Goal: Task Accomplishment & Management: Manage account settings

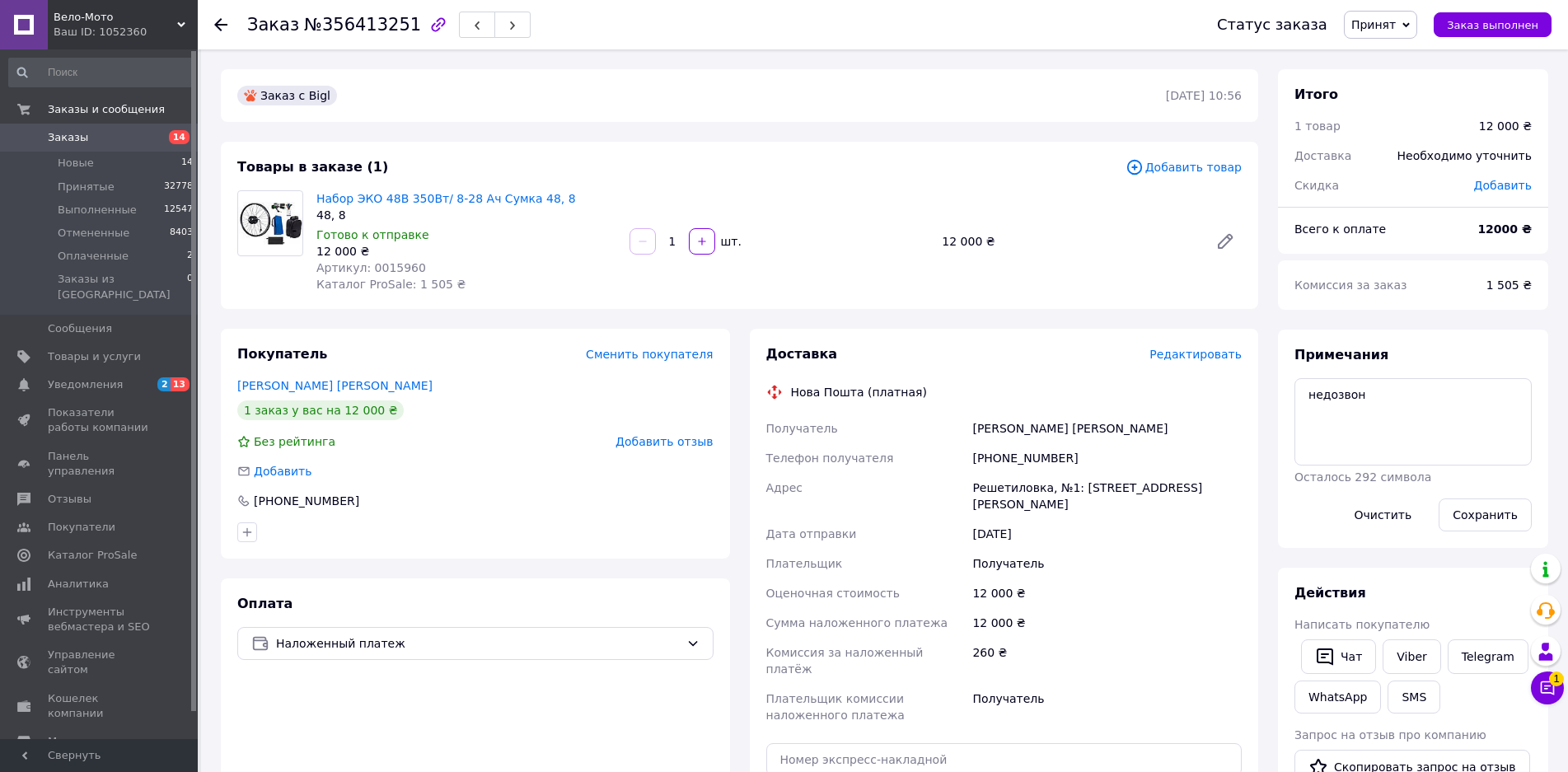
click at [1222, 355] on span "Редактировать" at bounding box center [1195, 354] width 92 height 13
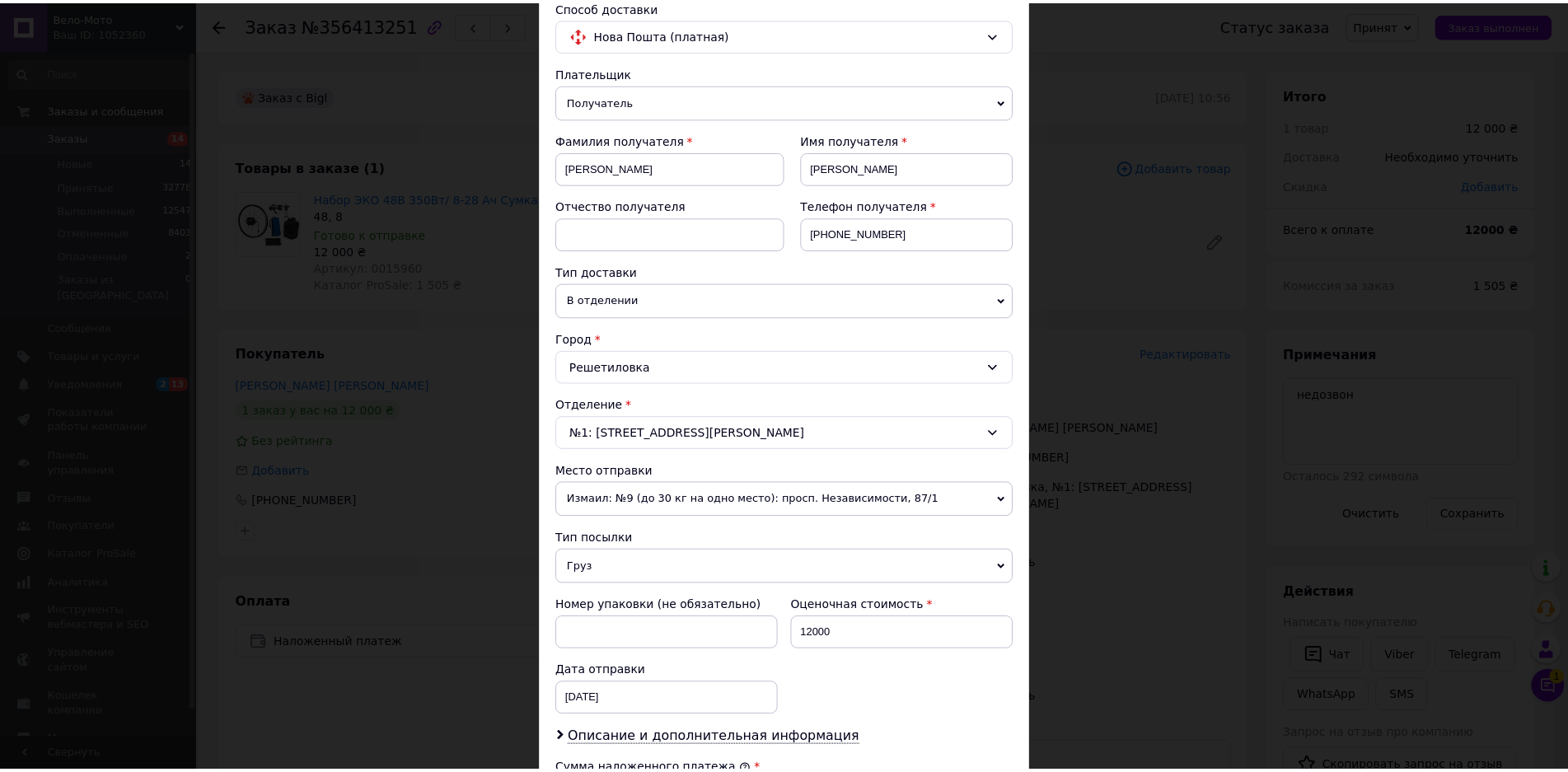
scroll to position [485, 0]
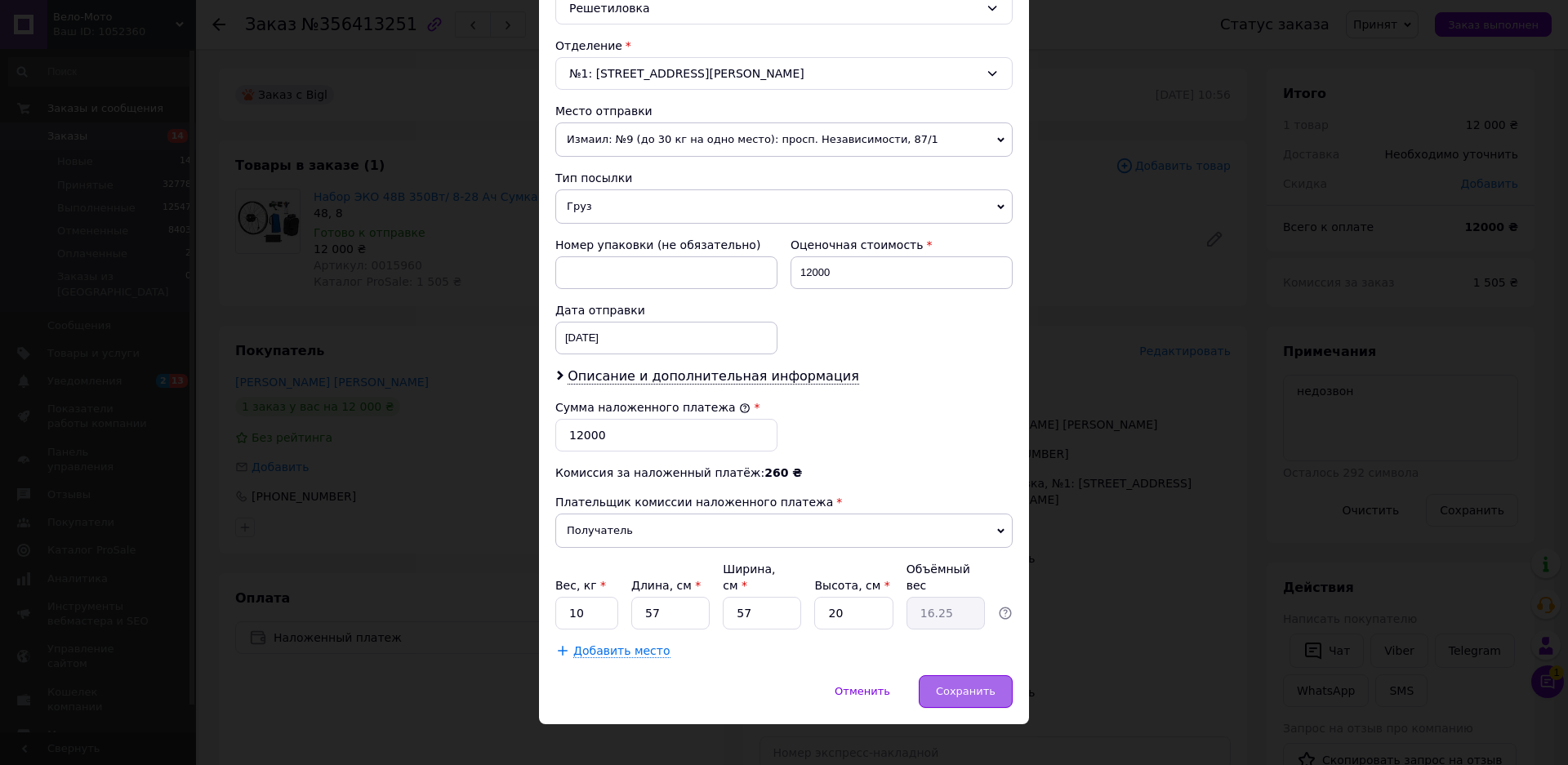
click at [974, 685] on span "Сохранить" at bounding box center [965, 691] width 60 height 12
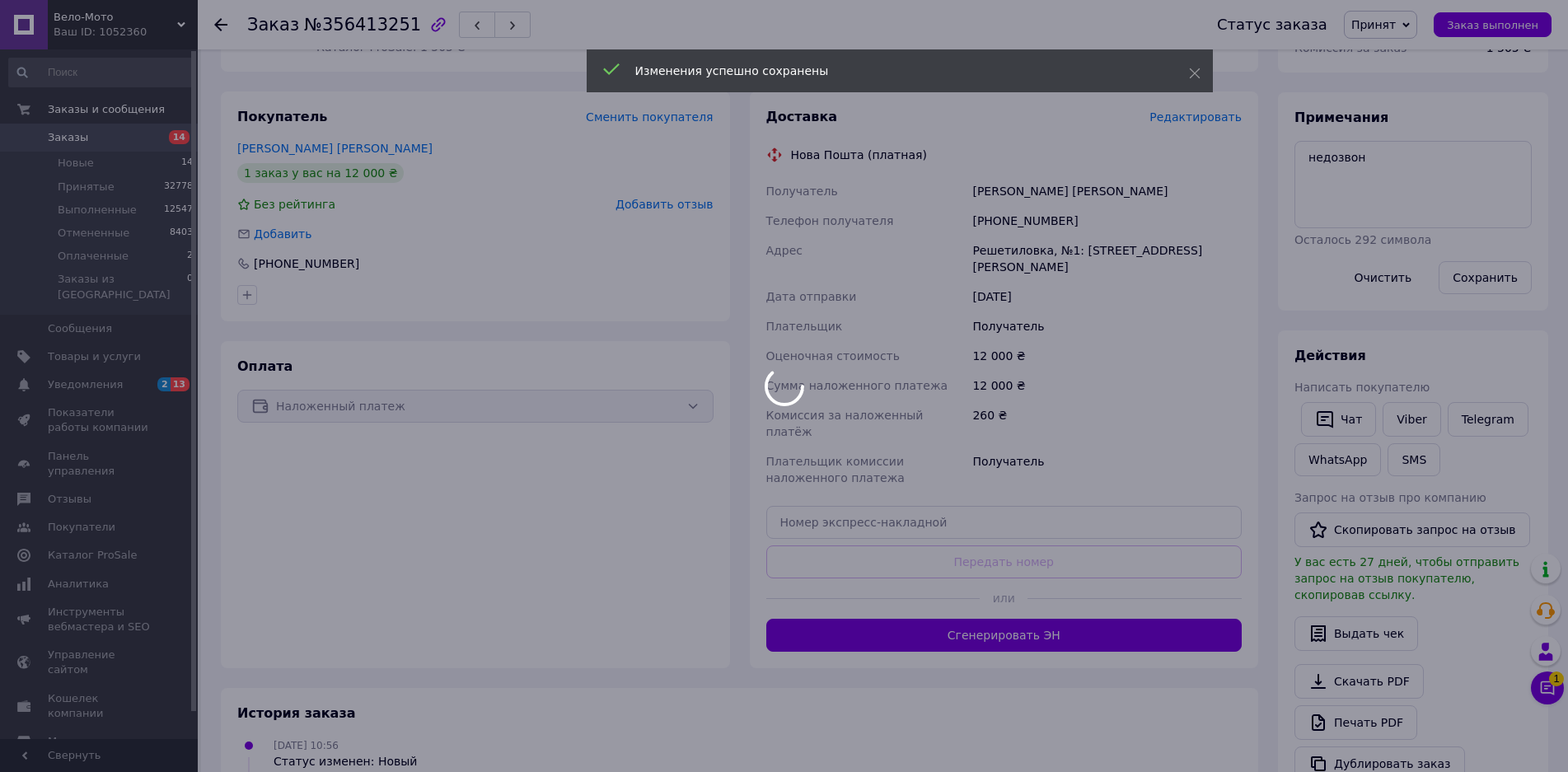
scroll to position [247, 0]
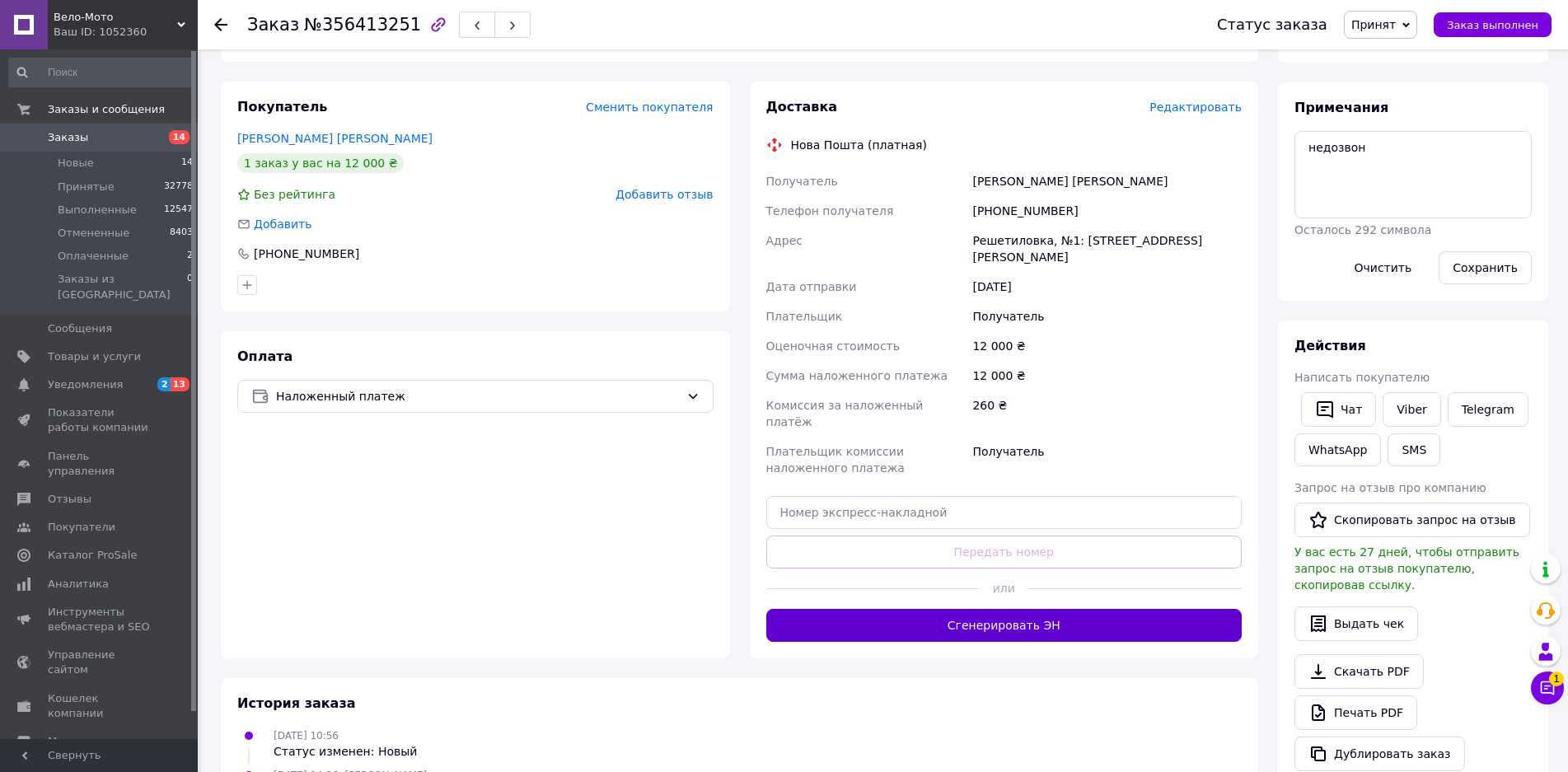
click at [1030, 609] on button "Сгенерировать ЭН" at bounding box center [1004, 625] width 476 height 33
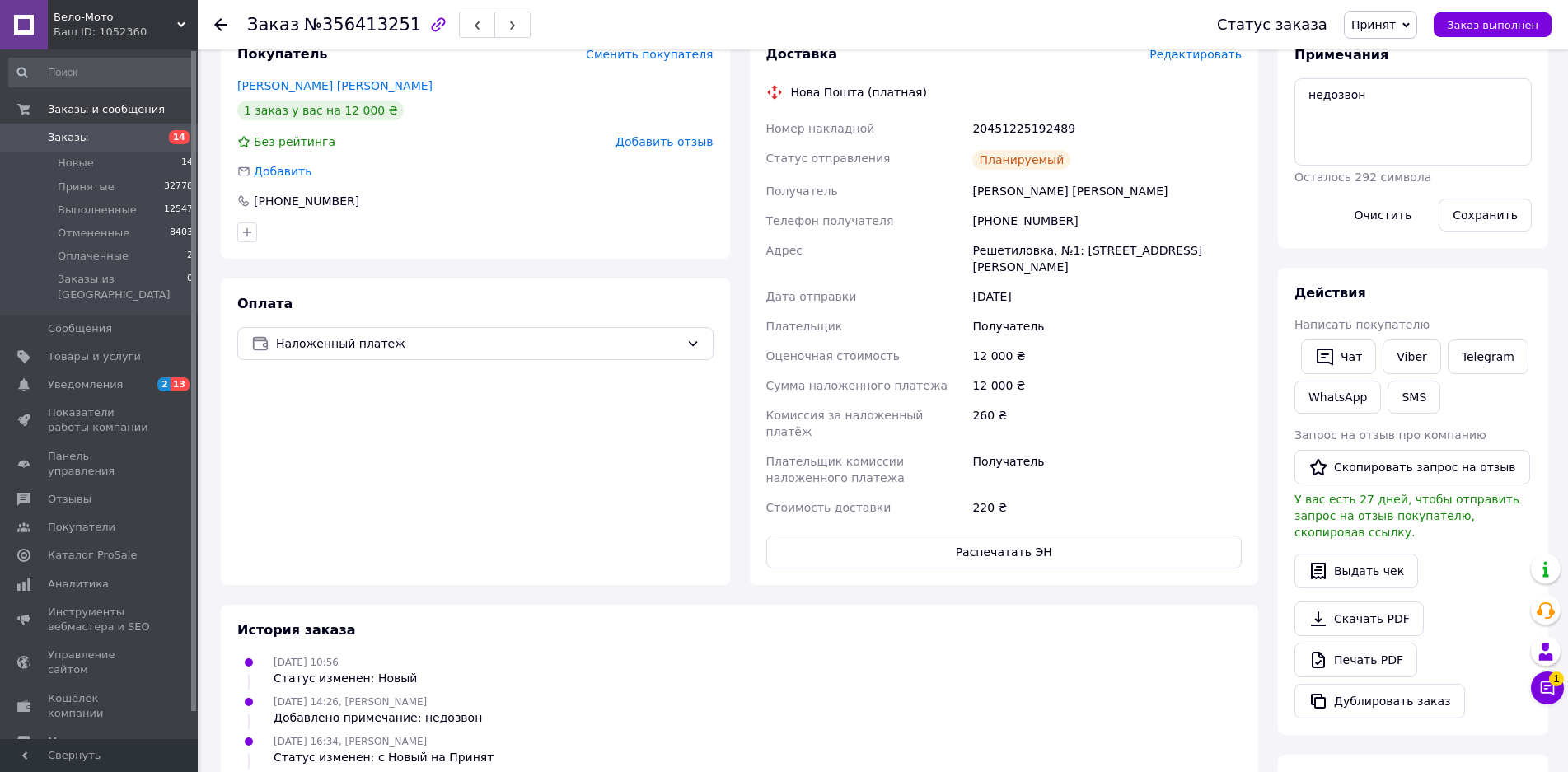
scroll to position [464, 0]
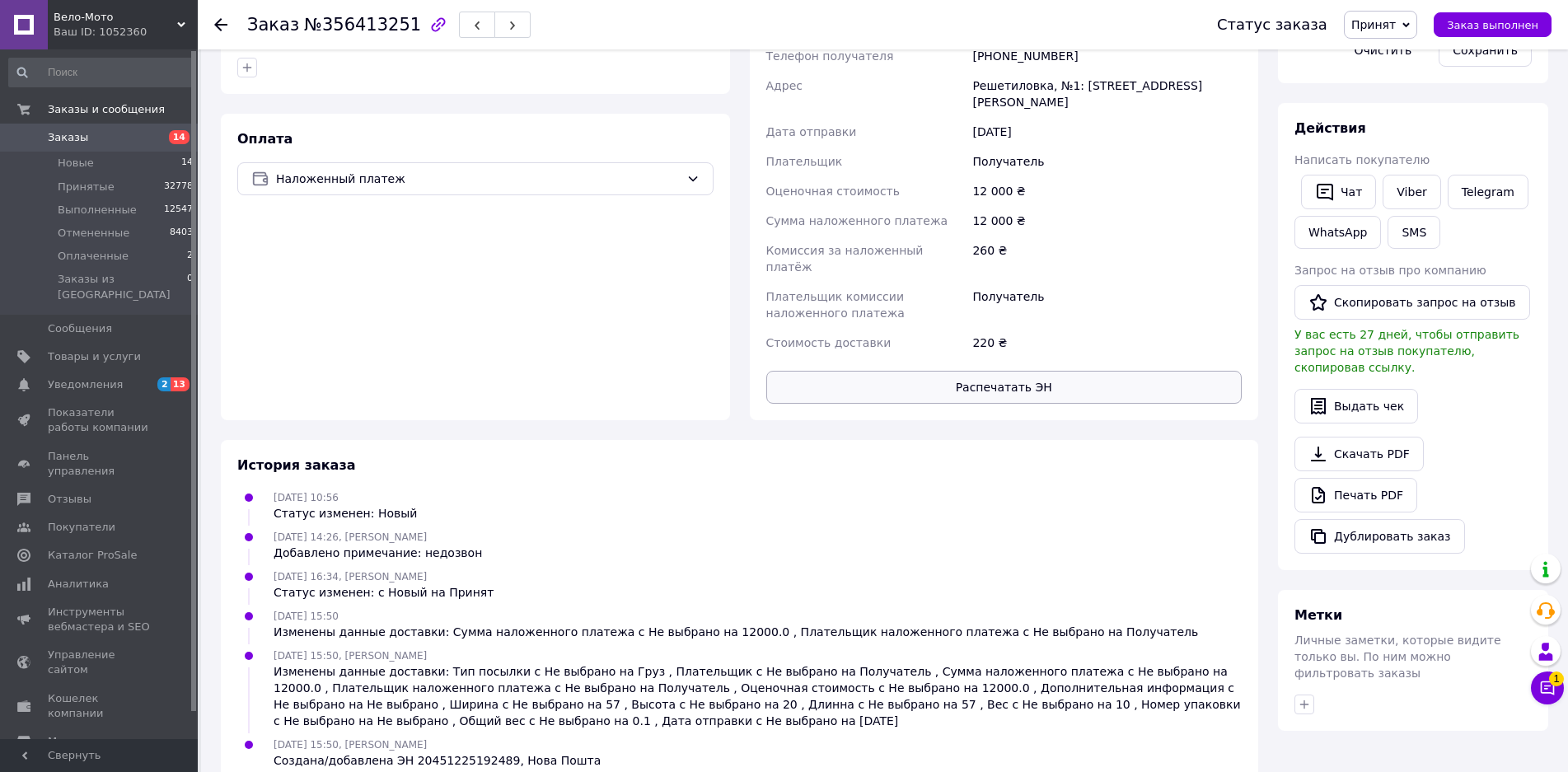
click at [827, 371] on button "Распечатать ЭН" at bounding box center [1004, 387] width 476 height 33
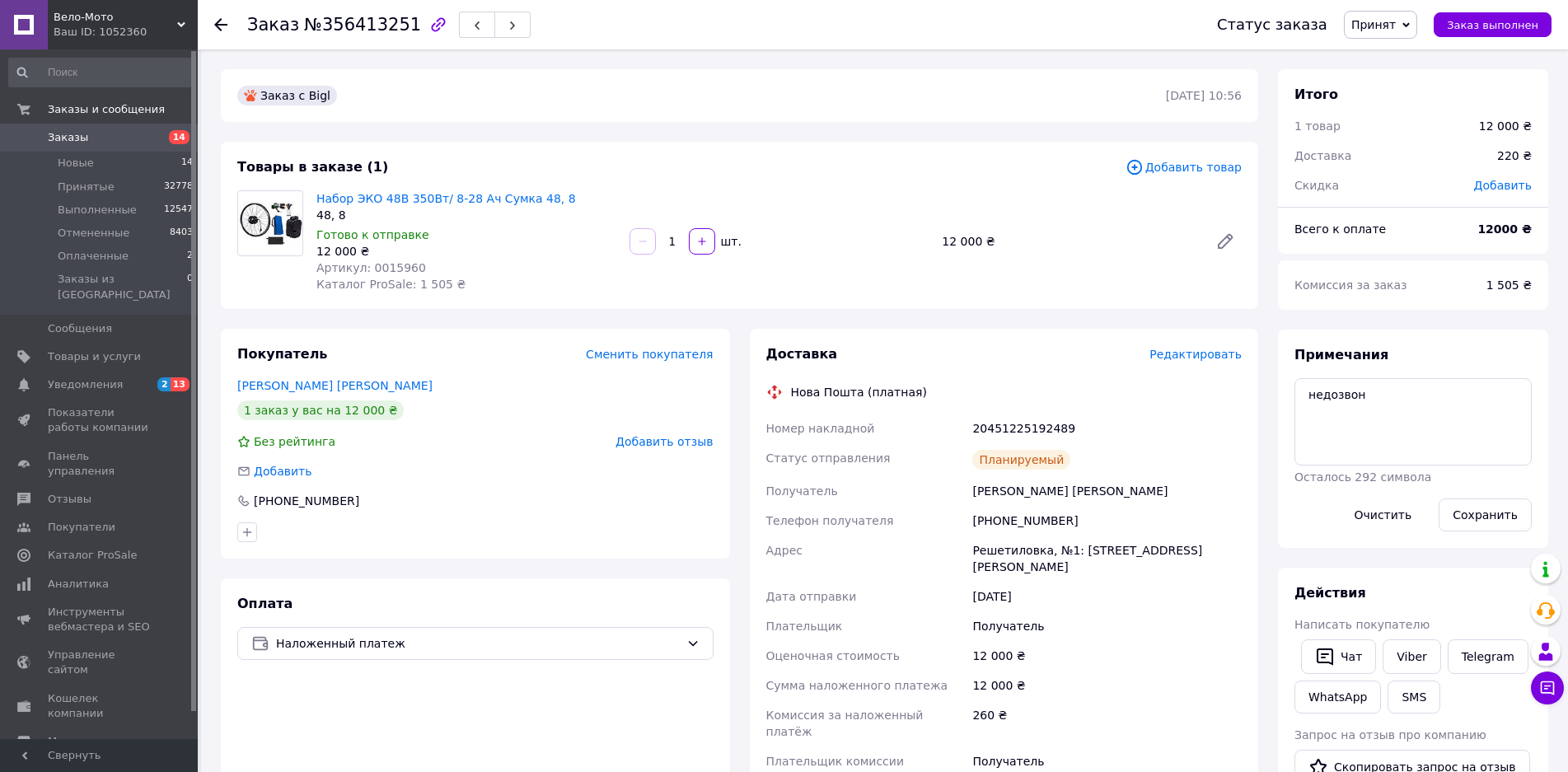
click at [64, 135] on span "Заказы" at bounding box center [67, 137] width 40 height 15
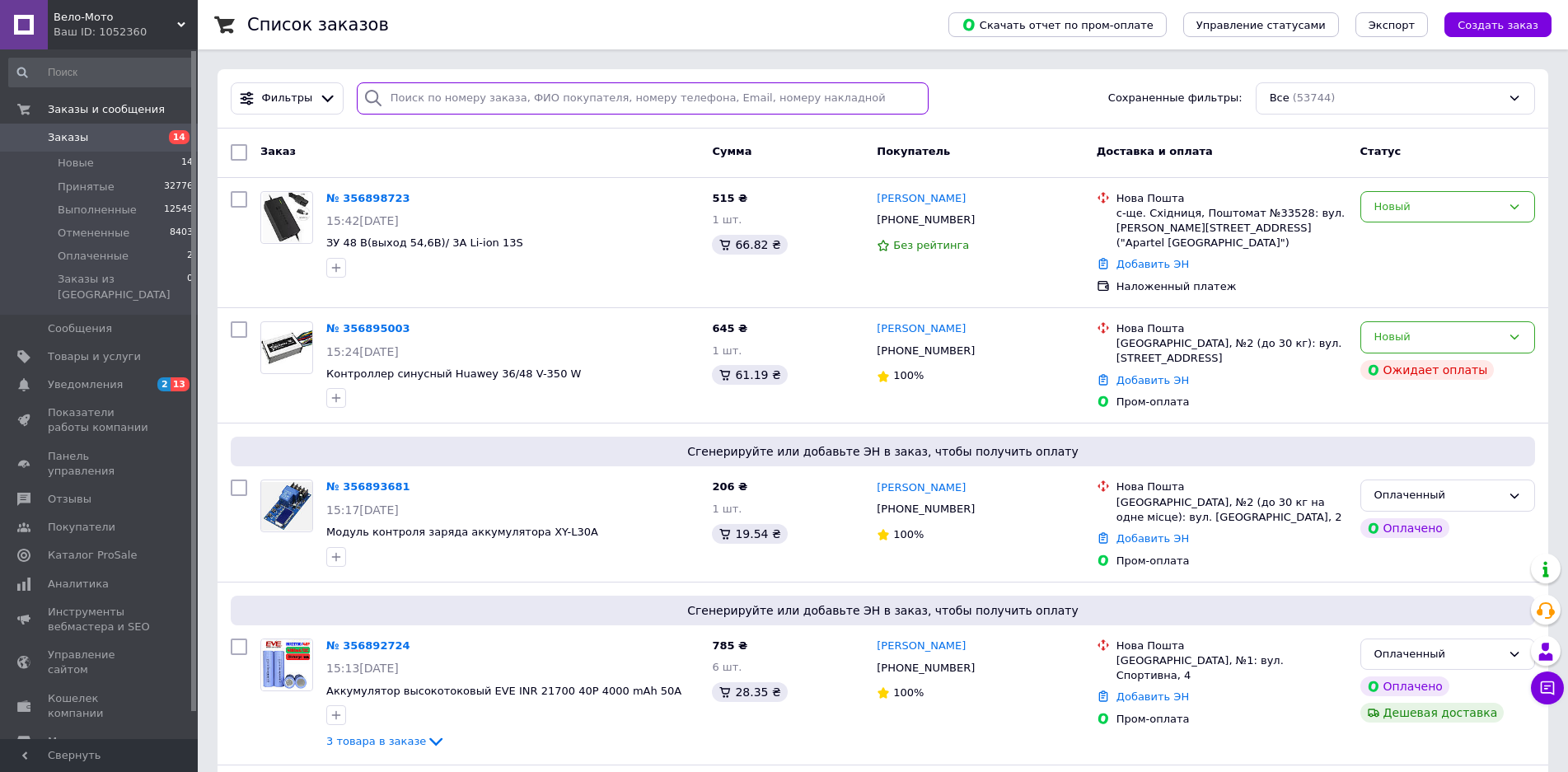
click at [475, 97] on input "search" at bounding box center [643, 99] width 573 height 32
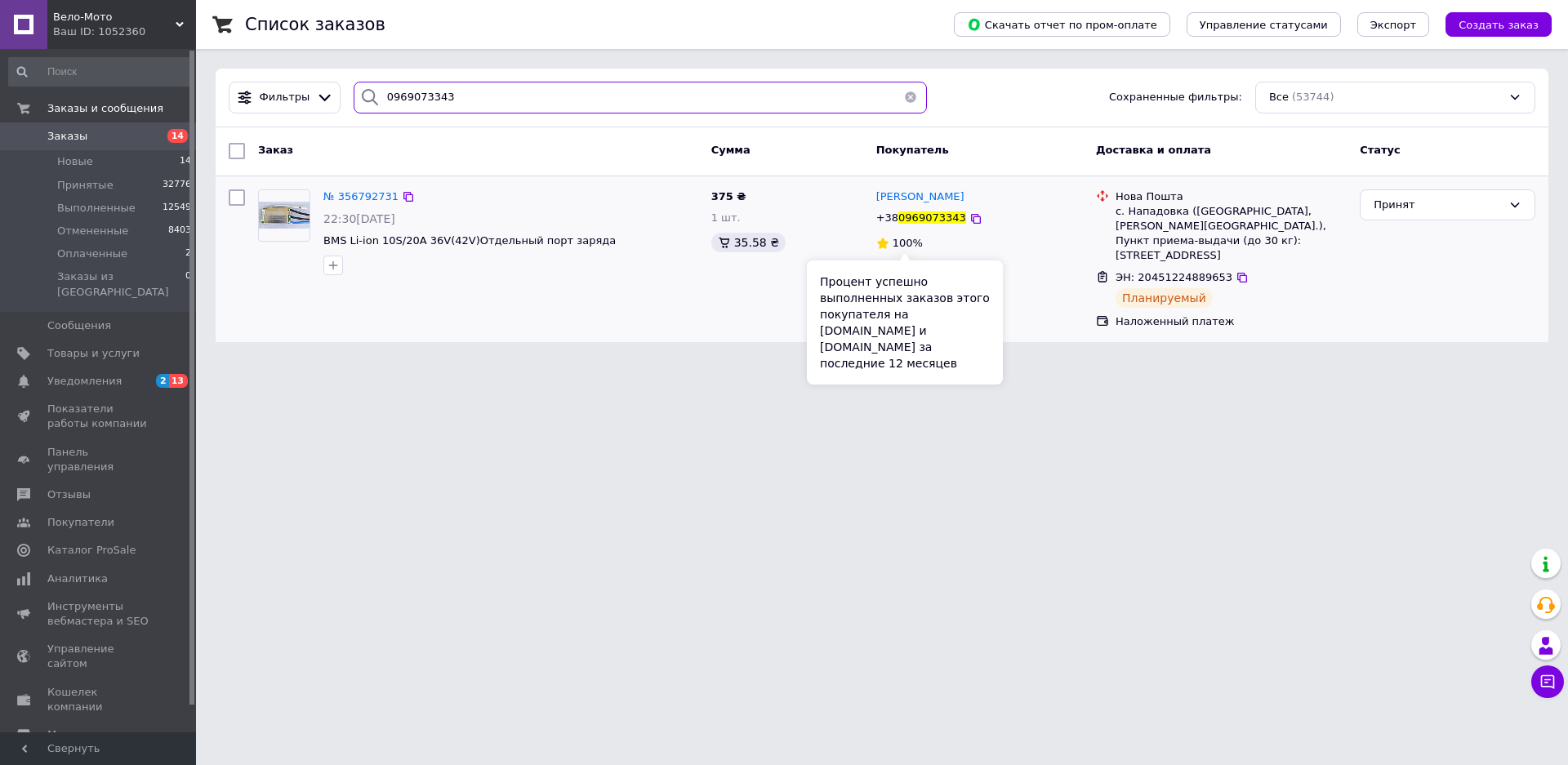
type input "0969073343"
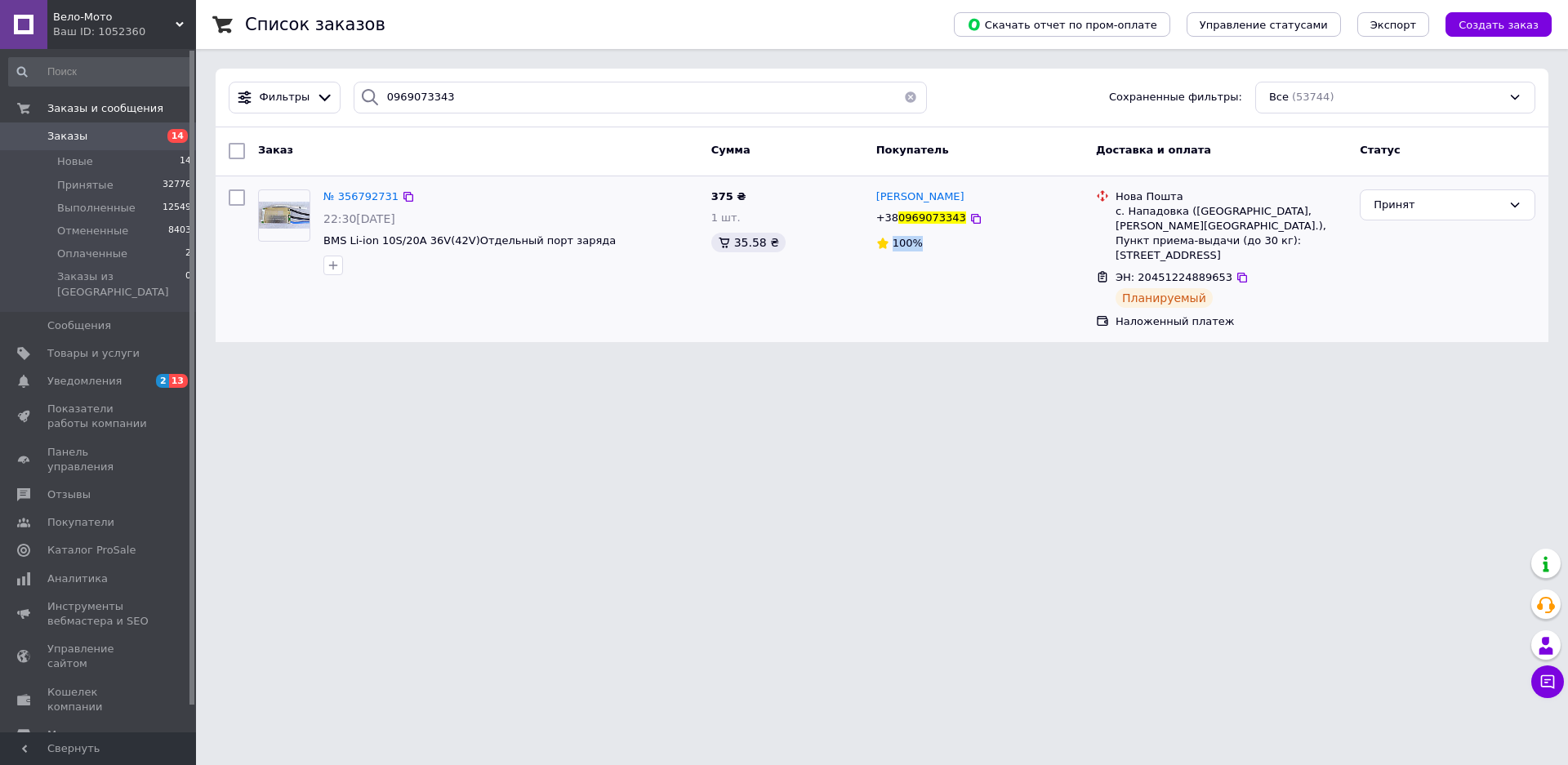
drag, startPoint x: 895, startPoint y: 244, endPoint x: 921, endPoint y: 241, distance: 26.2
click at [921, 241] on div "100%" at bounding box center [979, 243] width 207 height 15
click at [88, 20] on span "Вело-Мото" at bounding box center [115, 17] width 123 height 15
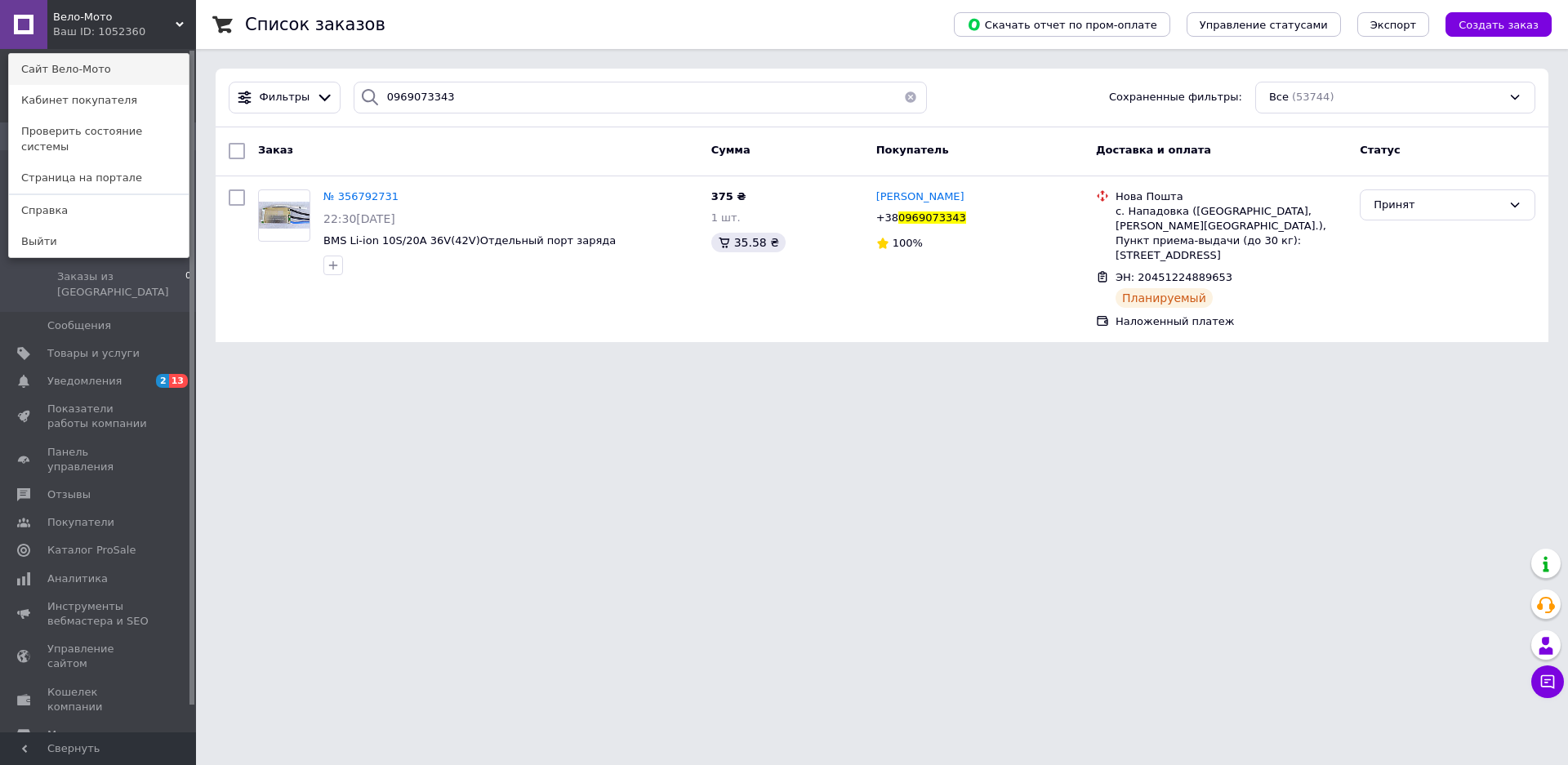
click at [94, 65] on link "Сайт Вело-Мото" at bounding box center [99, 69] width 179 height 31
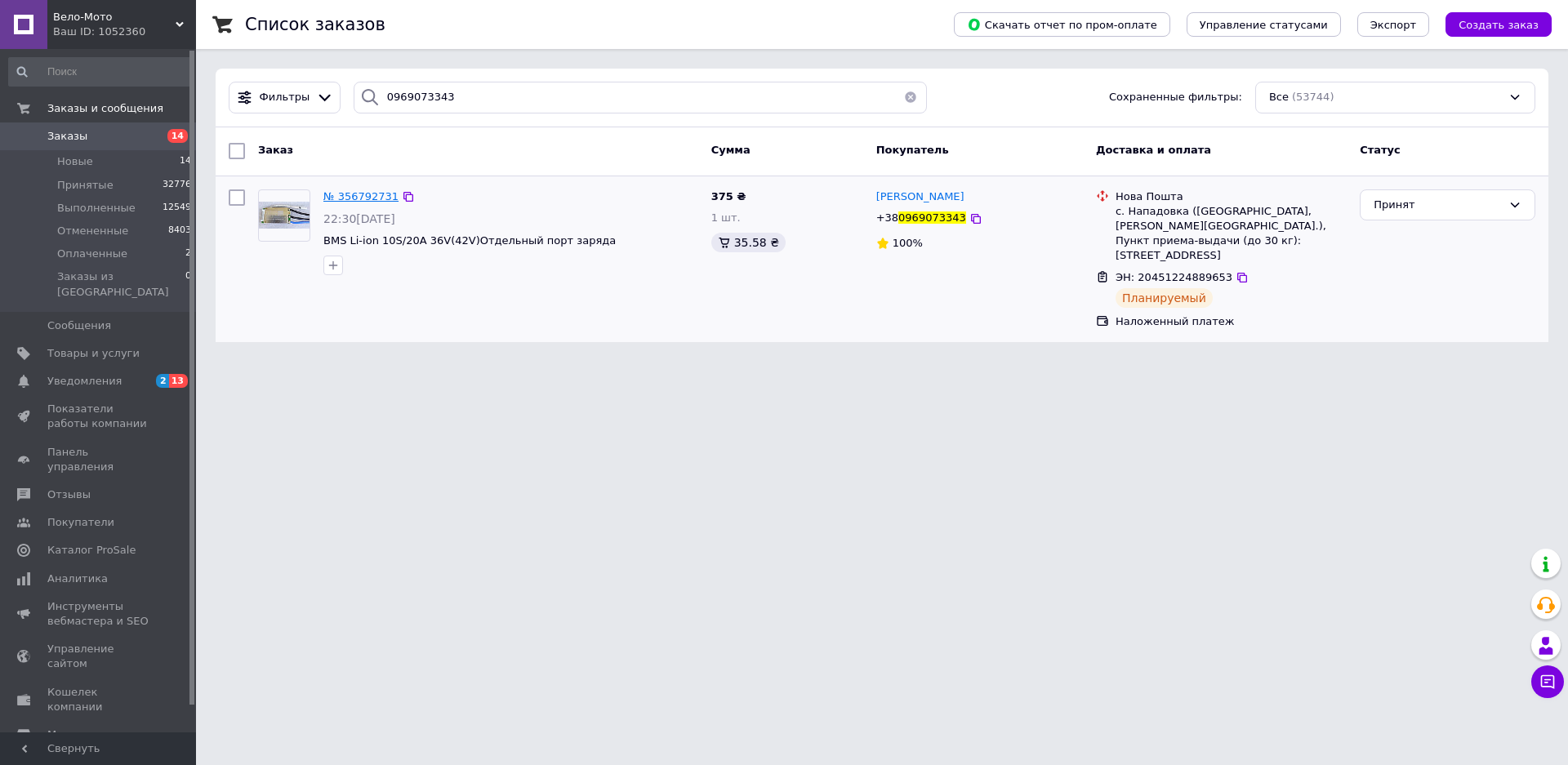
click at [358, 190] on span "№ 356792731" at bounding box center [361, 196] width 76 height 12
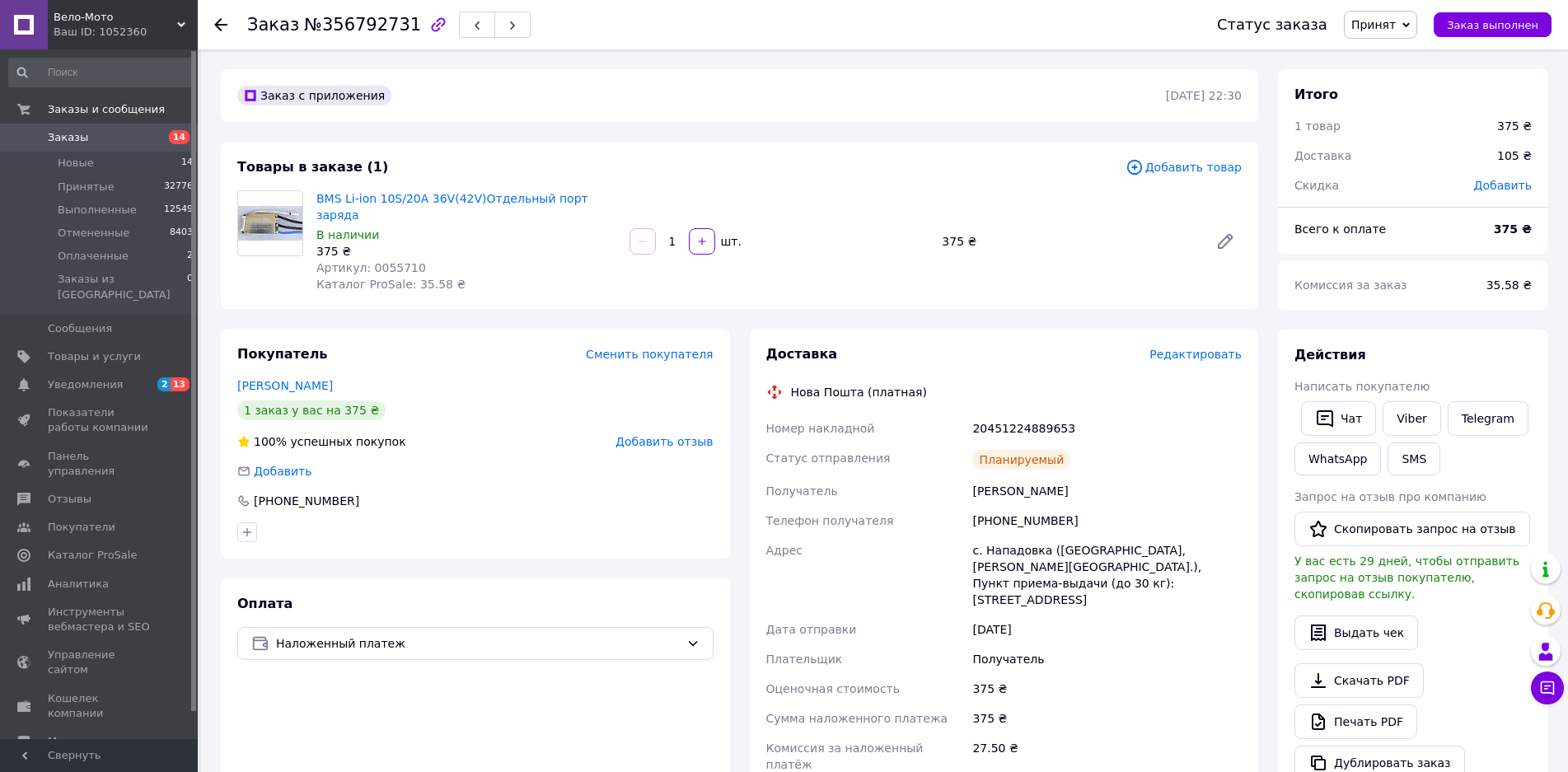
click at [1175, 173] on span "Добавить товар" at bounding box center [1183, 167] width 117 height 18
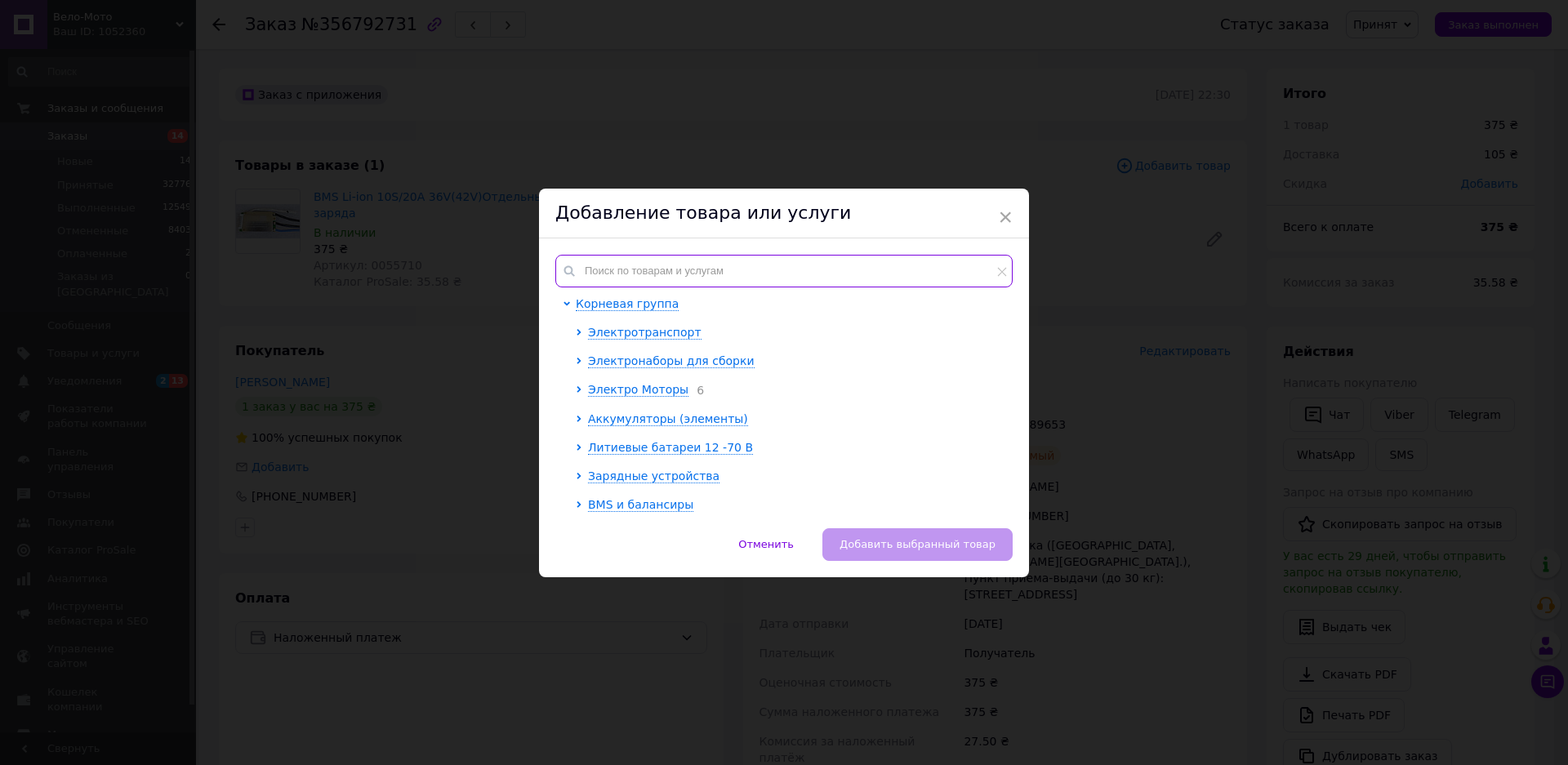
click at [597, 267] on input "text" at bounding box center [784, 271] width 458 height 33
paste input "009010"
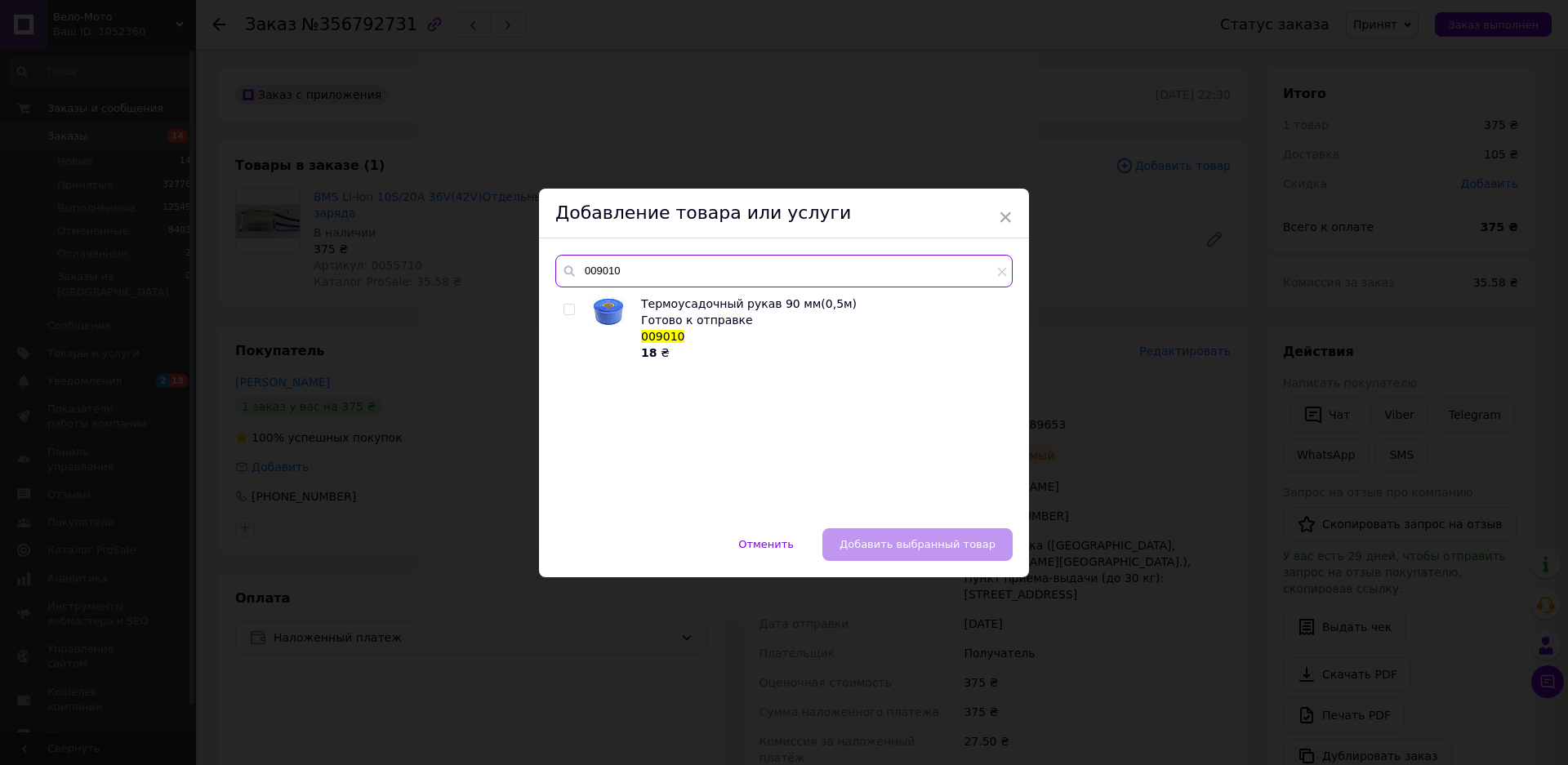
type input "009010"
click at [569, 311] on input "checkbox" at bounding box center [569, 310] width 11 height 11
checkbox input "true"
click at [920, 537] on button "Добавить выбранный товар" at bounding box center [917, 545] width 190 height 33
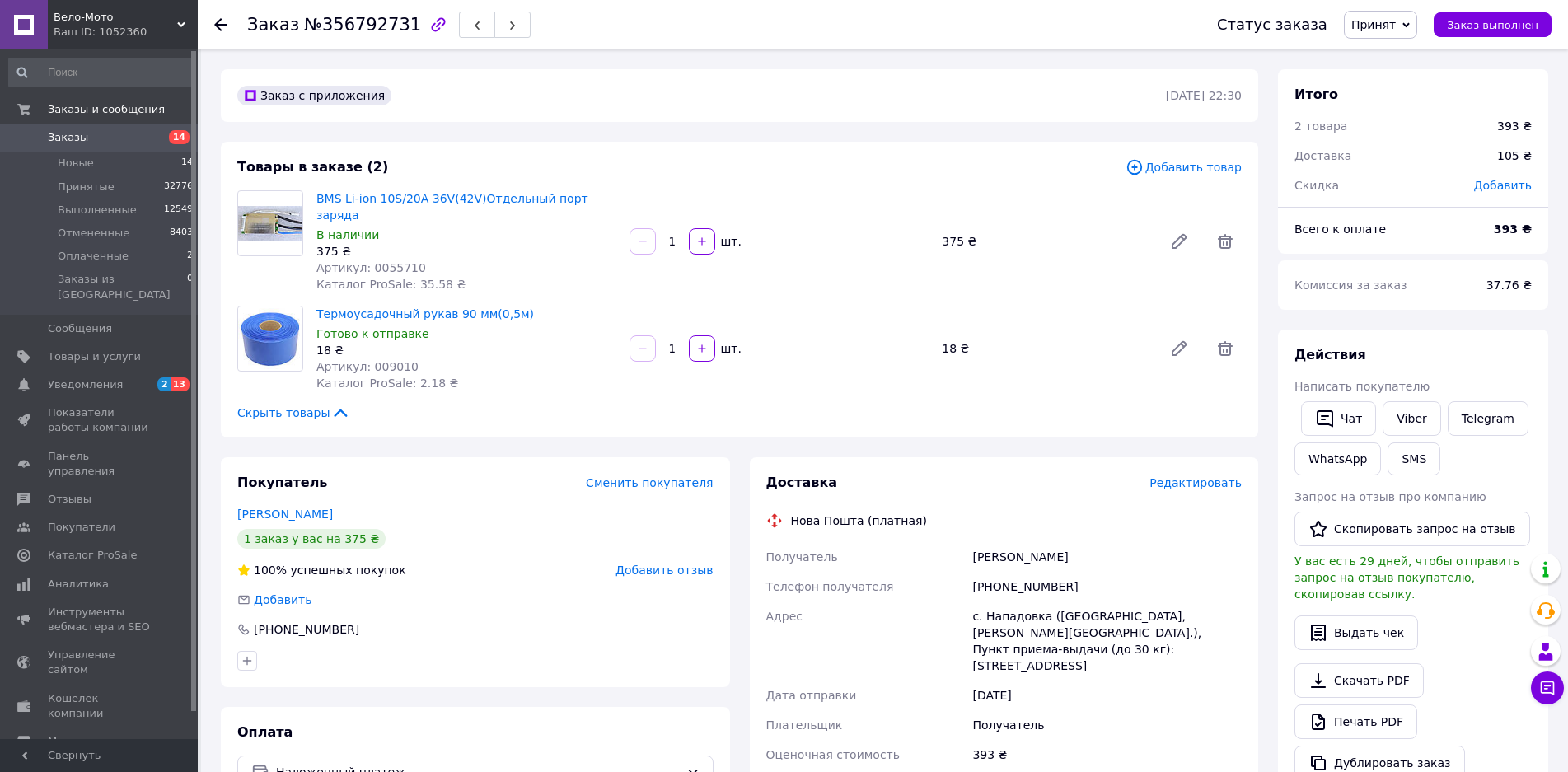
drag, startPoint x: 681, startPoint y: 331, endPoint x: 661, endPoint y: 337, distance: 20.9
click at [661, 343] on input "1" at bounding box center [671, 349] width 26 height 13
drag, startPoint x: 680, startPoint y: 331, endPoint x: 671, endPoint y: 334, distance: 9.5
click at [671, 343] on input "4" at bounding box center [671, 349] width 26 height 13
type input "6"
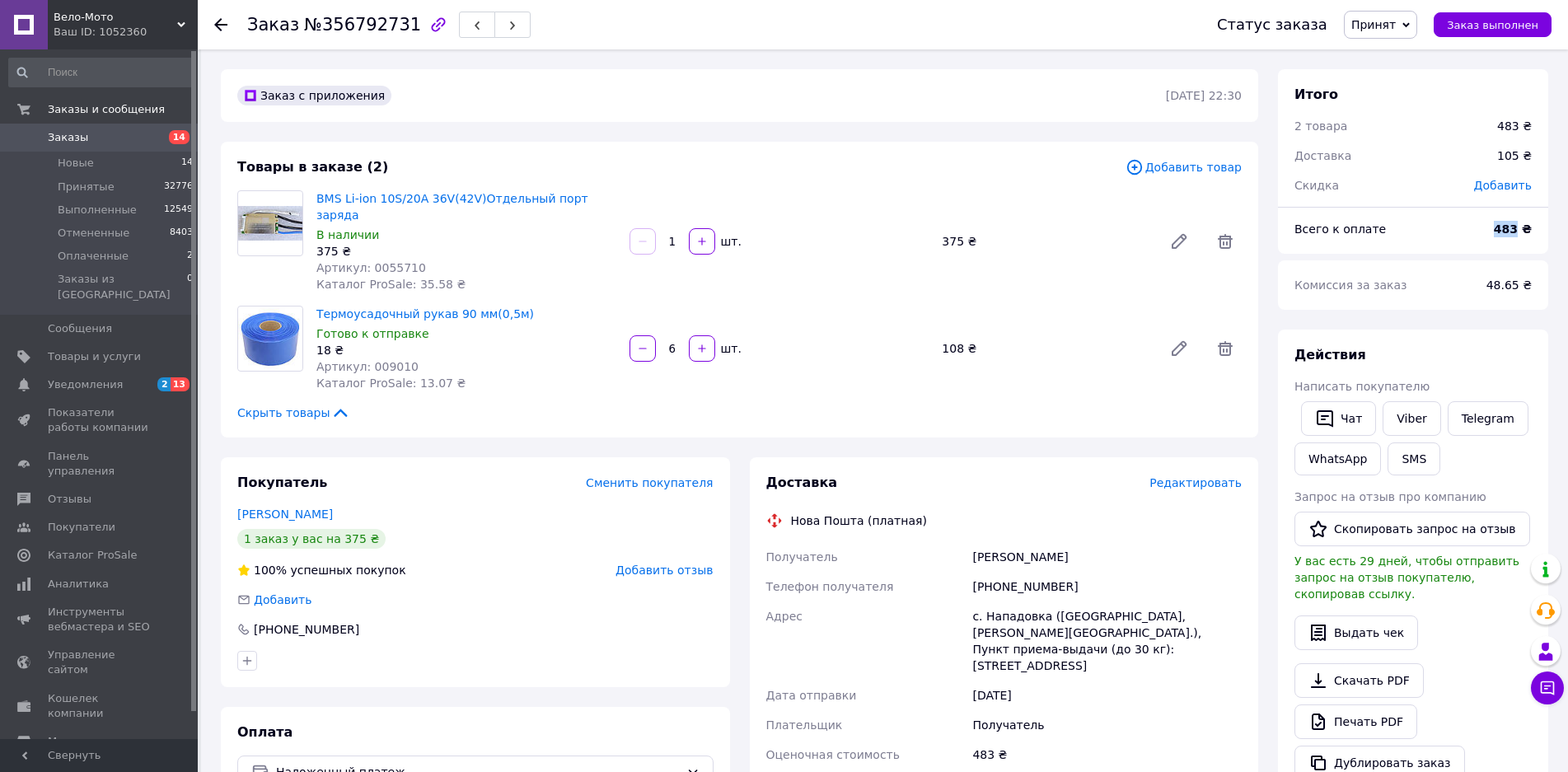
drag, startPoint x: 1523, startPoint y: 229, endPoint x: 1496, endPoint y: 242, distance: 30.0
click at [1496, 242] on div "483 ₴" at bounding box center [1512, 229] width 57 height 36
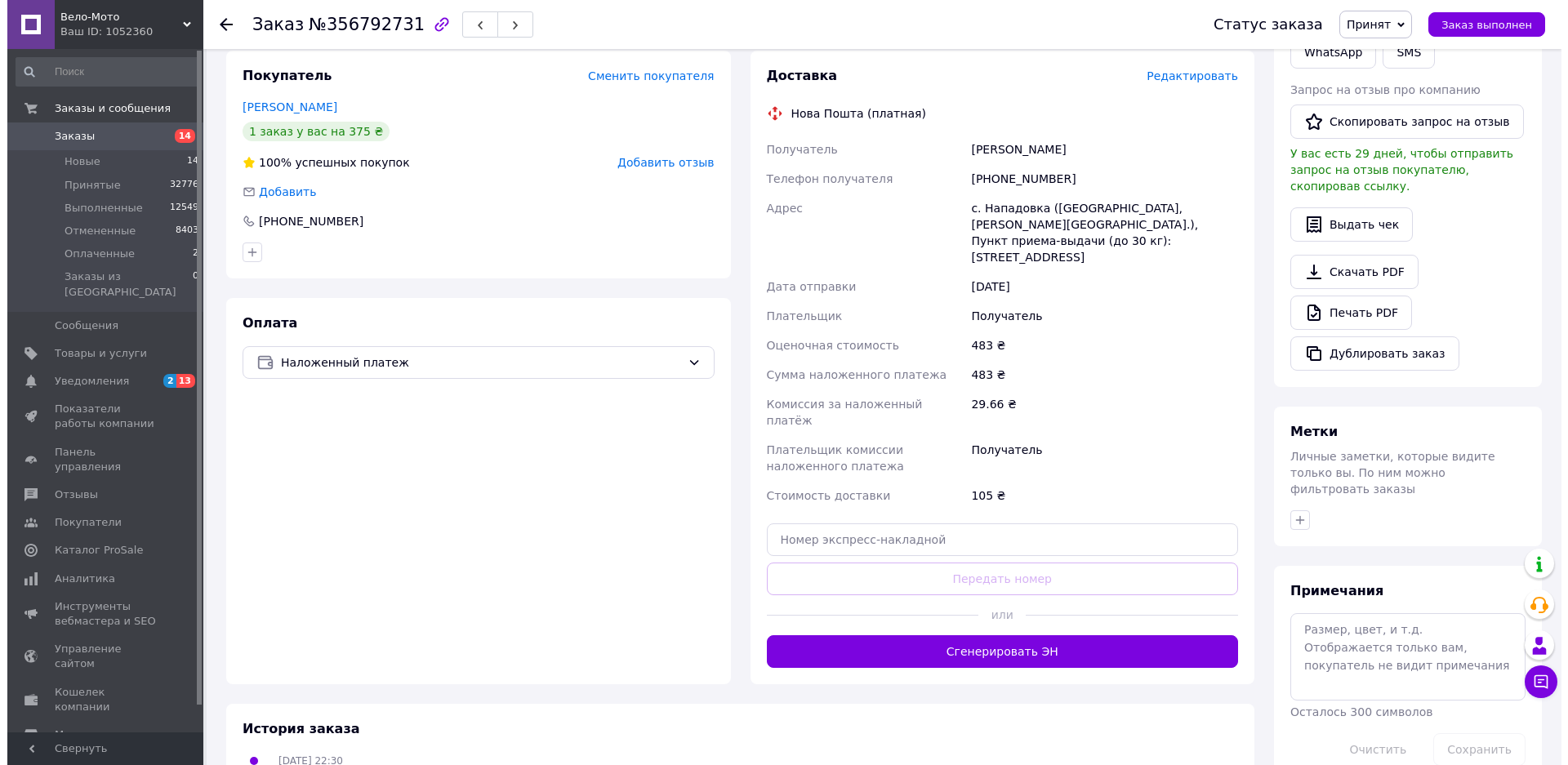
scroll to position [409, 0]
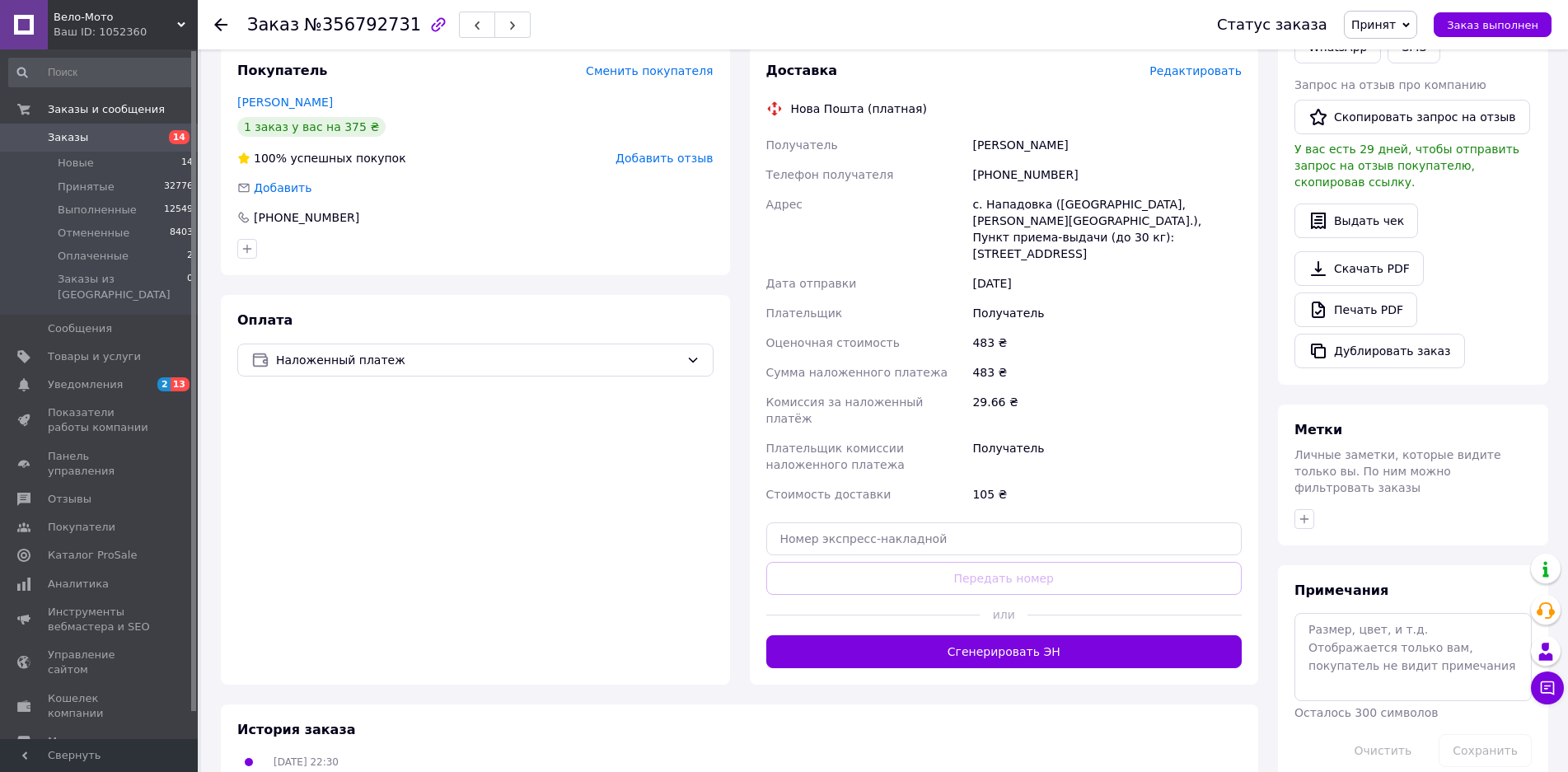
click at [1208, 65] on span "Редактировать" at bounding box center [1195, 71] width 92 height 13
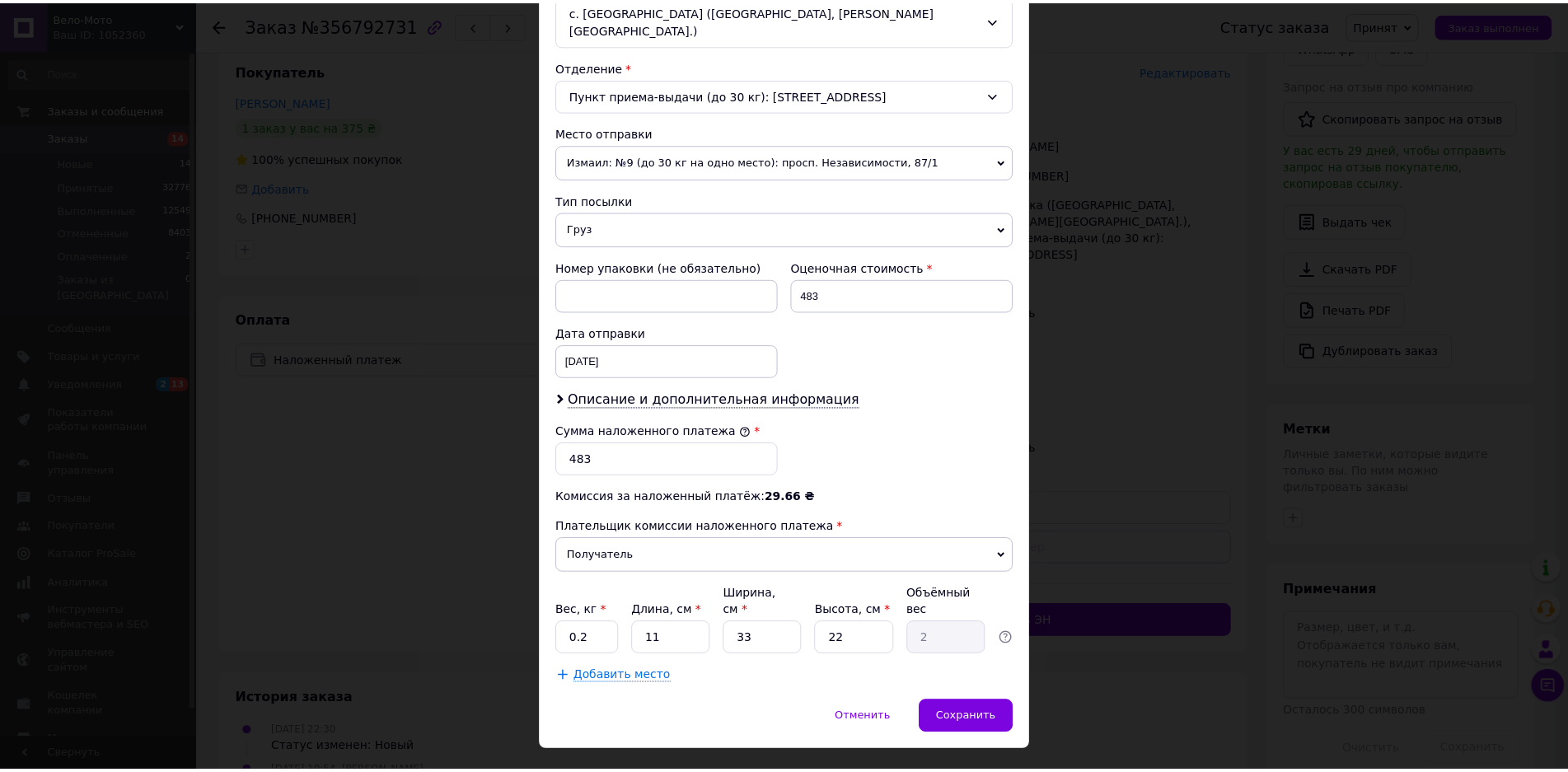
scroll to position [485, 0]
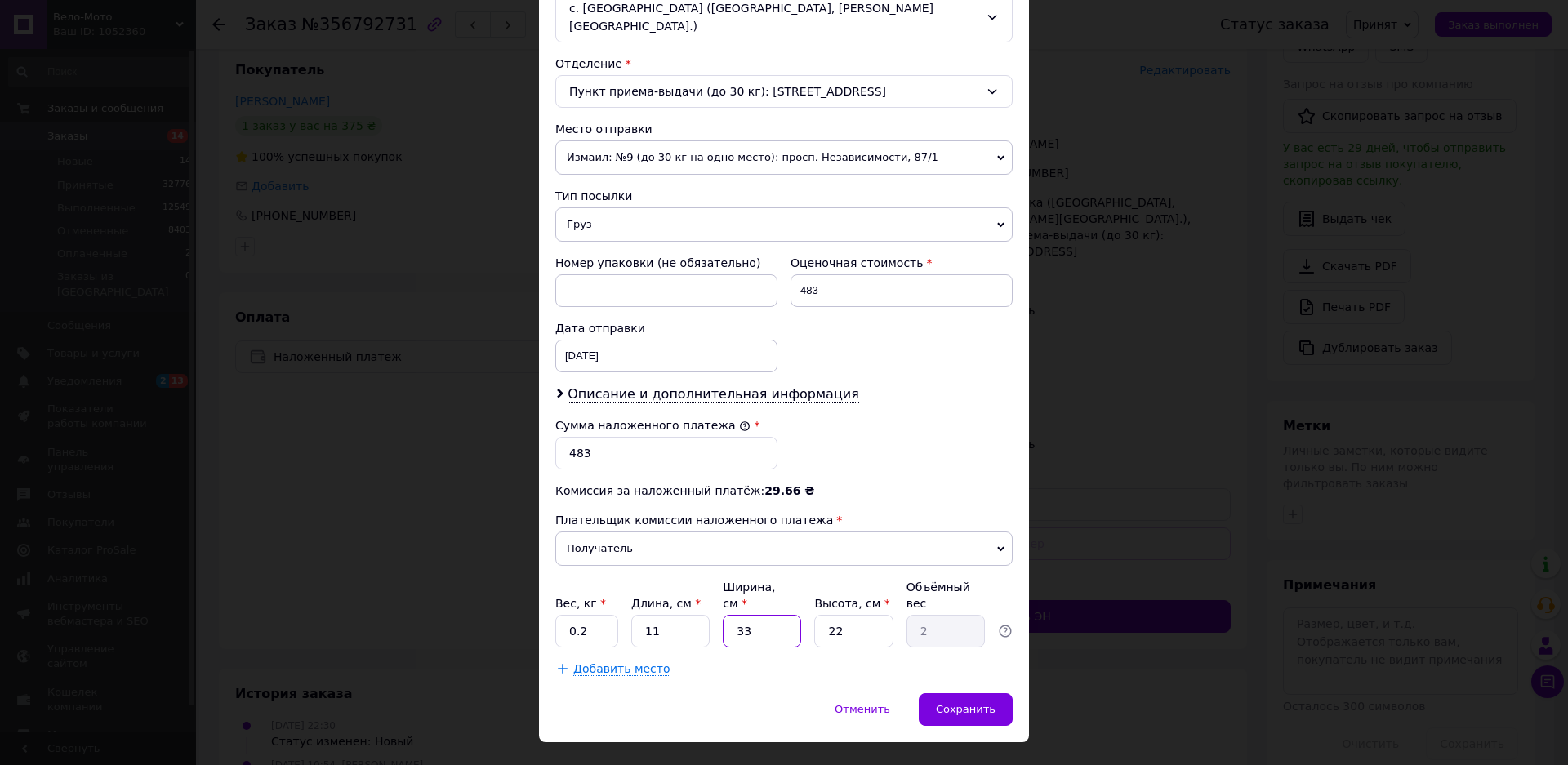
drag, startPoint x: 780, startPoint y: 595, endPoint x: 730, endPoint y: 609, distance: 51.9
click at [730, 615] on input "33" at bounding box center [761, 631] width 78 height 33
type input "1"
type input "0.1"
type input "15"
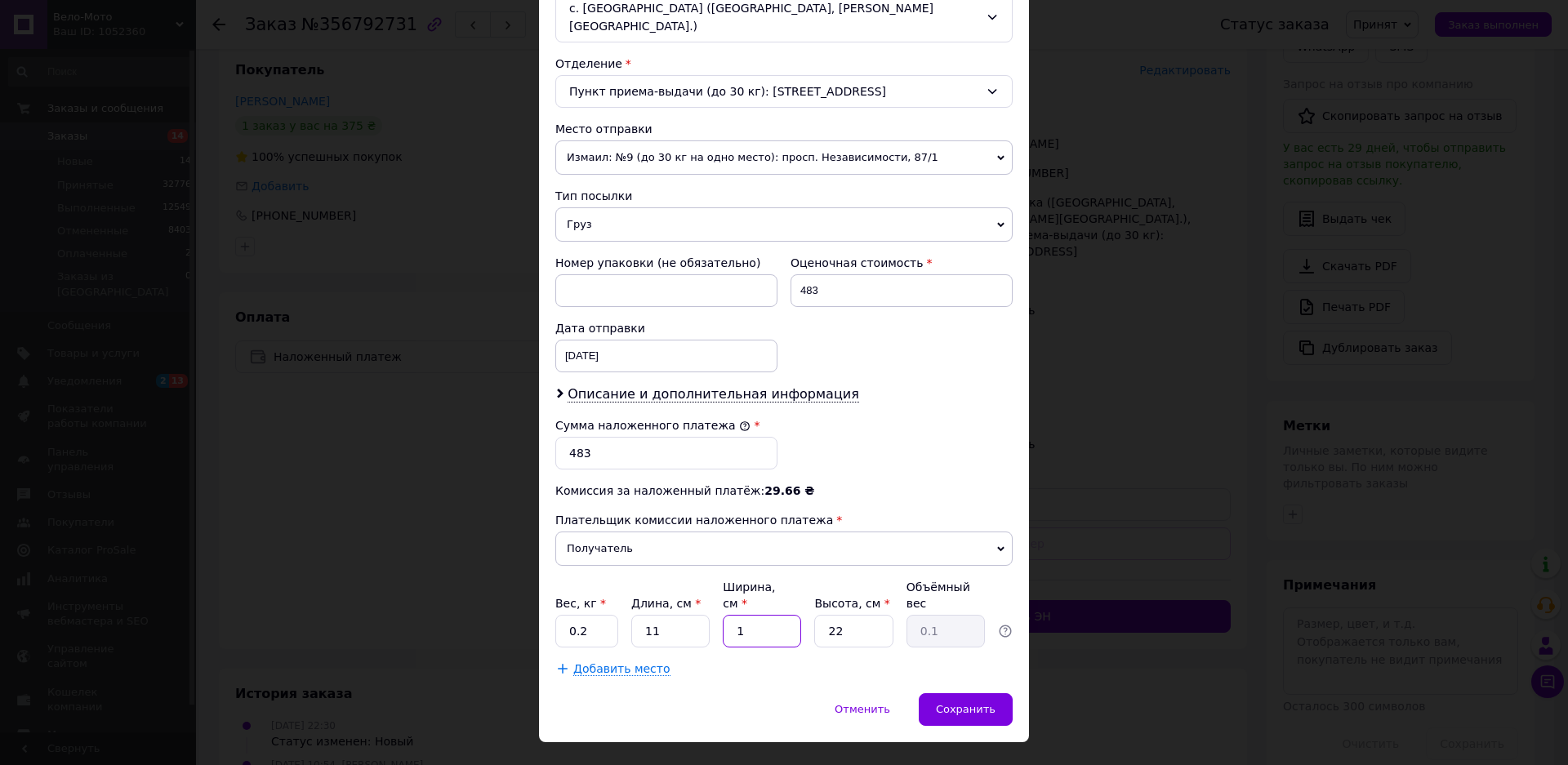
type input "0.91"
type input "15"
click at [577, 615] on input "0.2" at bounding box center [586, 631] width 63 height 33
type input "0.4"
click at [819, 615] on input "22" at bounding box center [853, 631] width 78 height 33
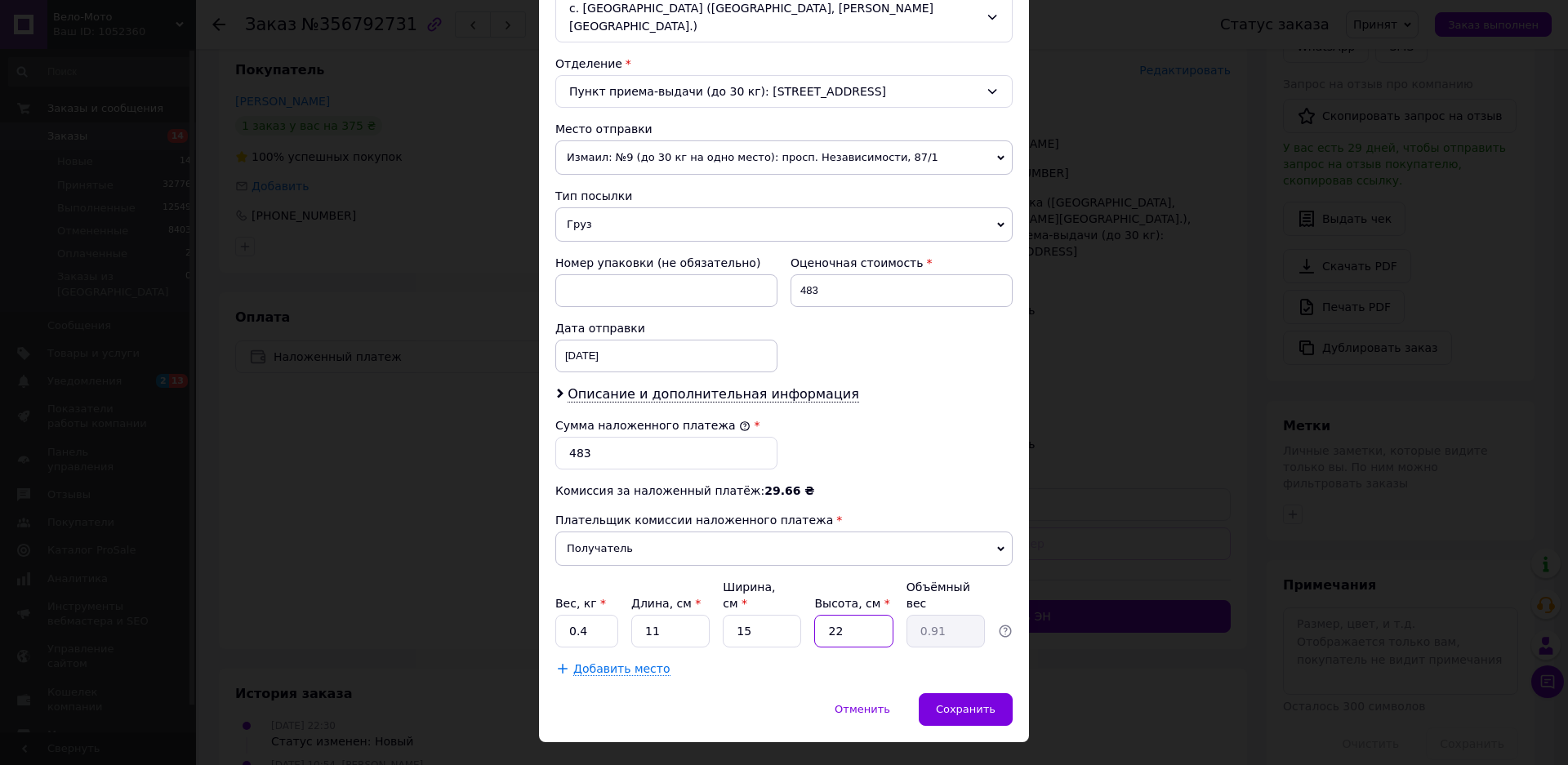
type input "1"
type input "0.1"
type input "15"
type input "0.62"
type input "15"
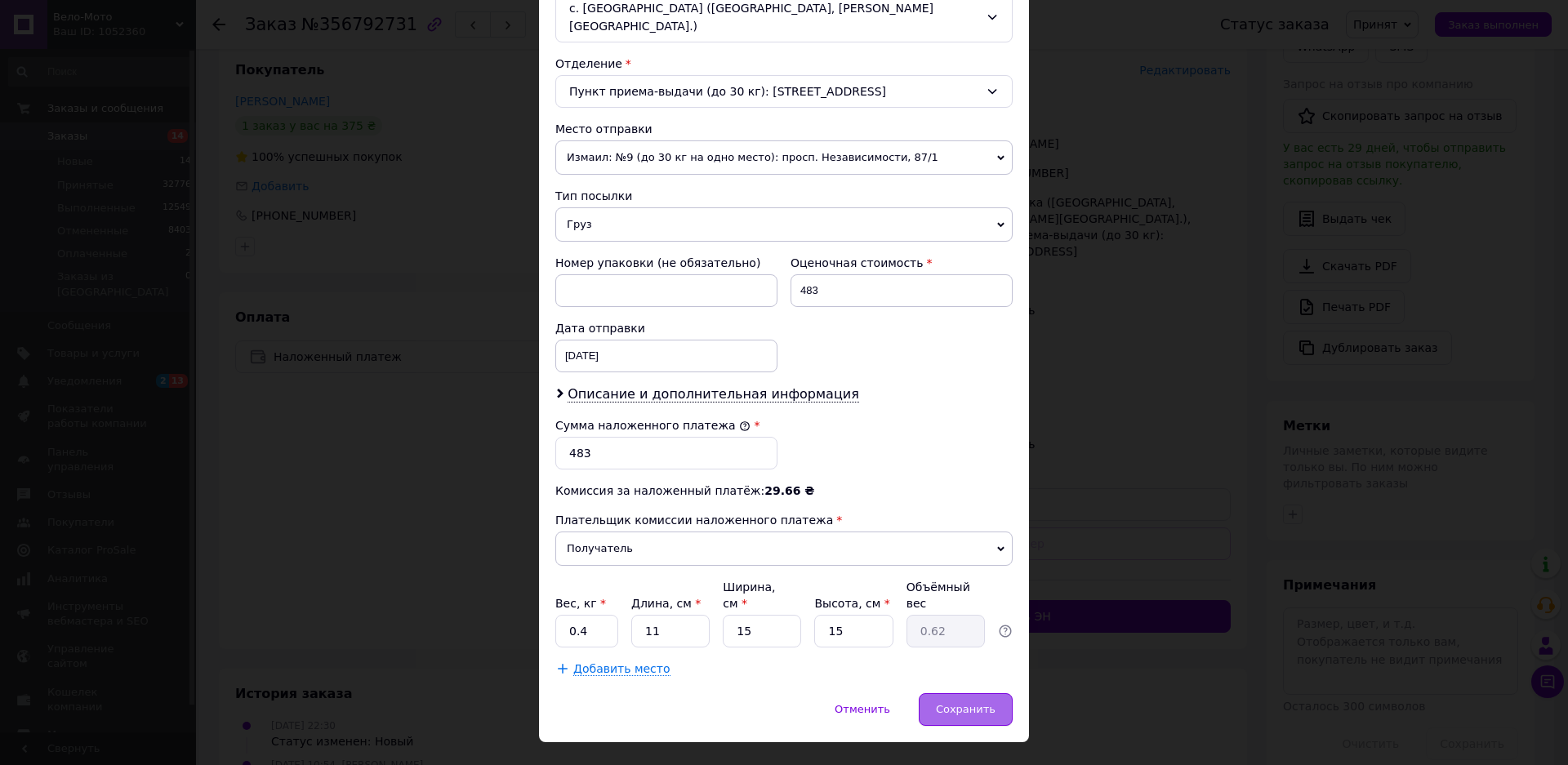
click at [960, 693] on div "Сохранить" at bounding box center [966, 709] width 94 height 33
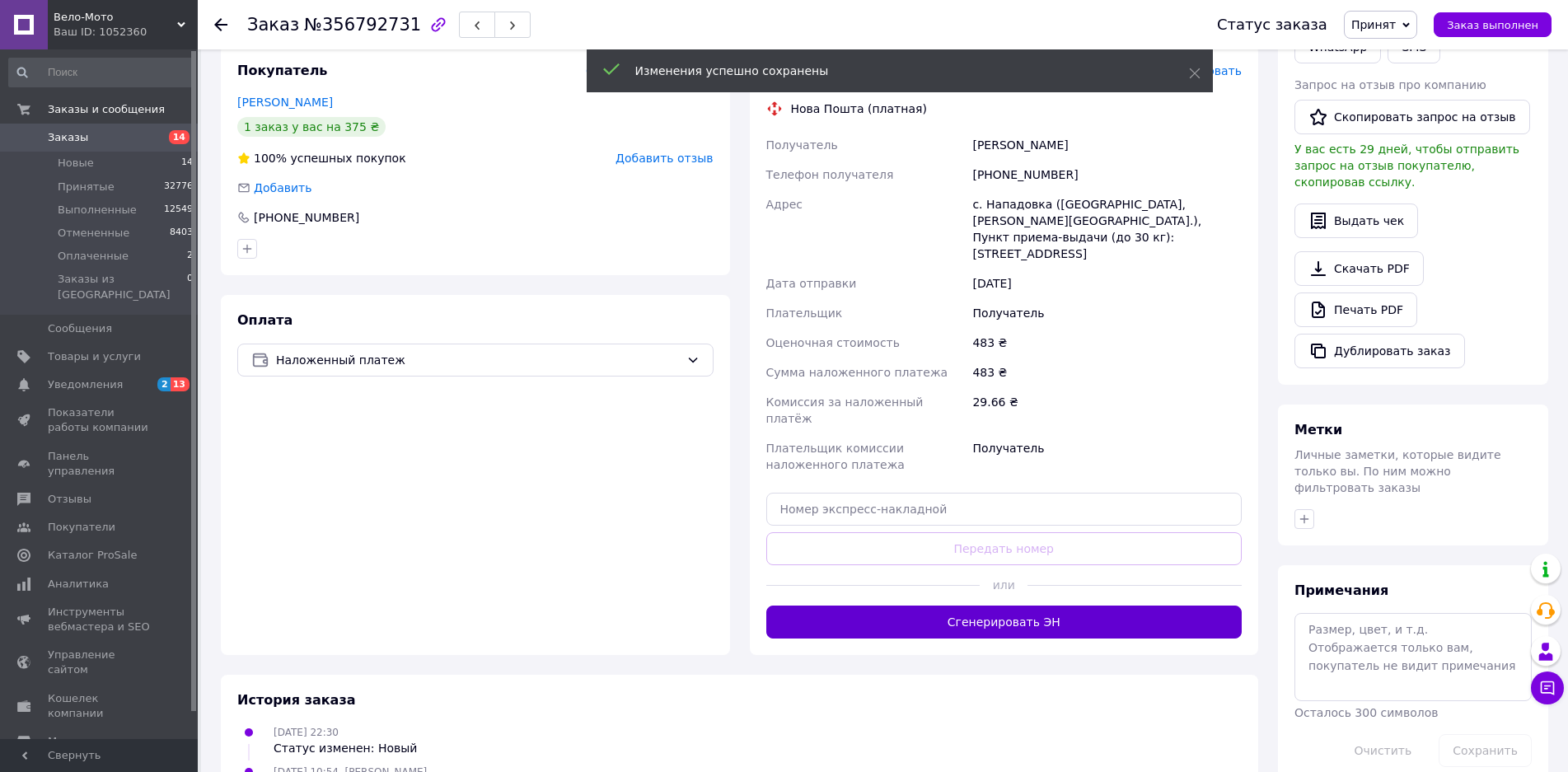
click at [991, 605] on button "Сгенерировать ЭН" at bounding box center [1004, 621] width 476 height 33
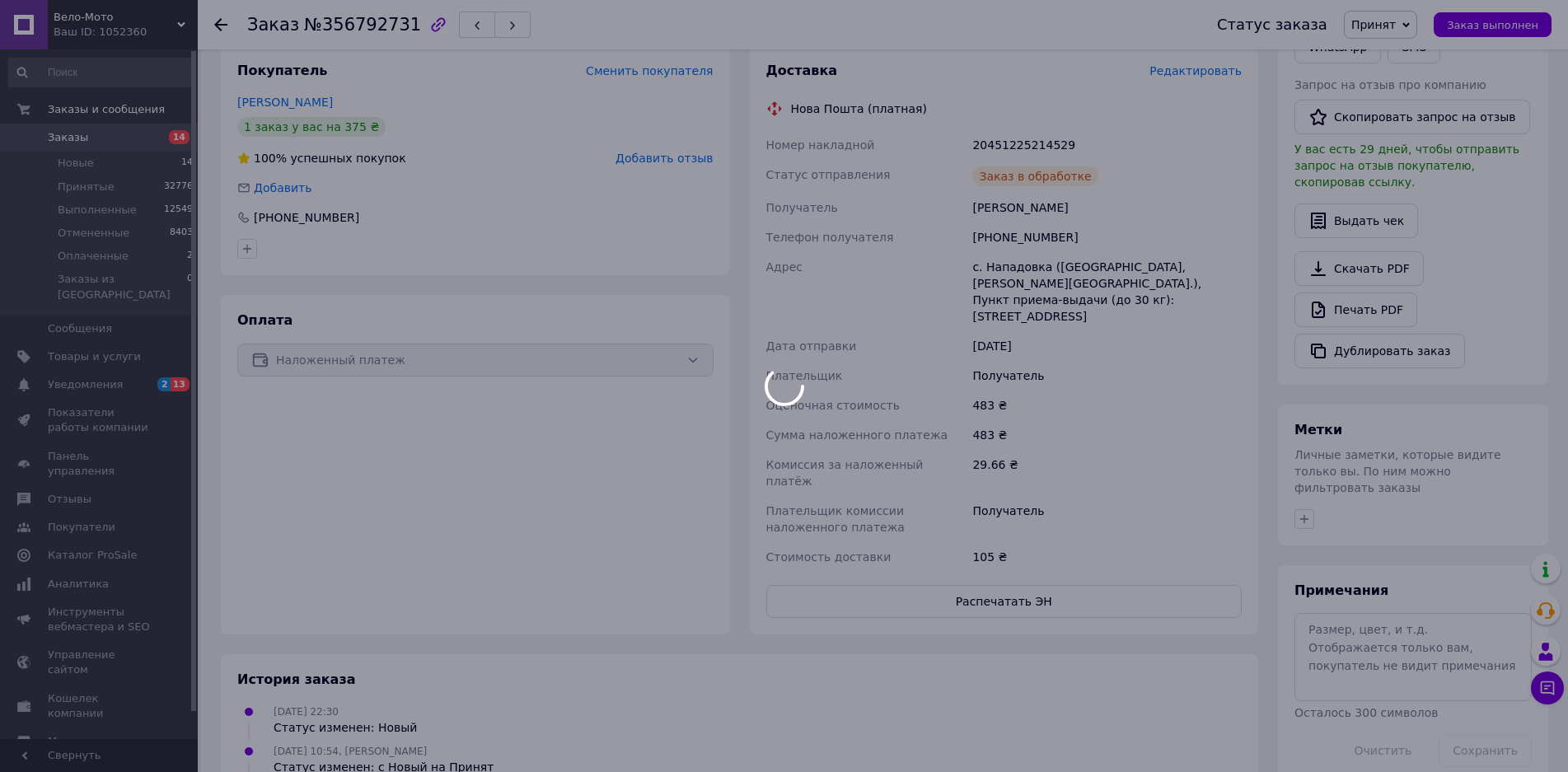
scroll to position [13, 0]
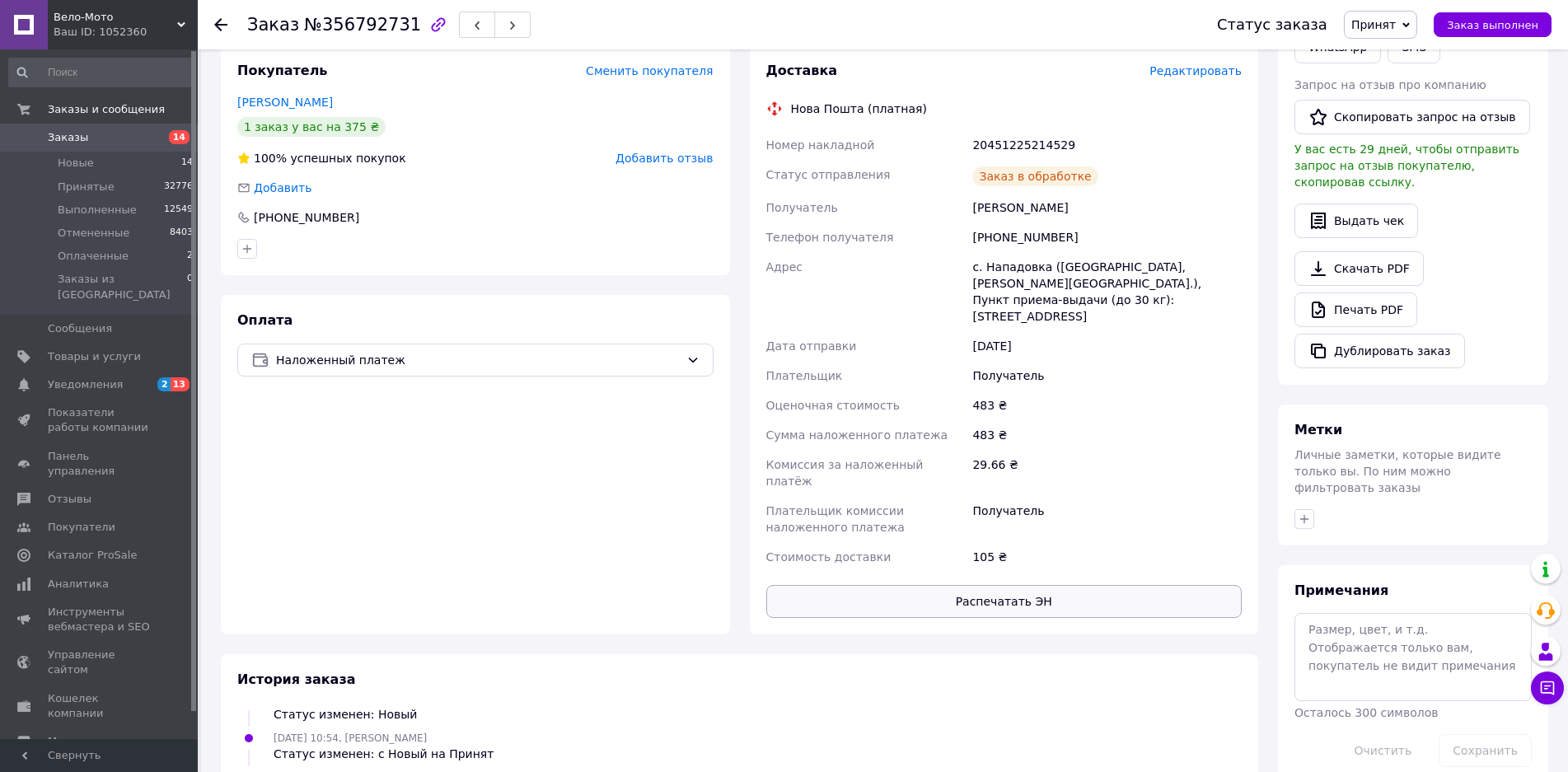
click at [965, 586] on button "Распечатать ЭН" at bounding box center [1004, 602] width 476 height 33
click at [1347, 292] on link "Печать PDF" at bounding box center [1356, 309] width 123 height 35
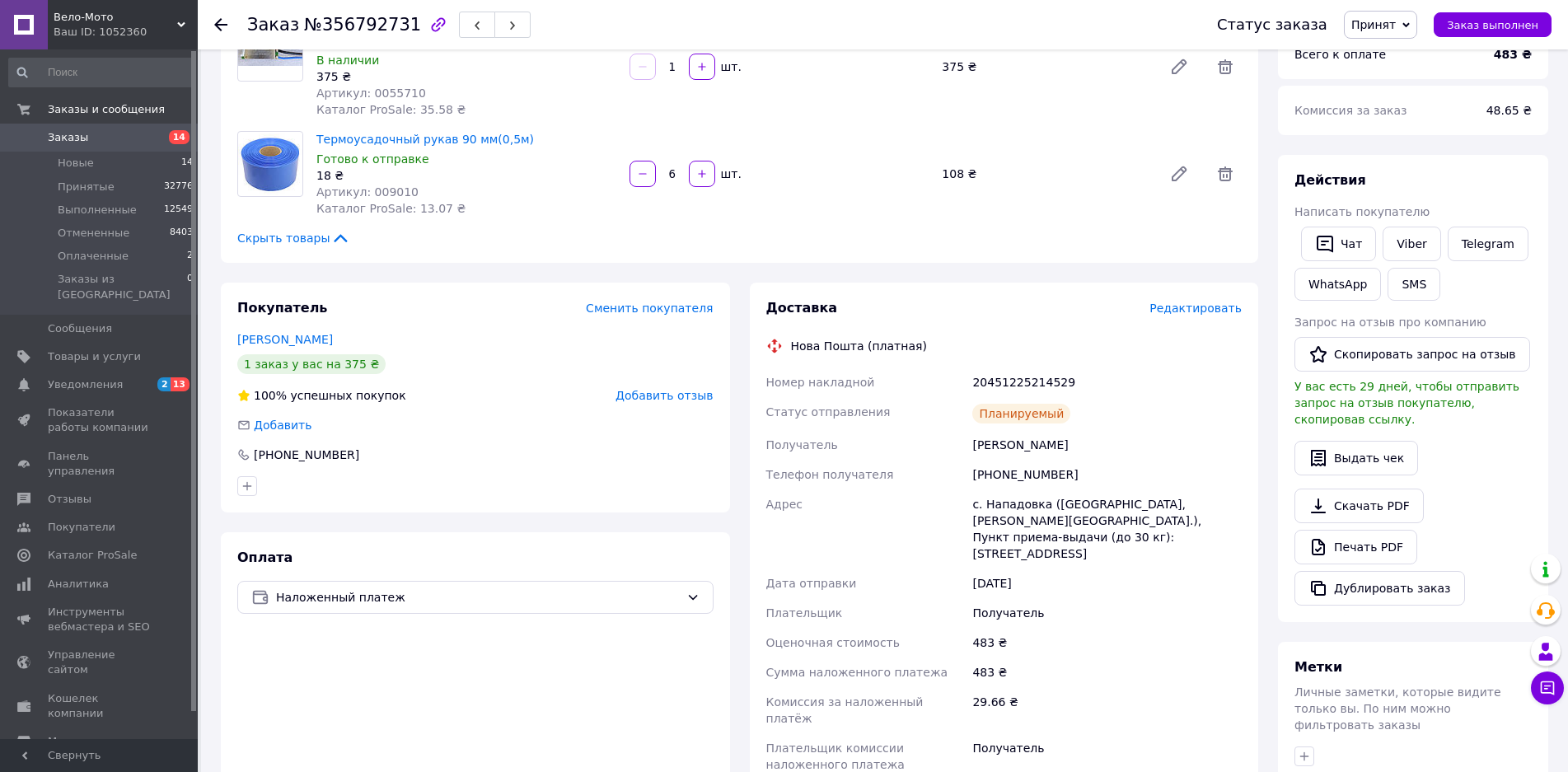
scroll to position [0, 0]
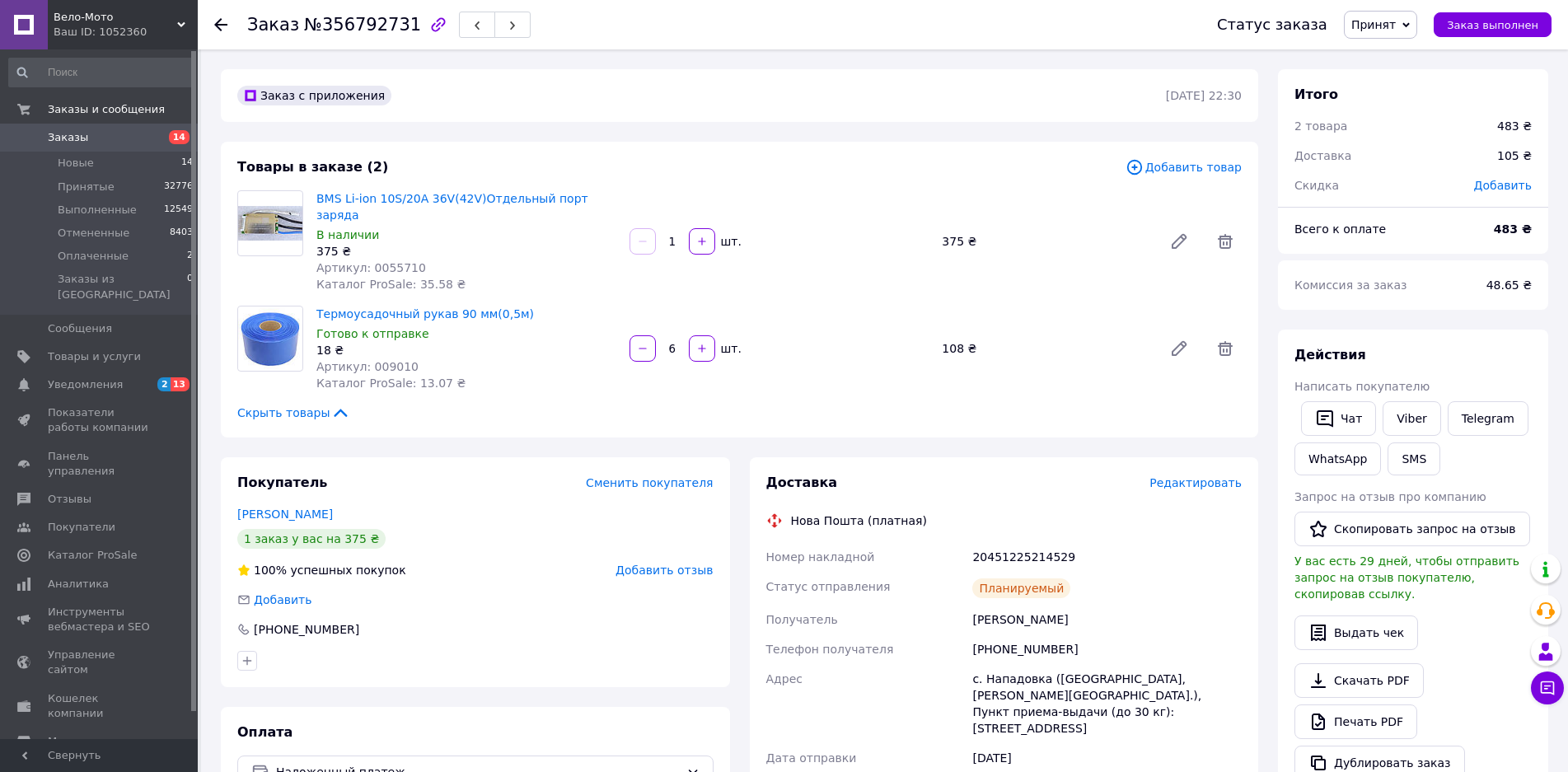
click at [73, 131] on span "Заказы" at bounding box center [67, 137] width 40 height 15
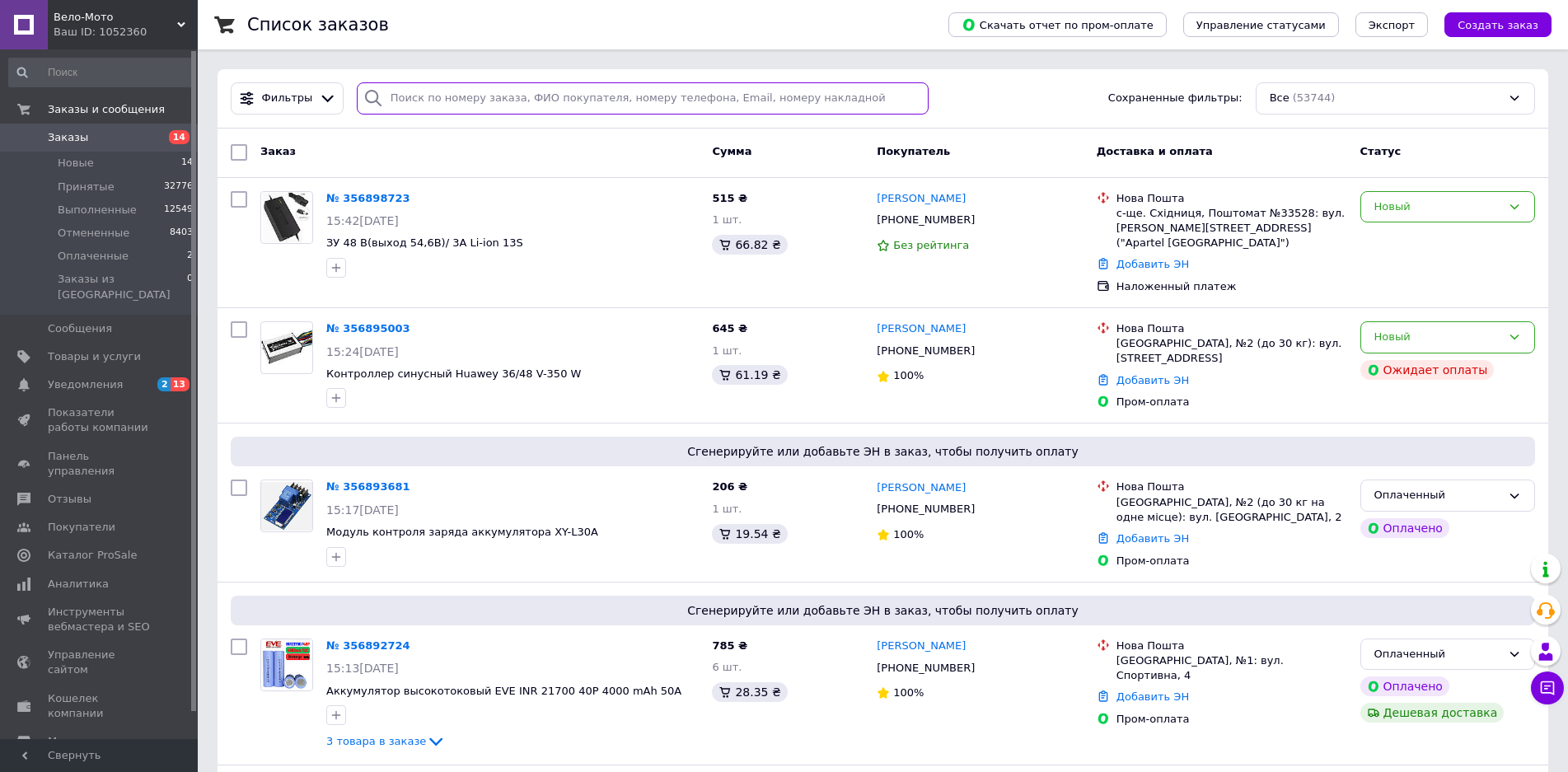
click at [425, 98] on input "search" at bounding box center [643, 99] width 573 height 32
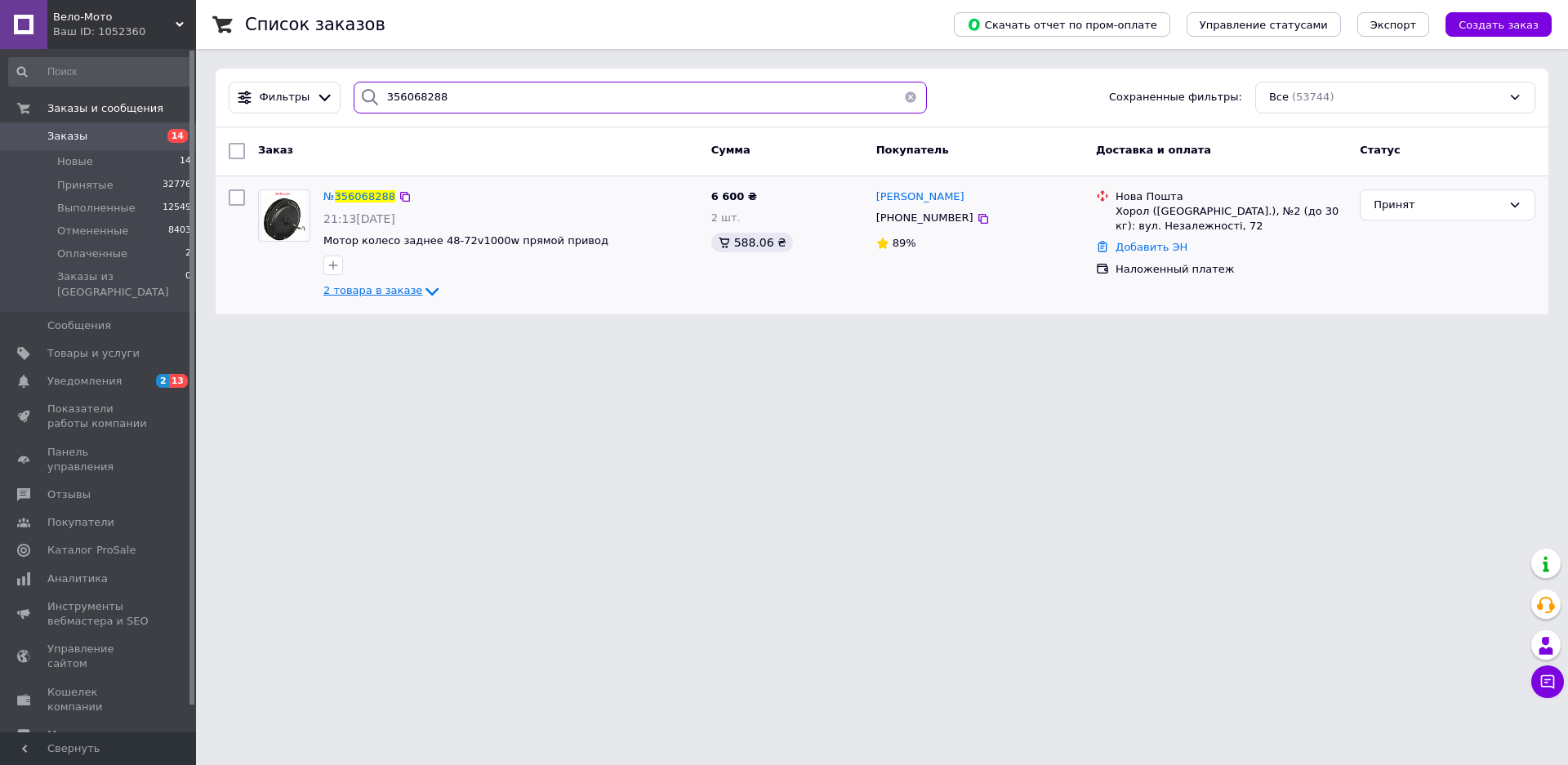
type input "356068288"
click at [422, 291] on icon at bounding box center [432, 291] width 20 height 20
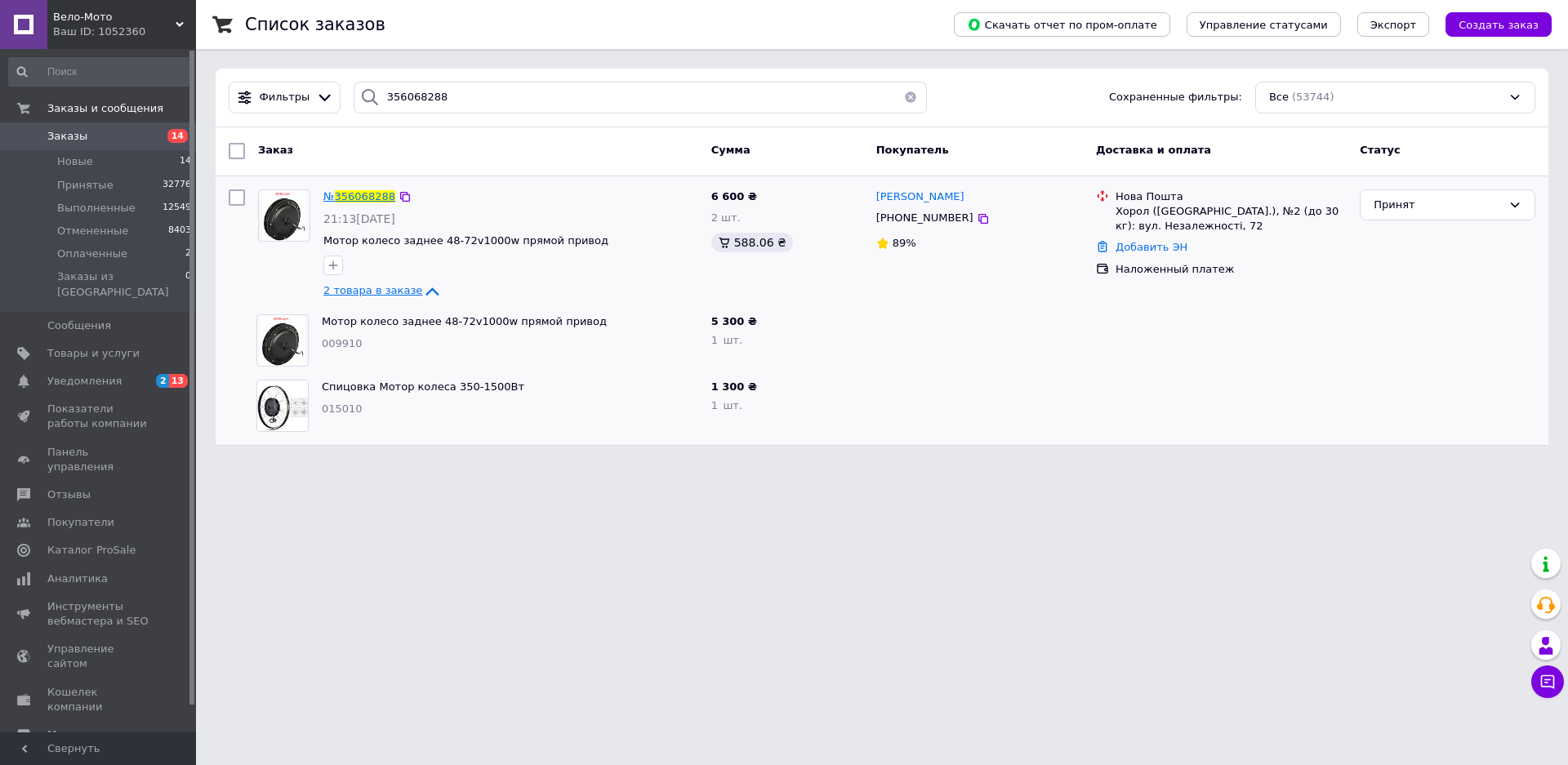
click at [369, 193] on span "356068288" at bounding box center [365, 196] width 60 height 12
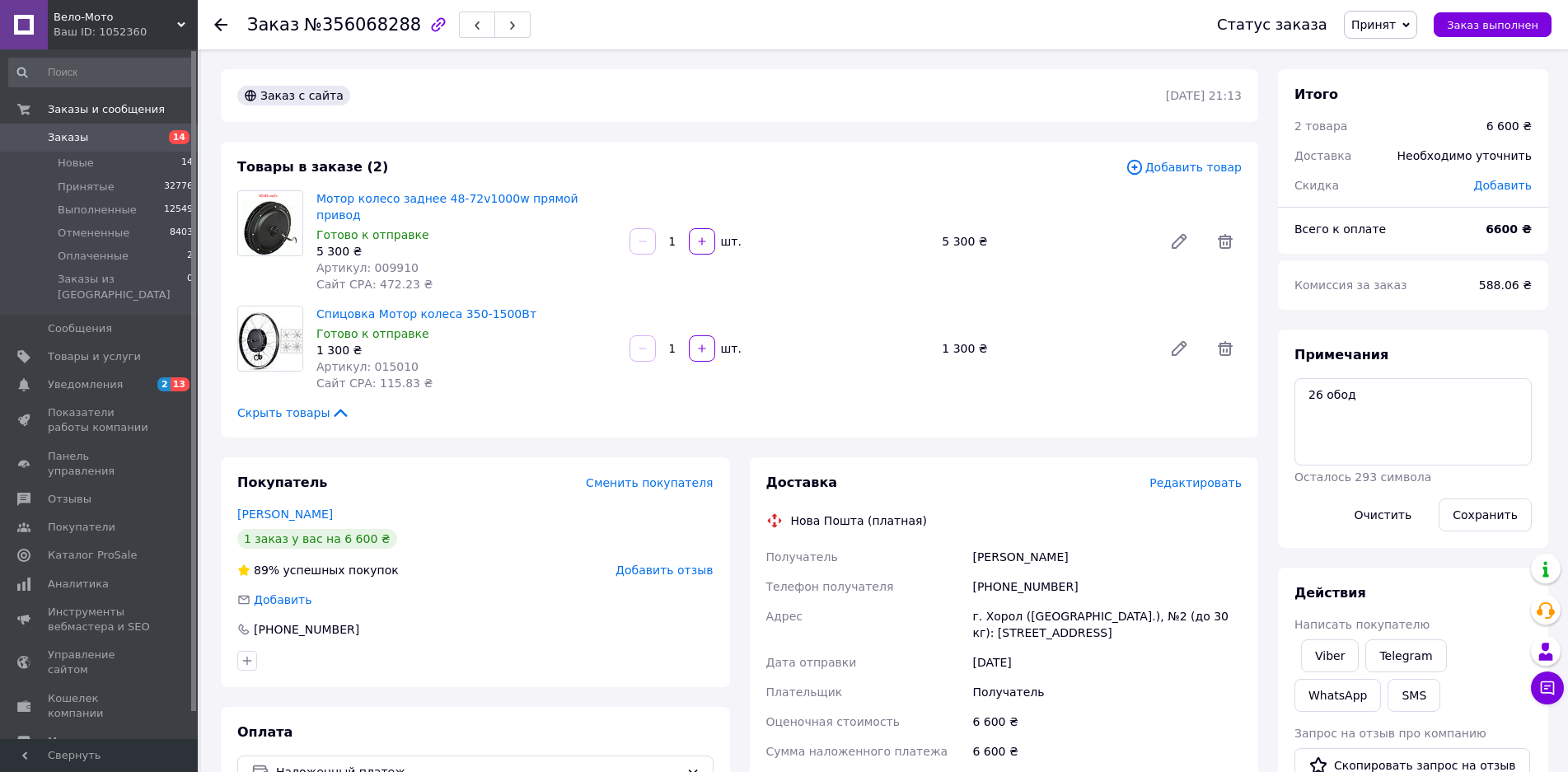
drag, startPoint x: 1348, startPoint y: 655, endPoint x: 1293, endPoint y: 655, distance: 55.0
click at [1348, 655] on link "Viber" at bounding box center [1330, 655] width 57 height 33
click at [233, 41] on div at bounding box center [230, 24] width 33 height 49
click at [221, 23] on icon at bounding box center [221, 24] width 13 height 13
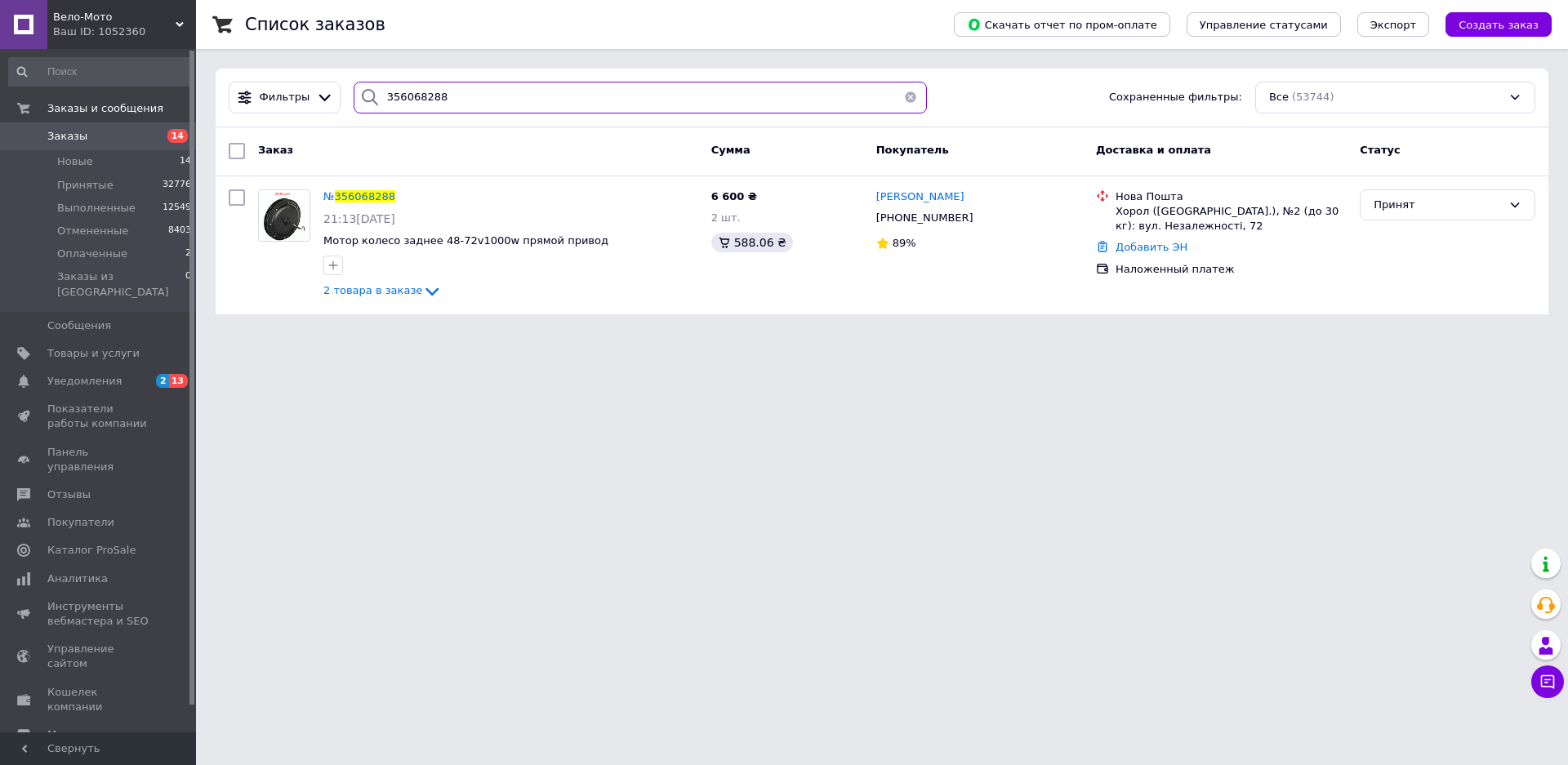
drag, startPoint x: 407, startPoint y: 90, endPoint x: 372, endPoint y: 84, distance: 35.5
click at [372, 84] on div "356068288" at bounding box center [640, 98] width 573 height 32
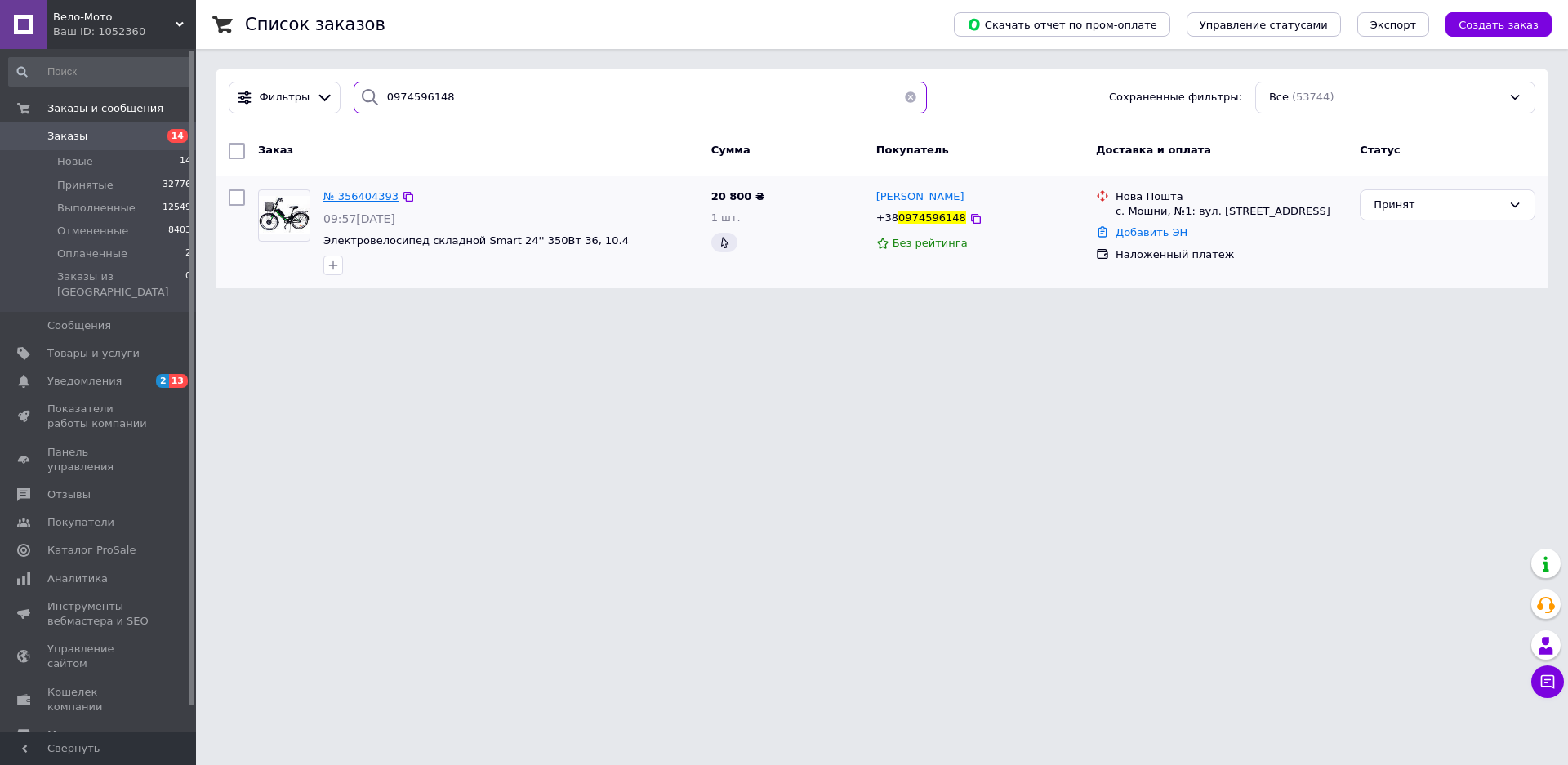
type input "0974596148"
click at [378, 195] on span "№ 356404393" at bounding box center [361, 196] width 76 height 12
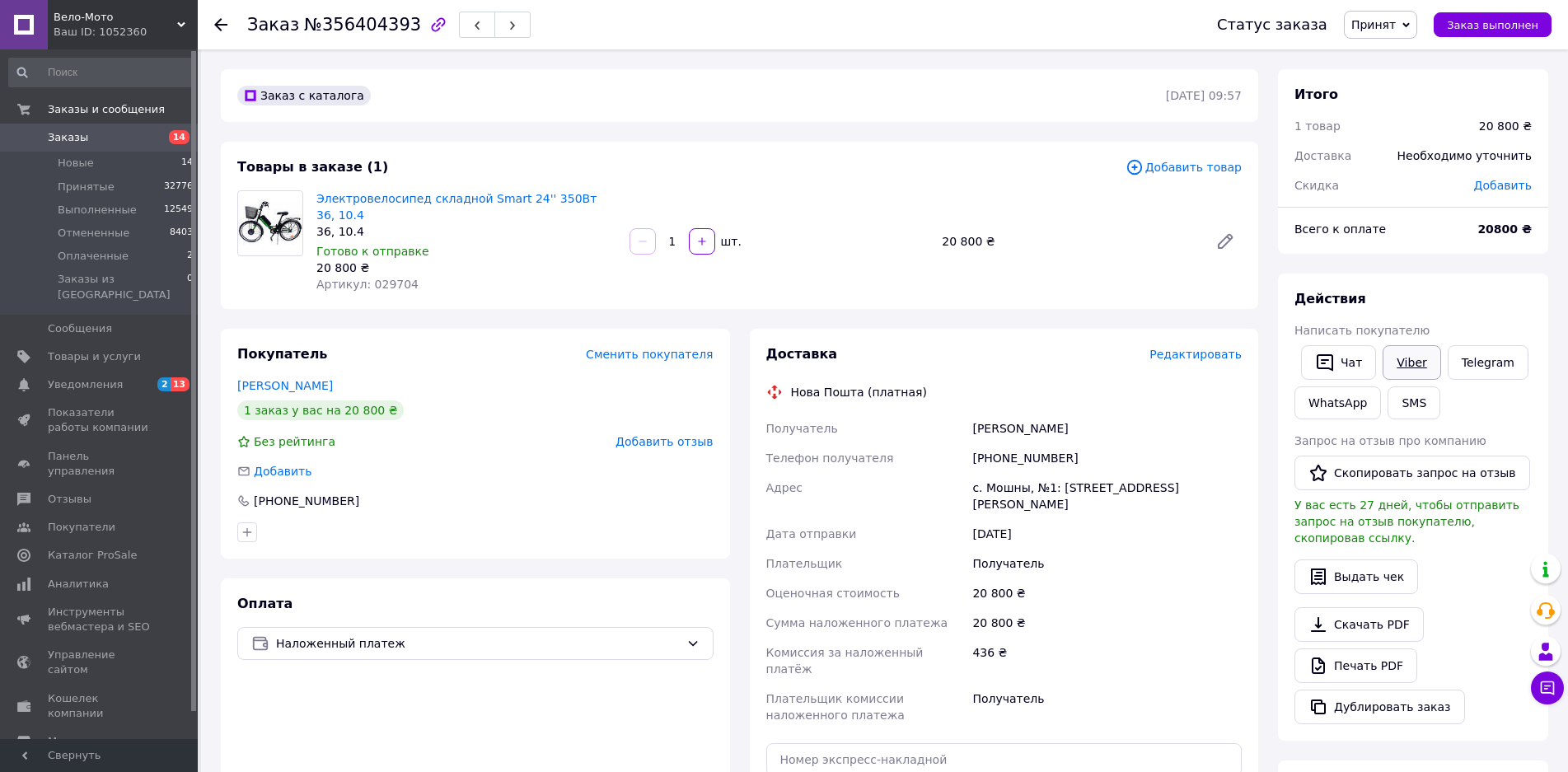
click at [1399, 363] on link "Viber" at bounding box center [1411, 362] width 57 height 35
click at [59, 133] on span "Заказы" at bounding box center [67, 137] width 40 height 15
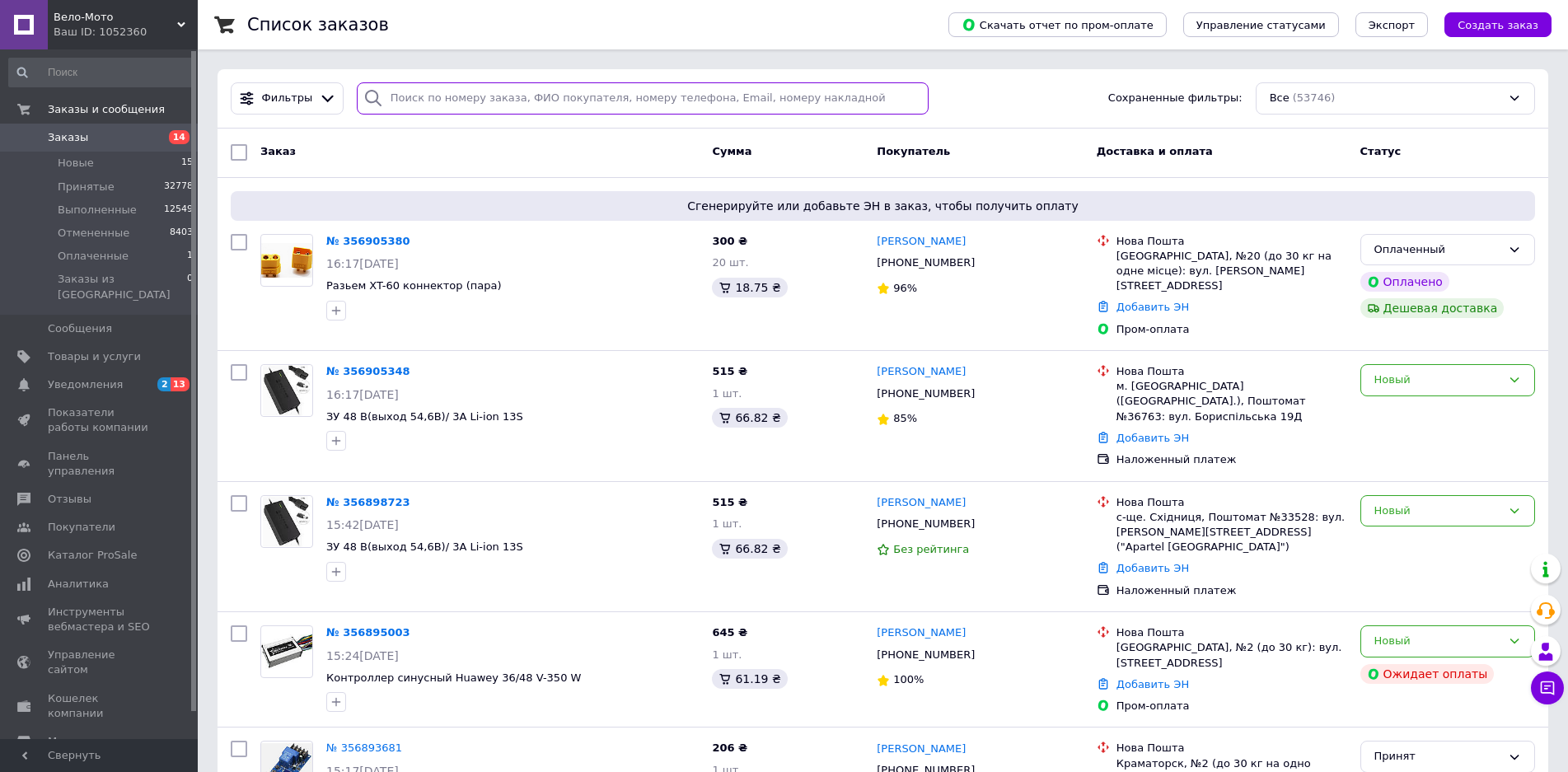
click at [425, 97] on input "search" at bounding box center [643, 99] width 573 height 32
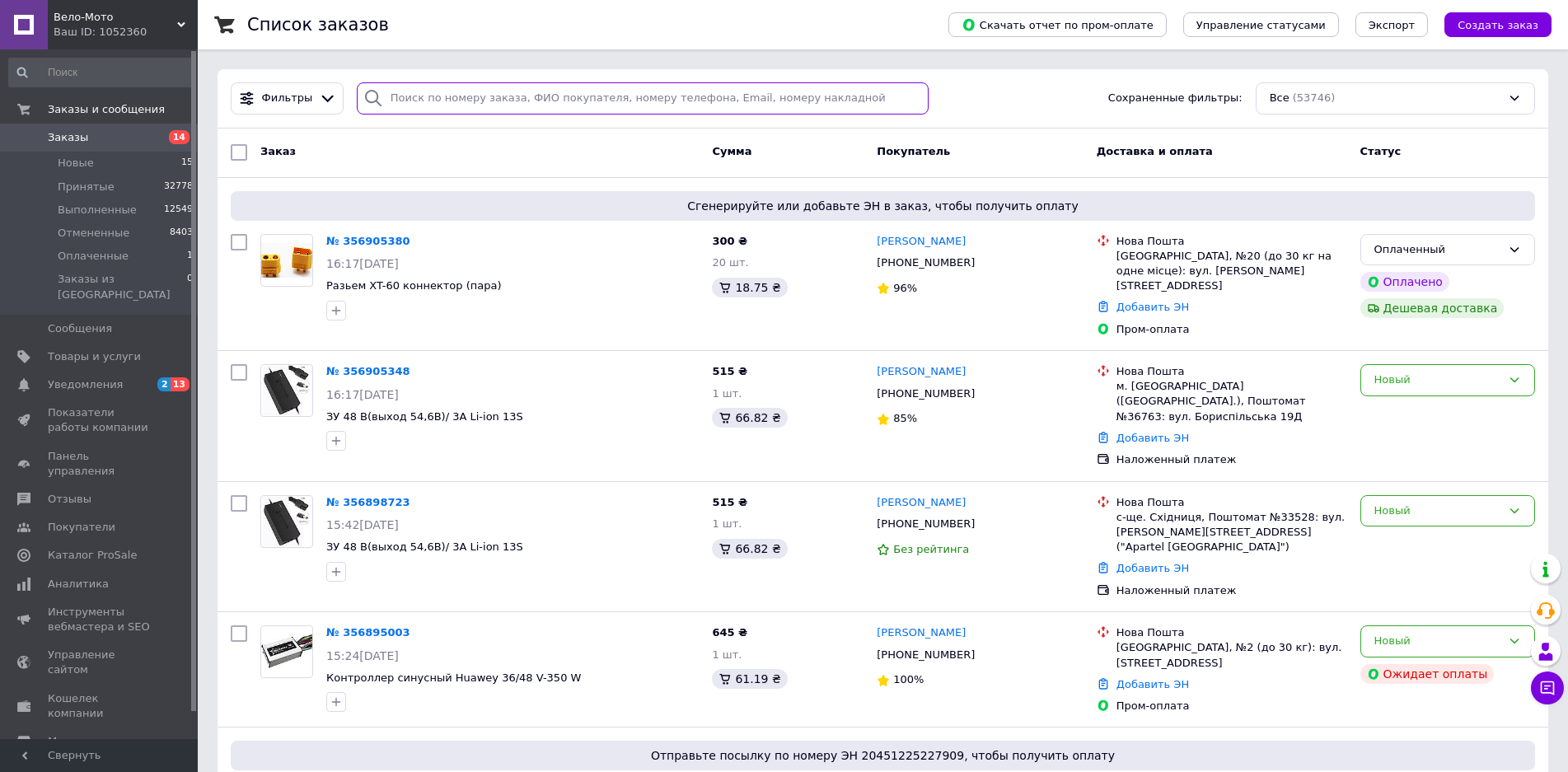
click at [413, 99] on input "search" at bounding box center [643, 99] width 573 height 32
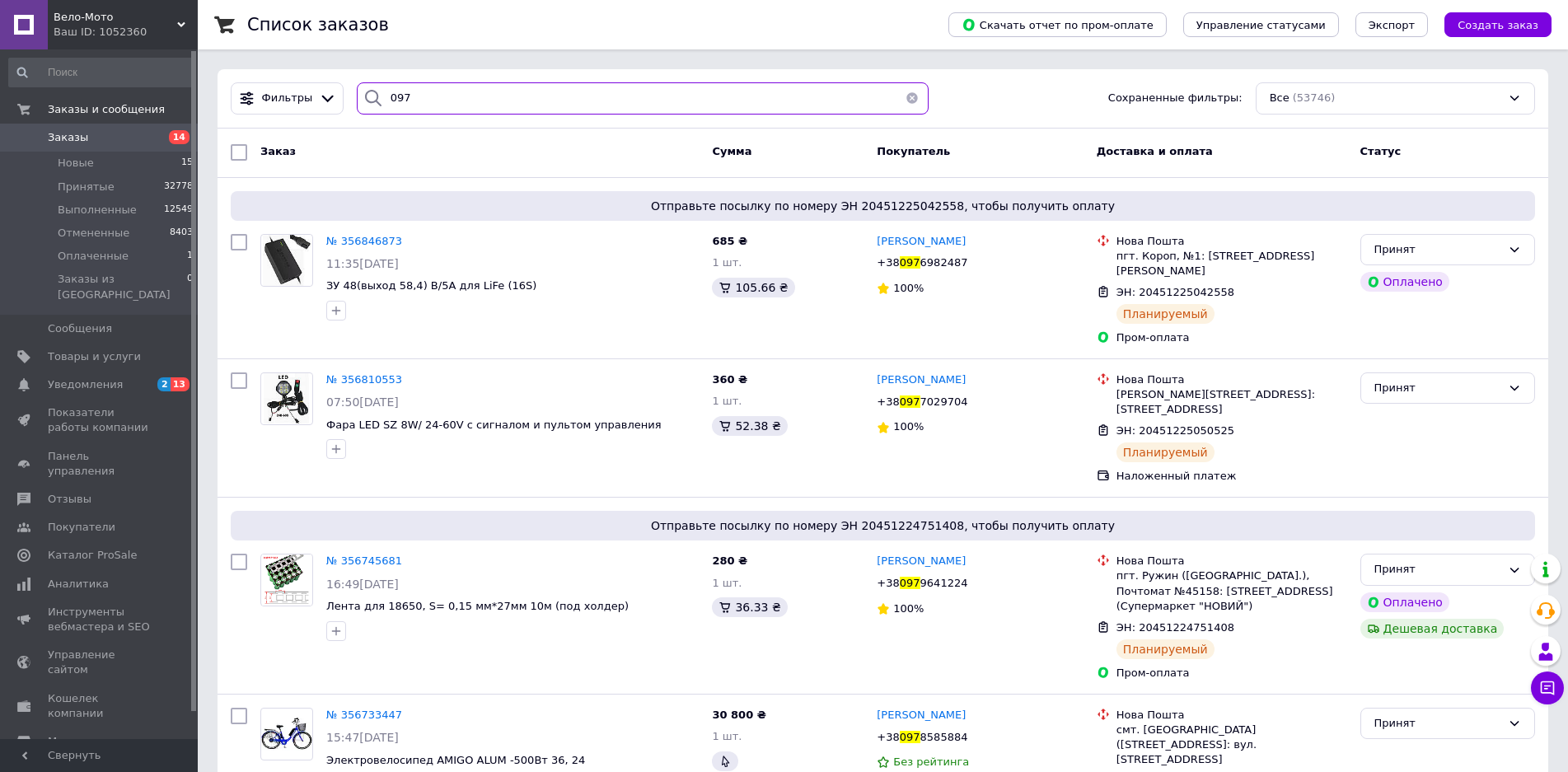
click at [358, 100] on div "097" at bounding box center [643, 99] width 573 height 32
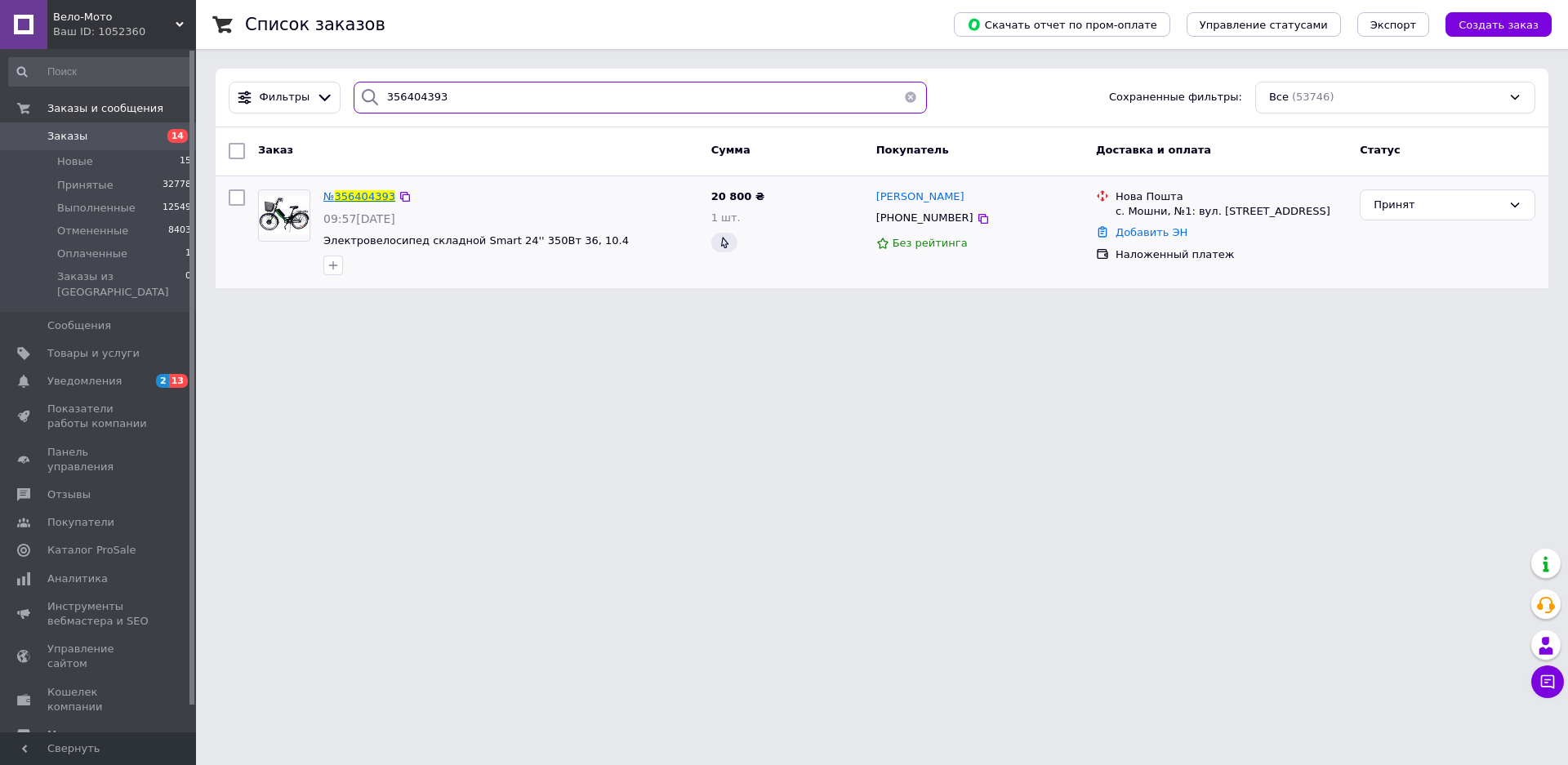
type input "356404393"
click at [357, 198] on span "356404393" at bounding box center [365, 196] width 60 height 12
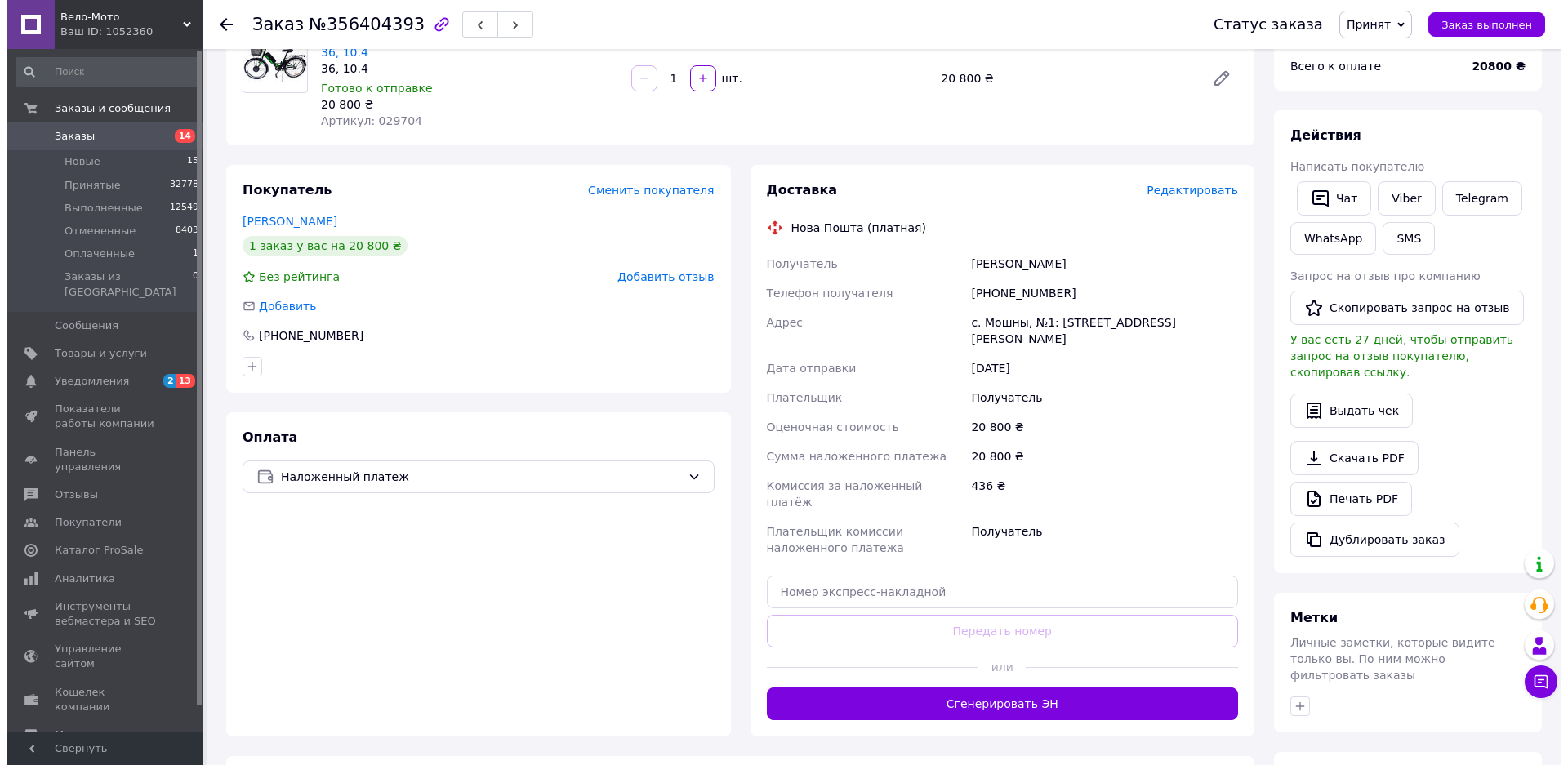
scroll to position [163, 0]
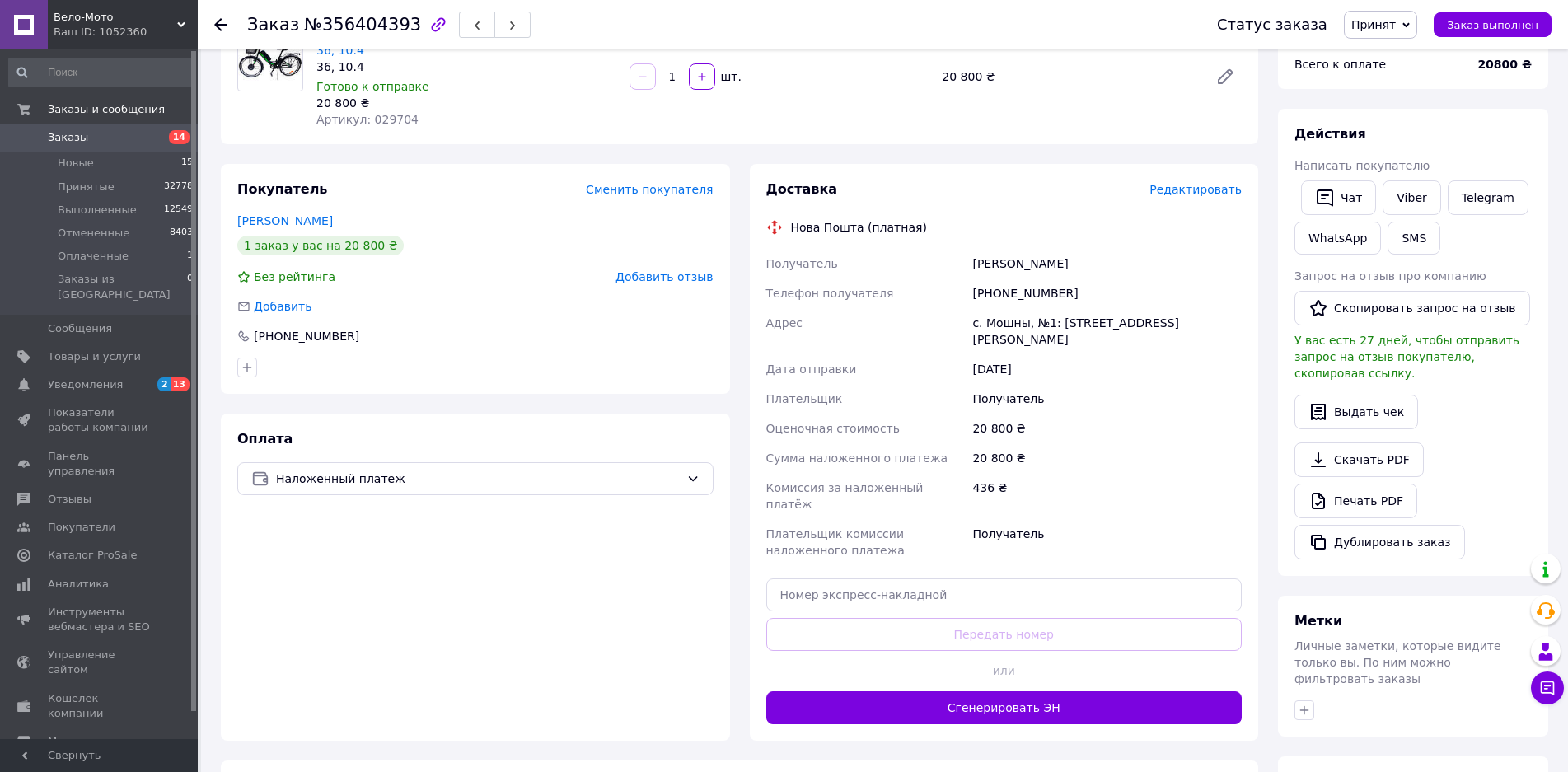
click at [1220, 183] on span "Редактировать" at bounding box center [1195, 189] width 92 height 13
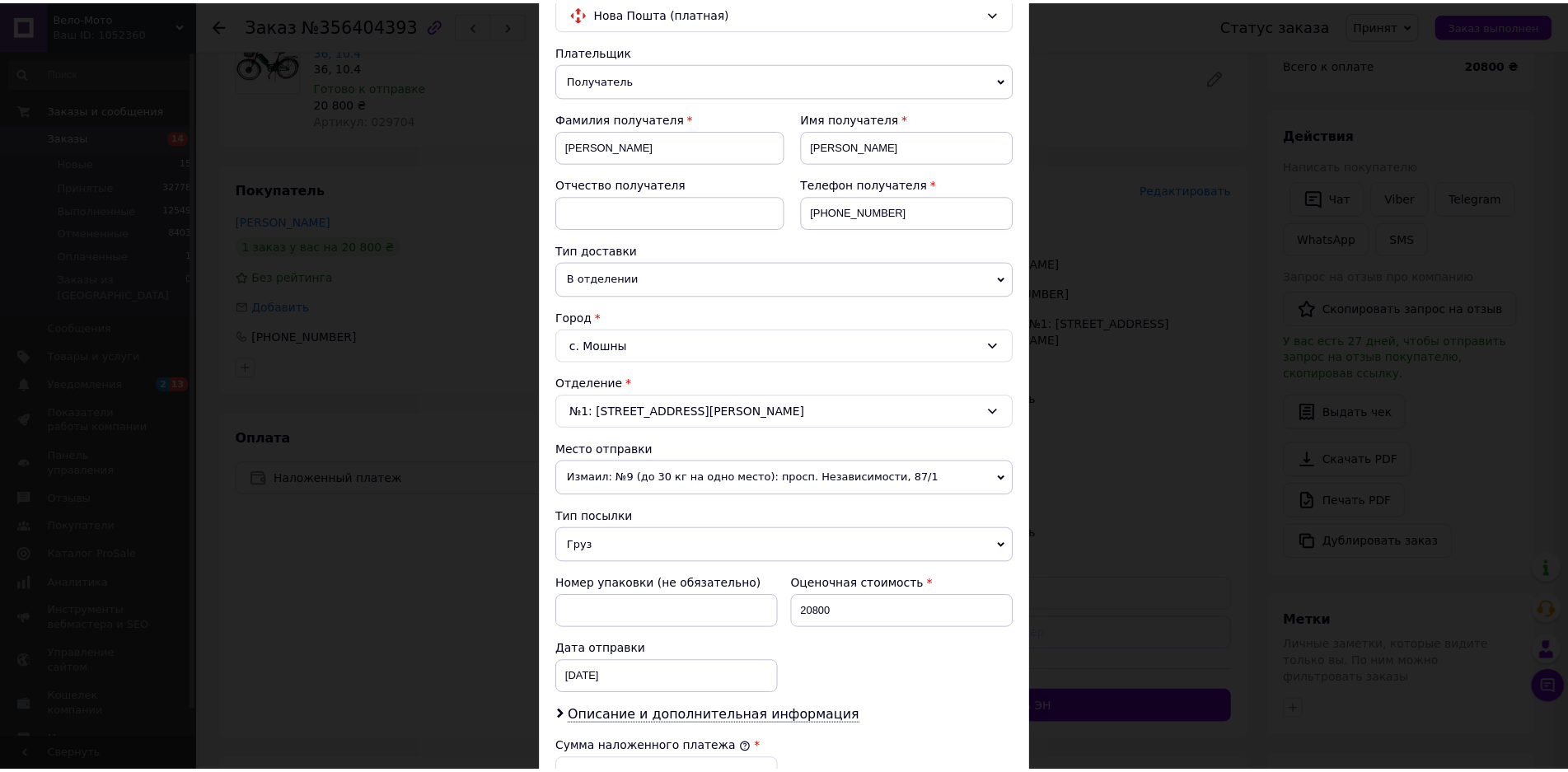
scroll to position [485, 0]
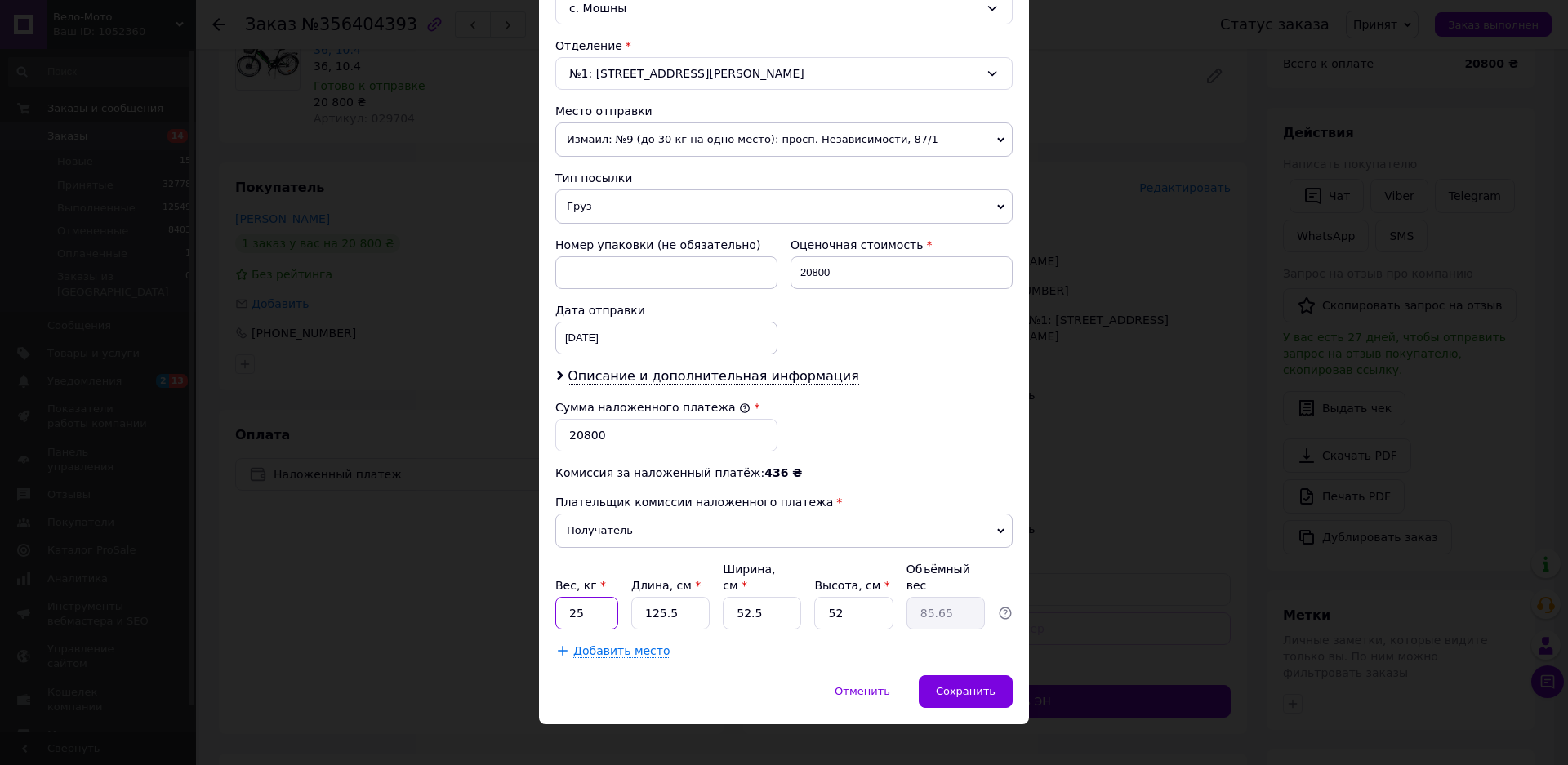
click at [555, 600] on input "25" at bounding box center [586, 613] width 63 height 33
type input "27"
drag, startPoint x: 641, startPoint y: 611, endPoint x: 628, endPoint y: 613, distance: 13.2
click at [628, 613] on div "Плательщик Получатель Отправитель Фамилия получателя [PERSON_NAME] Имя получате…" at bounding box center [784, 183] width 458 height 952
type input "1"
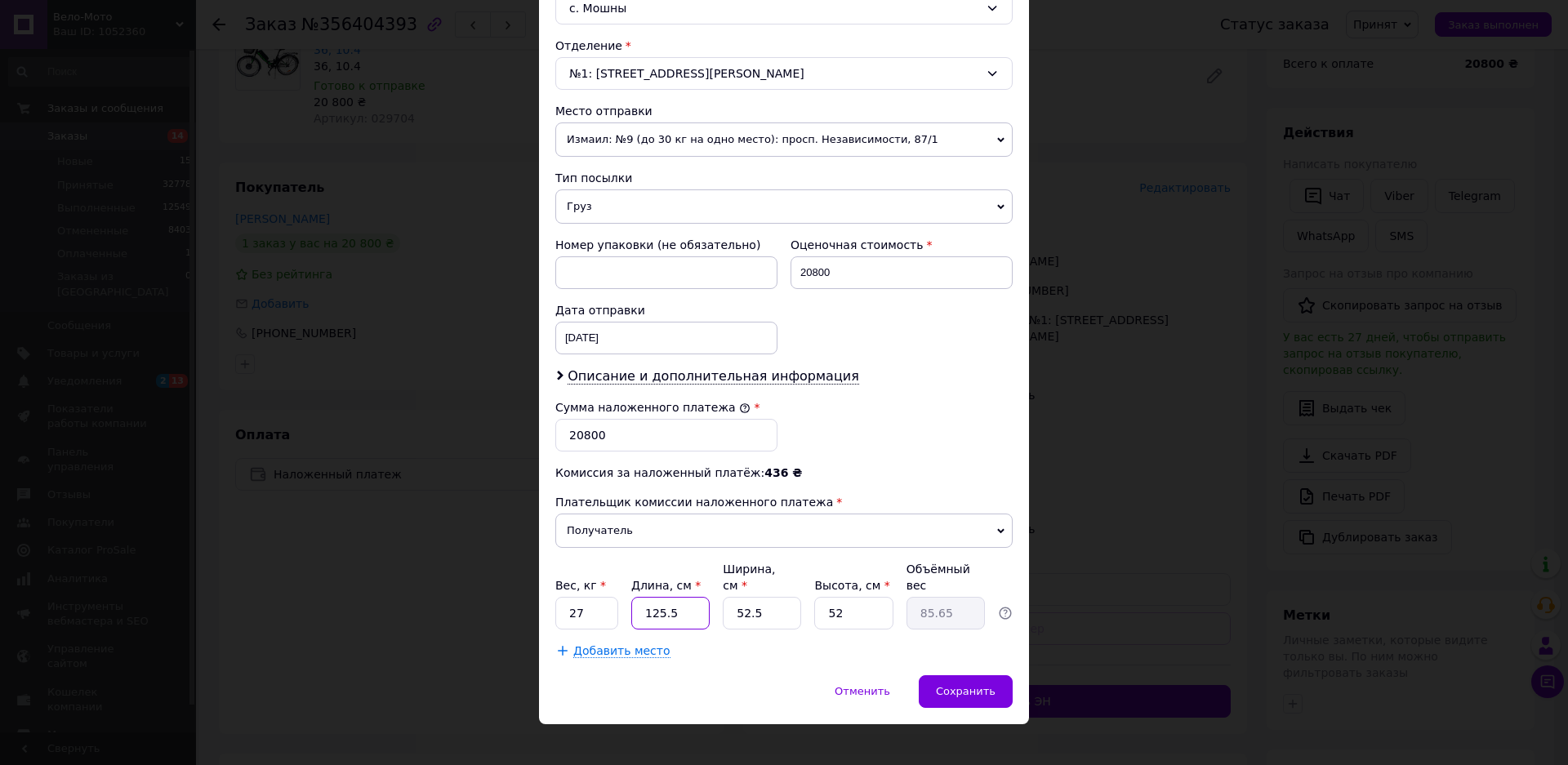
type input "0.68"
type input "13"
type input "8.87"
type input "135"
type input "92.14"
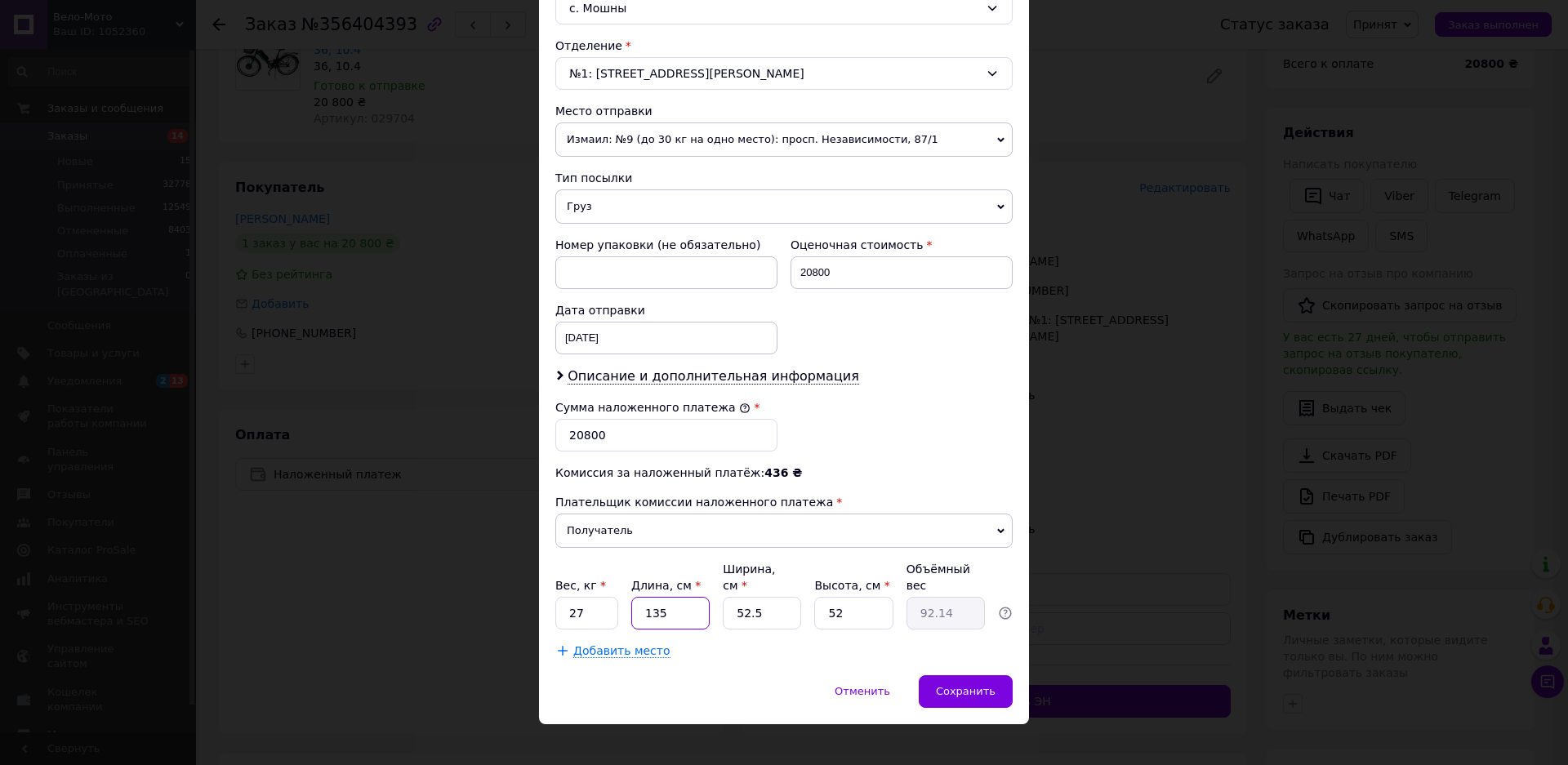
type input "135"
drag, startPoint x: 766, startPoint y: 593, endPoint x: 725, endPoint y: 602, distance: 42.0
click at [725, 602] on input "52.5" at bounding box center [761, 613] width 78 height 33
type input "7"
type input "12.29"
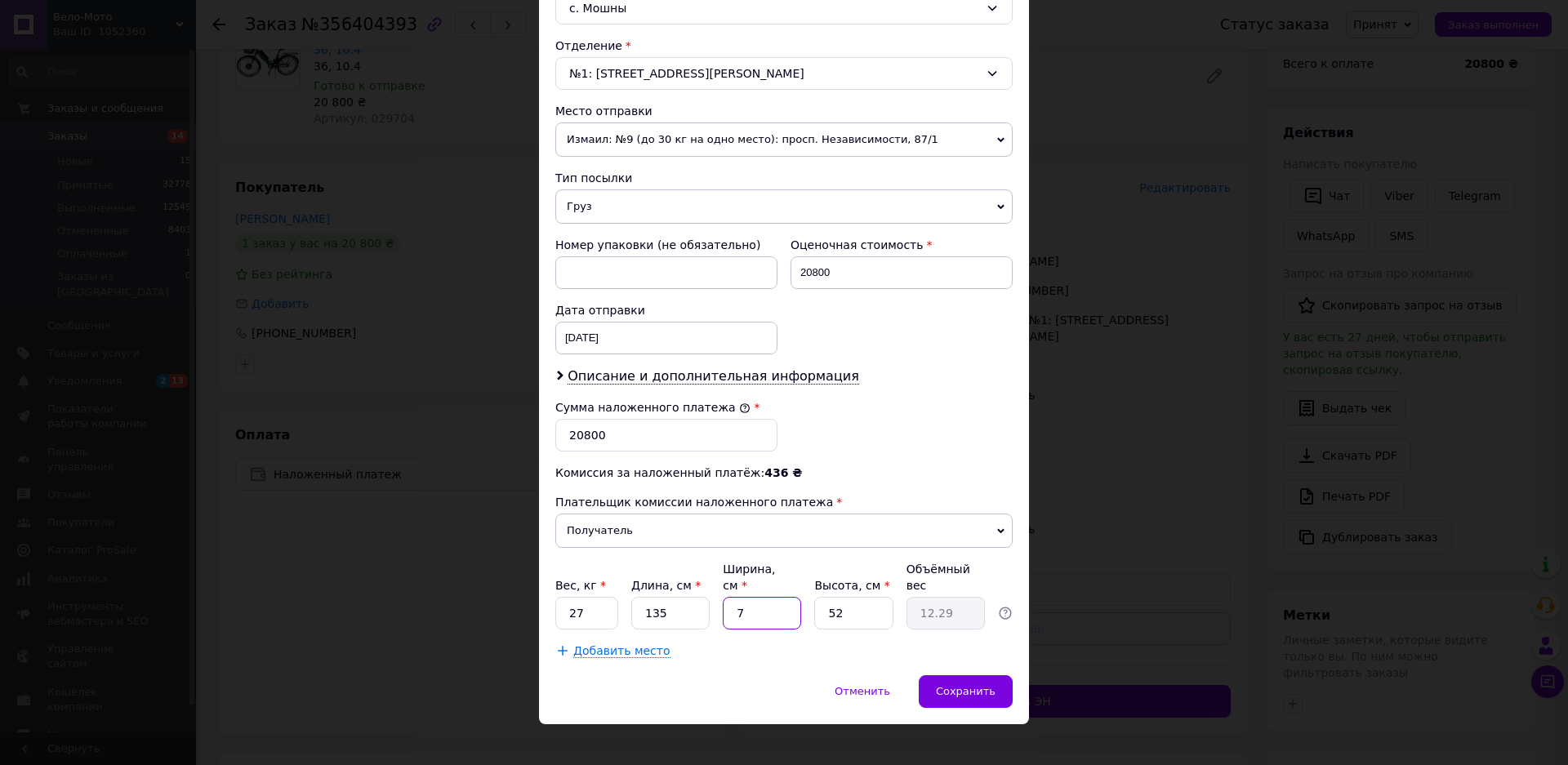
type input "77"
type input "135.14"
type input "77"
drag, startPoint x: 852, startPoint y: 600, endPoint x: 800, endPoint y: 604, distance: 52.2
click at [800, 604] on div "Вес, кг * 27 Длина, см * 135 Ширина, см * 77 Высота, см * 52 Объёмный вес 135.14" at bounding box center [784, 594] width 458 height 68
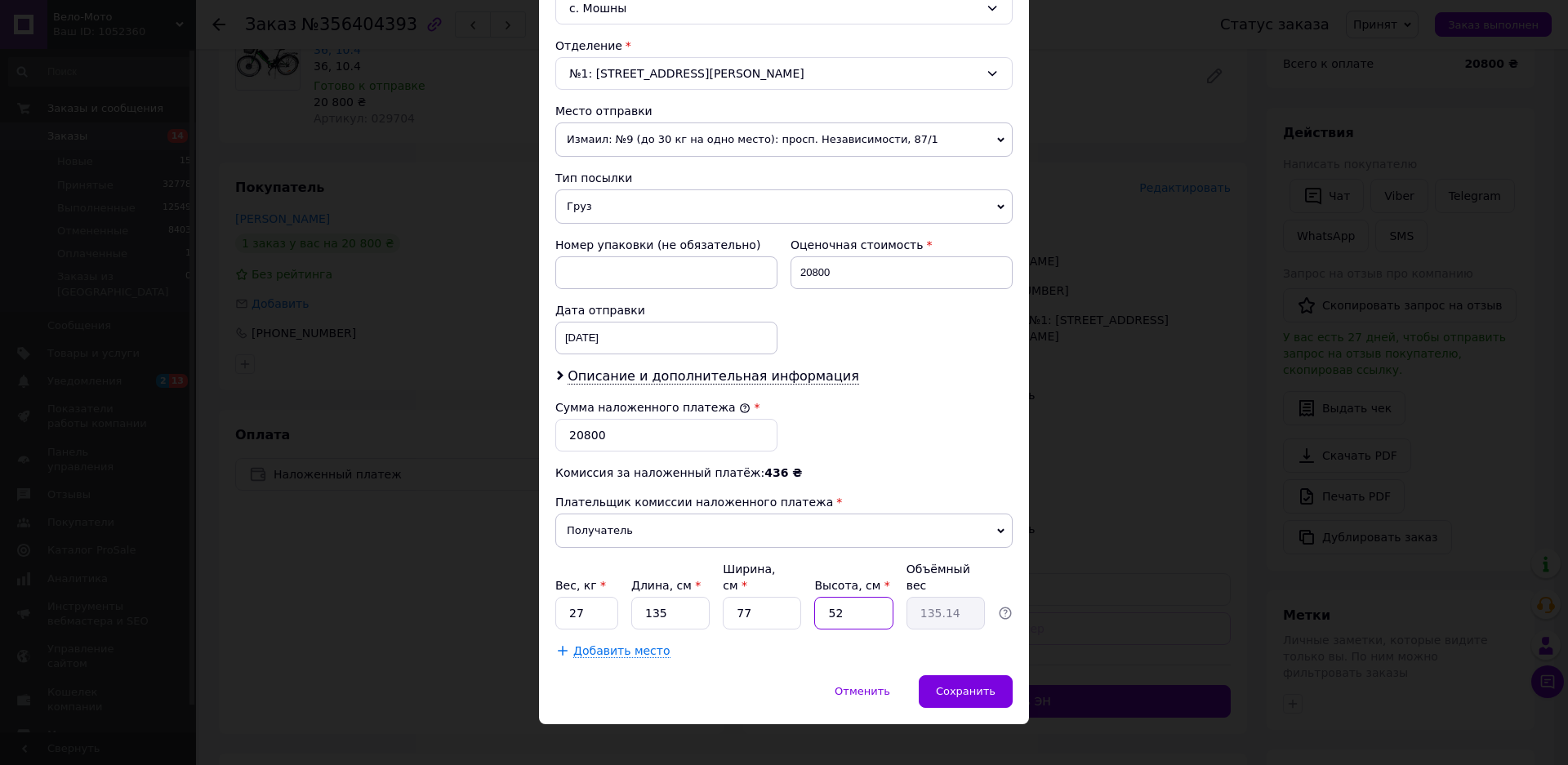
type input "2"
type input "5.2"
type input "25"
type input "64.97"
type input "25"
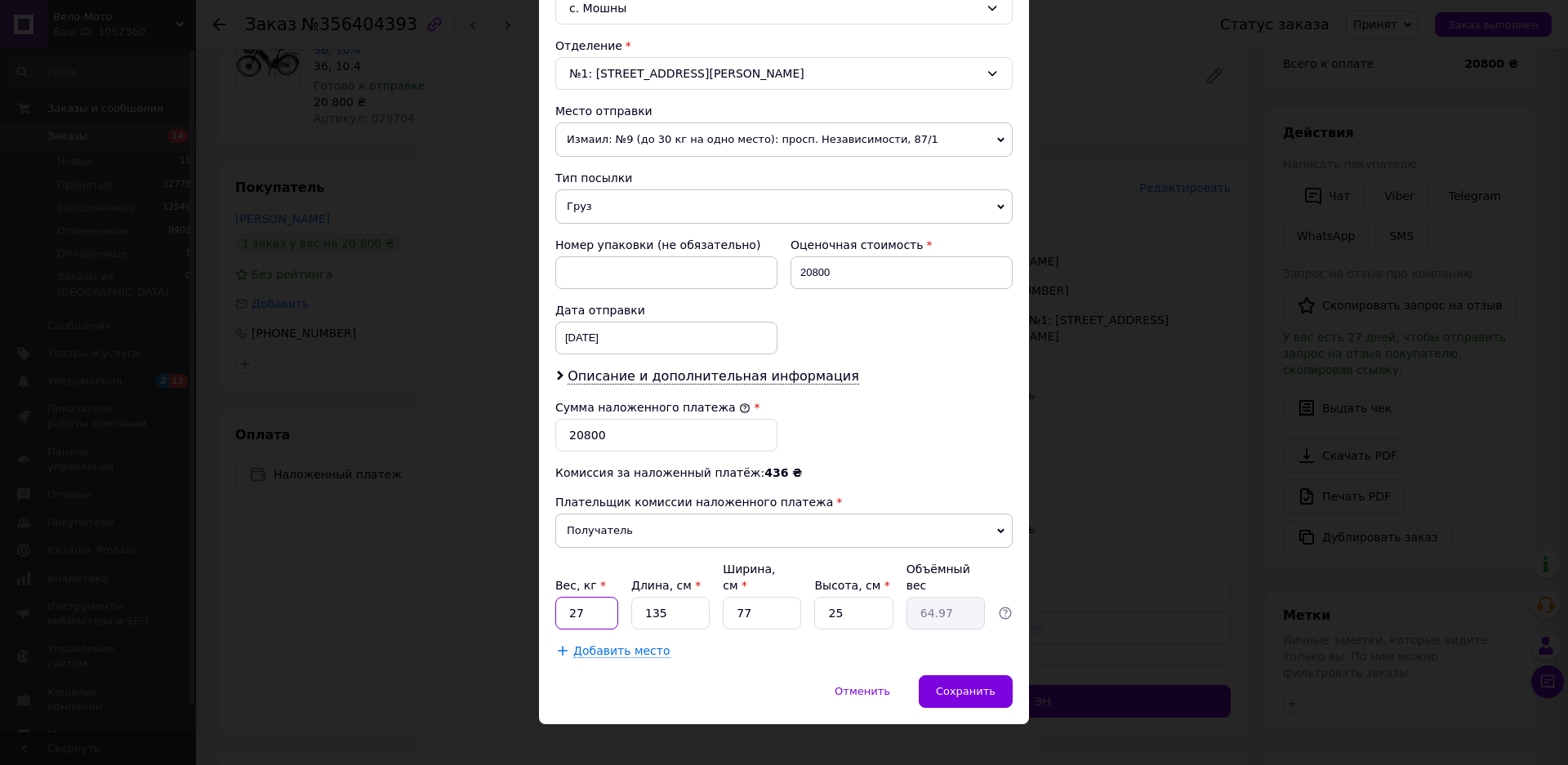
drag, startPoint x: 561, startPoint y: 602, endPoint x: 539, endPoint y: 608, distance: 22.8
click at [539, 608] on div "Способ доставки Нова Пошта (платная) Плательщик Получатель Отправитель Фамилия …" at bounding box center [784, 150] width 490 height 1049
drag, startPoint x: 586, startPoint y: 594, endPoint x: 550, endPoint y: 598, distance: 36.2
click at [550, 598] on div "Способ доставки Нова Пошта (платная) Плательщик Получатель Отправитель Фамилия …" at bounding box center [784, 150] width 490 height 1049
type input "26"
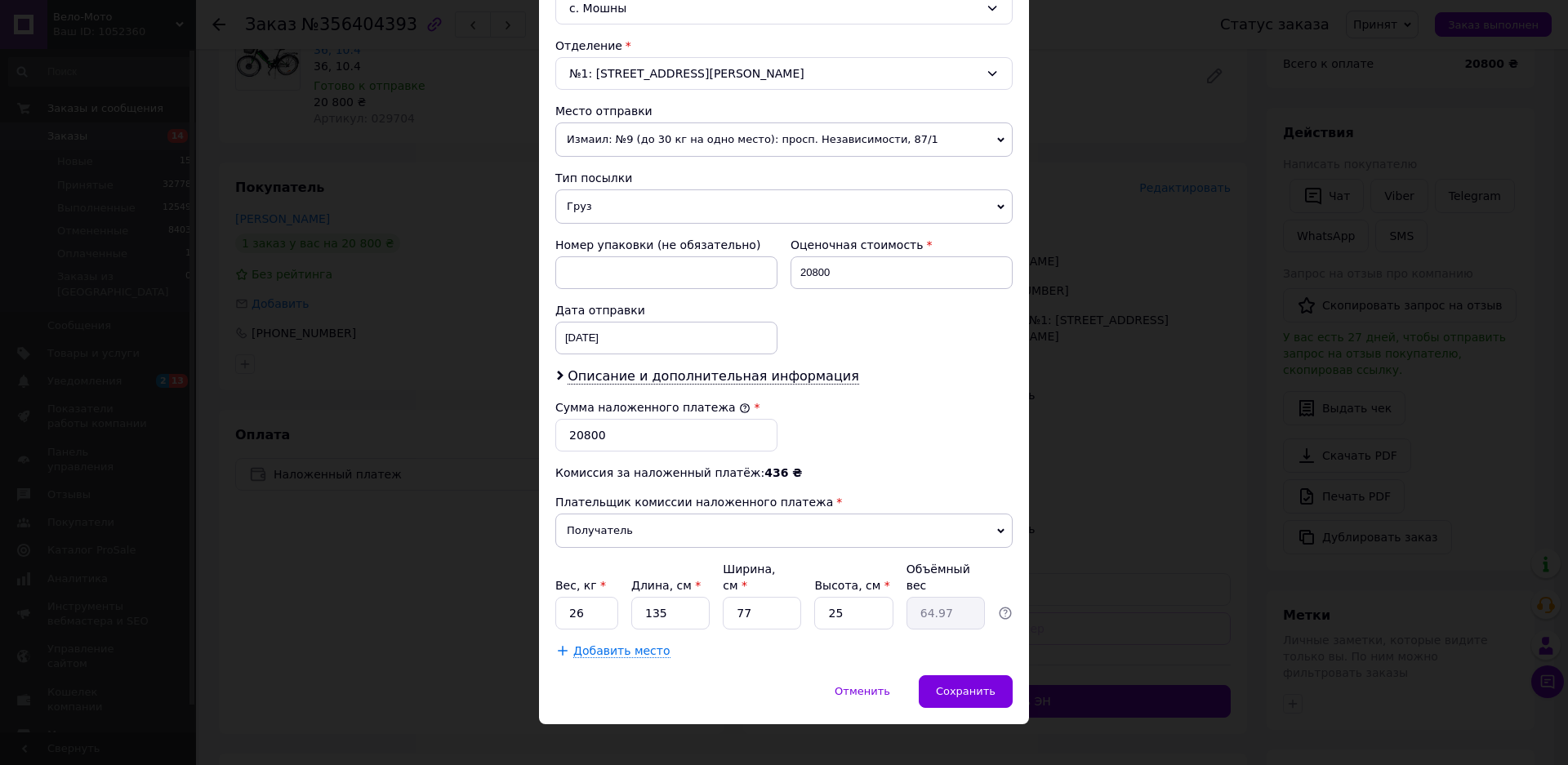
drag, startPoint x: 801, startPoint y: 652, endPoint x: 824, endPoint y: 652, distance: 23.0
click at [801, 652] on div "Способ доставки Нова Пошта (платная) Плательщик Получатель Отправитель Фамилия …" at bounding box center [784, 150] width 490 height 1049
click at [975, 685] on span "Сохранить" at bounding box center [965, 691] width 60 height 12
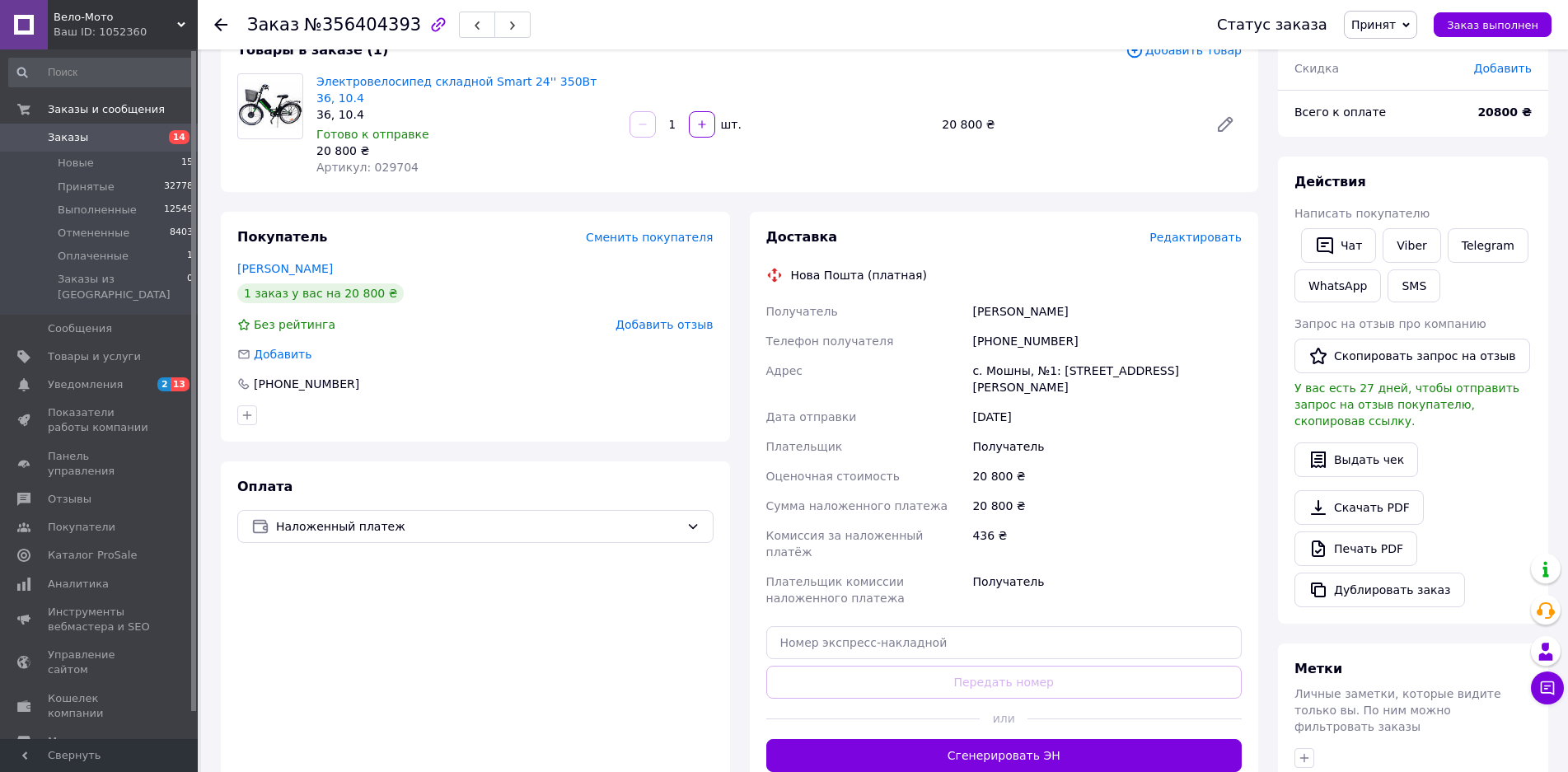
scroll to position [0, 0]
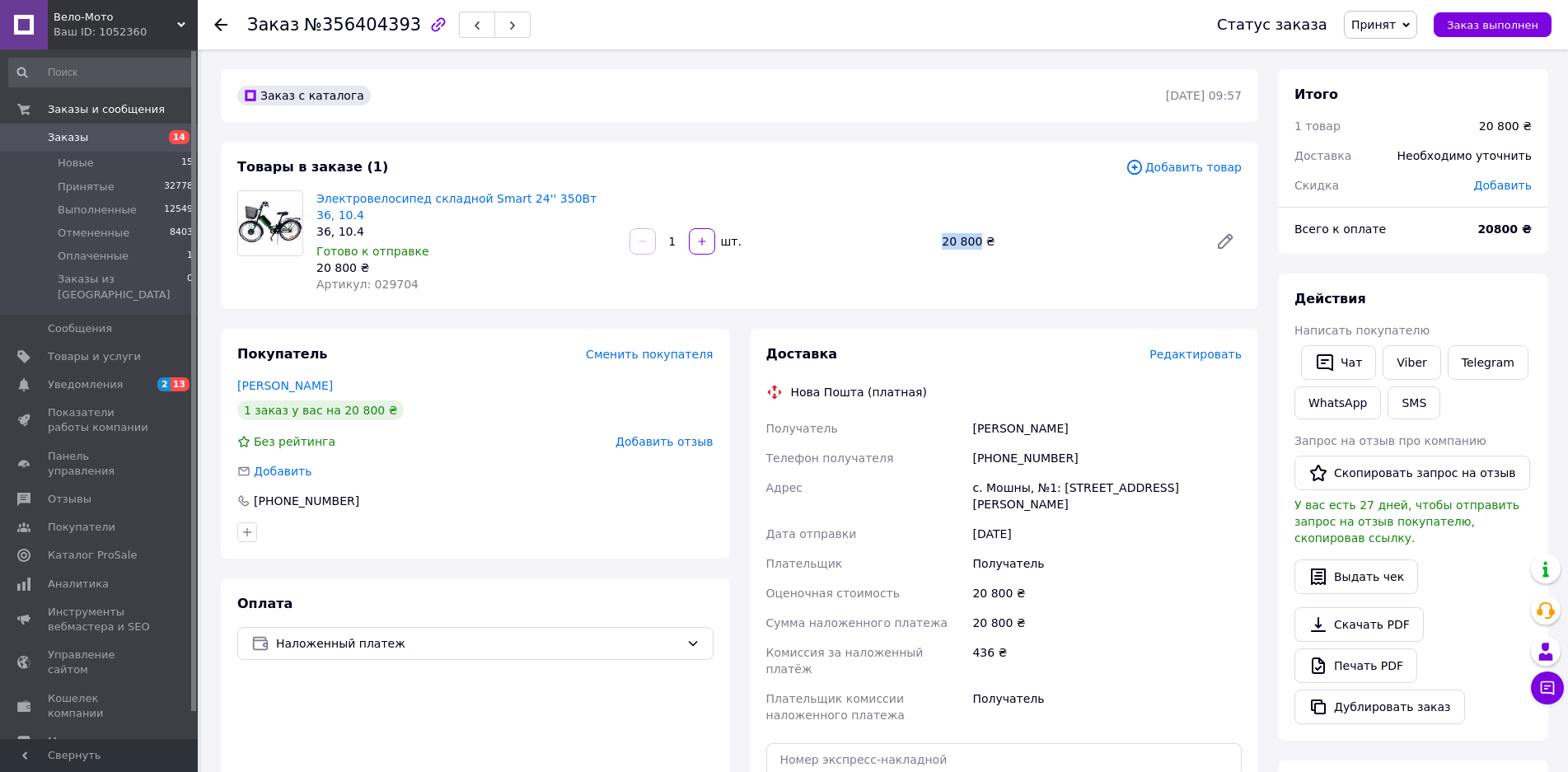
drag, startPoint x: 943, startPoint y: 239, endPoint x: 976, endPoint y: 236, distance: 33.1
click at [976, 236] on div "20 800 ₴" at bounding box center [1069, 241] width 267 height 23
click at [1024, 230] on div "20 800 ₴" at bounding box center [1069, 241] width 267 height 23
drag, startPoint x: 975, startPoint y: 233, endPoint x: 926, endPoint y: 239, distance: 49.4
click at [926, 239] on div "Электровелосипед складной Smart 24'' 350Вт 36, 10.4 36, 10.4 Готово к отправке …" at bounding box center [779, 241] width 939 height 108
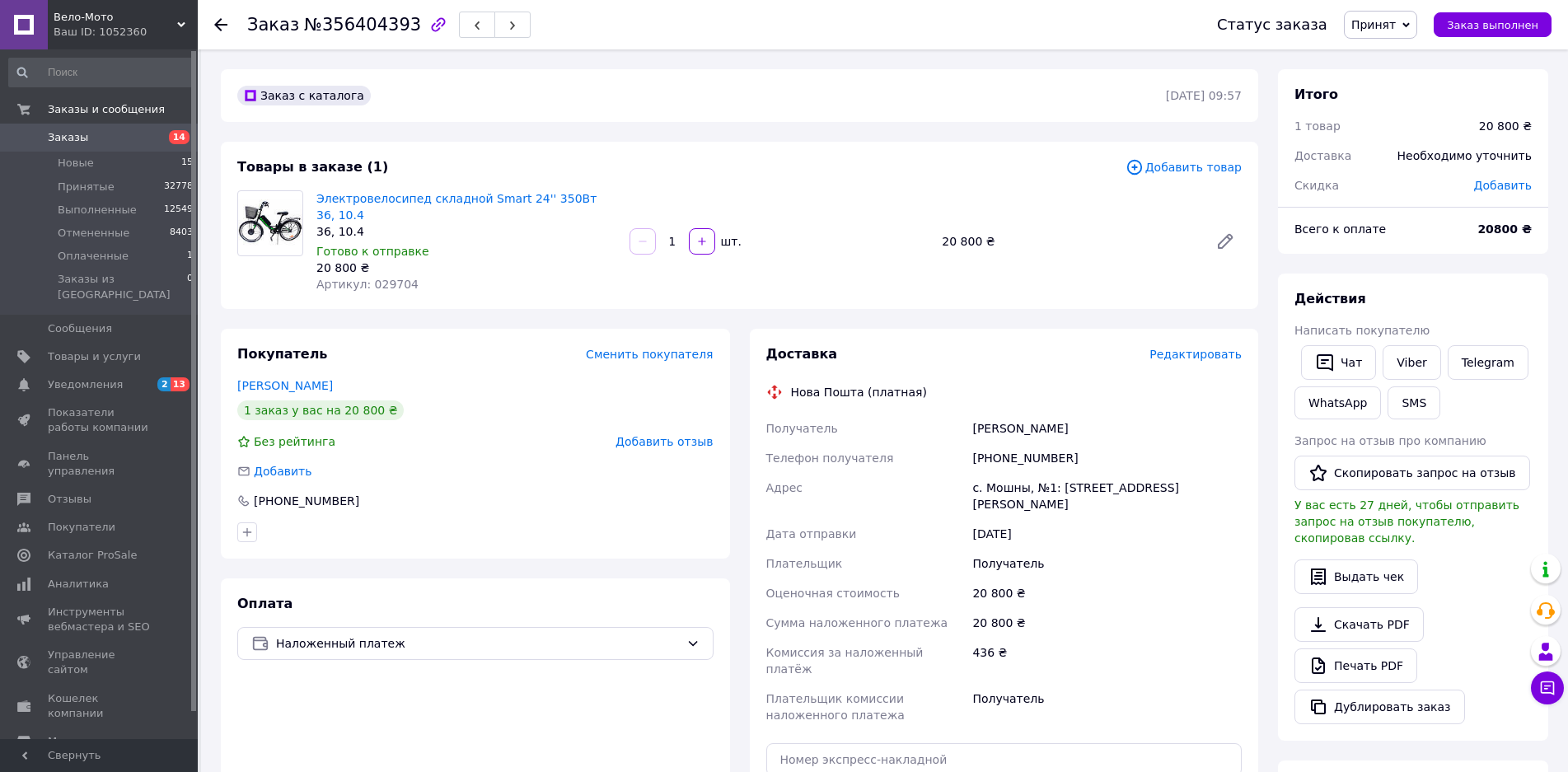
click at [1000, 256] on div "Электровелосипед складной Smart 24'' 350Вт 36, 10.4 36, 10.4 Готово к отправке …" at bounding box center [779, 241] width 939 height 108
drag, startPoint x: 976, startPoint y: 443, endPoint x: 1060, endPoint y: 443, distance: 84.0
click at [1060, 443] on div "[PHONE_NUMBER]" at bounding box center [1107, 457] width 276 height 30
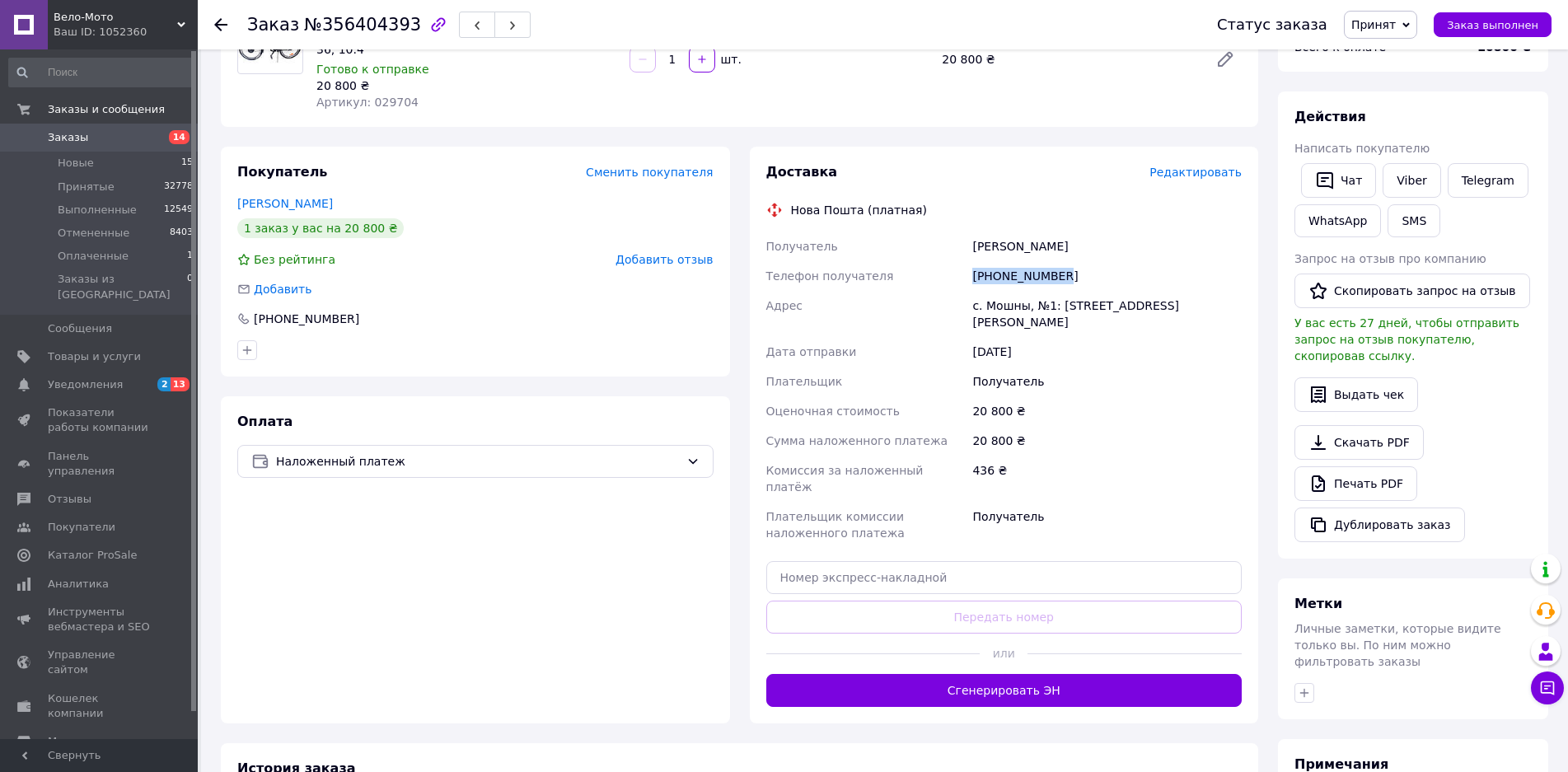
scroll to position [247, 0]
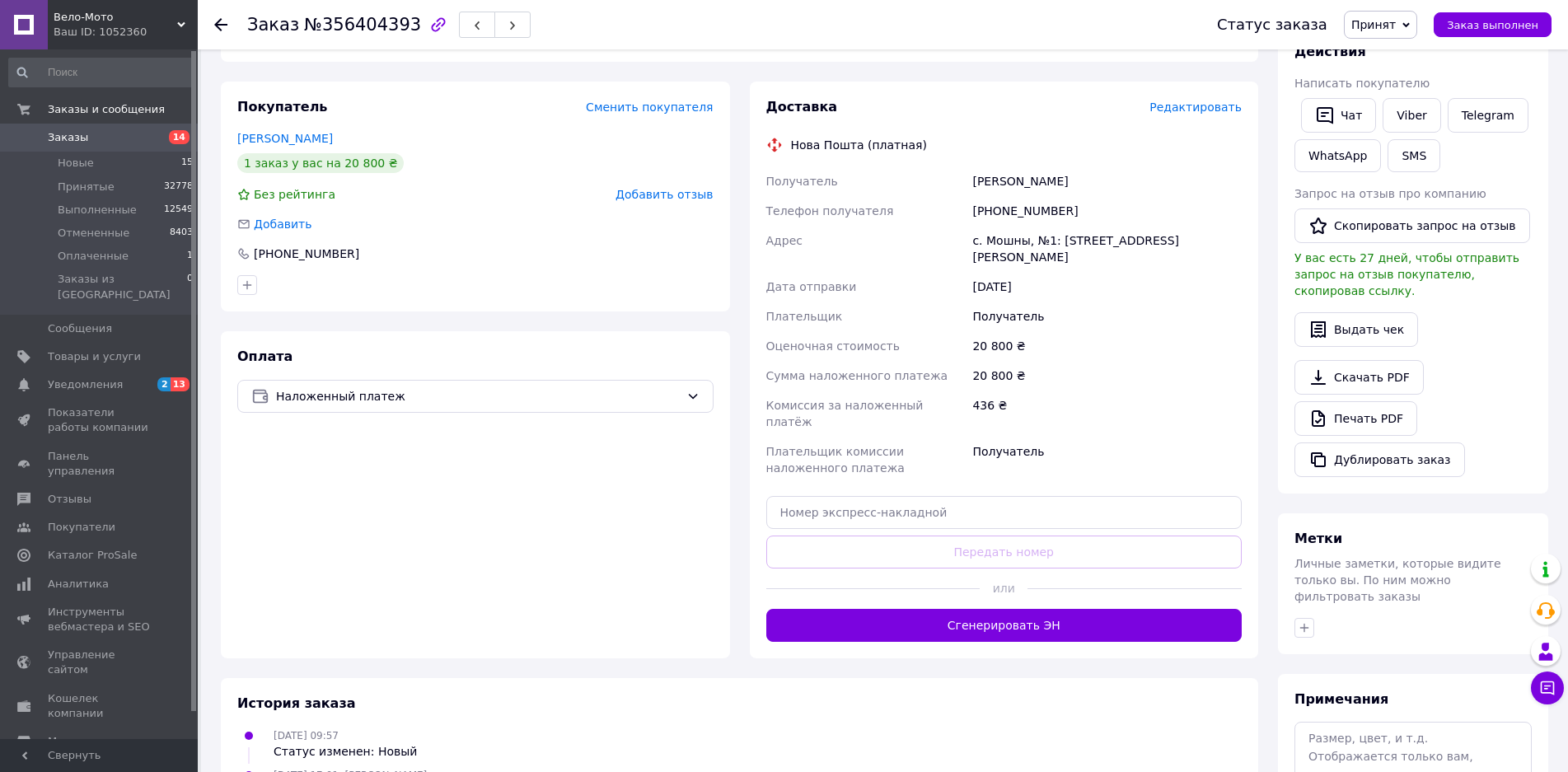
click at [1033, 361] on div "20 800 ₴" at bounding box center [1107, 376] width 276 height 30
drag, startPoint x: 1045, startPoint y: 224, endPoint x: 1089, endPoint y: 226, distance: 44.0
click at [1065, 226] on div "с. Мошны, №1: [STREET_ADDRESS][PERSON_NAME]" at bounding box center [1107, 248] width 276 height 46
drag, startPoint x: 1089, startPoint y: 226, endPoint x: 1100, endPoint y: 226, distance: 11.0
click at [1094, 226] on div "с. Мошны, №1: [STREET_ADDRESS][PERSON_NAME]" at bounding box center [1107, 248] width 276 height 46
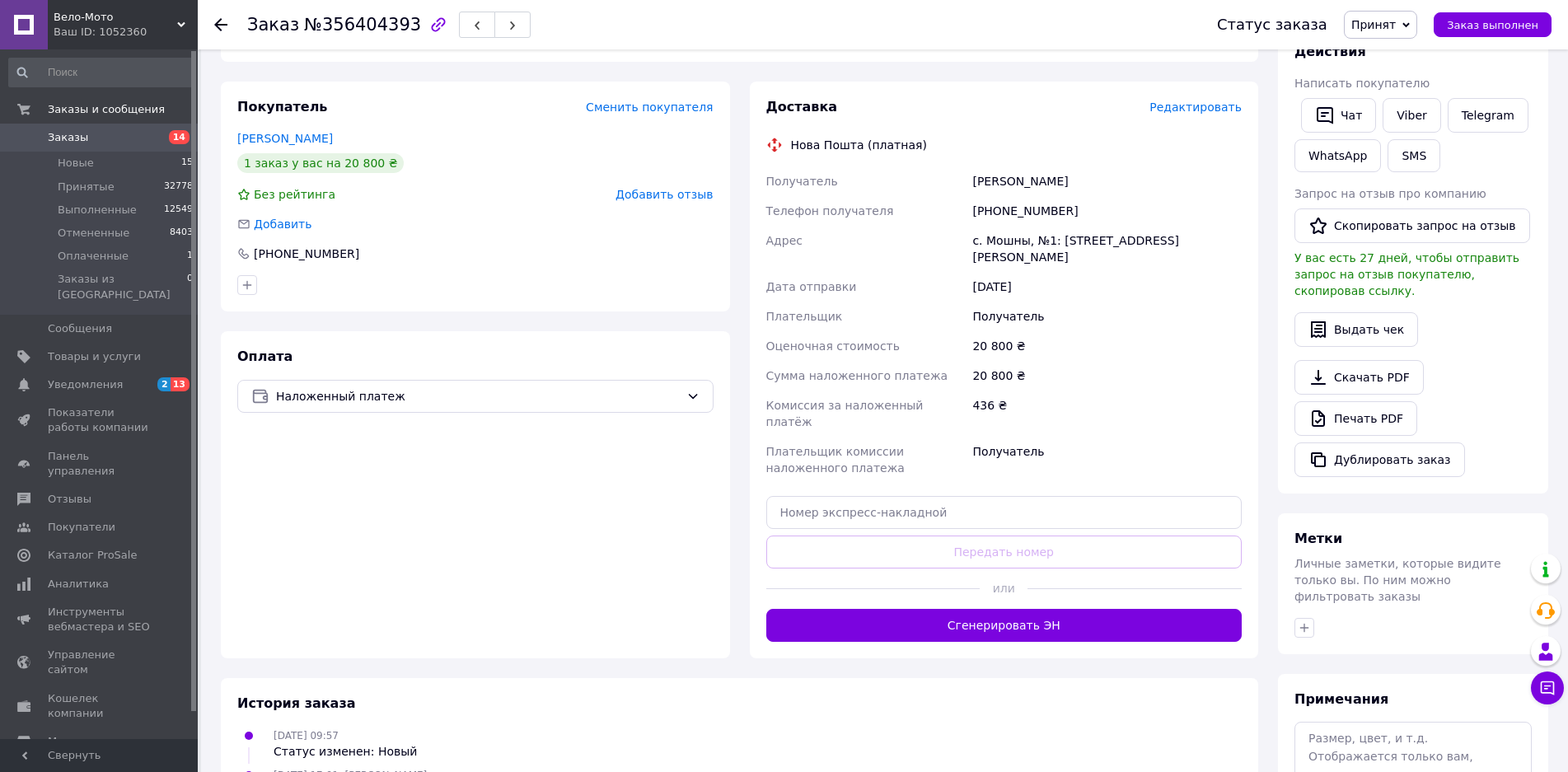
click at [1100, 226] on div "с. Мошны, №1: [STREET_ADDRESS][PERSON_NAME]" at bounding box center [1107, 248] width 276 height 46
drag, startPoint x: 1107, startPoint y: 226, endPoint x: 1224, endPoint y: 222, distance: 117.1
click at [1224, 226] on div "с. Мошны, №1: [STREET_ADDRESS][PERSON_NAME]" at bounding box center [1107, 248] width 276 height 46
drag, startPoint x: 1130, startPoint y: 278, endPoint x: 1097, endPoint y: 276, distance: 33.1
click at [1127, 301] on div "Получатель" at bounding box center [1107, 316] width 276 height 30
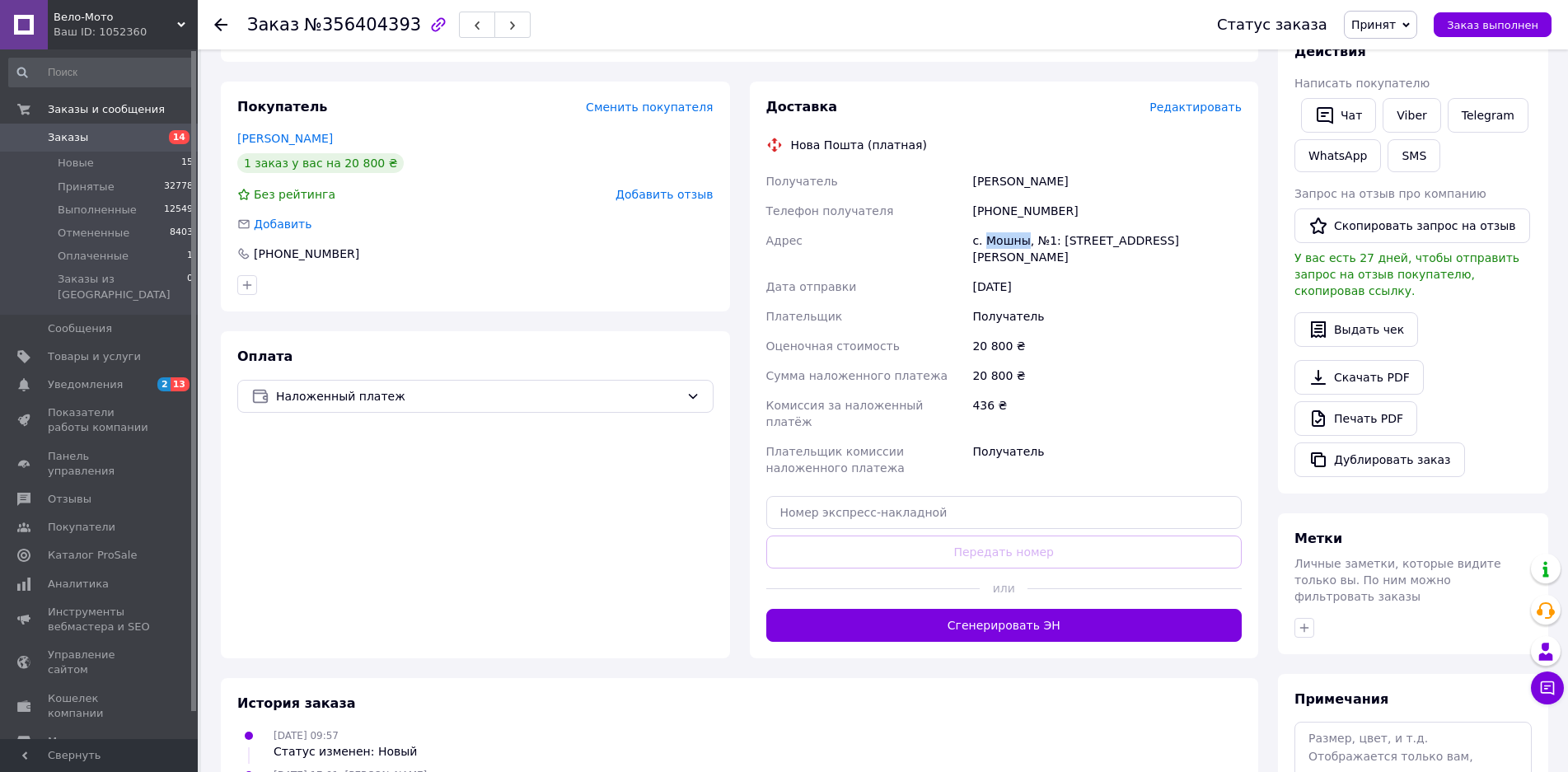
drag, startPoint x: 982, startPoint y: 218, endPoint x: 1023, endPoint y: 217, distance: 41.0
click at [1023, 226] on div "с. Мошны, №1: [STREET_ADDRESS][PERSON_NAME]" at bounding box center [1107, 248] width 276 height 46
copy div "Мошны"
click at [1142, 301] on div "Получатель" at bounding box center [1107, 316] width 276 height 30
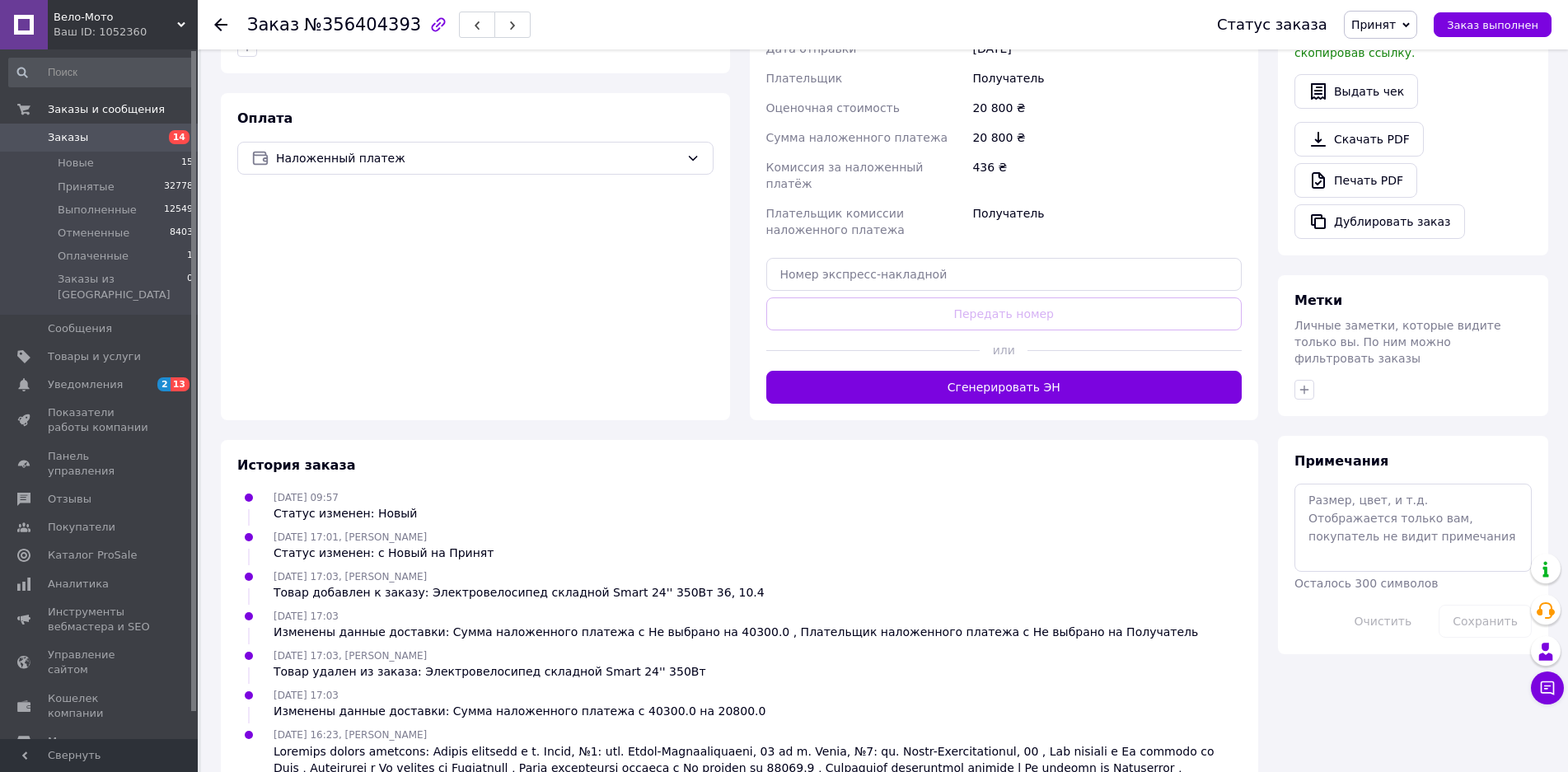
scroll to position [494, 0]
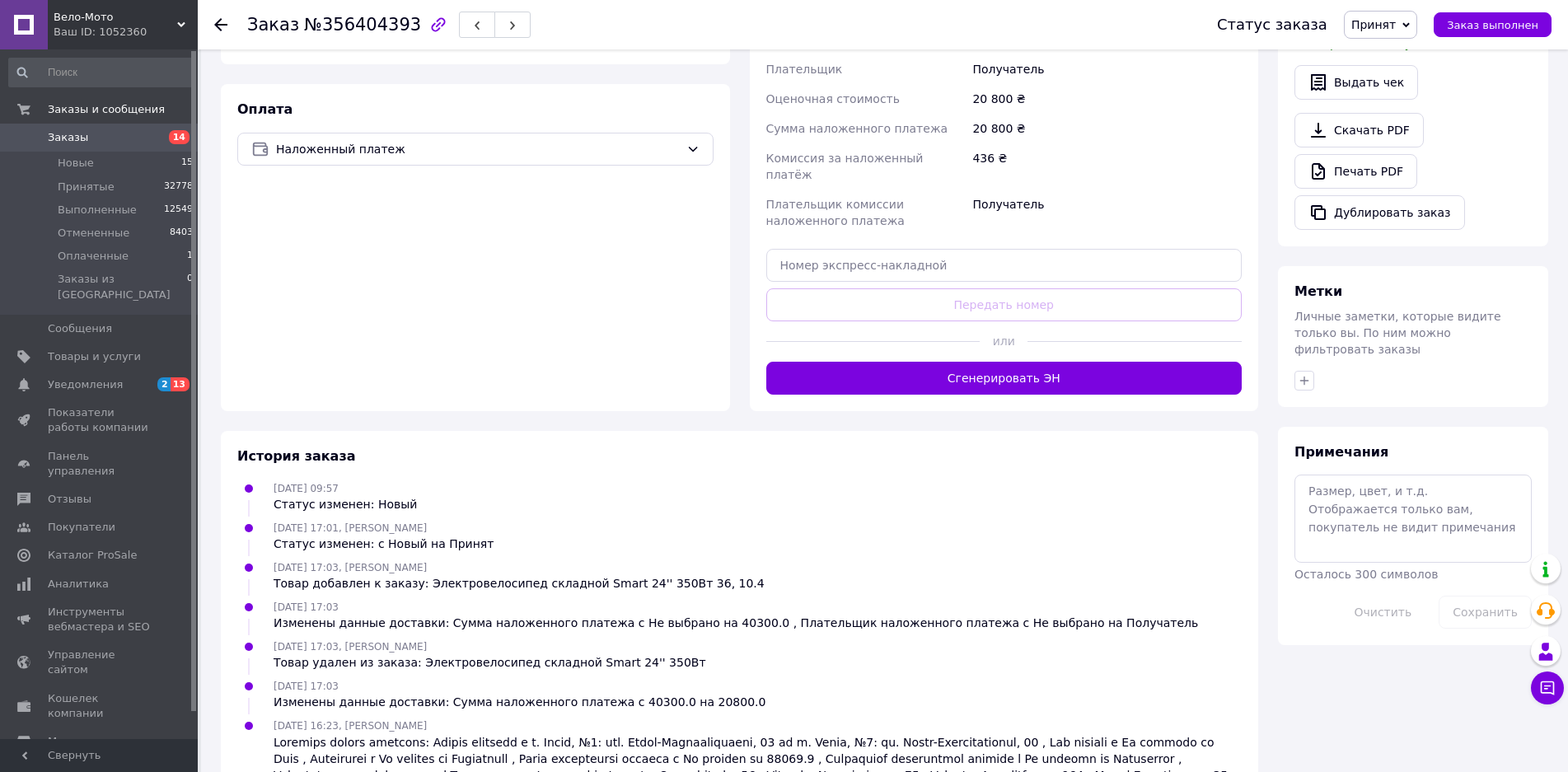
click at [983, 361] on button "Сгенерировать ЭН" at bounding box center [1004, 377] width 476 height 33
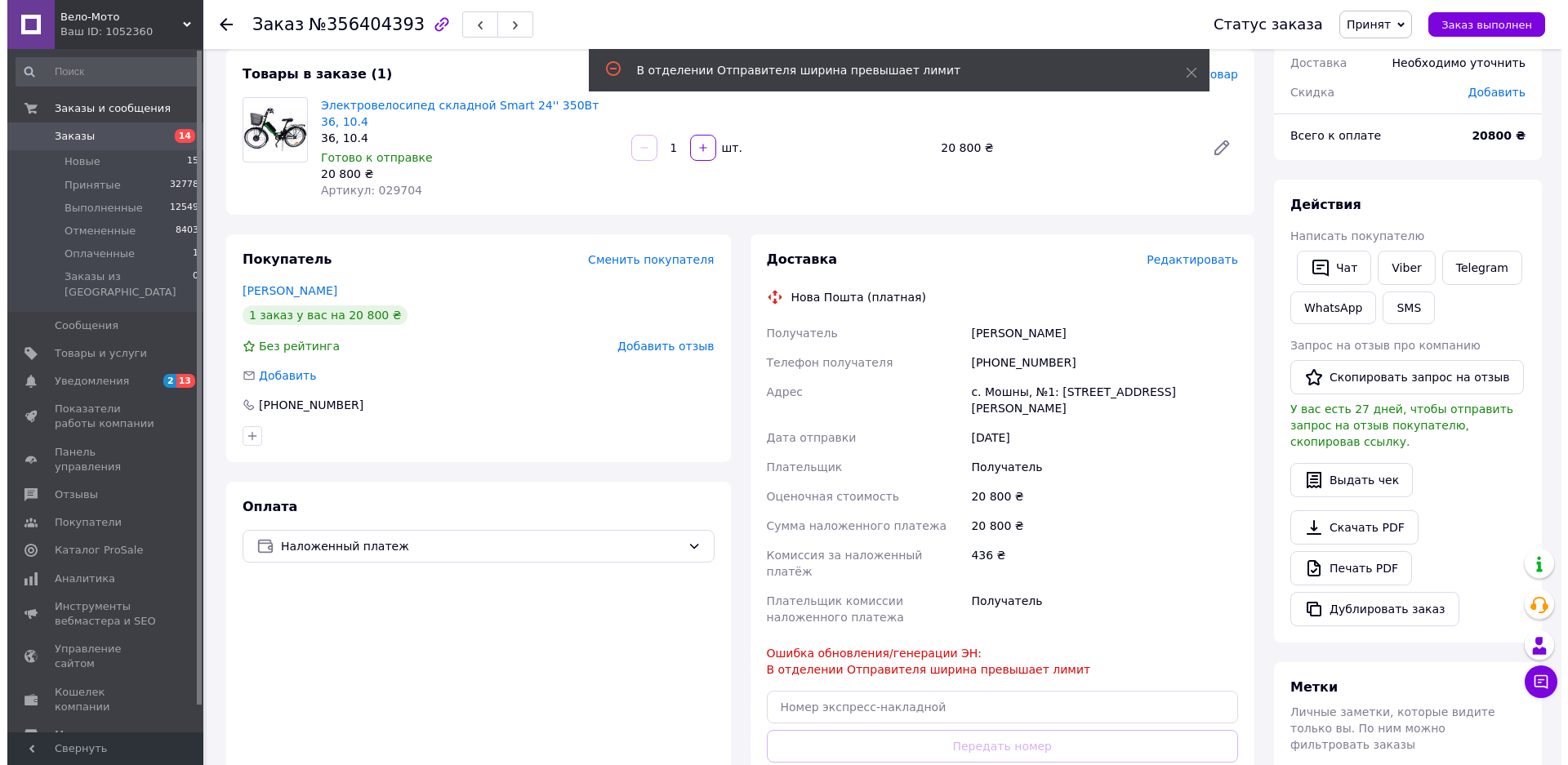
scroll to position [82, 0]
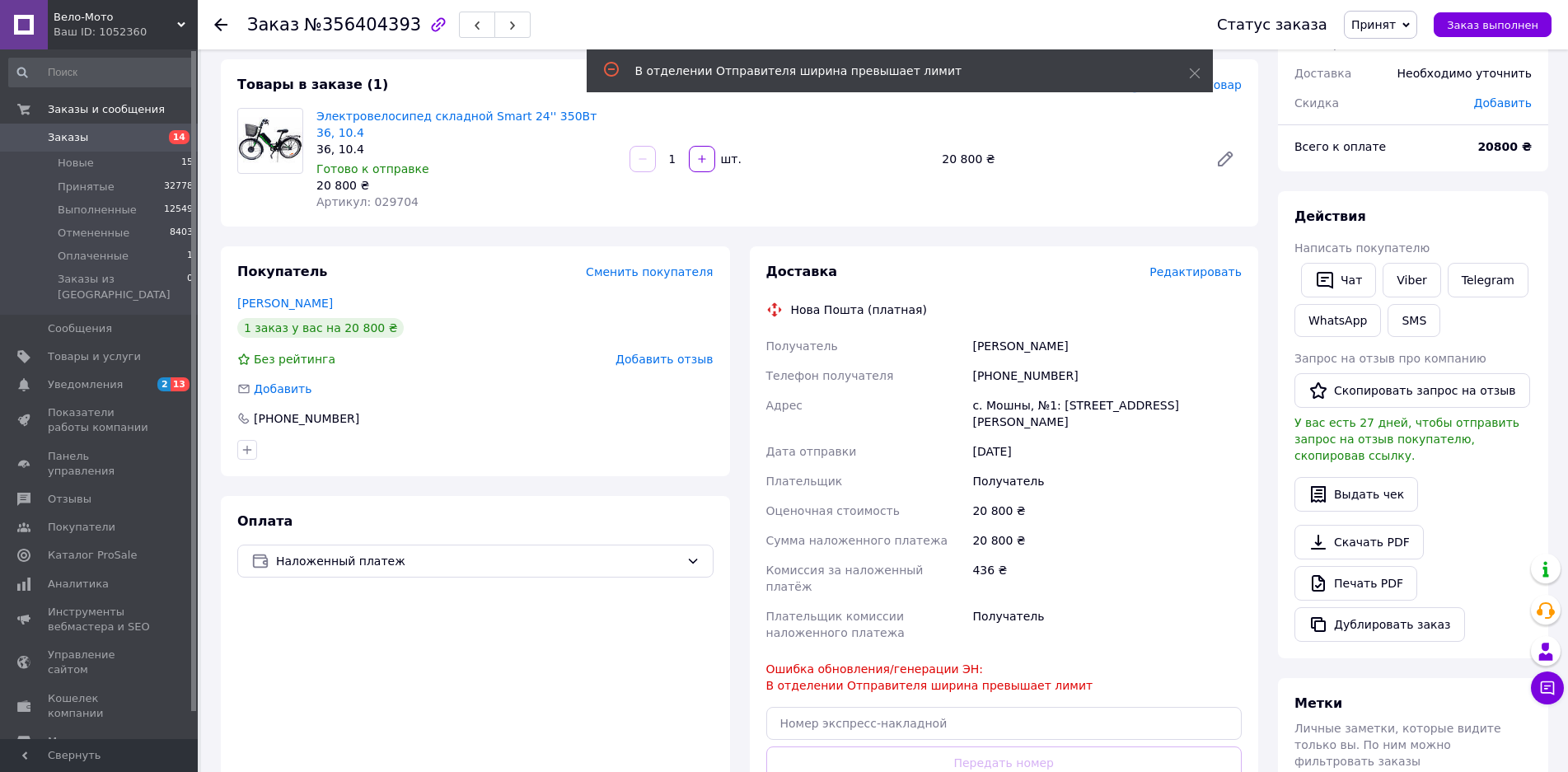
click at [1191, 265] on span "Редактировать" at bounding box center [1195, 272] width 92 height 13
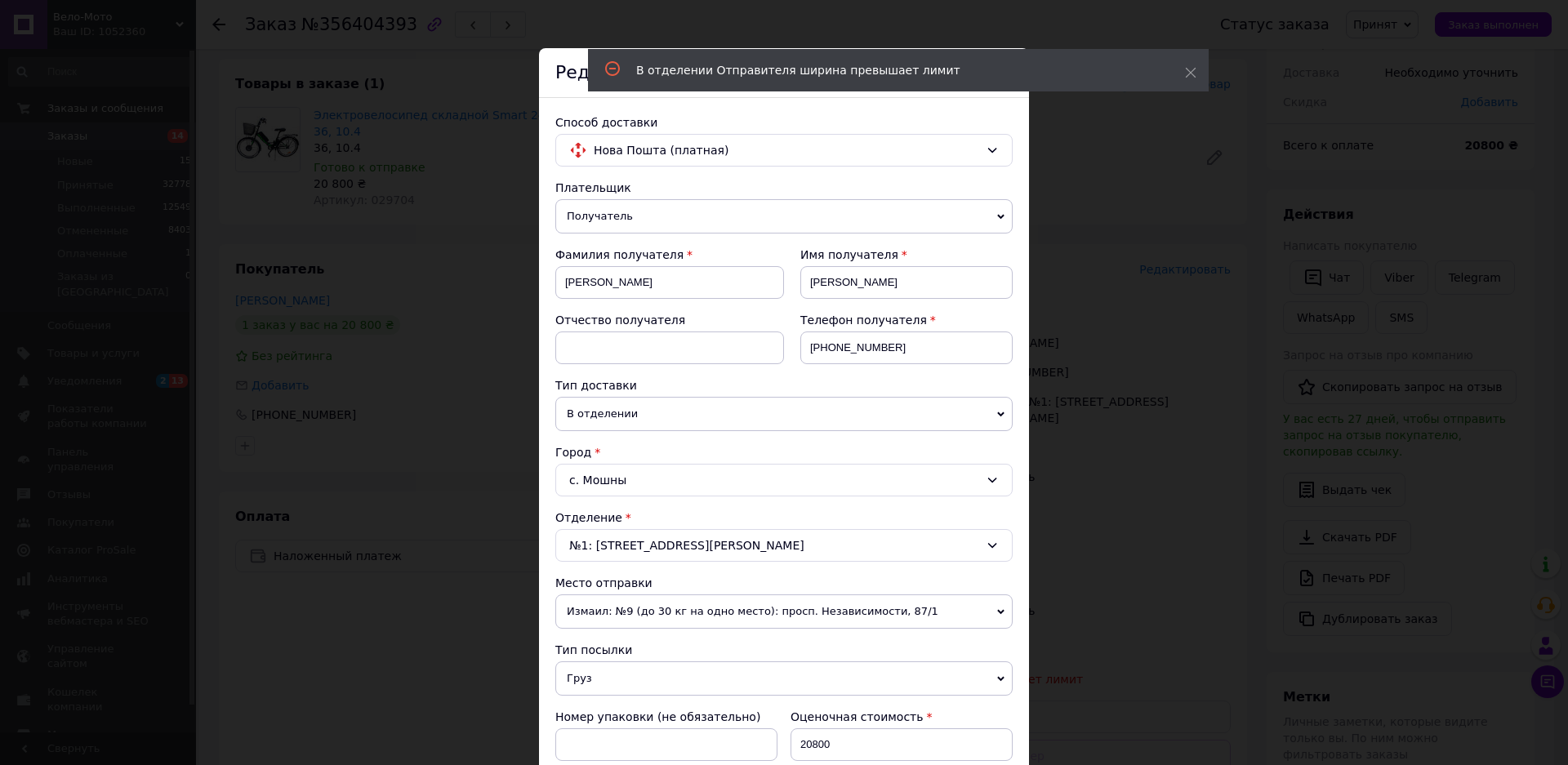
scroll to position [0, 0]
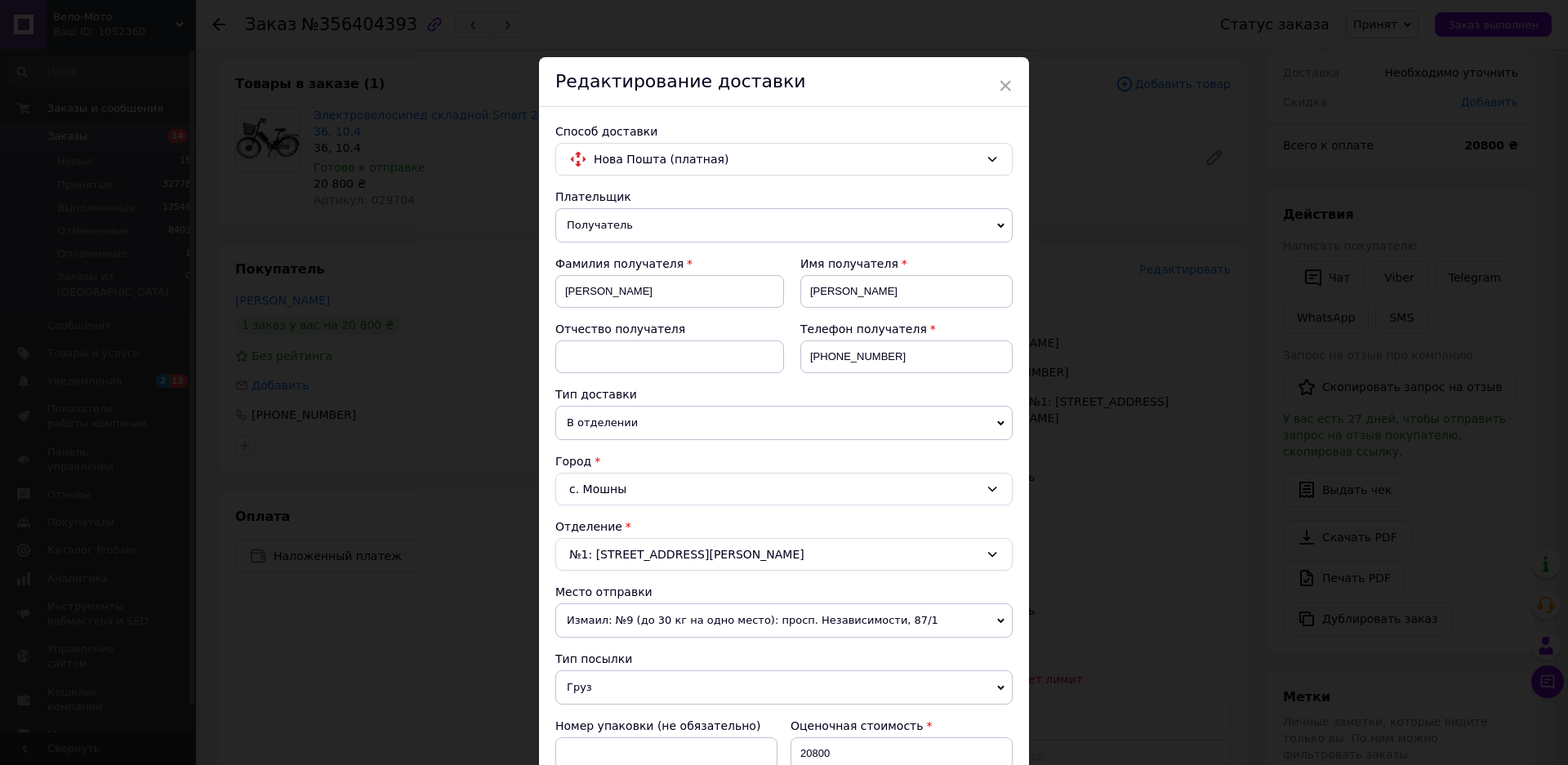
click at [647, 424] on span "В отделении" at bounding box center [784, 423] width 458 height 35
click at [649, 393] on div "Тип доставки" at bounding box center [784, 394] width 458 height 16
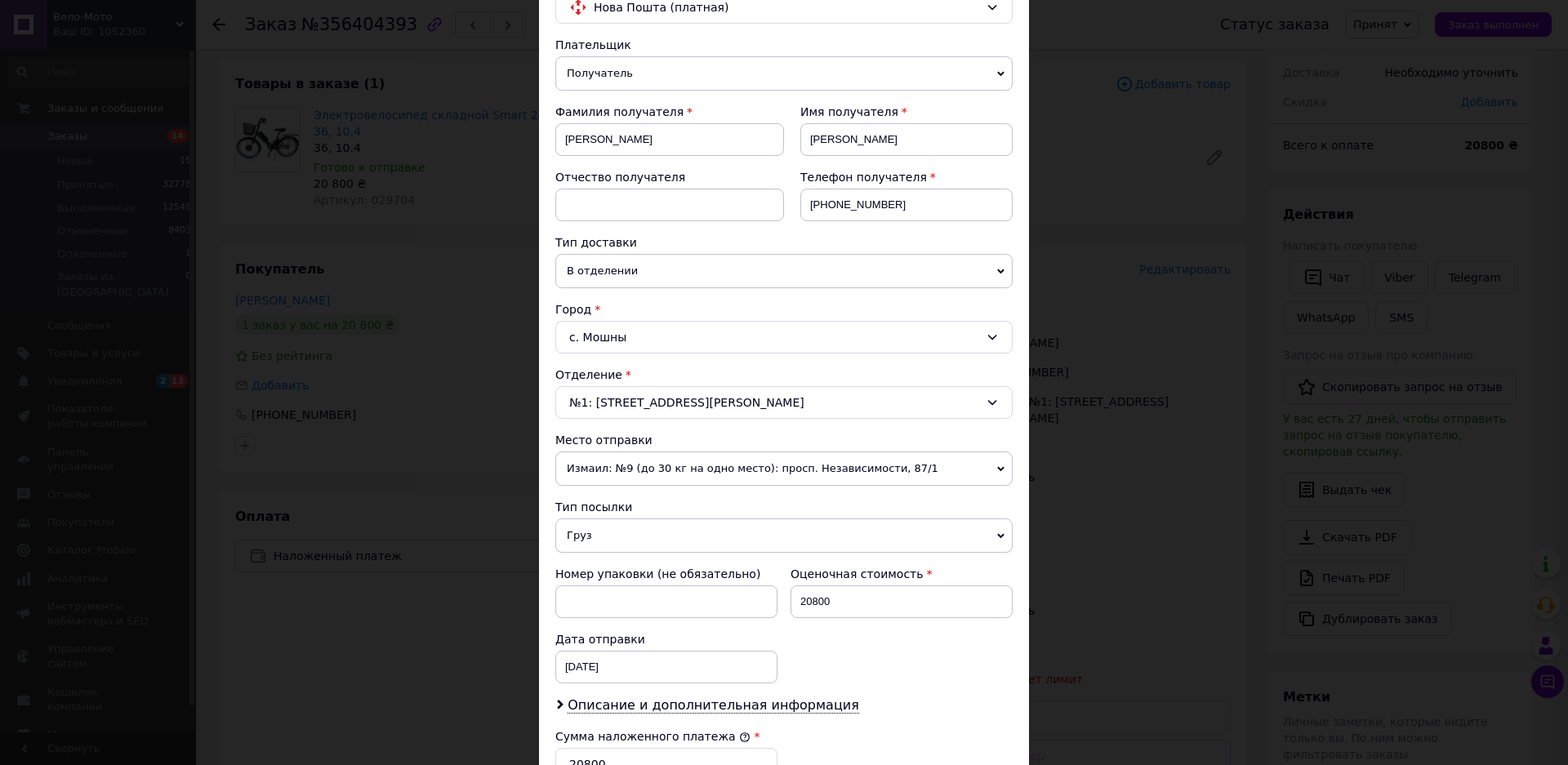
scroll to position [245, 0]
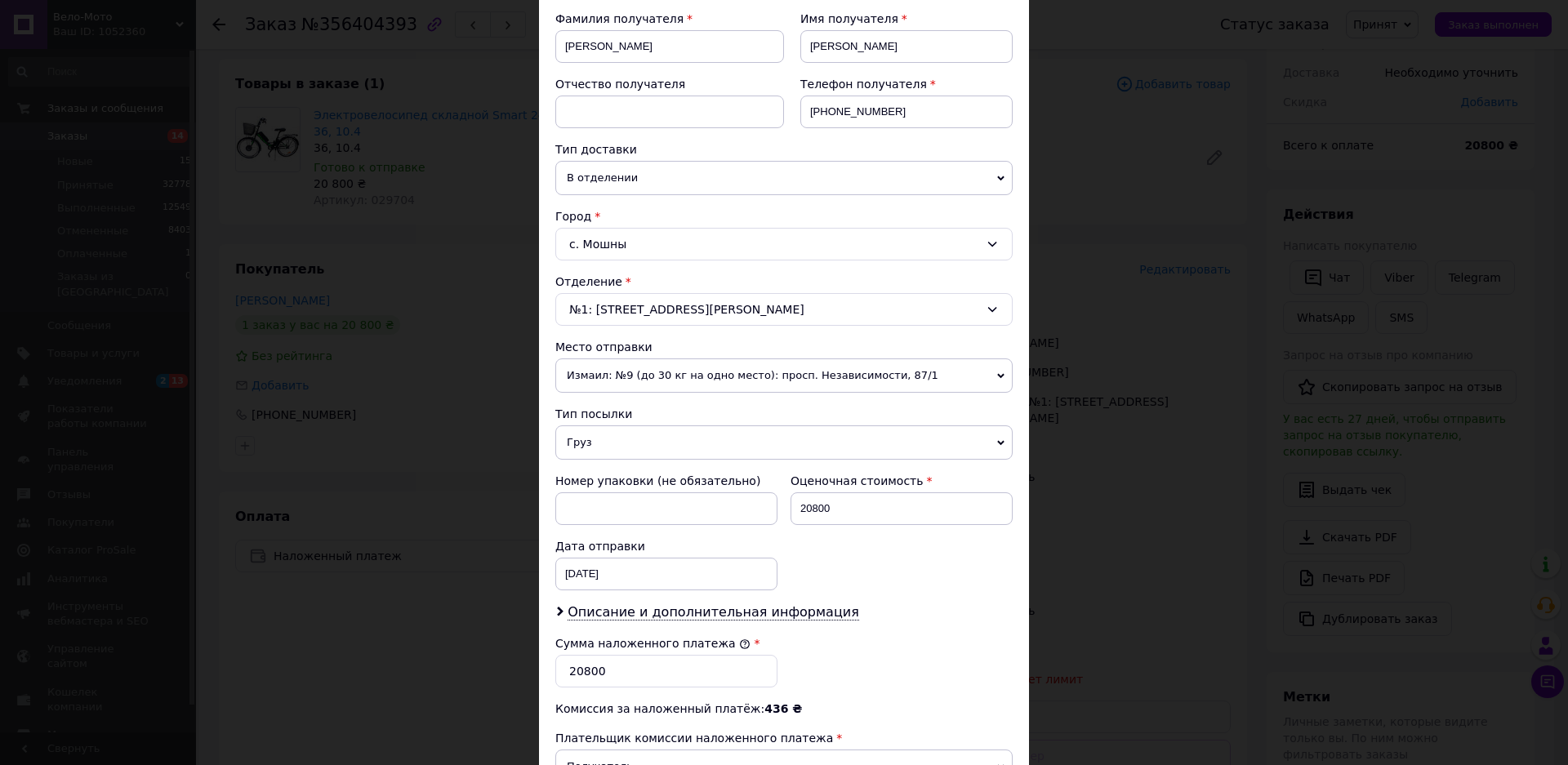
click at [764, 376] on span "Измаил: №9 (до 30 кг на одно место): просп. Независимости, 87/1" at bounding box center [784, 375] width 458 height 35
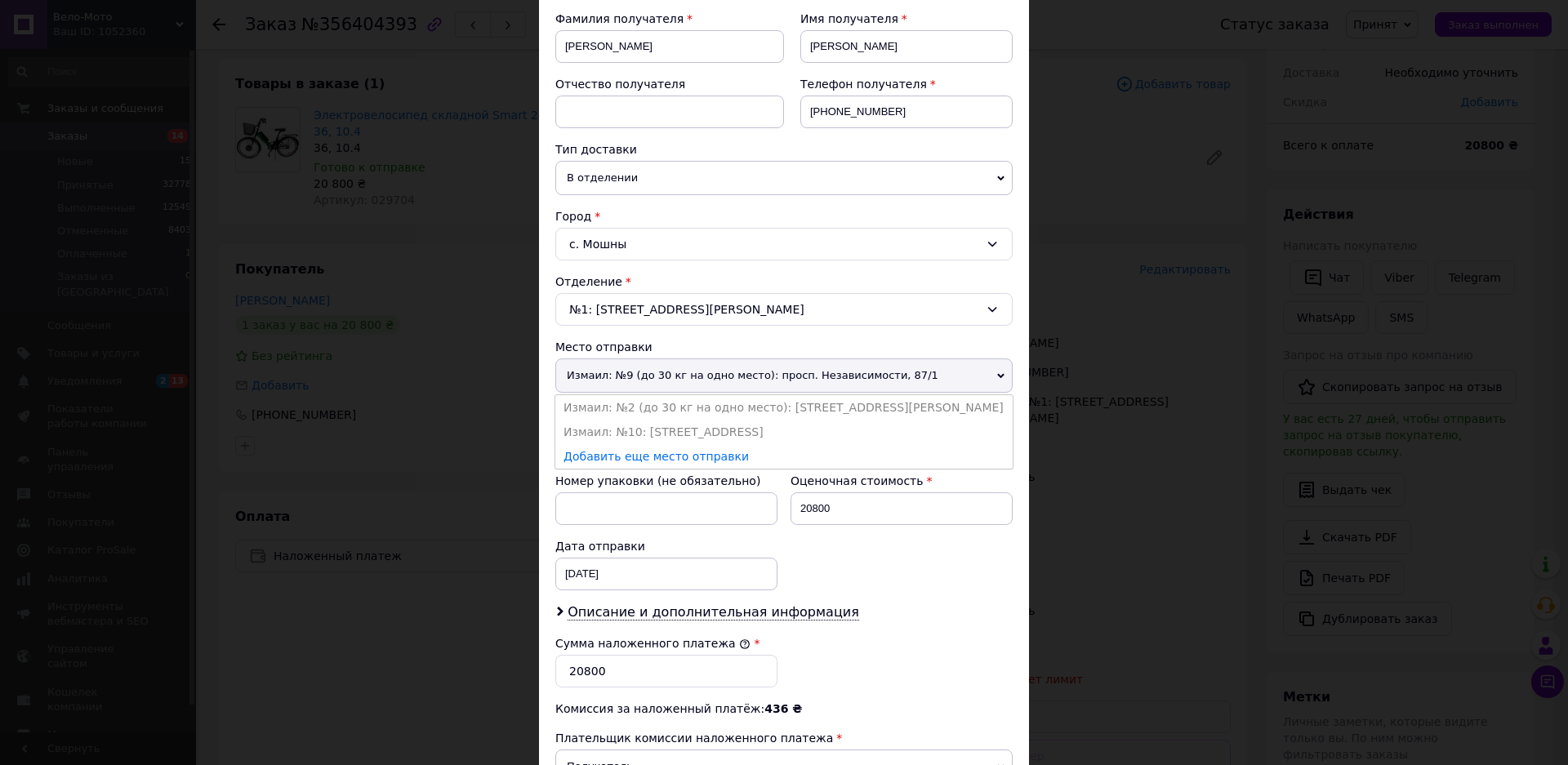
click at [729, 429] on li "Измаил: №10: [STREET_ADDRESS]" at bounding box center [784, 432] width 458 height 25
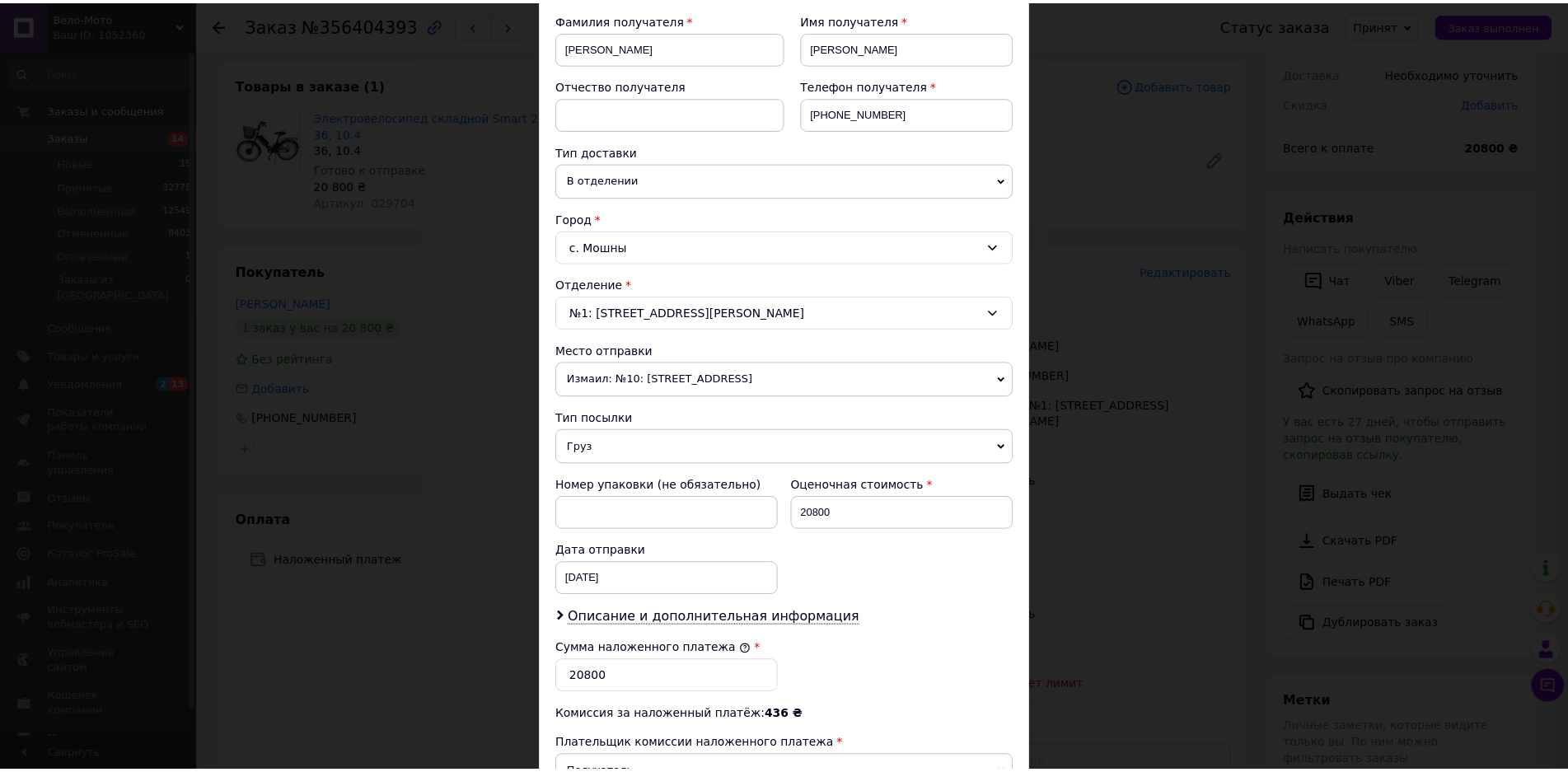
scroll to position [485, 0]
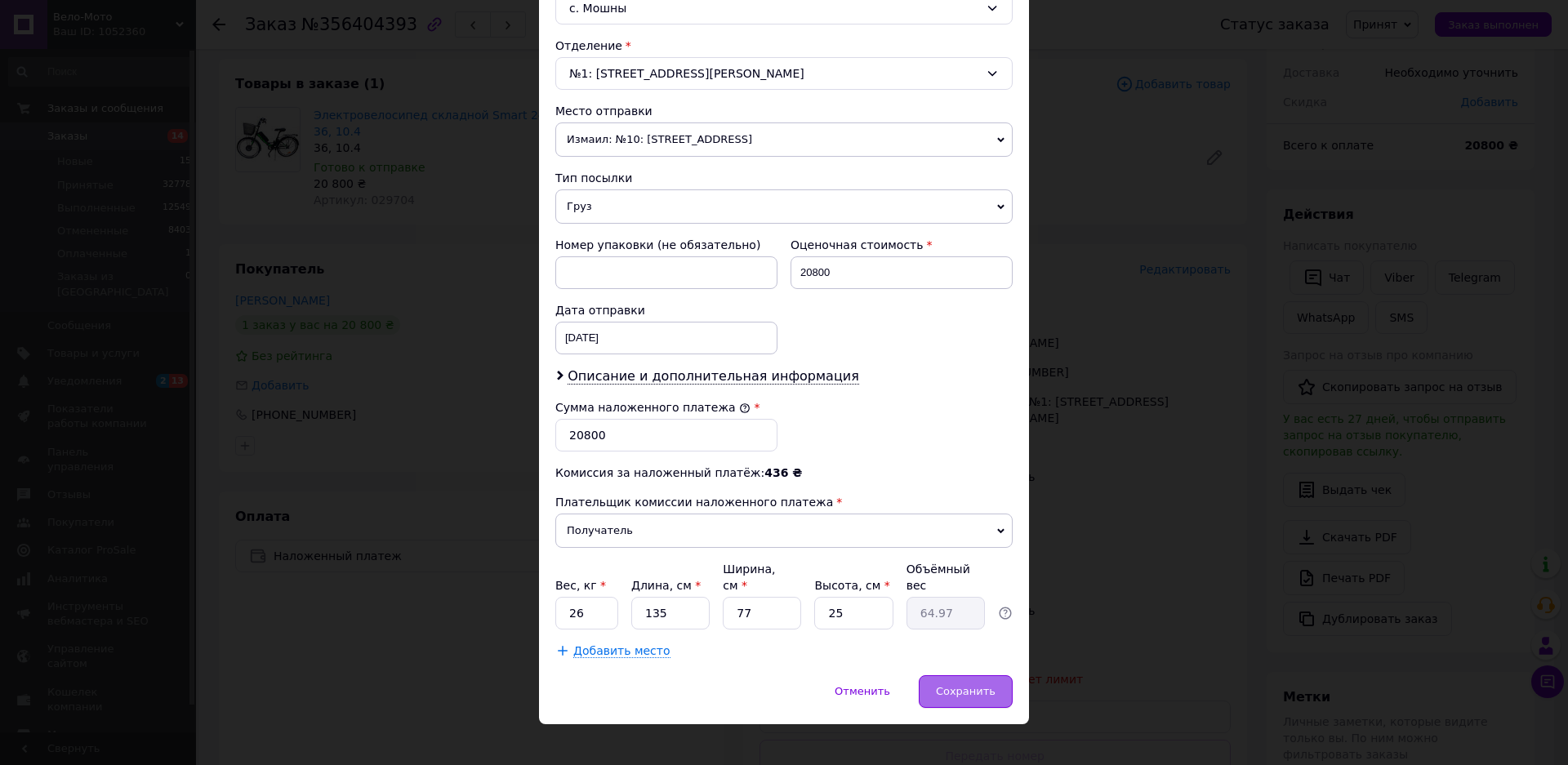
click at [969, 685] on span "Сохранить" at bounding box center [965, 691] width 60 height 12
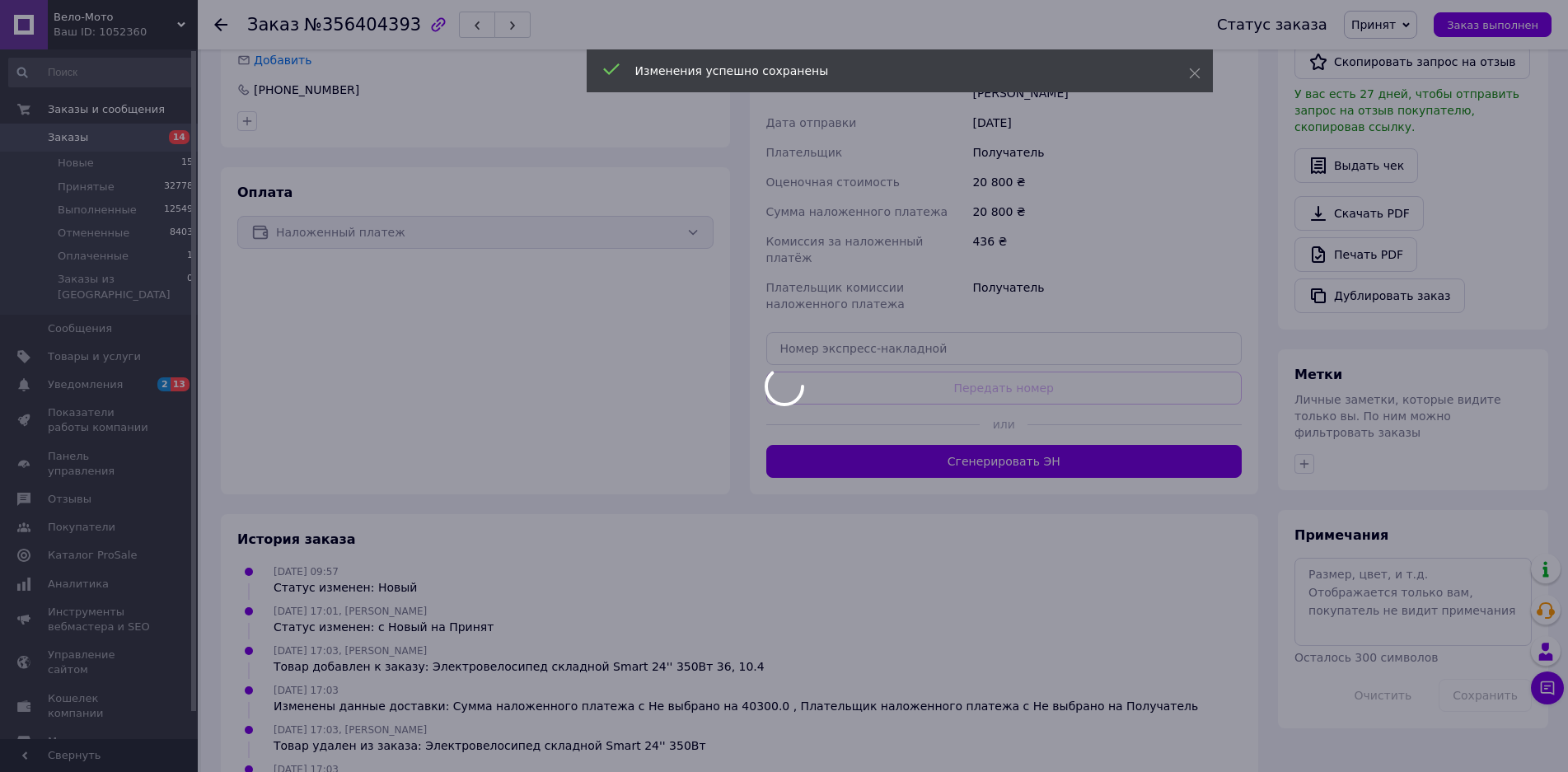
scroll to position [412, 0]
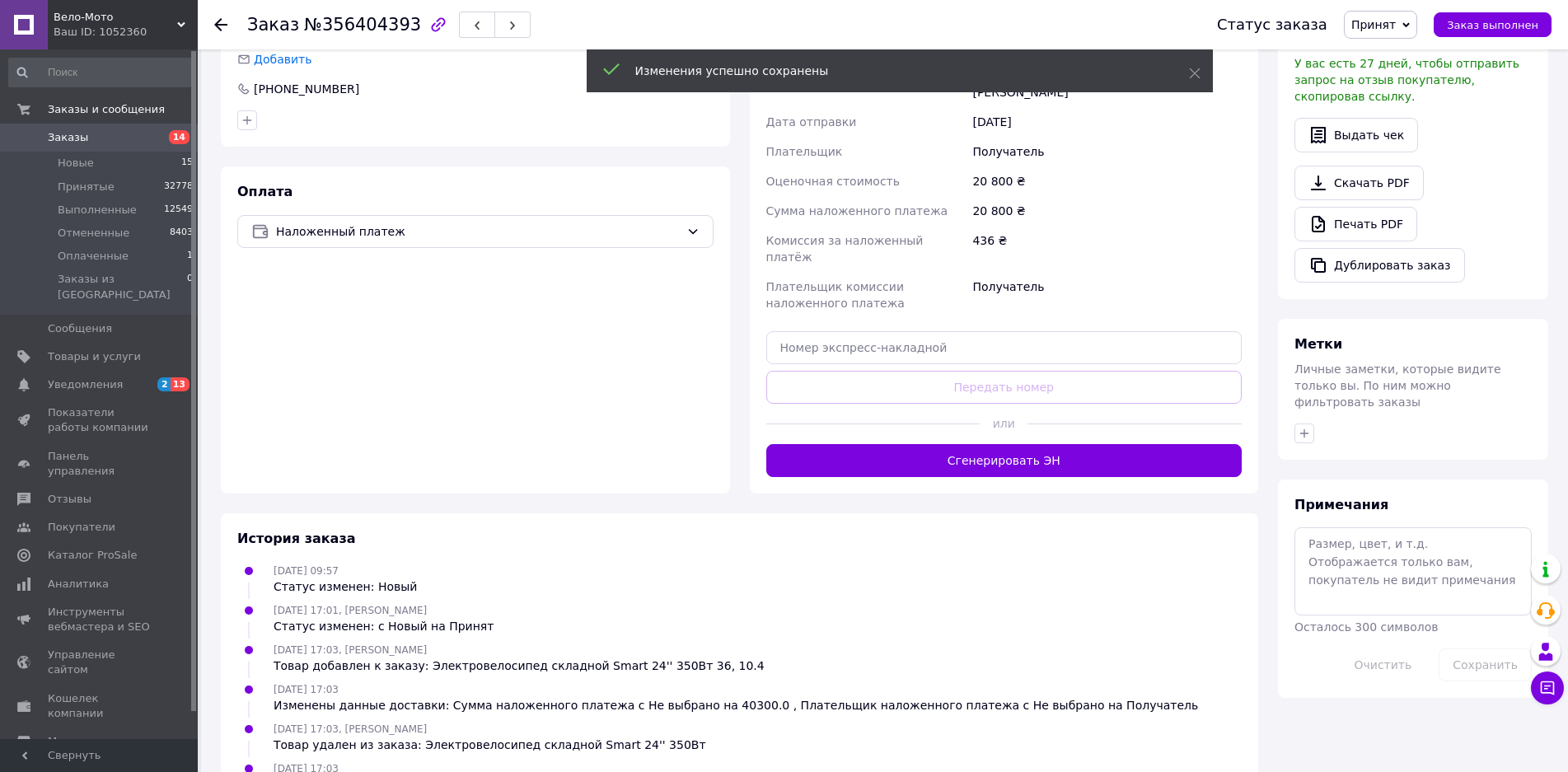
click at [1034, 430] on div "Доставка Редактировать Нова Пошта (платная) Получатель [PERSON_NAME] Телефон по…" at bounding box center [1004, 204] width 509 height 577
click at [1022, 444] on button "Сгенерировать ЭН" at bounding box center [1004, 460] width 476 height 33
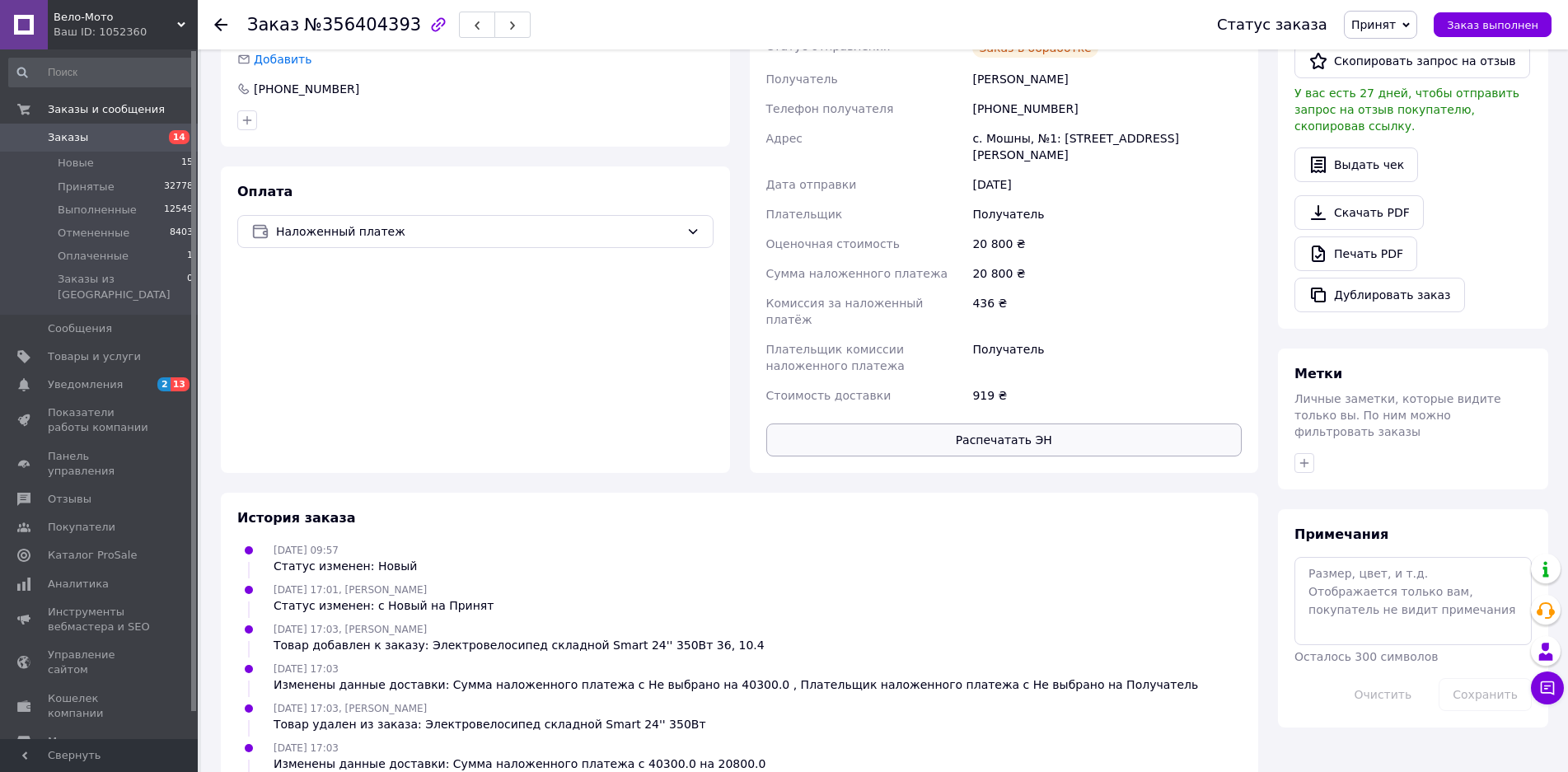
click at [853, 423] on button "Распечатать ЭН" at bounding box center [1004, 439] width 476 height 33
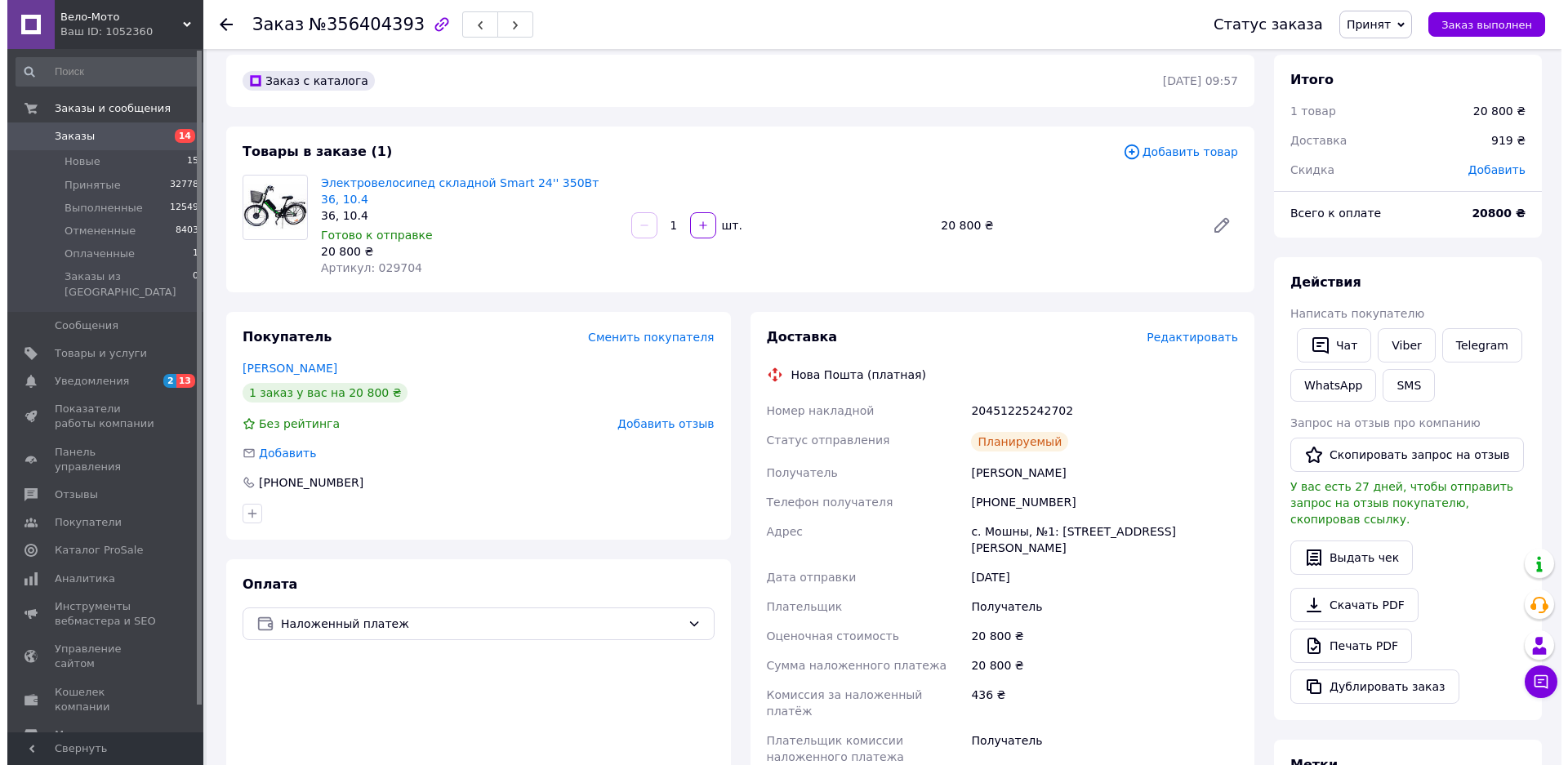
scroll to position [0, 0]
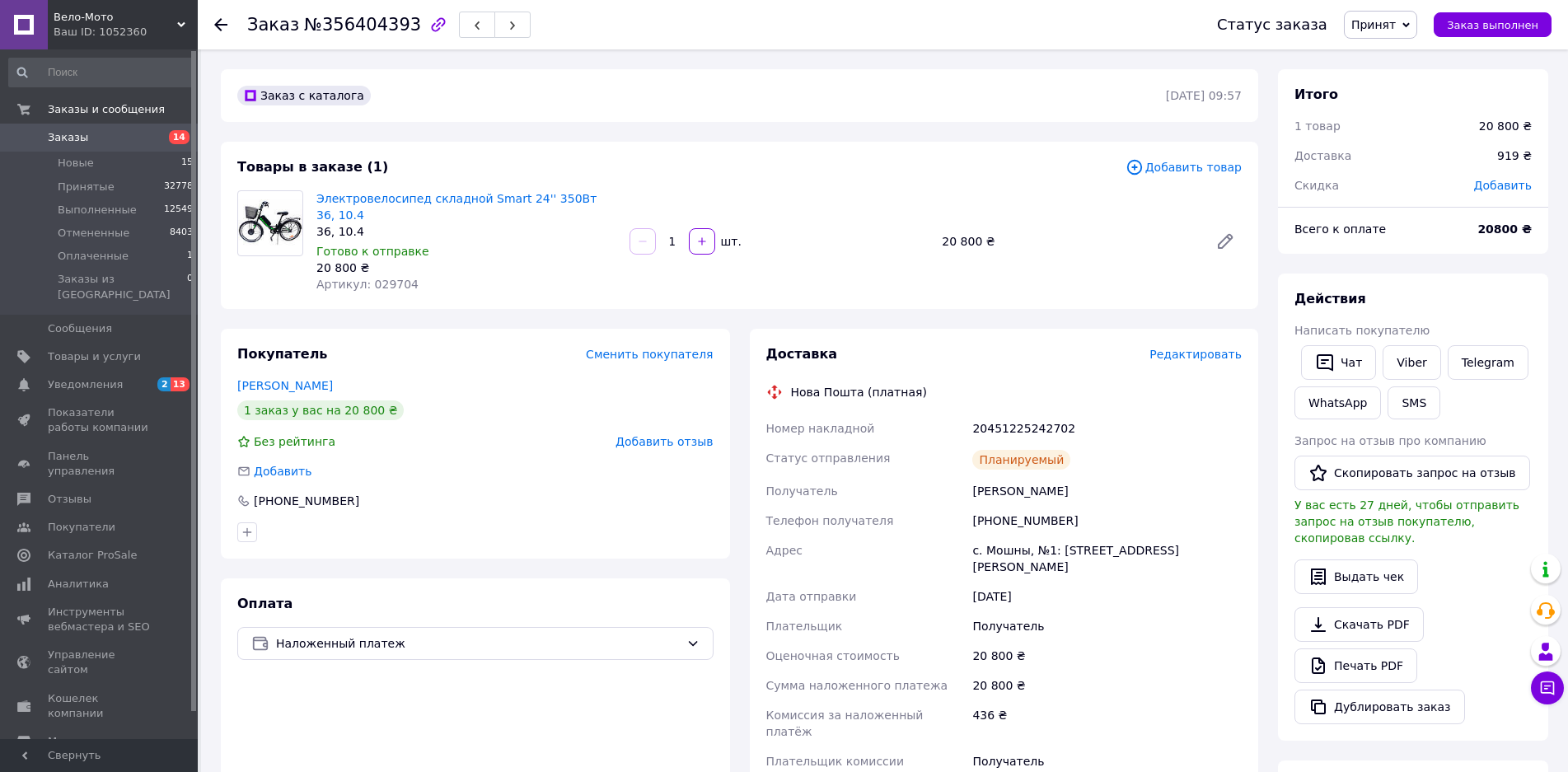
click at [221, 18] on use at bounding box center [221, 24] width 13 height 13
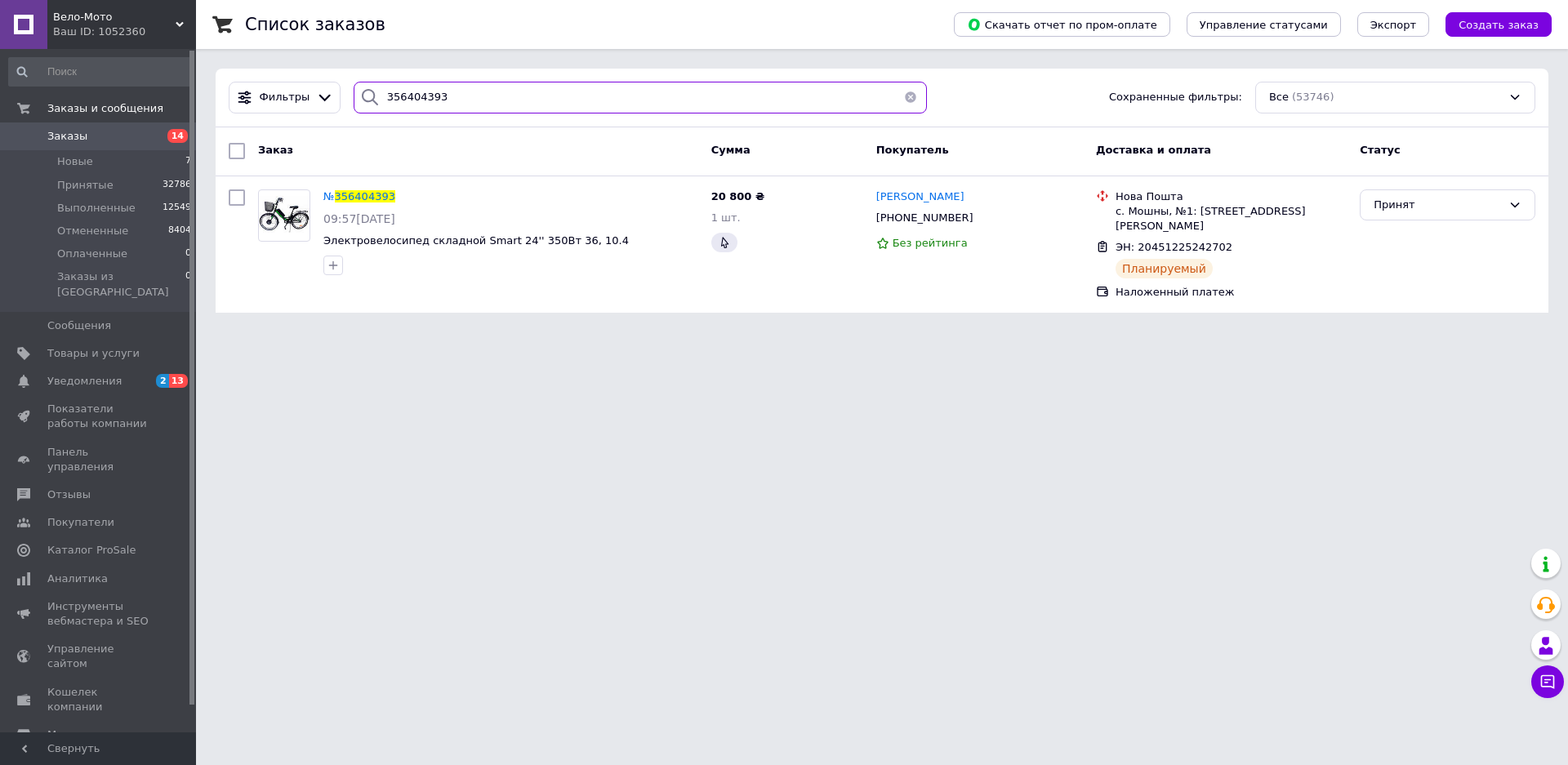
drag, startPoint x: 449, startPoint y: 104, endPoint x: 370, endPoint y: 96, distance: 79.4
click at [370, 96] on div "356404393" at bounding box center [640, 98] width 573 height 32
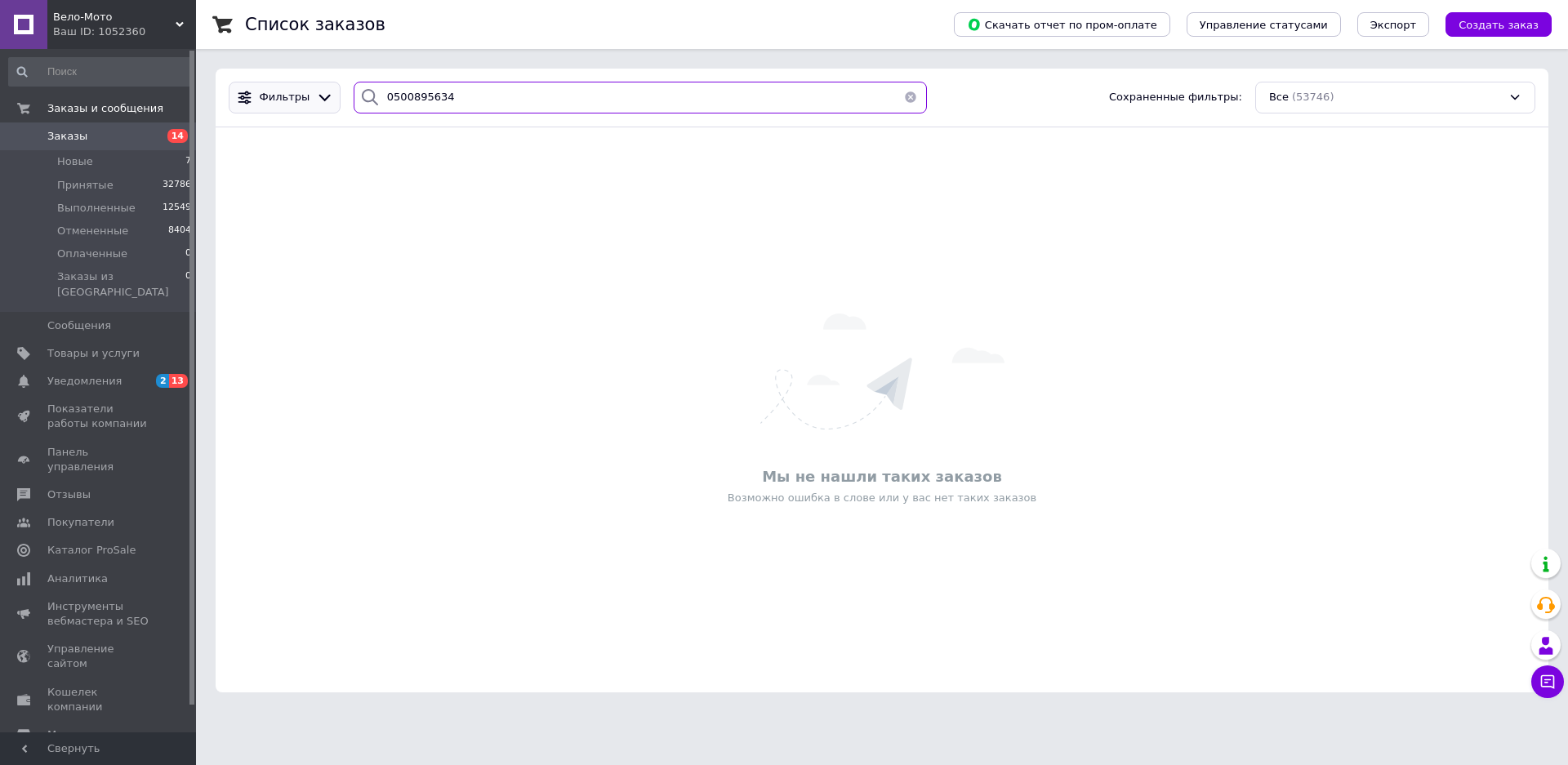
drag, startPoint x: 453, startPoint y: 90, endPoint x: 301, endPoint y: 97, distance: 152.2
click at [301, 97] on div "Фильтры 0500895634 Сохраненные фильтры: Все (53746)" at bounding box center [881, 98] width 1319 height 32
type input "0500895634"
click at [75, 136] on span "Заказы" at bounding box center [67, 136] width 40 height 15
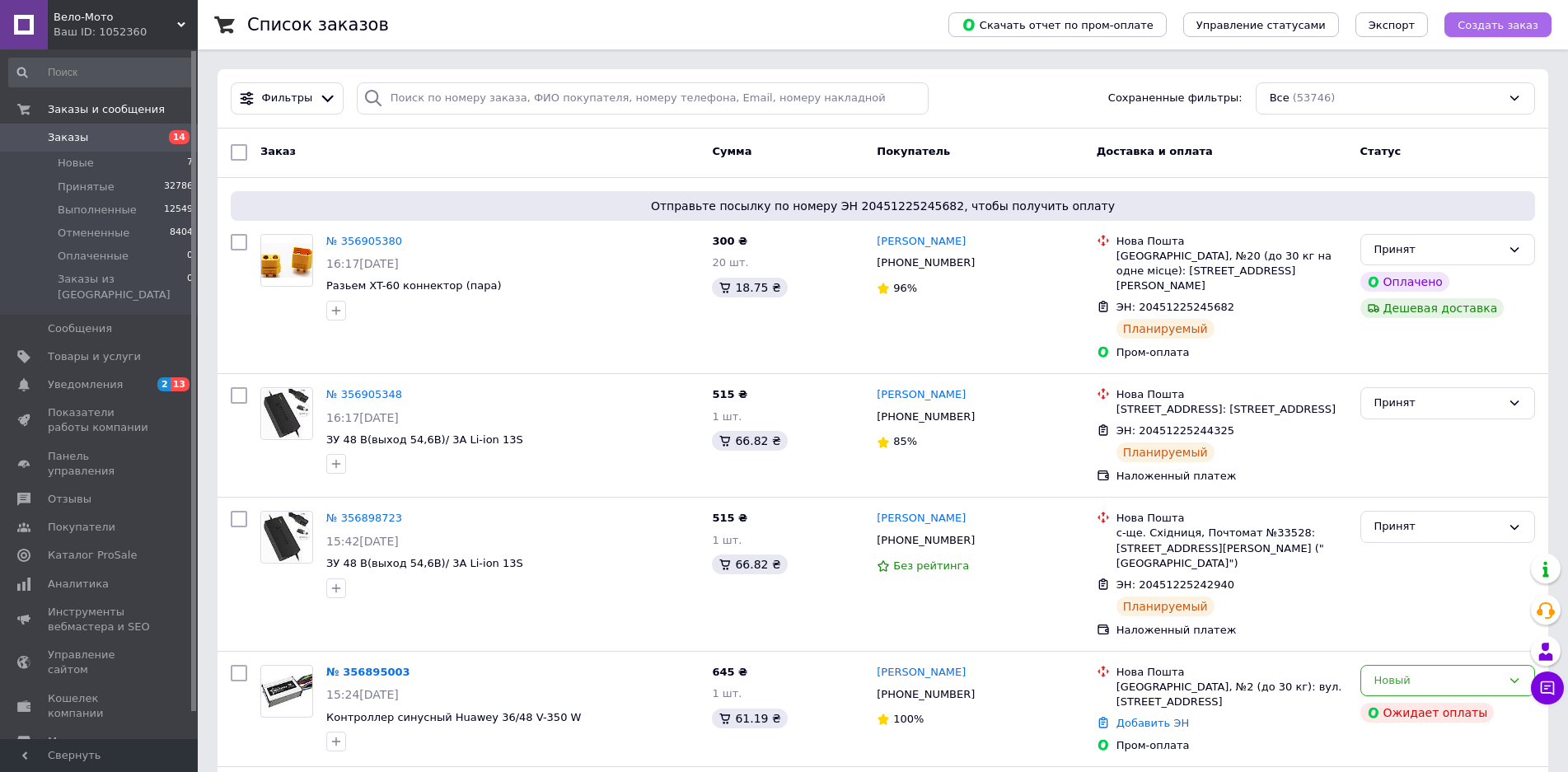
click at [1483, 31] on span "Создать заказ" at bounding box center [1498, 25] width 81 height 13
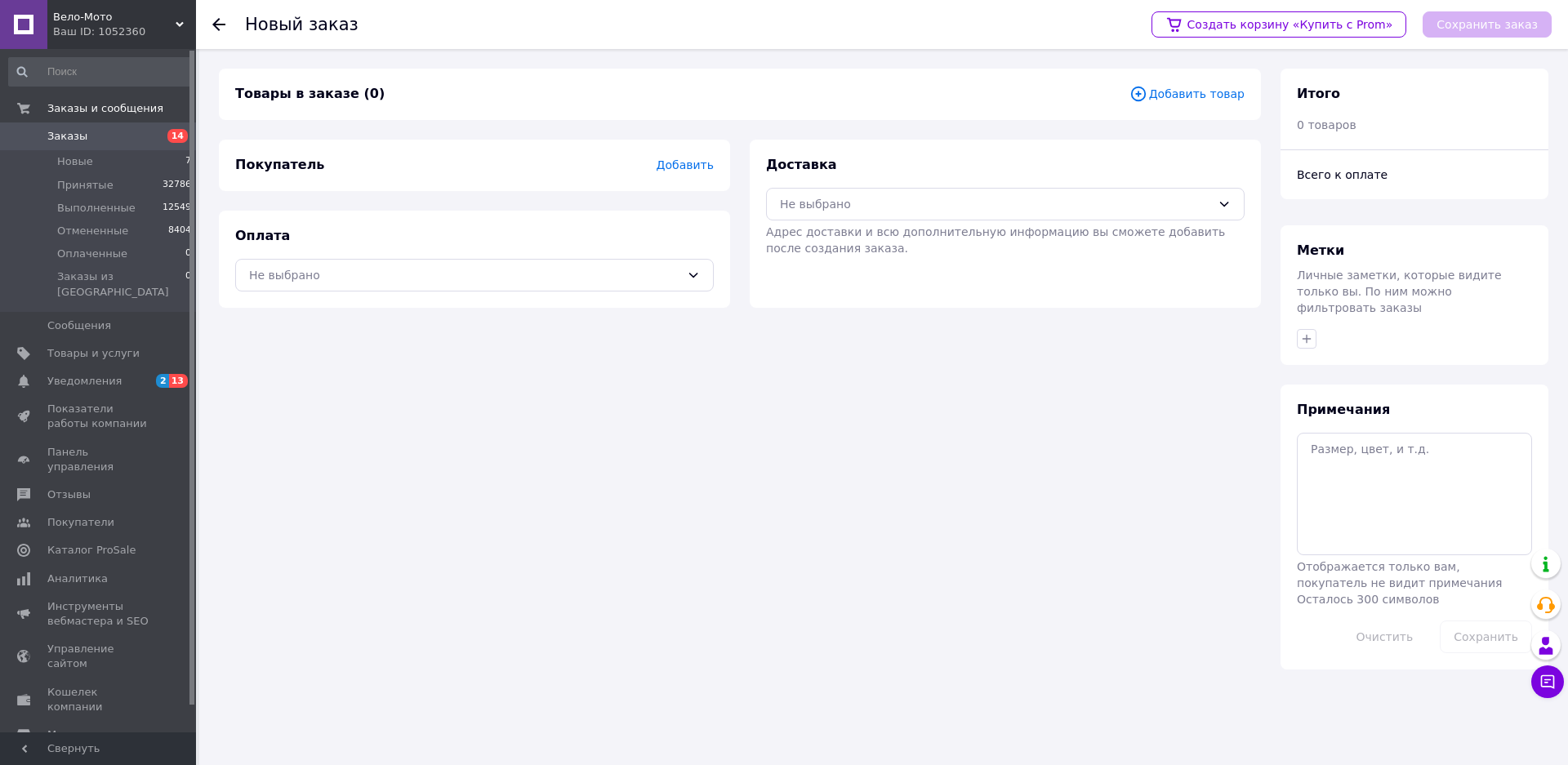
click at [681, 165] on span "Добавить" at bounding box center [685, 164] width 57 height 13
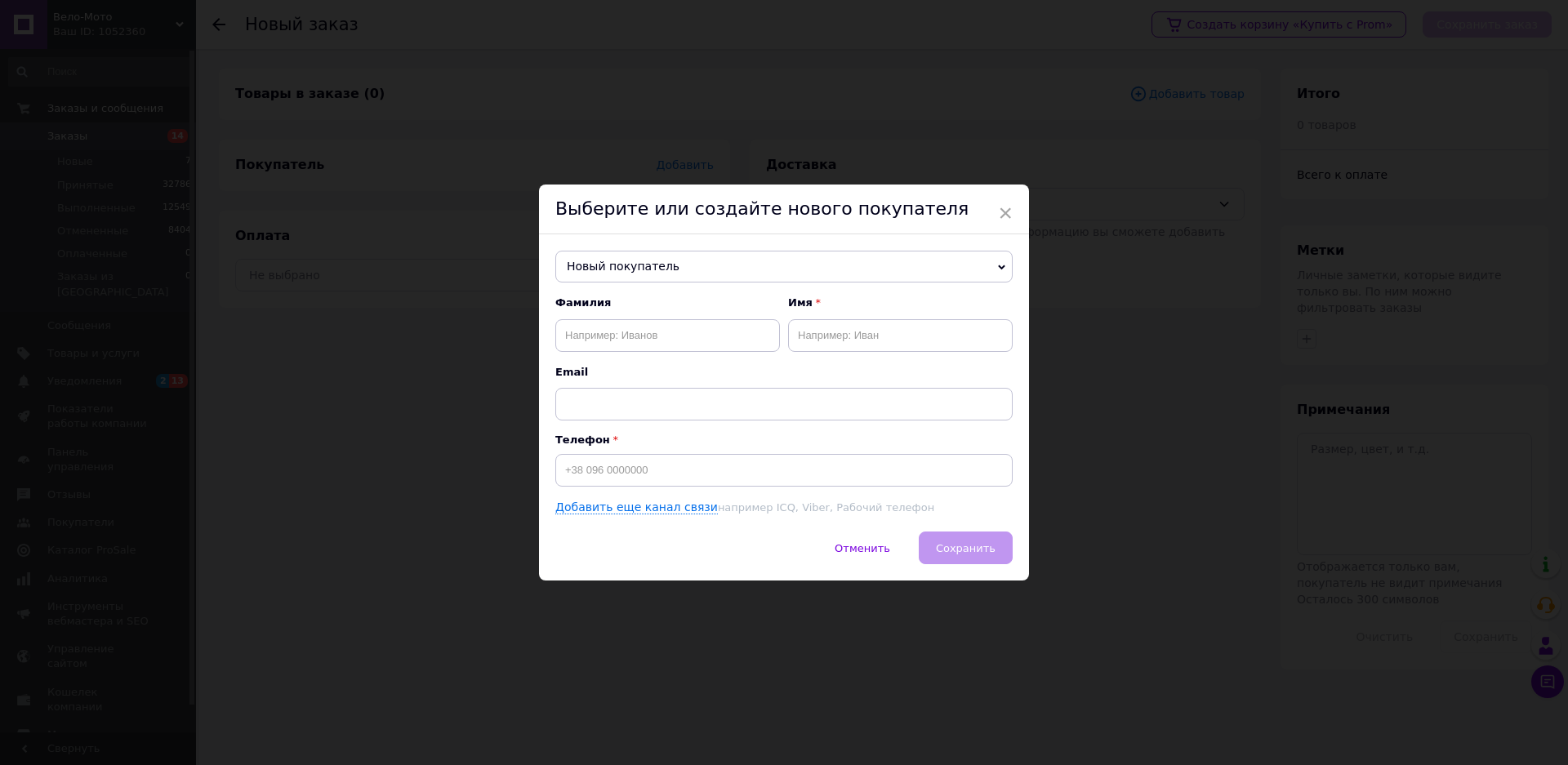
click at [633, 266] on span "Новый покупатель" at bounding box center [784, 267] width 458 height 33
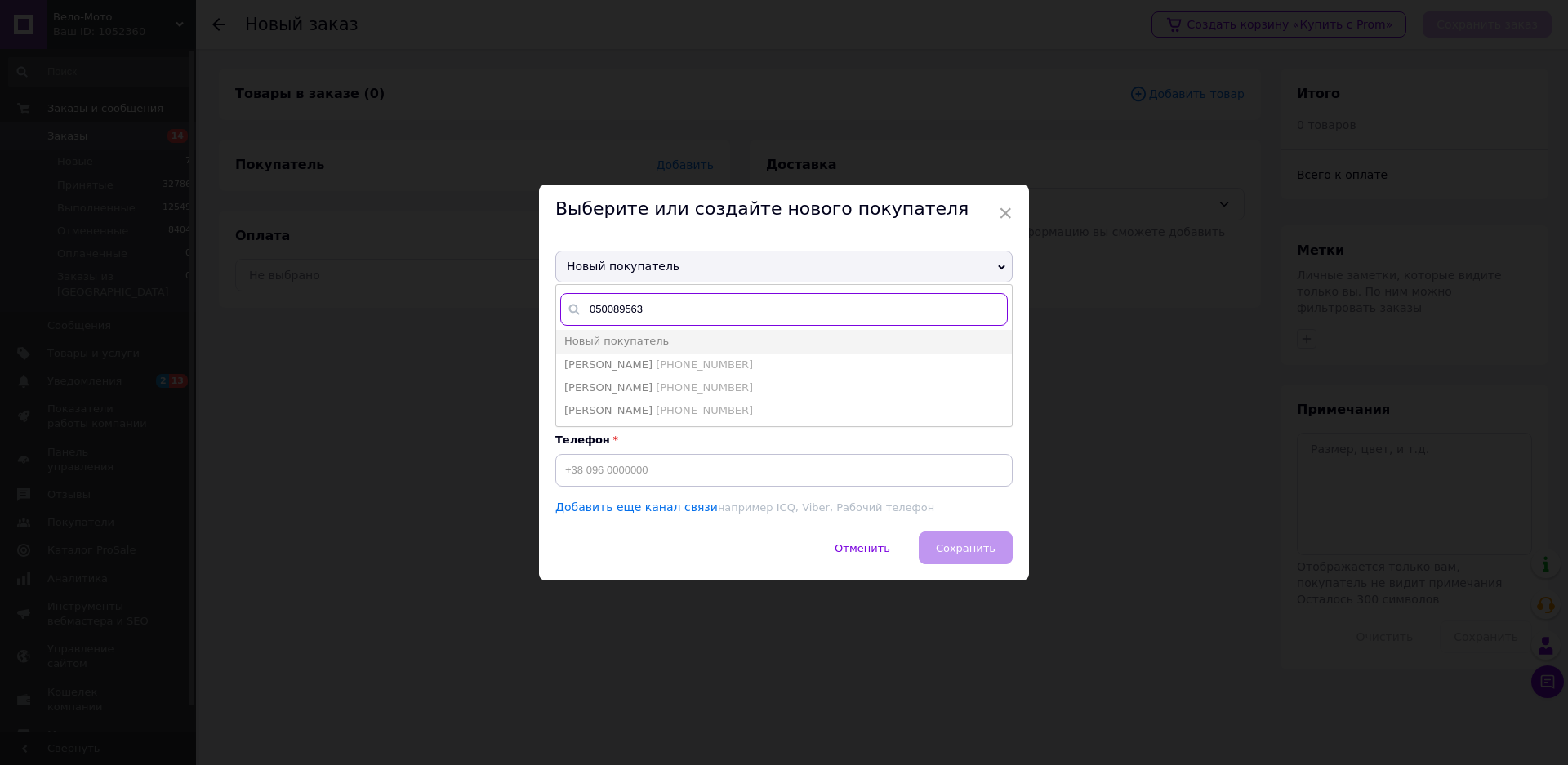
type input "0500895634"
drag, startPoint x: 673, startPoint y: 307, endPoint x: 647, endPoint y: 312, distance: 26.5
click at [650, 311] on input "0500895634" at bounding box center [784, 309] width 448 height 33
drag, startPoint x: 647, startPoint y: 312, endPoint x: 633, endPoint y: 312, distance: 14.0
click at [643, 312] on input "0500895634" at bounding box center [784, 309] width 448 height 33
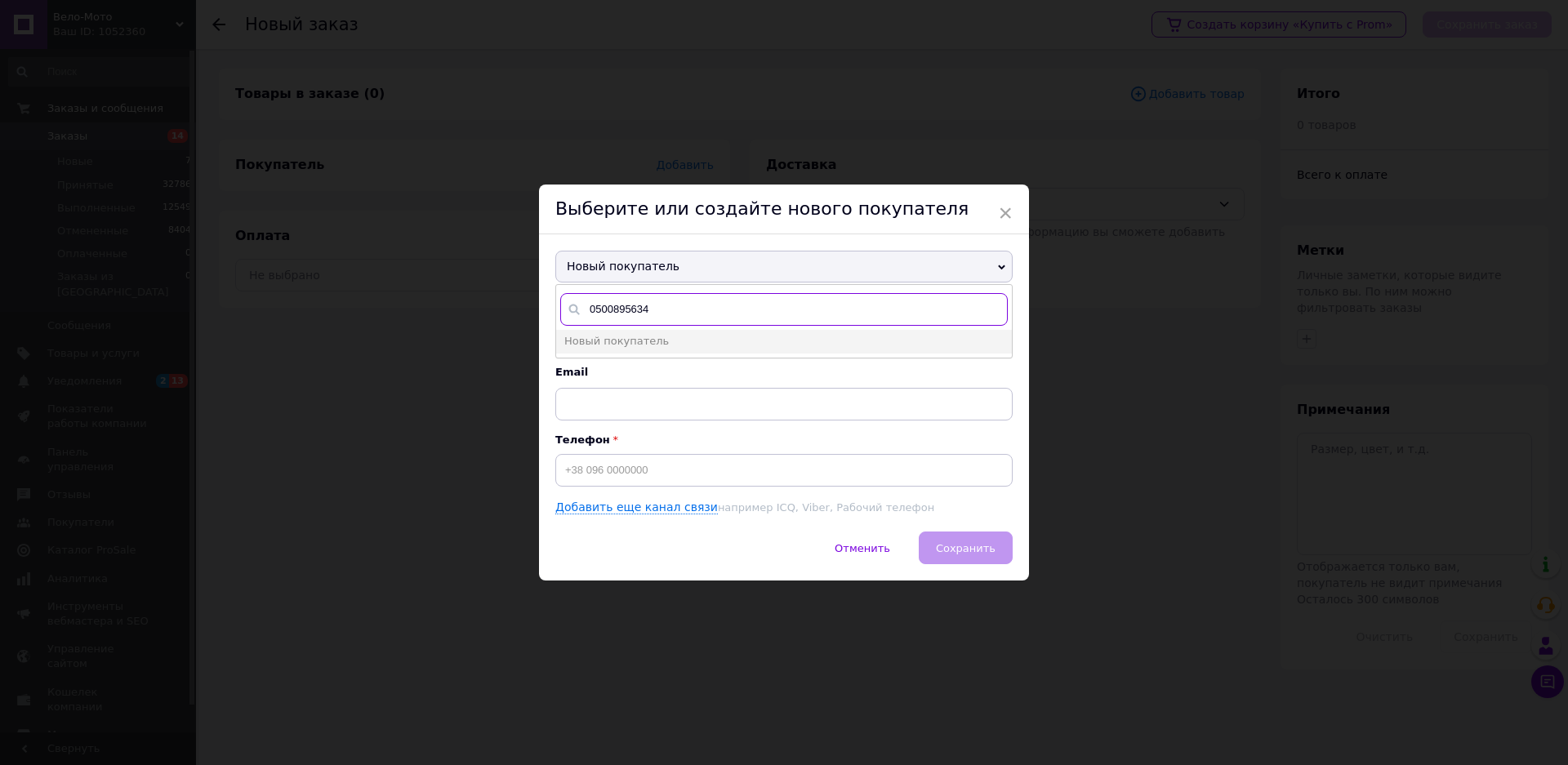
drag, startPoint x: 633, startPoint y: 312, endPoint x: 577, endPoint y: 307, distance: 56.2
click at [577, 307] on div "0500895634" at bounding box center [784, 309] width 448 height 33
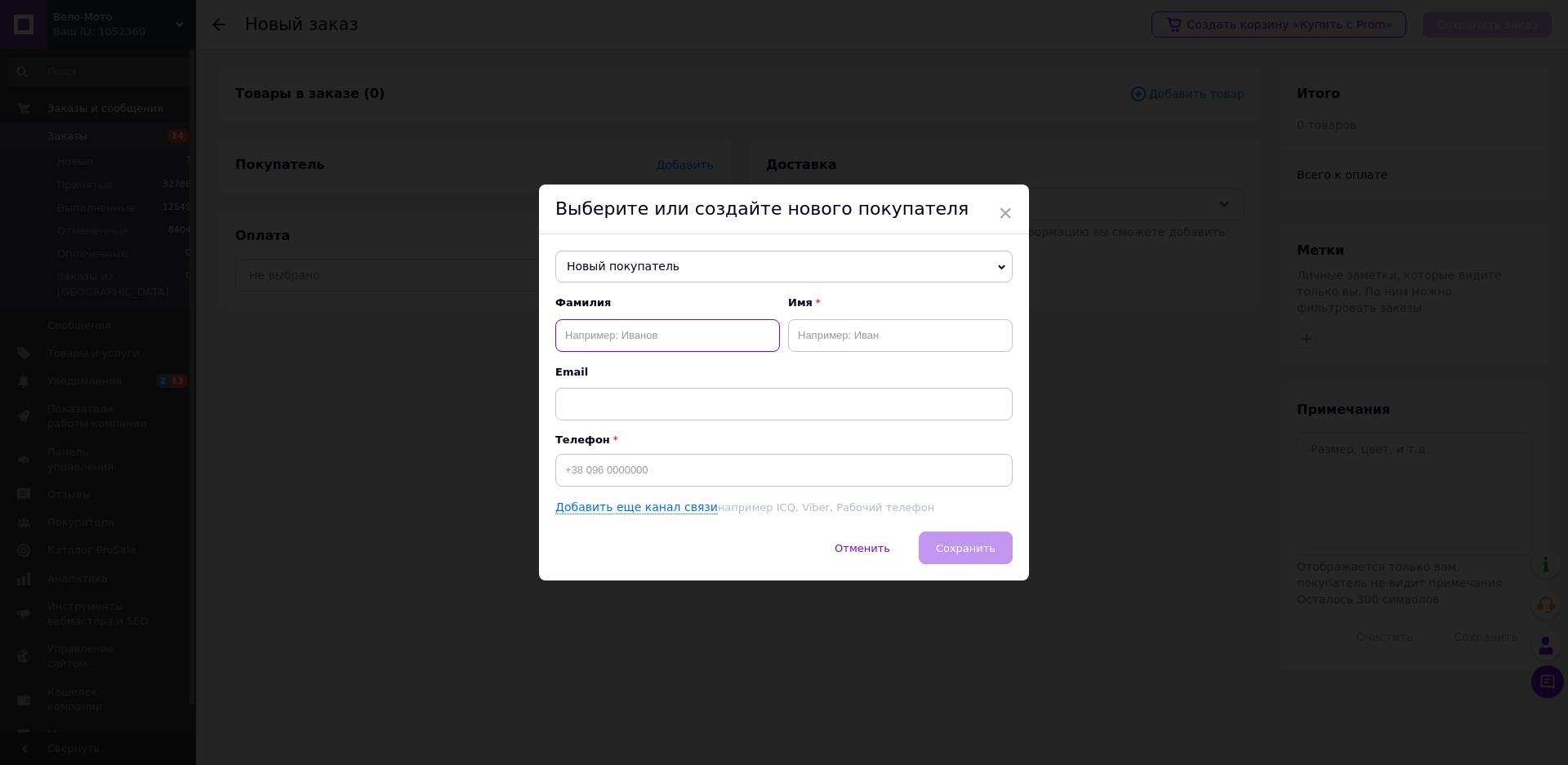
click at [641, 335] on input "text" at bounding box center [667, 335] width 225 height 33
type input "Гузюк"
click at [826, 329] on input "text" at bounding box center [900, 335] width 225 height 33
type input "[PERSON_NAME]"
click at [652, 486] on input at bounding box center [784, 470] width 458 height 33
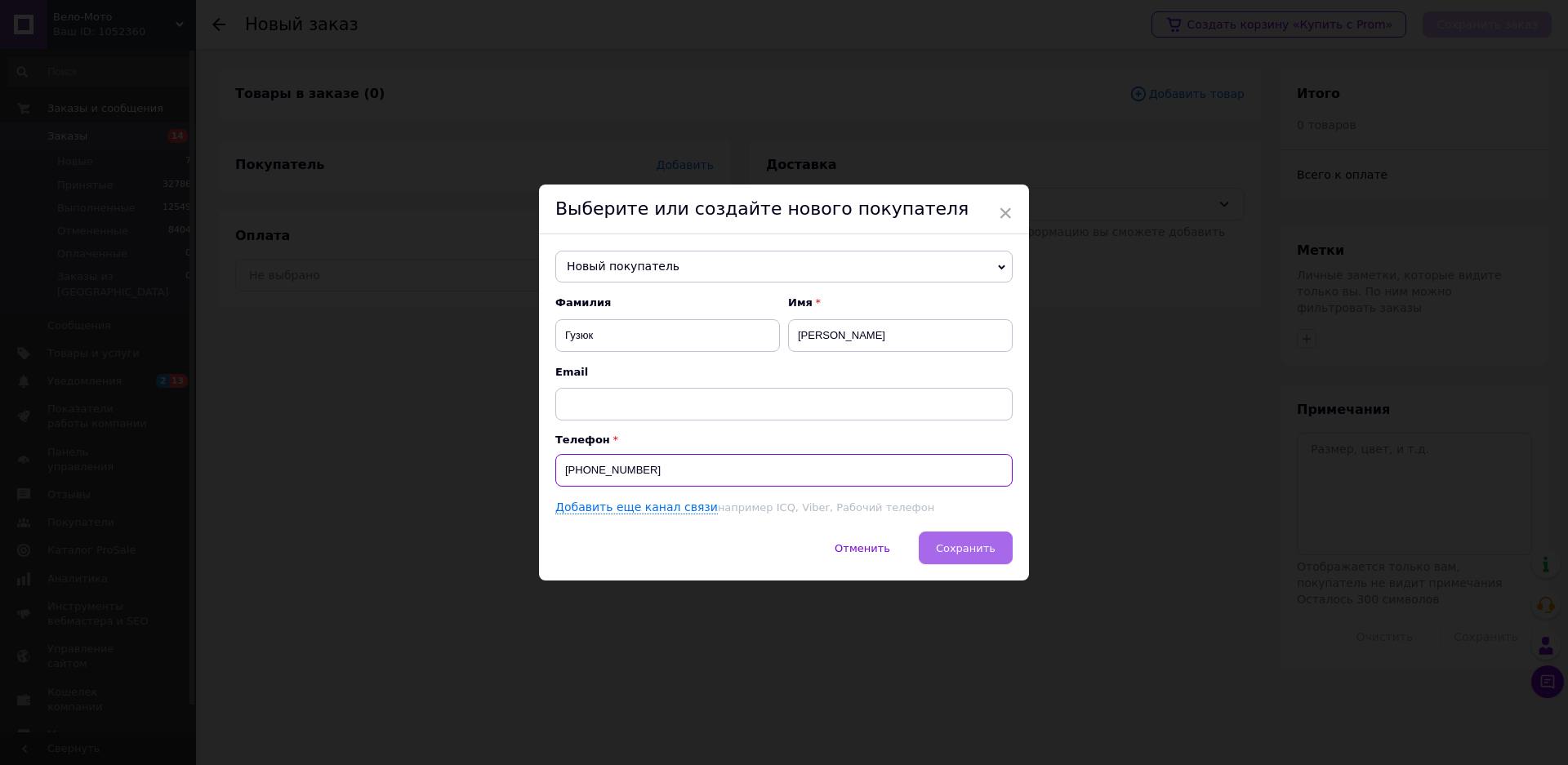
type input "[PHONE_NUMBER]"
click at [992, 553] on span "Сохранить" at bounding box center [965, 548] width 60 height 12
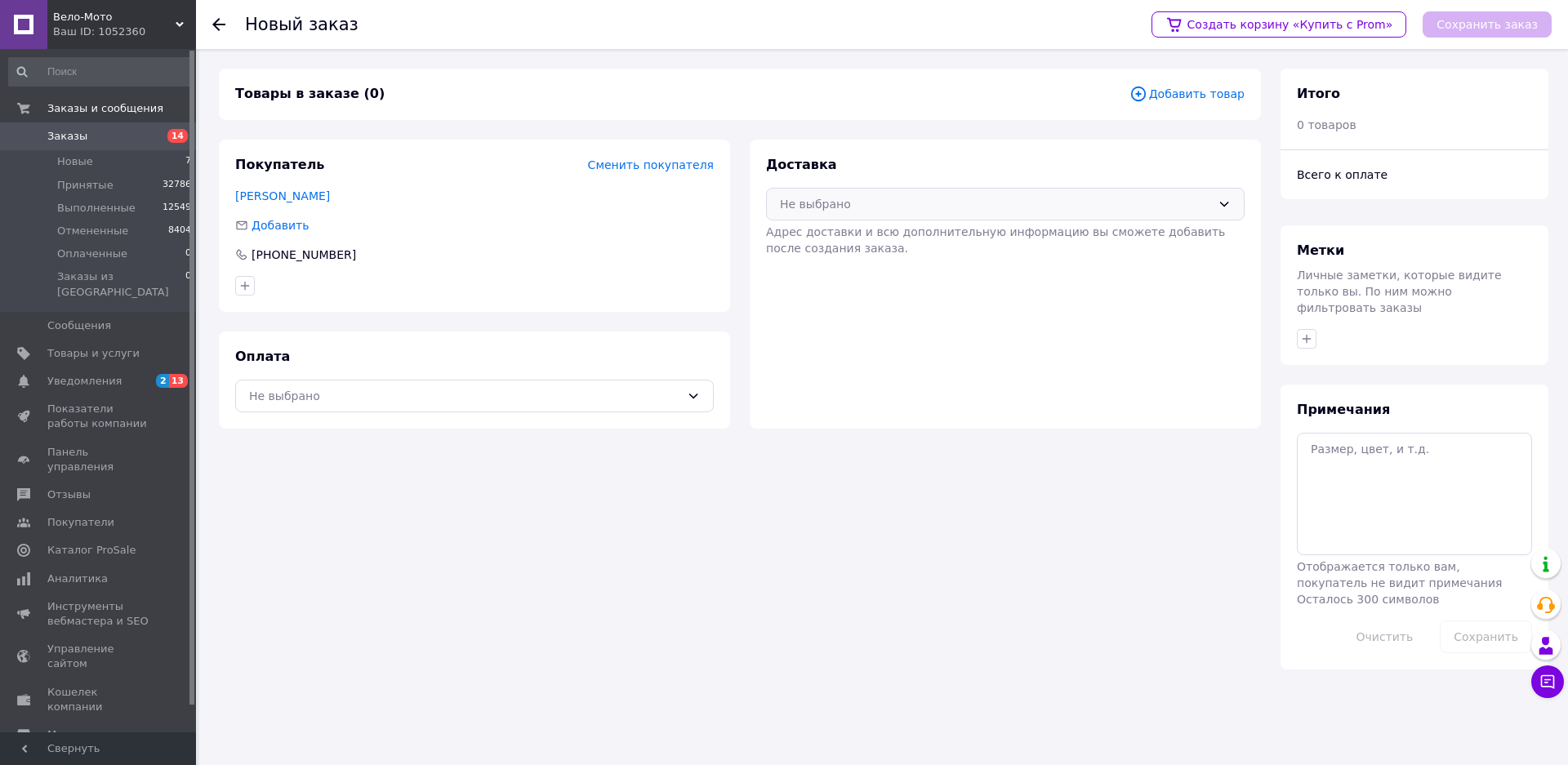
click at [882, 211] on div "Не выбрано" at bounding box center [995, 204] width 431 height 18
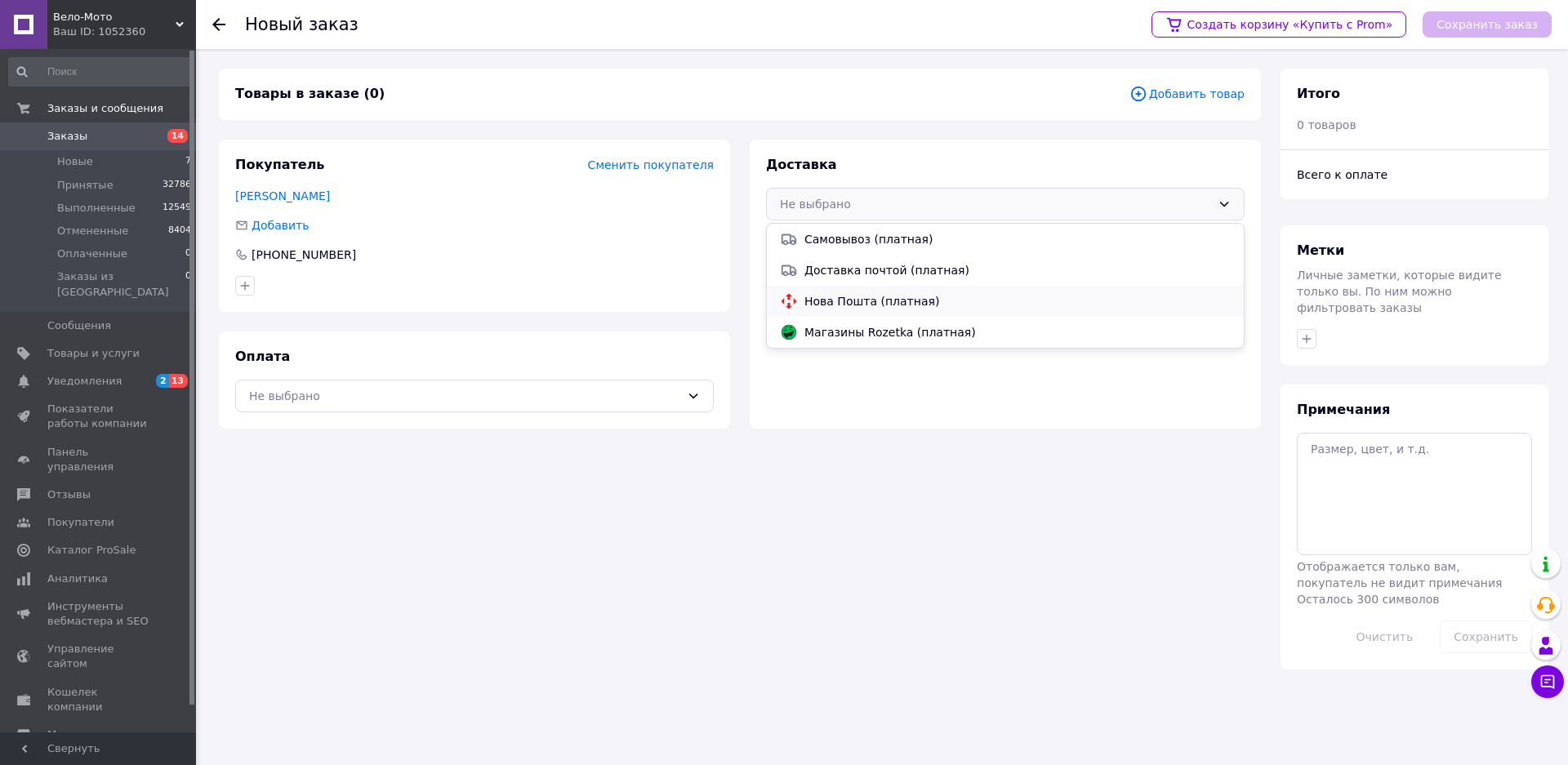
click at [887, 305] on span "Нова Пошта (платная)" at bounding box center [1017, 301] width 426 height 16
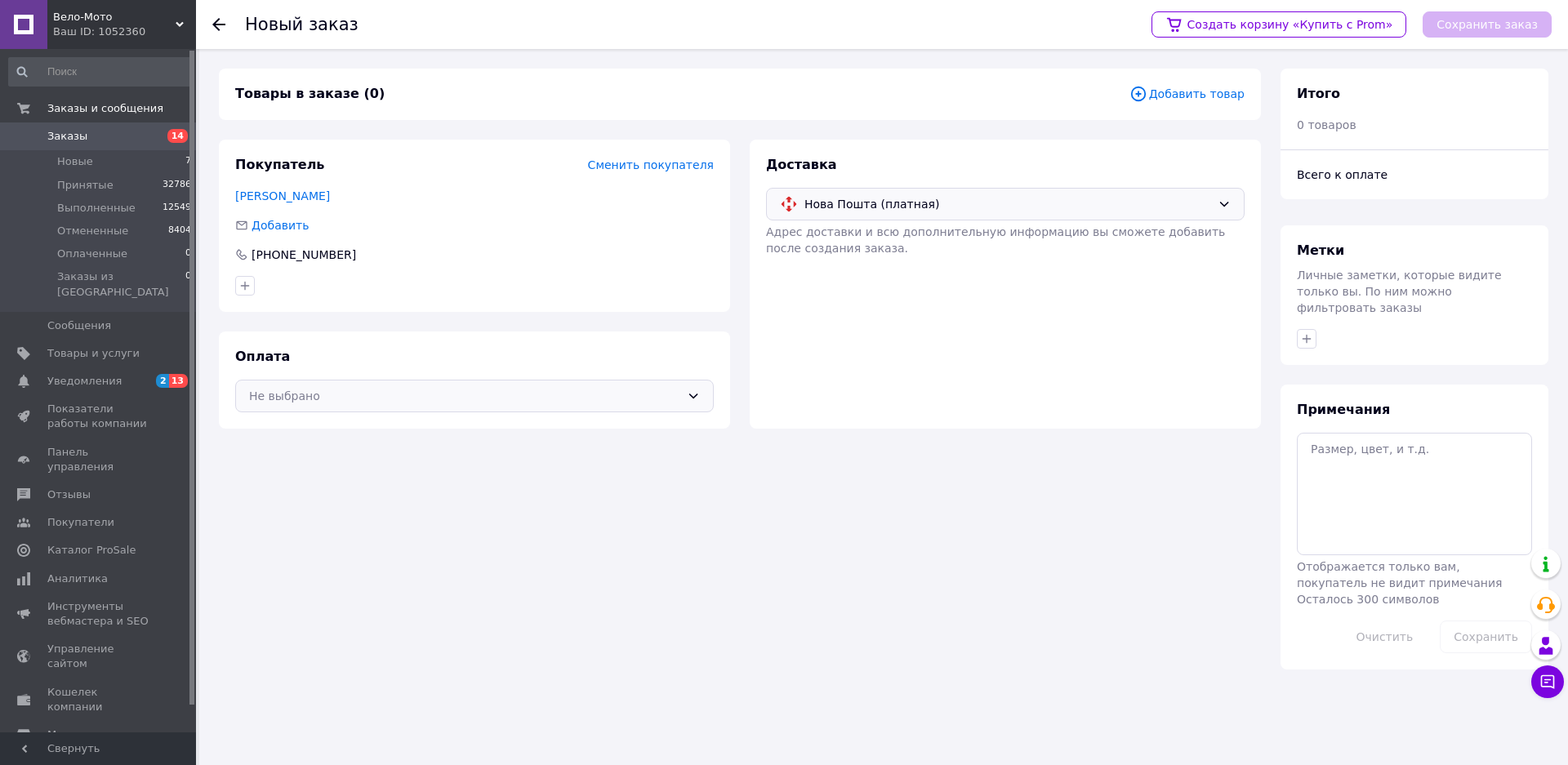
click at [406, 388] on div "Не выбрано" at bounding box center [464, 396] width 431 height 18
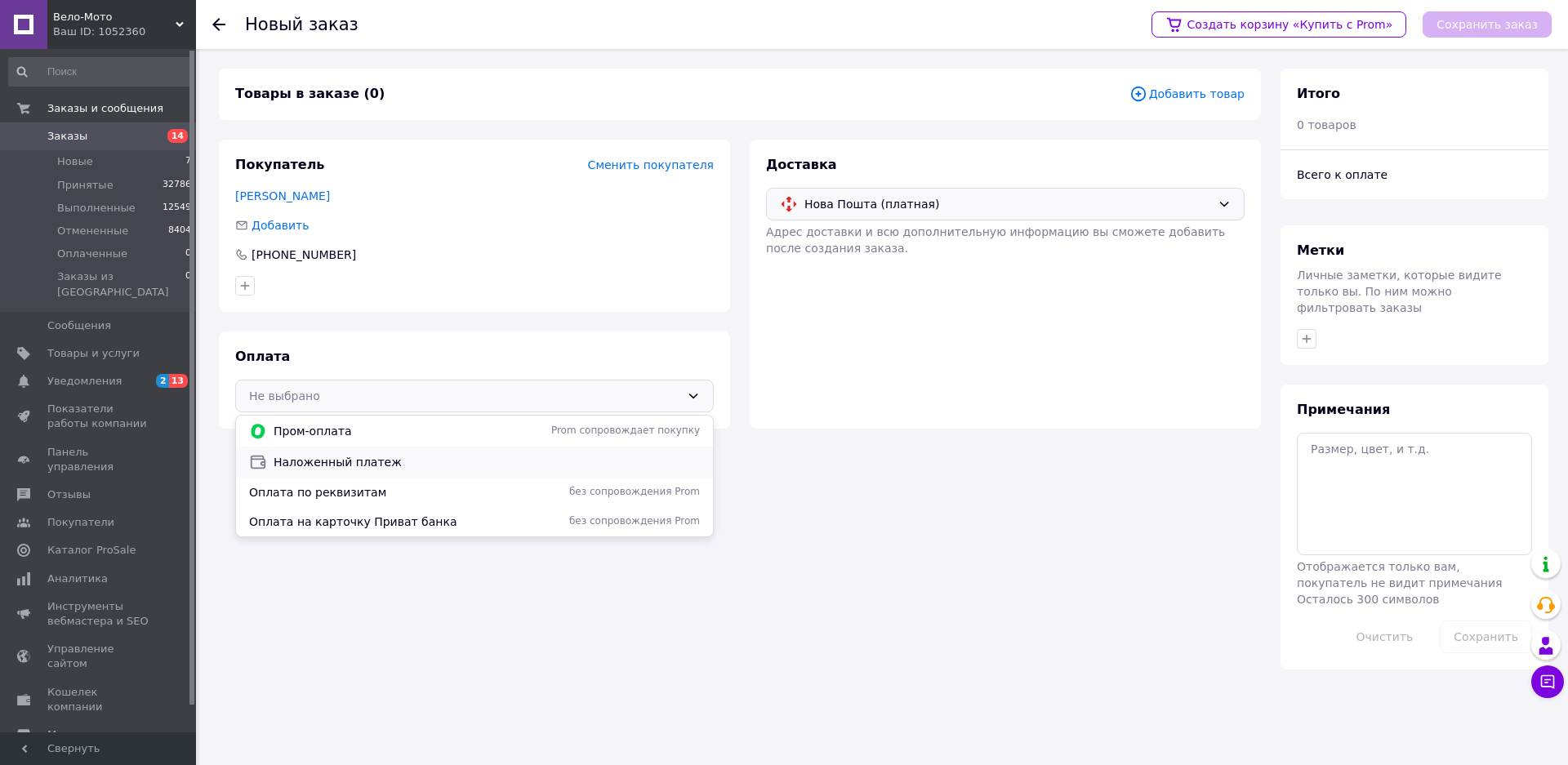
click at [384, 460] on span "Наложенный платеж" at bounding box center [487, 462] width 426 height 16
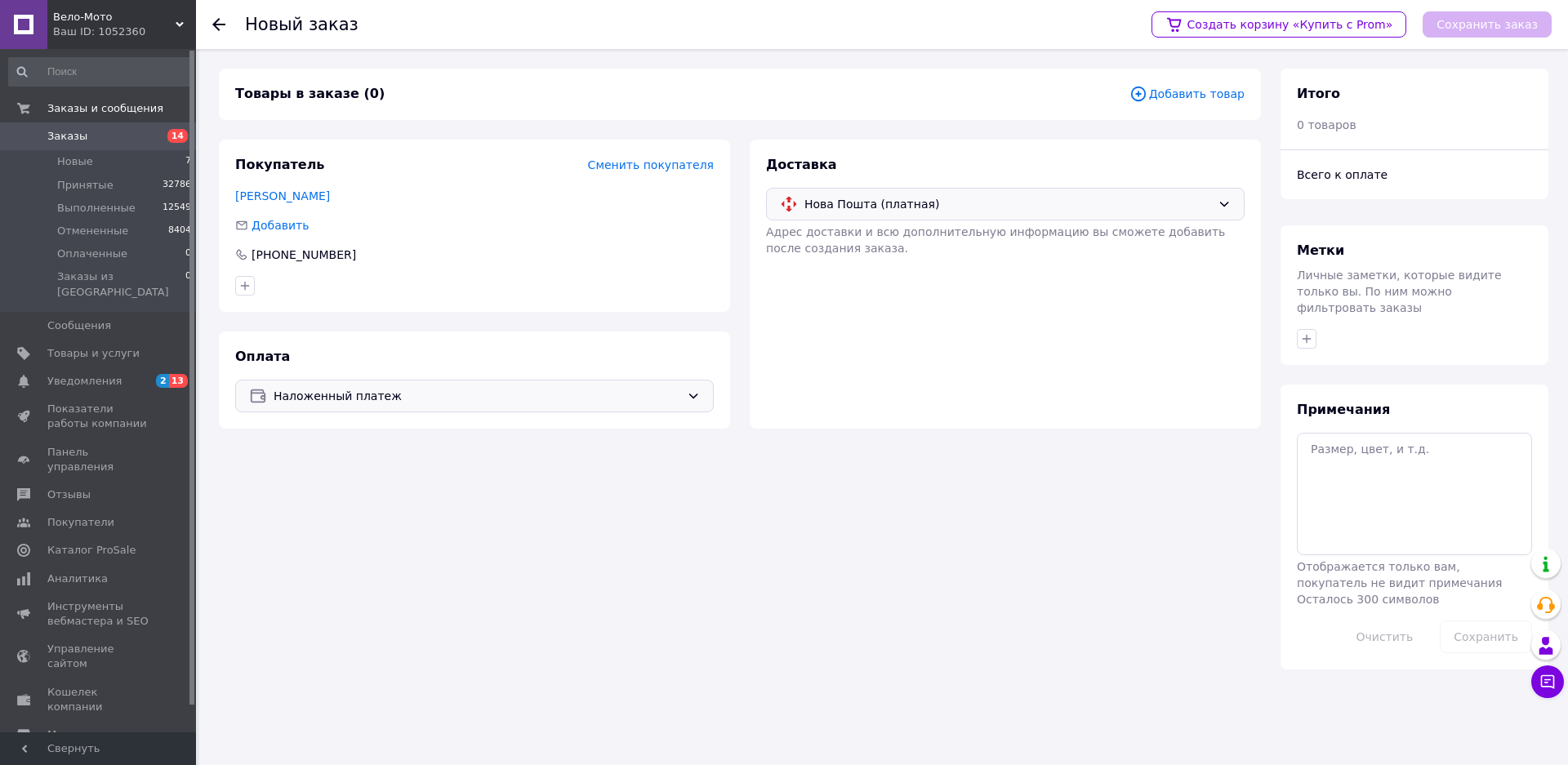
click at [1178, 96] on span "Добавить товар" at bounding box center [1187, 94] width 115 height 18
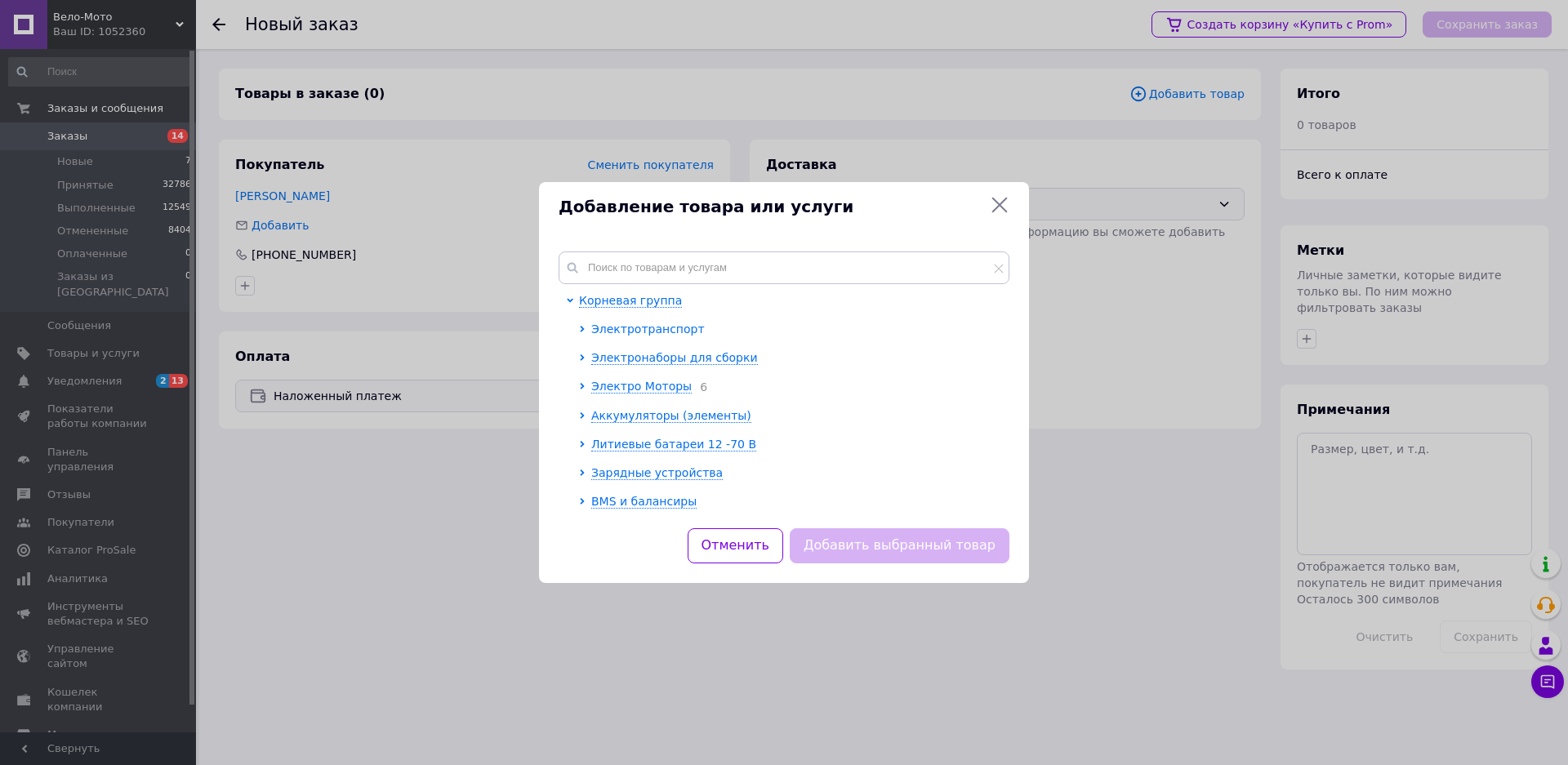
click at [614, 331] on span "Электротранспорт" at bounding box center [648, 329] width 114 height 13
click at [618, 358] on span "Электровелосипеды" at bounding box center [665, 357] width 123 height 13
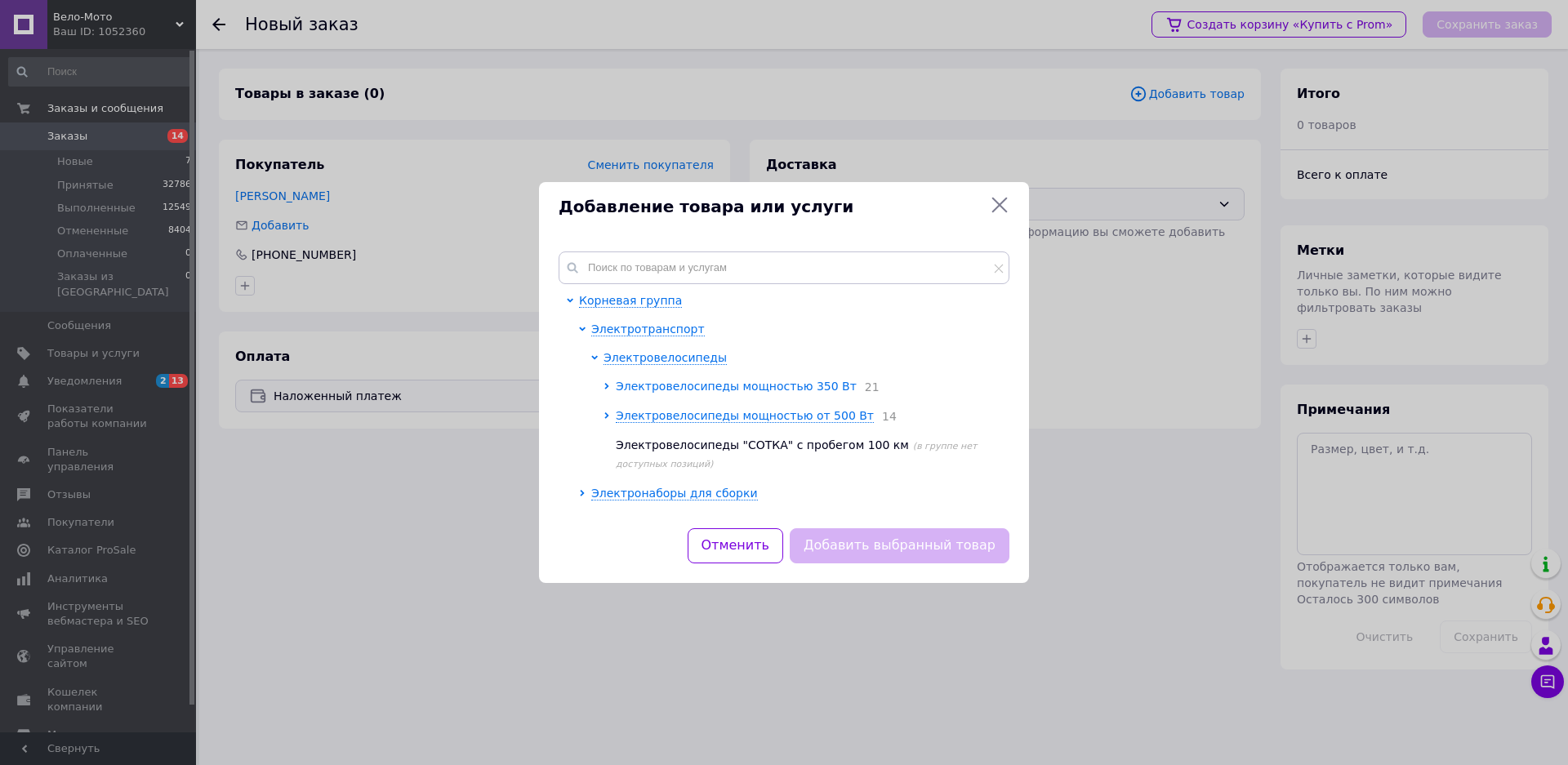
click at [681, 389] on span "Электровелосипеды мощностью 350 Вт" at bounding box center [736, 386] width 241 height 13
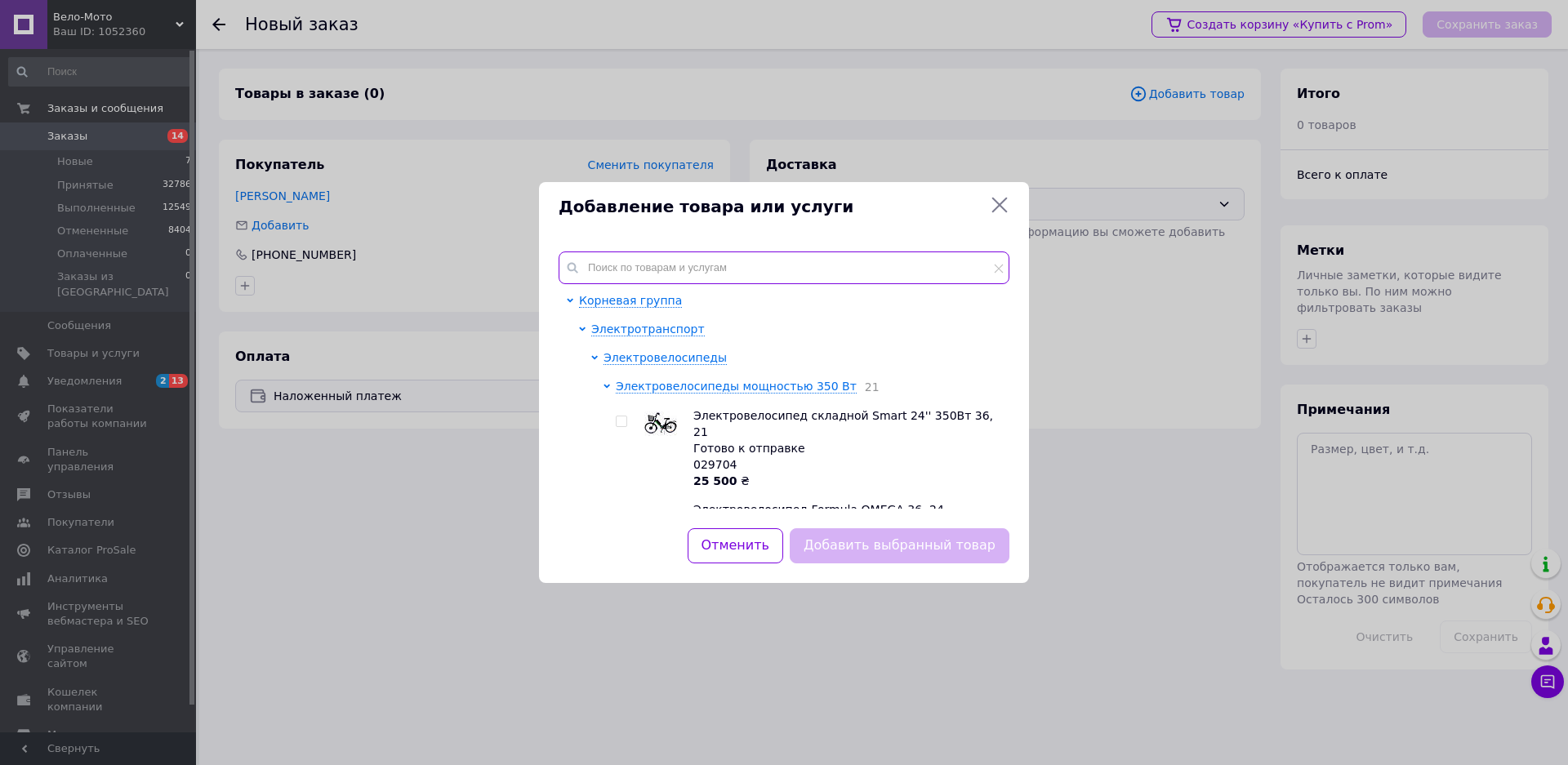
click at [608, 261] on input "text" at bounding box center [784, 267] width 450 height 33
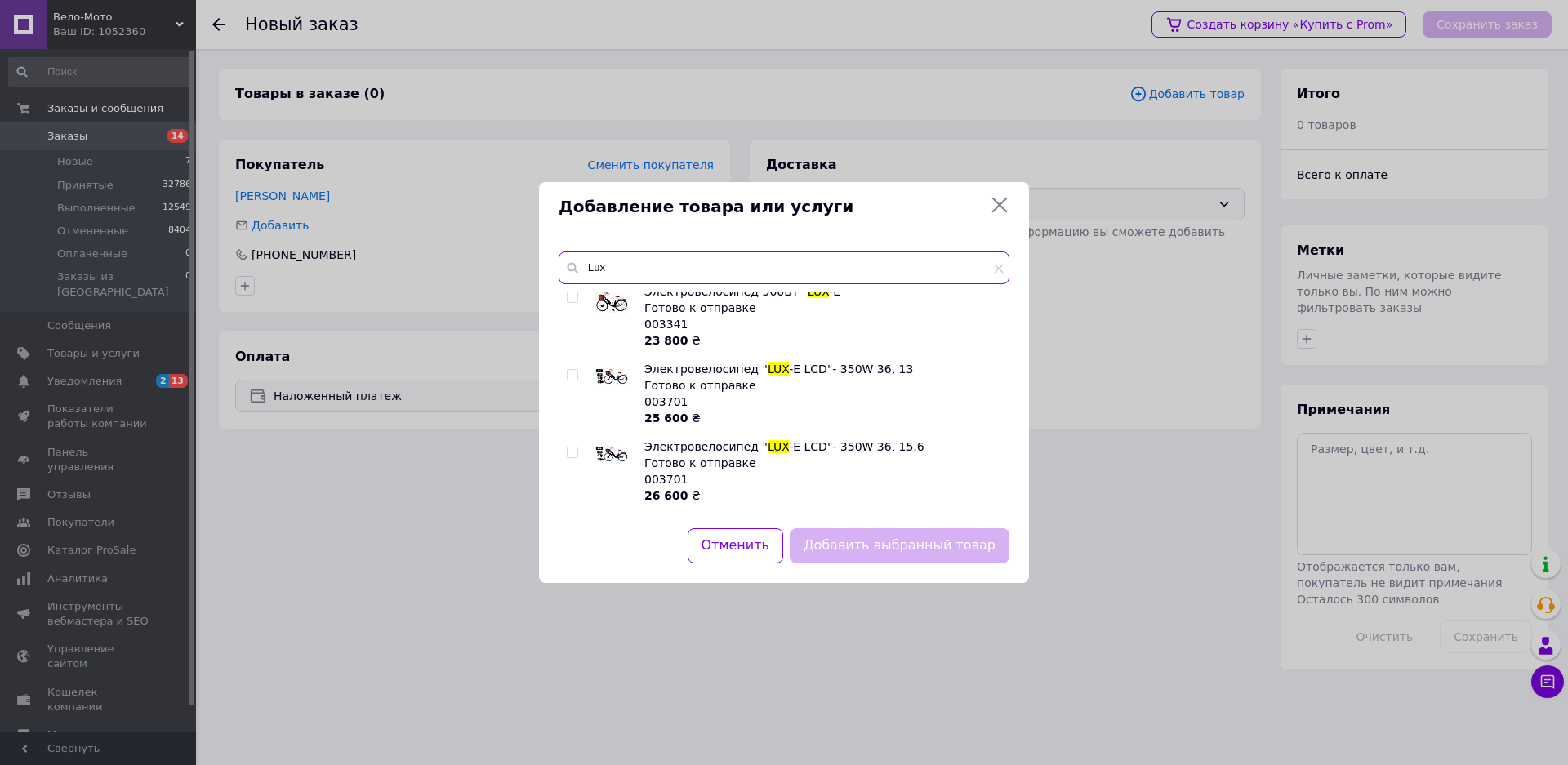
scroll to position [245, 0]
drag, startPoint x: 596, startPoint y: 267, endPoint x: 585, endPoint y: 267, distance: 11.0
click at [585, 267] on input "Lux" at bounding box center [784, 267] width 450 height 33
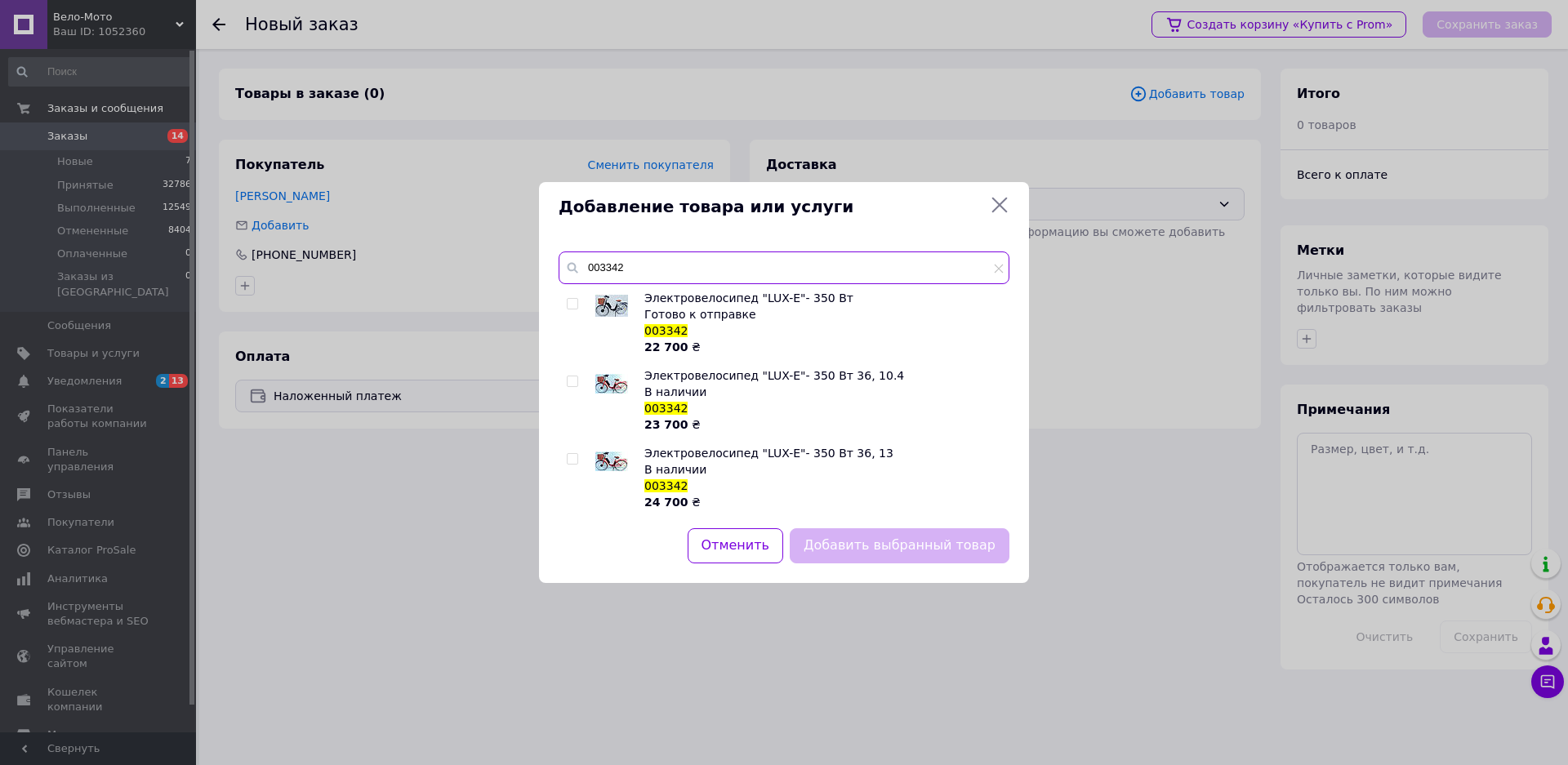
scroll to position [0, 0]
click at [630, 266] on input "003342" at bounding box center [784, 267] width 450 height 33
type input "003342"
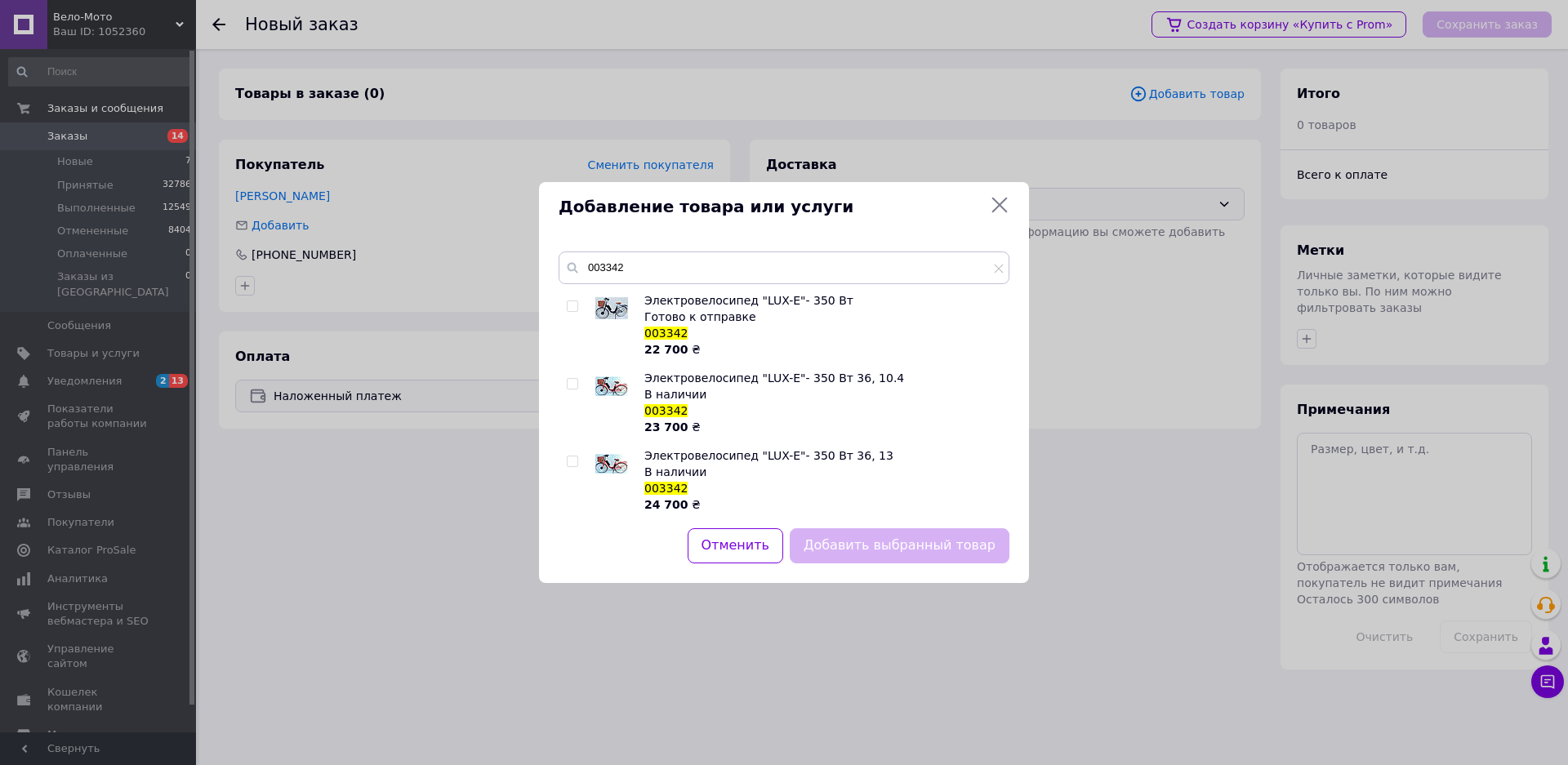
click at [676, 316] on div "Готово к отправке" at bounding box center [822, 316] width 356 height 16
click at [570, 306] on input "checkbox" at bounding box center [572, 307] width 11 height 11
checkbox input "true"
click at [859, 539] on button "Добавить выбранный товар" at bounding box center [899, 546] width 219 height 36
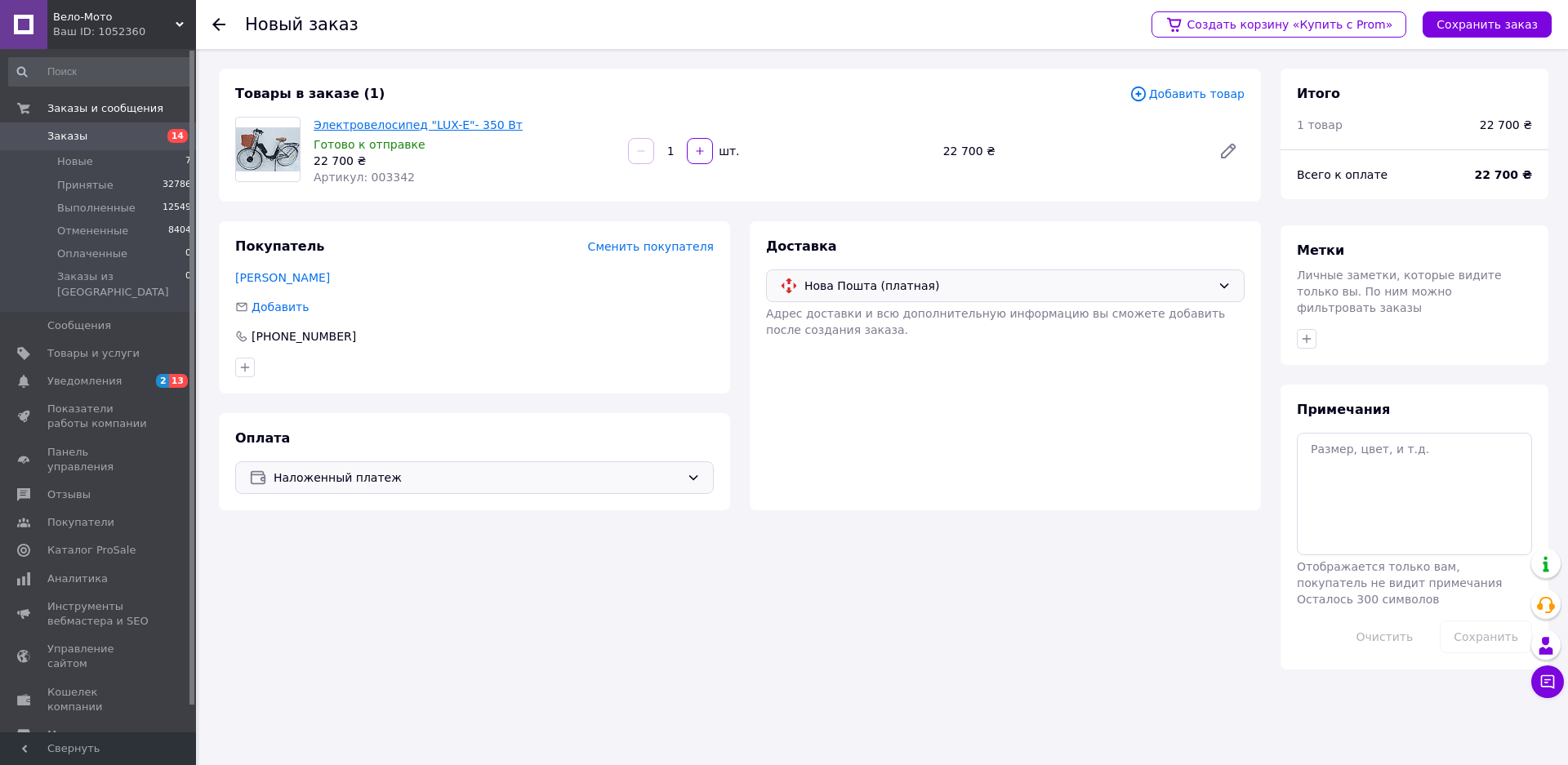
click at [479, 124] on link "Электровелосипед "LUX-Е"- 350 Вт" at bounding box center [418, 124] width 209 height 13
click at [1222, 147] on icon at bounding box center [1228, 151] width 20 height 20
click at [1171, 98] on span "Добавить товар" at bounding box center [1187, 94] width 115 height 18
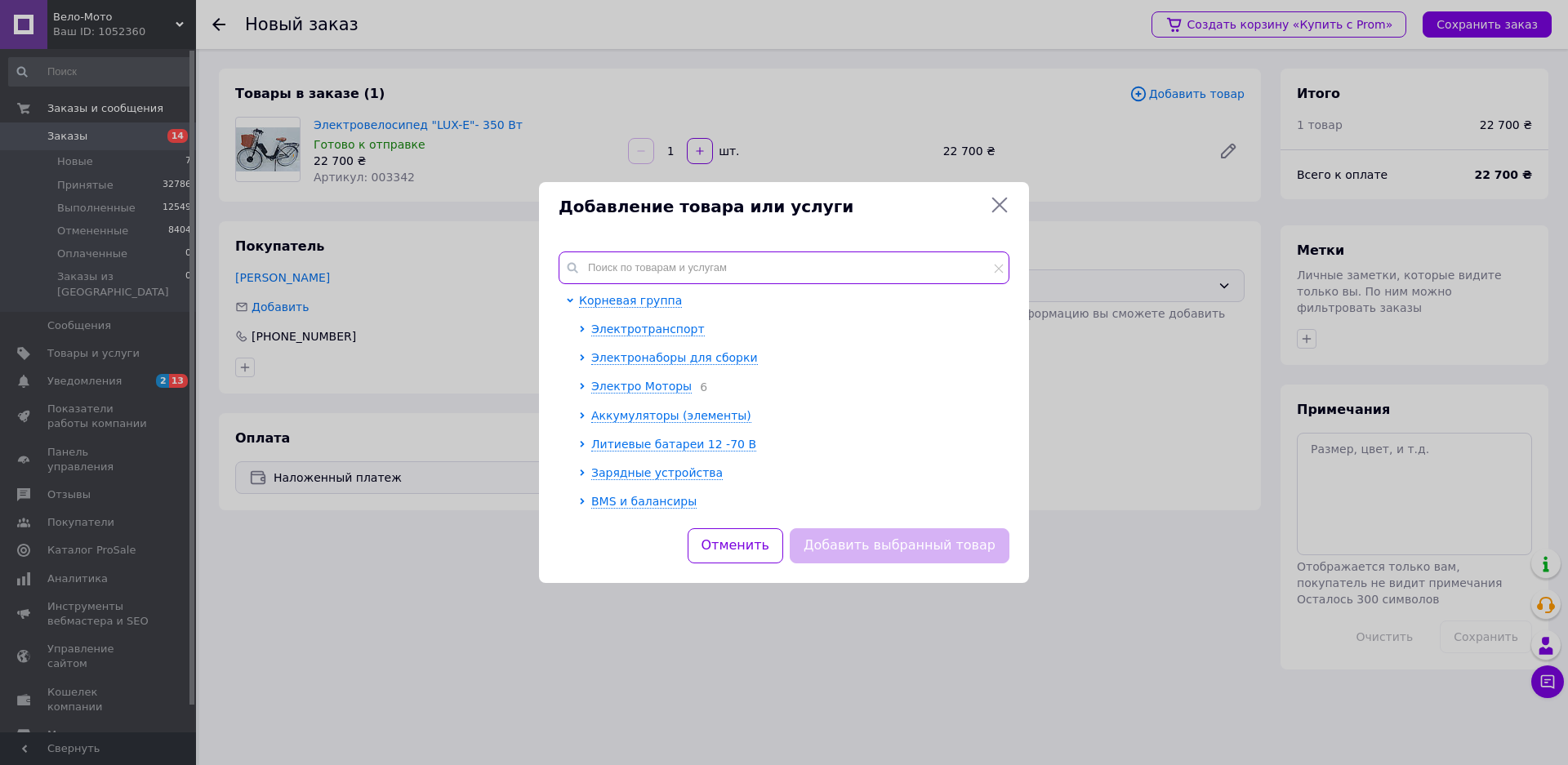
click at [608, 265] on input "text" at bounding box center [784, 267] width 450 height 33
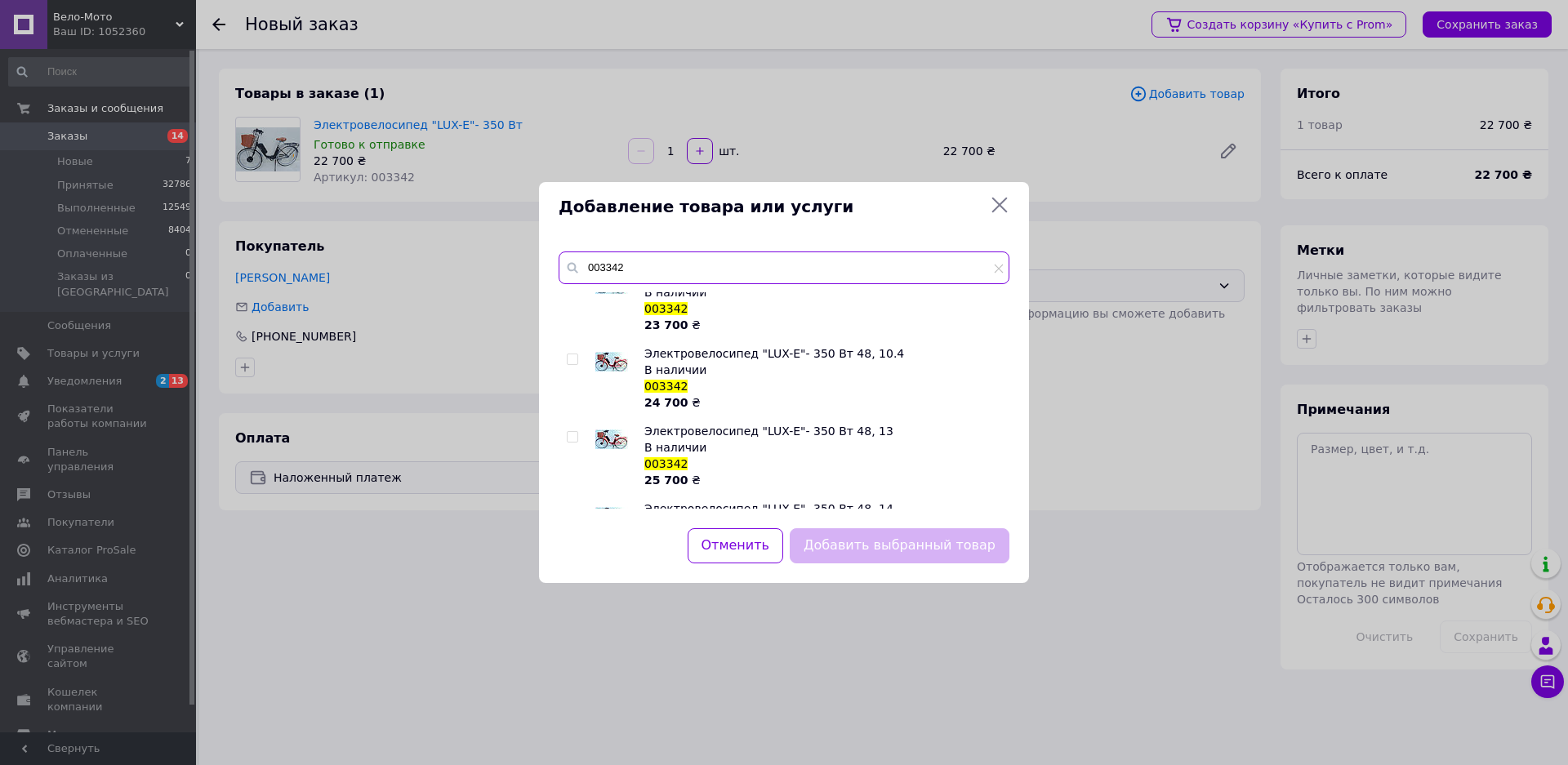
scroll to position [571, 0]
type input "003342"
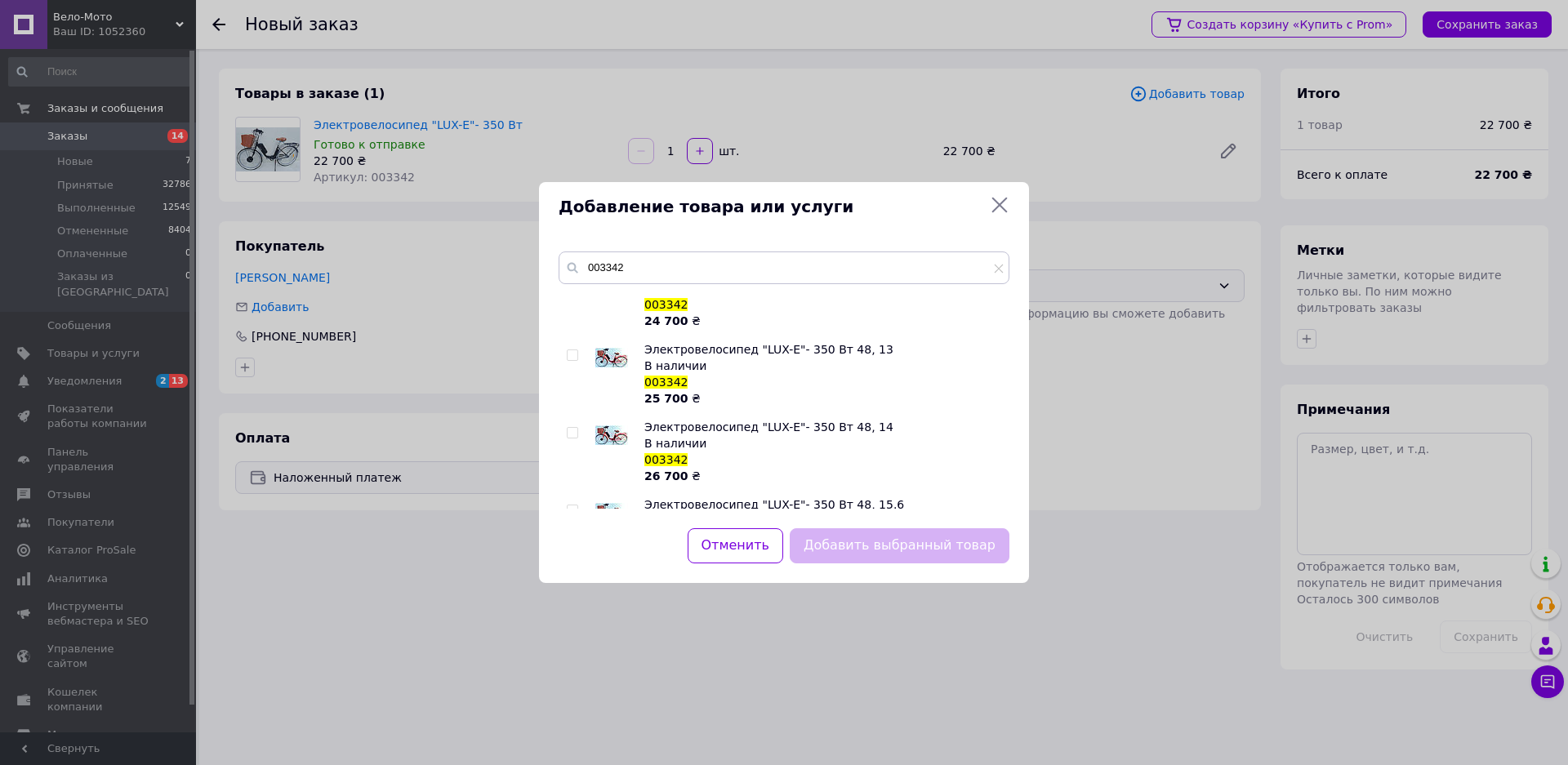
click at [571, 356] on input "checkbox" at bounding box center [572, 355] width 11 height 11
checkbox input "true"
click at [919, 549] on button "Добавить выбранный товар" at bounding box center [899, 546] width 219 height 36
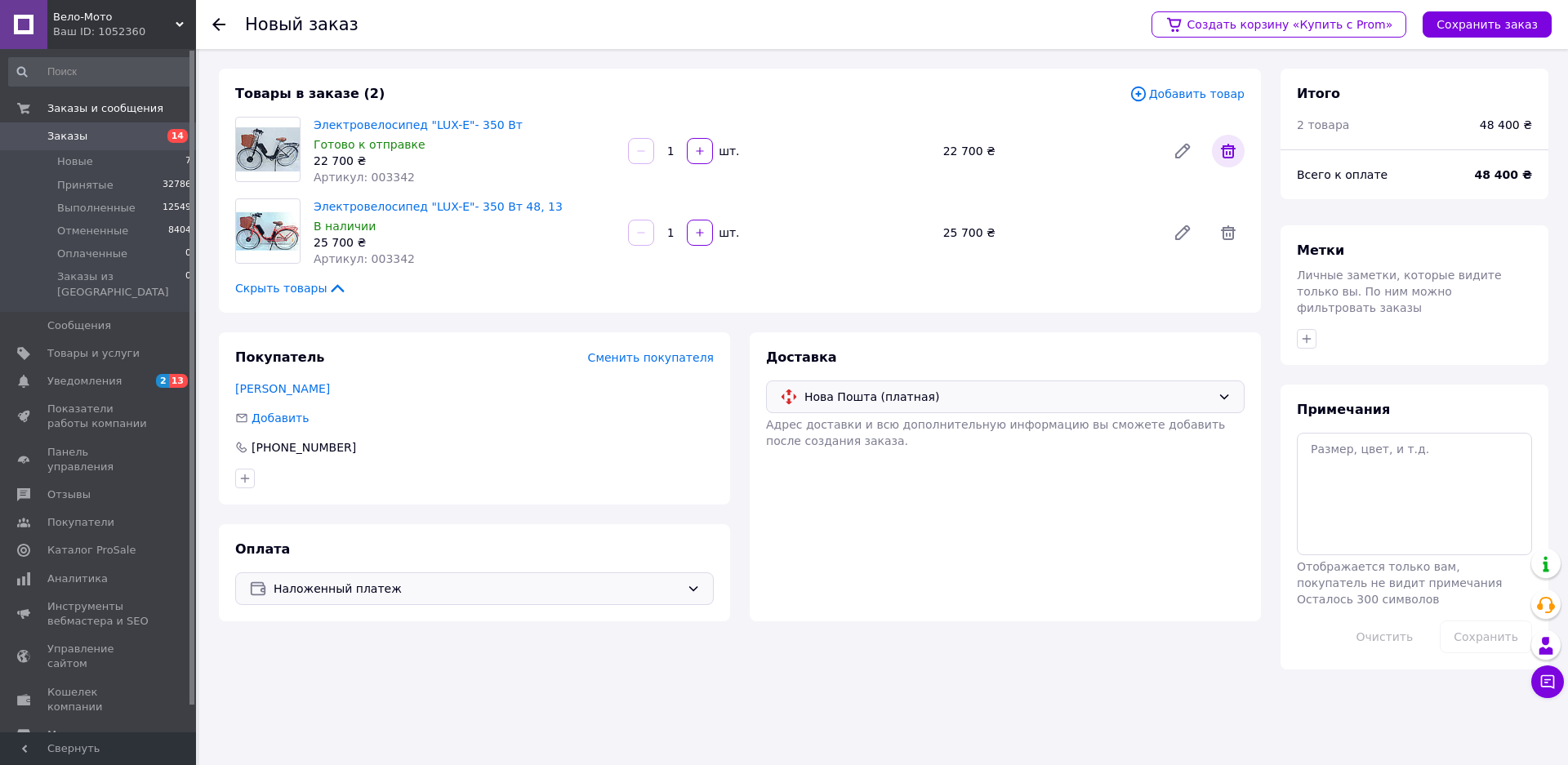
click at [1222, 149] on icon at bounding box center [1228, 151] width 15 height 15
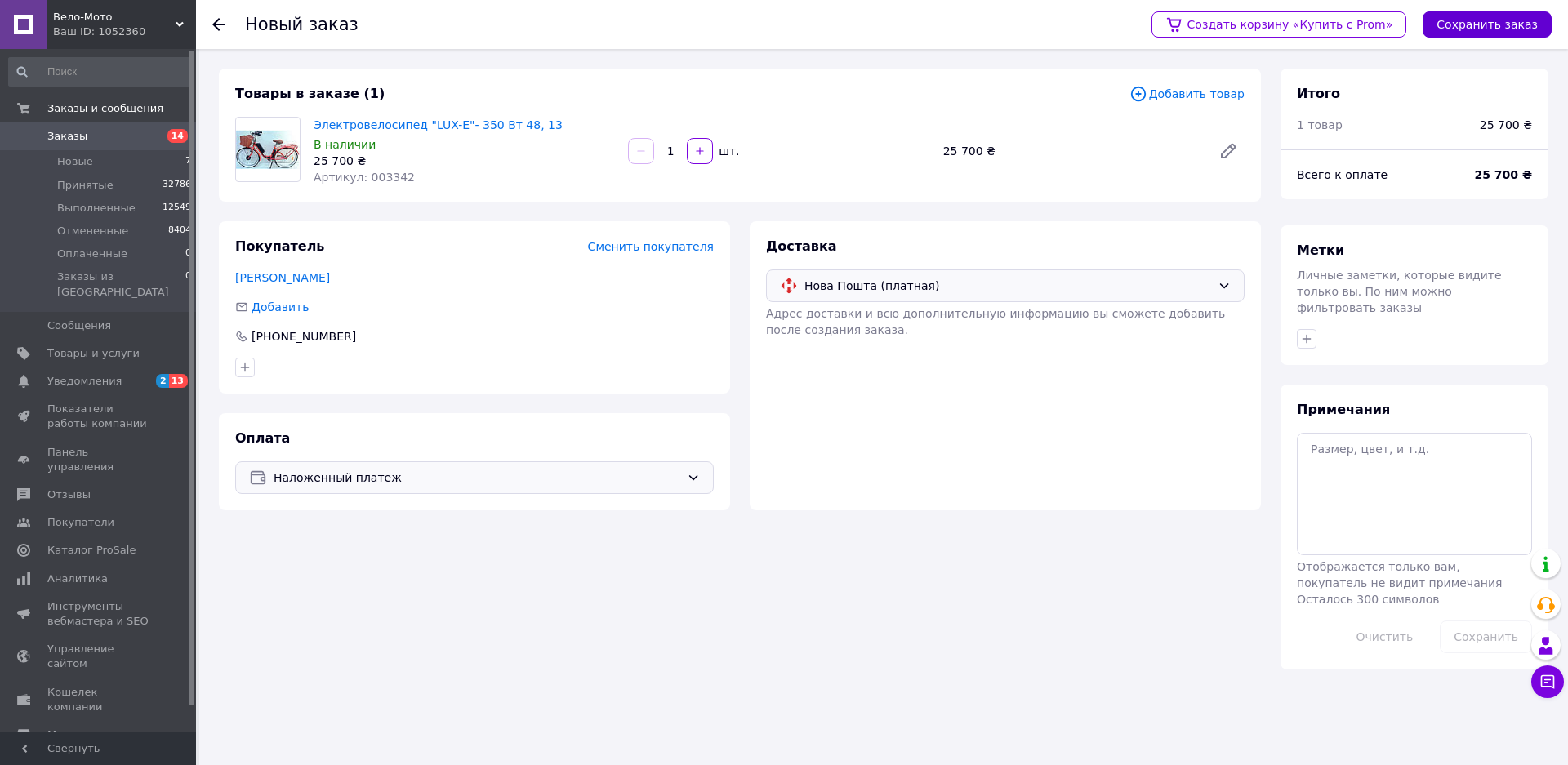
click at [1484, 21] on button "Сохранить заказ" at bounding box center [1486, 24] width 129 height 26
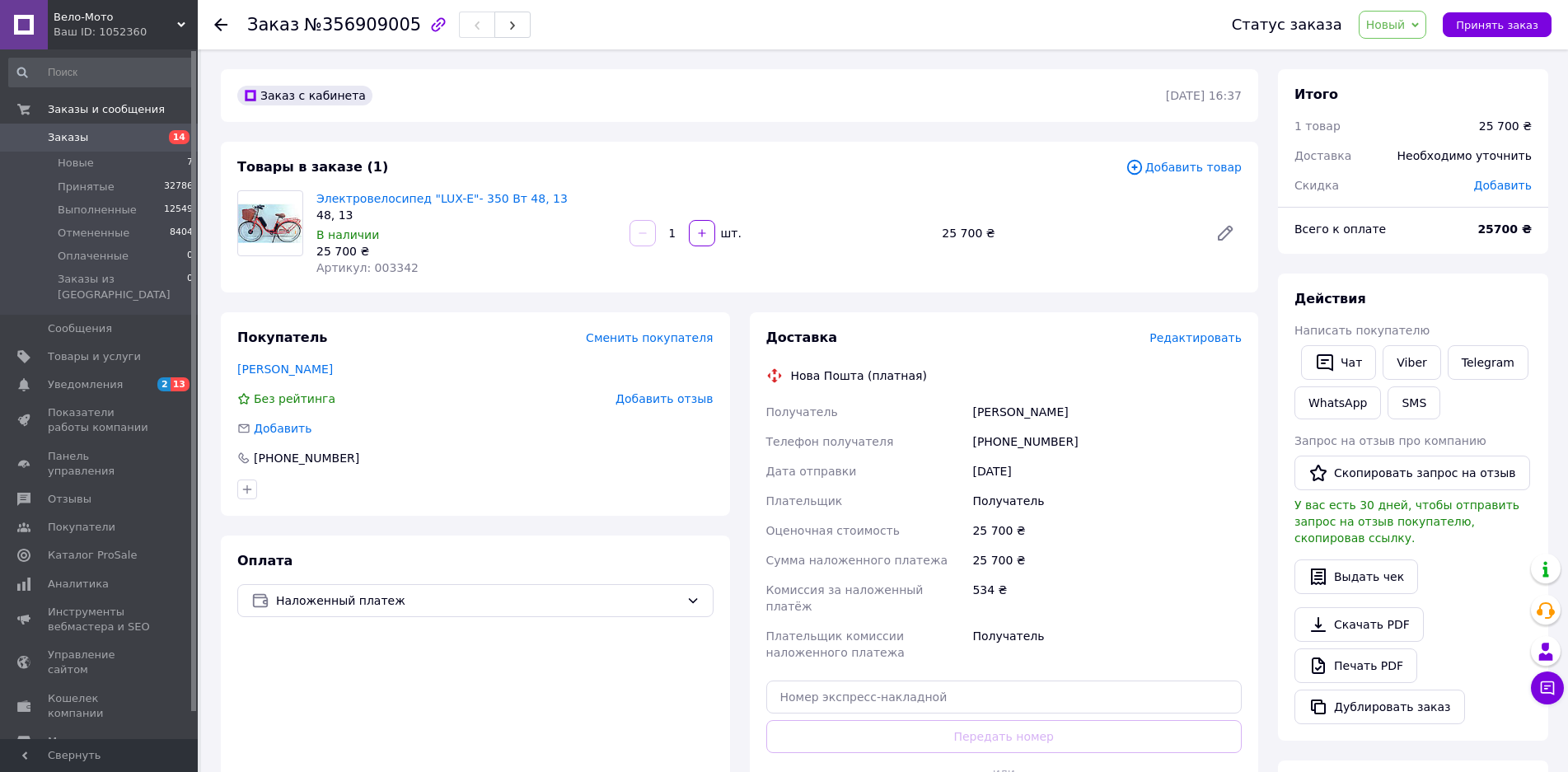
click at [1205, 337] on span "Редактировать" at bounding box center [1195, 337] width 92 height 13
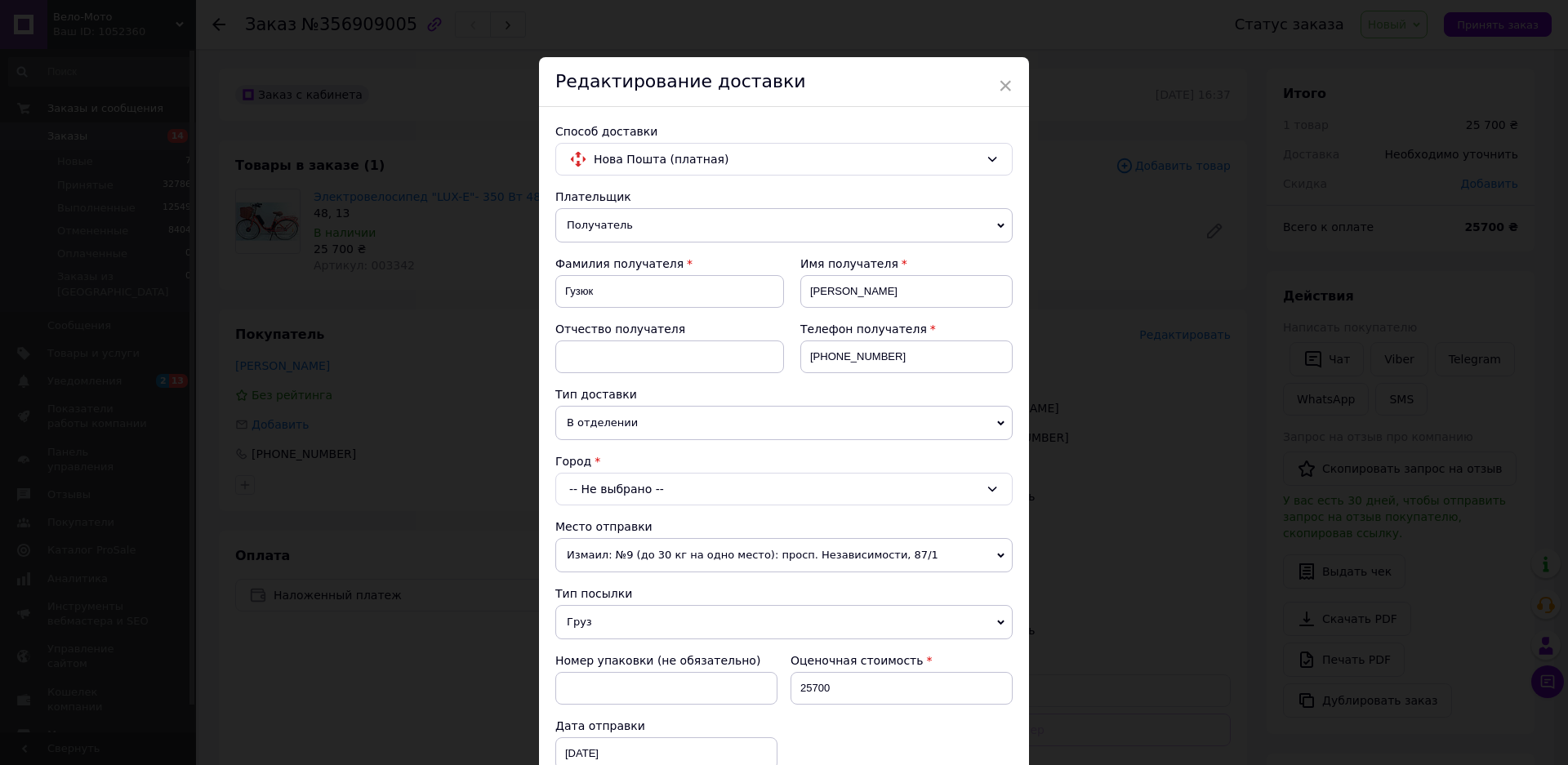
click at [692, 487] on div "-- Не выбрано --" at bounding box center [784, 489] width 458 height 33
type input "I"
type input "Шепти"
click at [675, 556] on li "Шепти цький" at bounding box center [784, 558] width 456 height 26
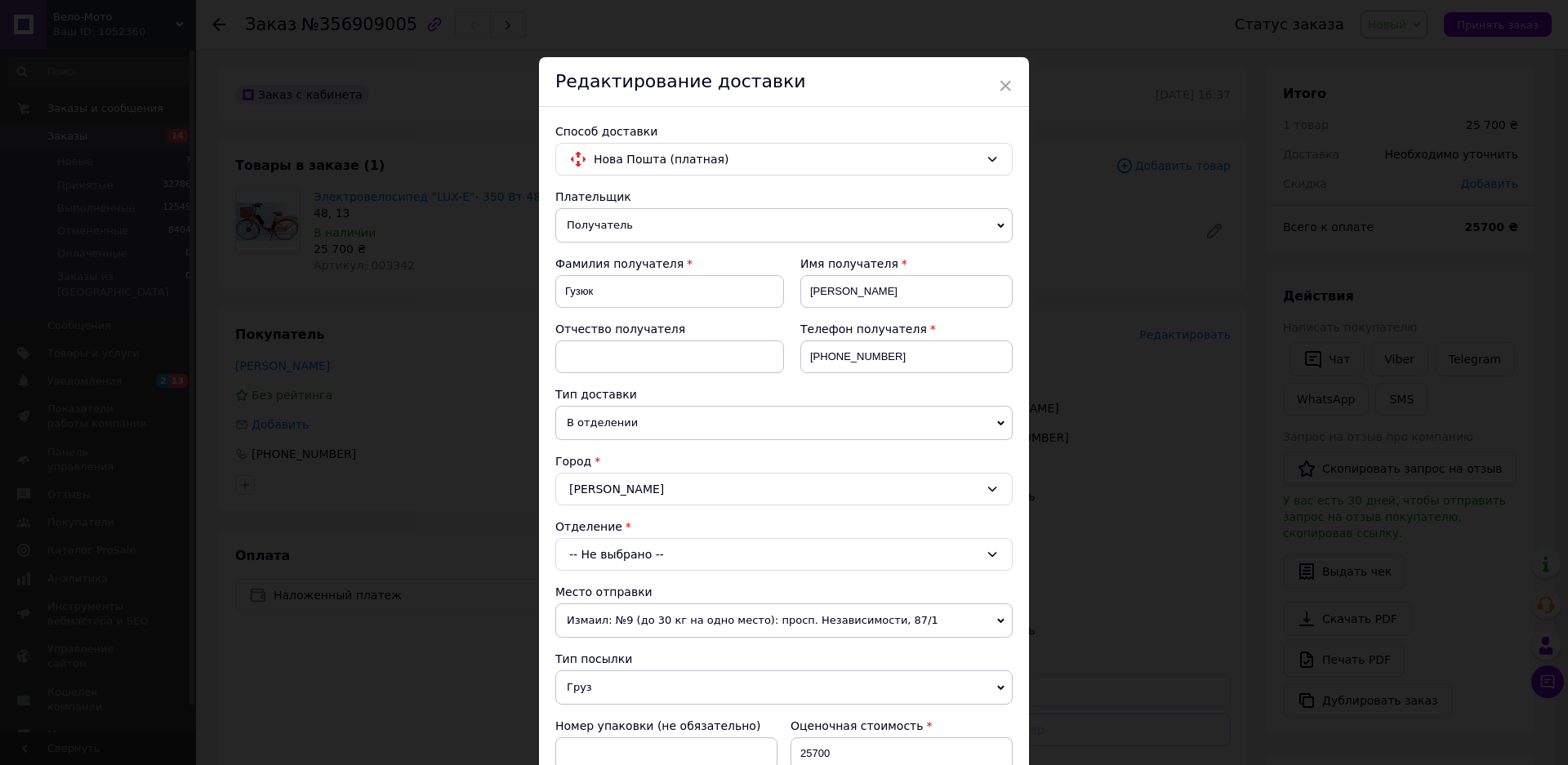
click at [651, 551] on div "-- Не выбрано --" at bounding box center [784, 554] width 458 height 33
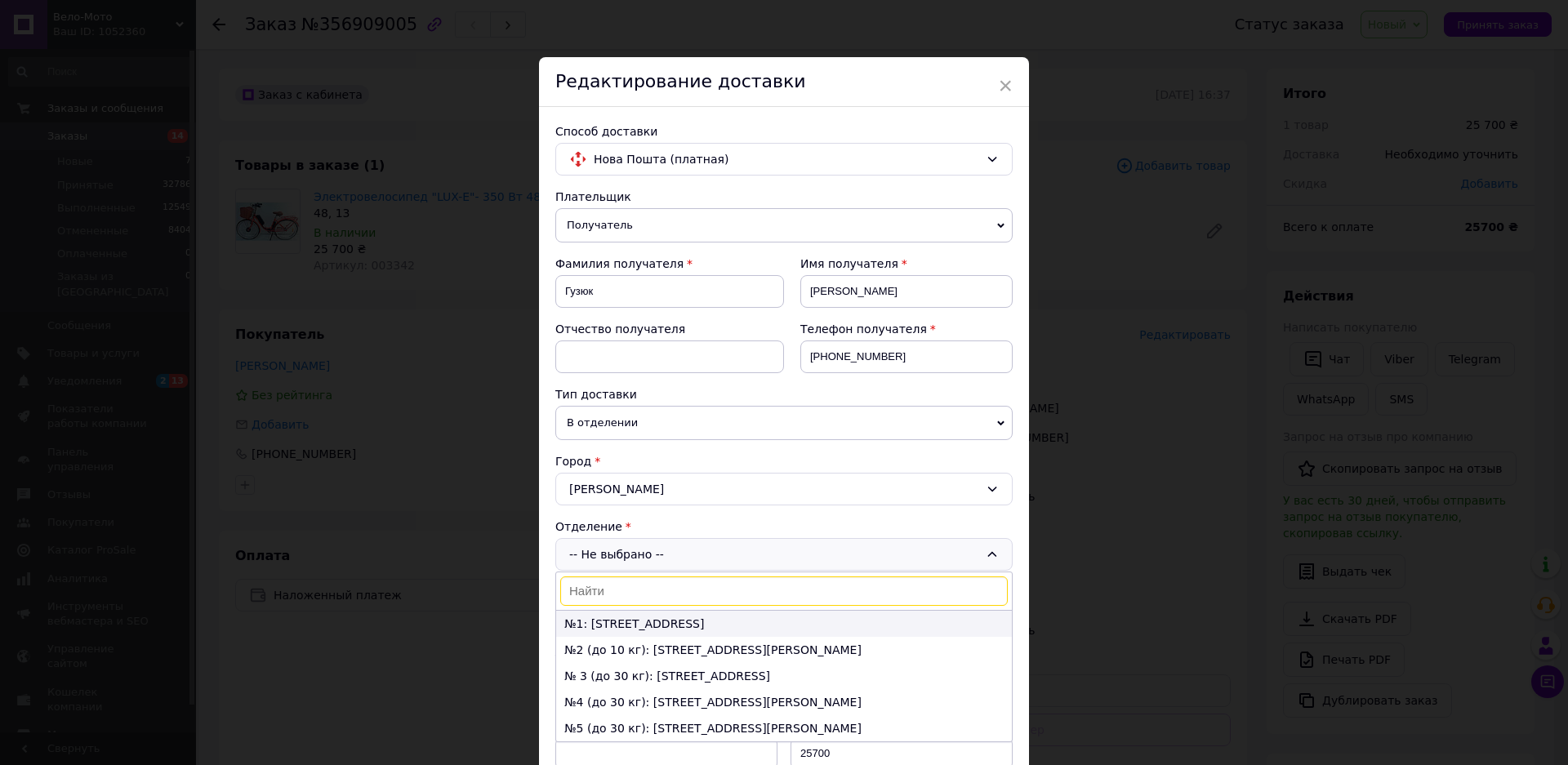
click at [710, 618] on li "№1: [STREET_ADDRESS]" at bounding box center [784, 623] width 456 height 26
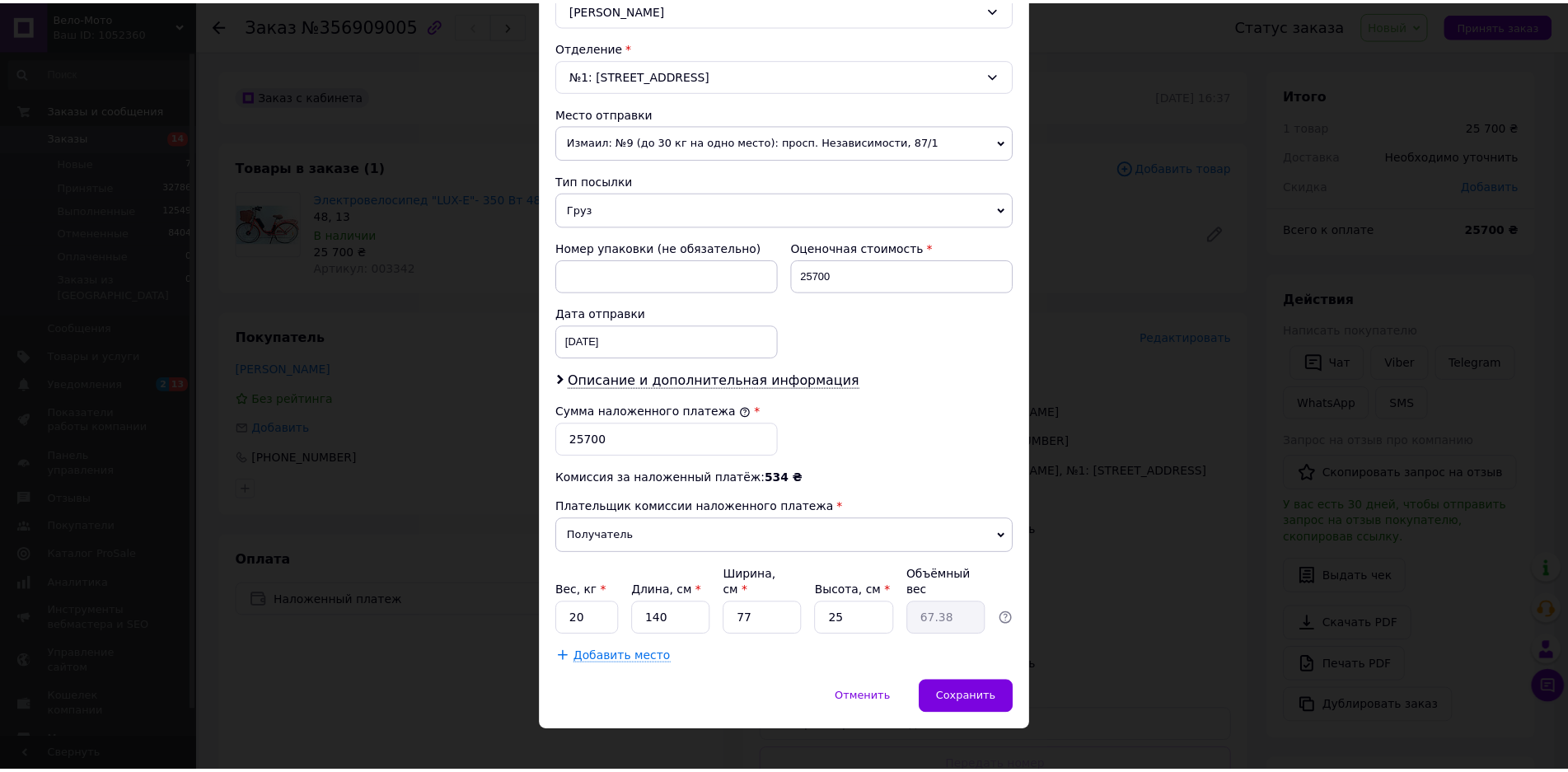
scroll to position [485, 0]
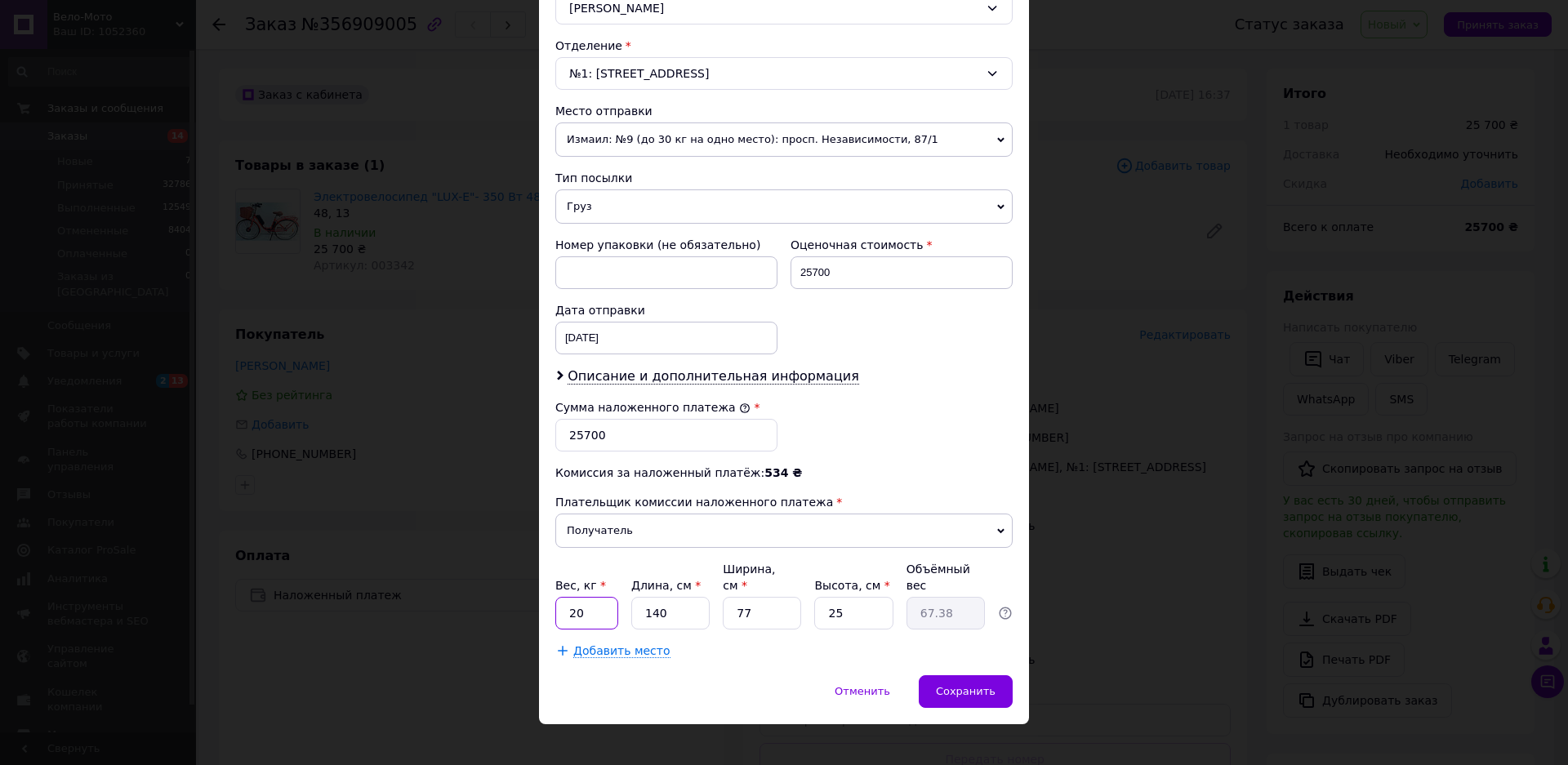
drag, startPoint x: 599, startPoint y: 597, endPoint x: 541, endPoint y: 600, distance: 58.1
click at [541, 600] on div "Способ доставки Нова Пошта (платная) Плательщик Получатель Отправитель Фамилия …" at bounding box center [784, 150] width 490 height 1049
type input "27"
click at [968, 685] on span "Сохранить" at bounding box center [965, 691] width 60 height 12
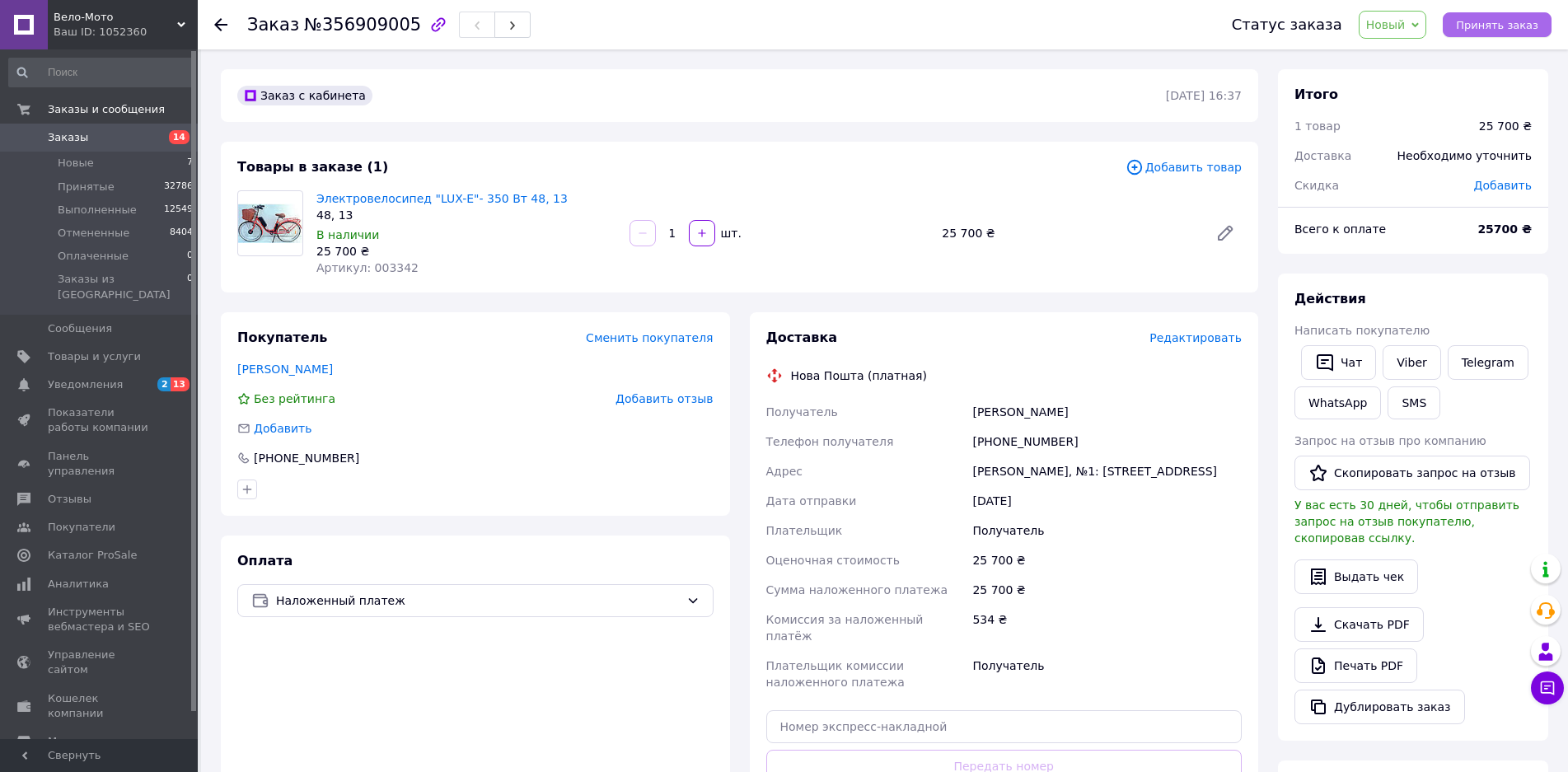
click at [1501, 22] on span "Принять заказ" at bounding box center [1497, 25] width 82 height 13
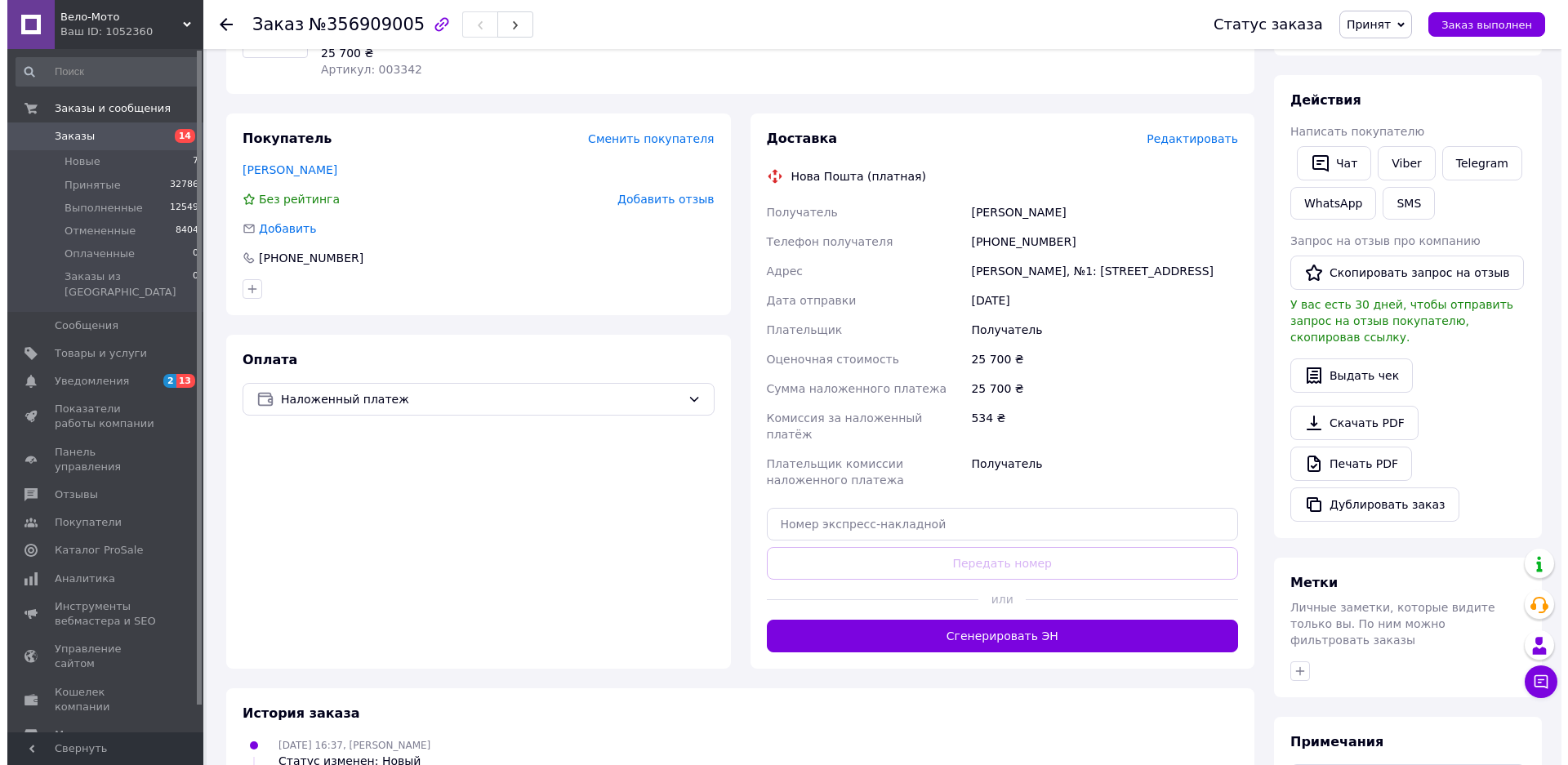
scroll to position [0, 0]
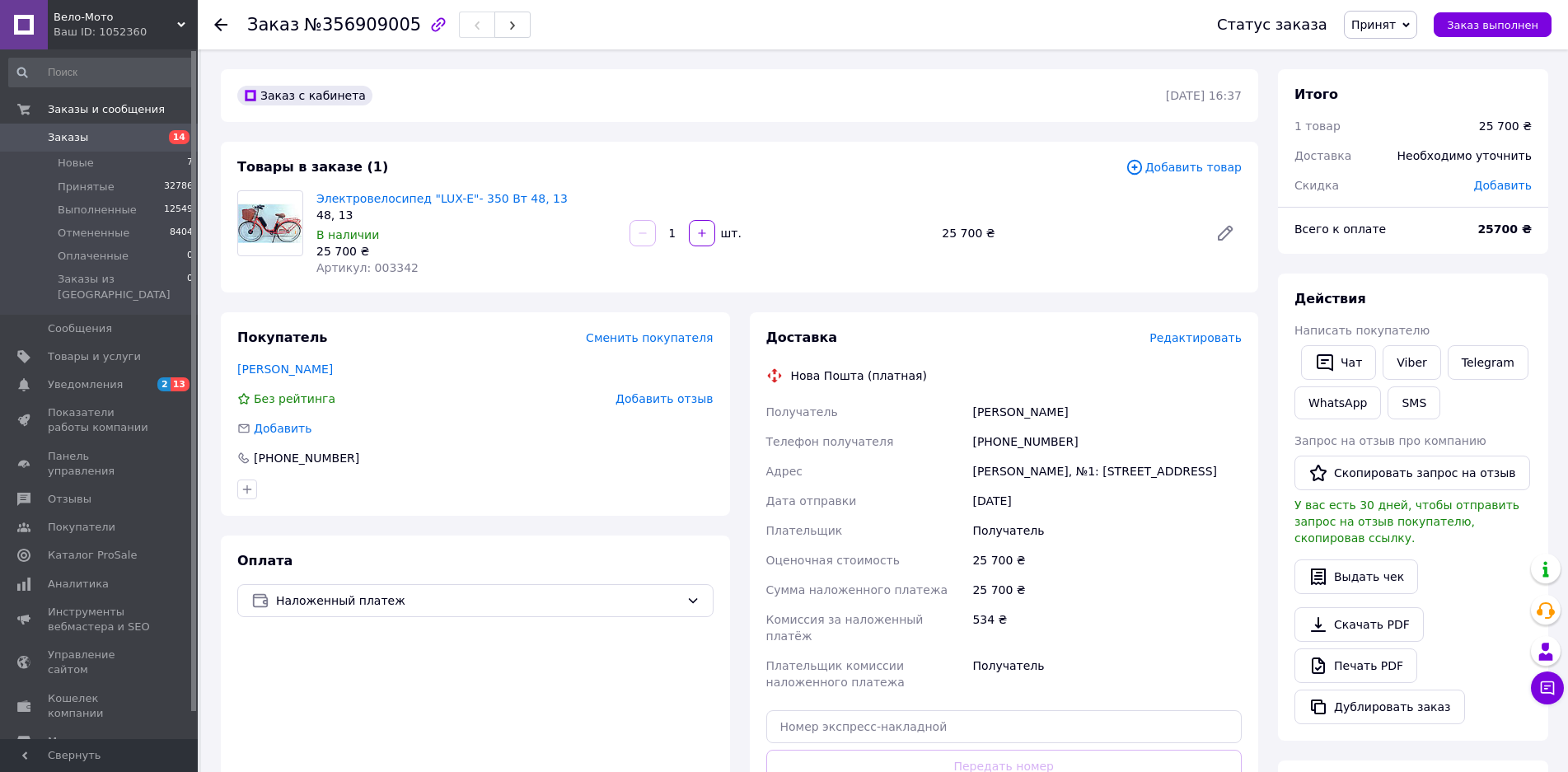
click at [1113, 361] on div "Доставка Редактировать Нова Пошта (платная) Получатель [PERSON_NAME] Телефон по…" at bounding box center [1004, 593] width 476 height 527
click at [76, 137] on span "Заказы" at bounding box center [67, 137] width 40 height 15
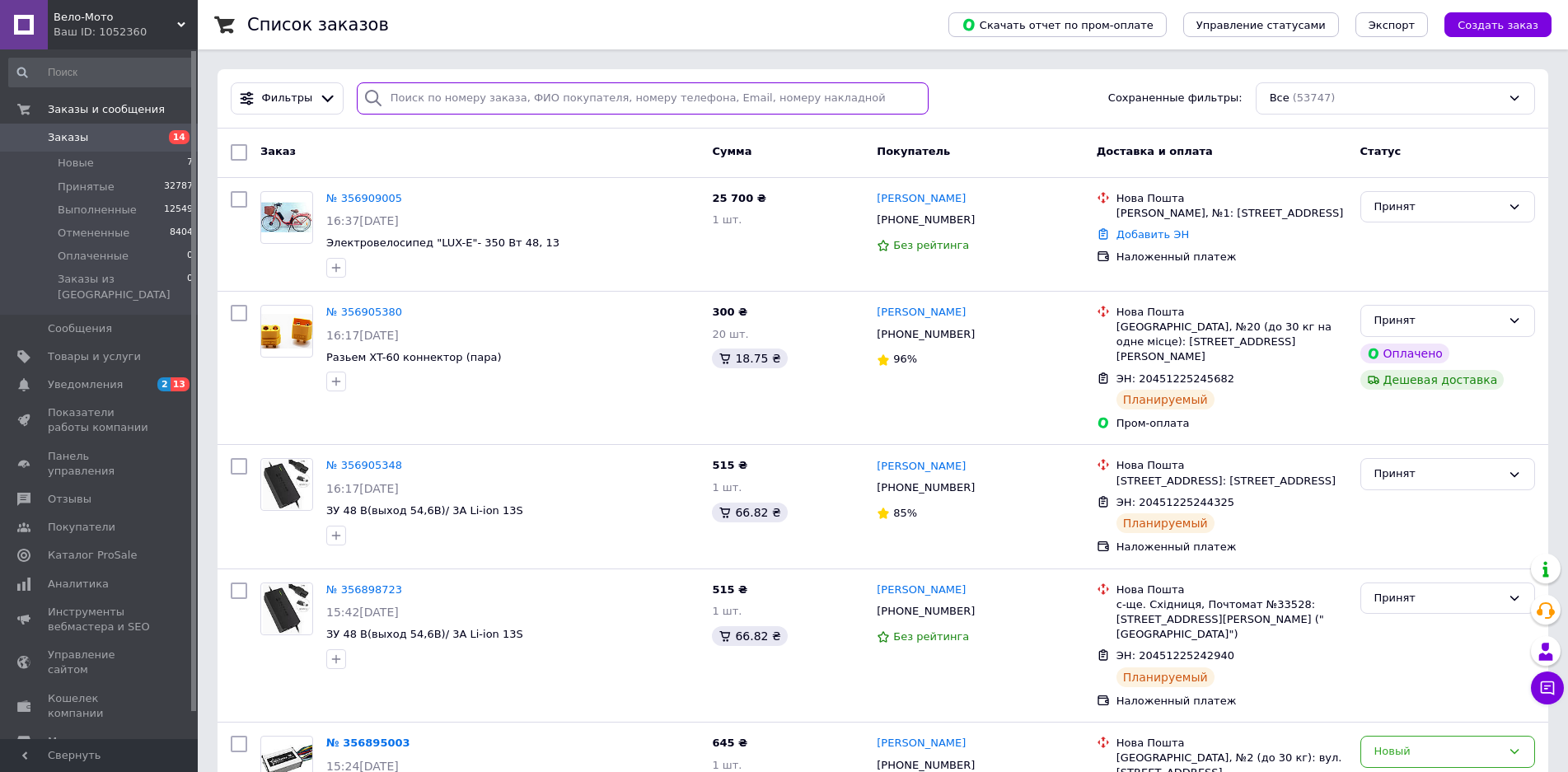
click at [425, 100] on input "search" at bounding box center [643, 99] width 573 height 32
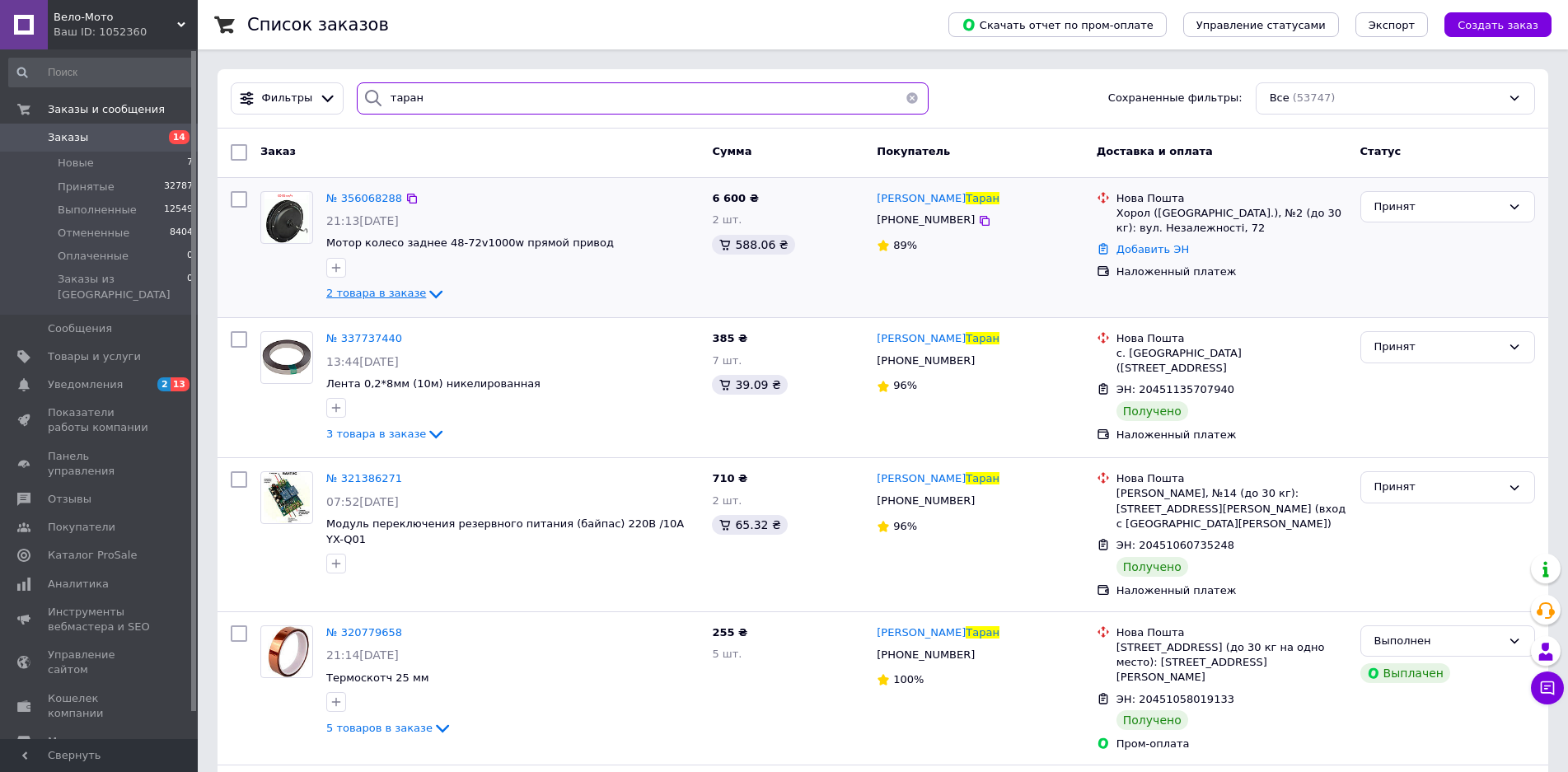
type input "таран"
click at [426, 297] on icon at bounding box center [436, 294] width 20 height 20
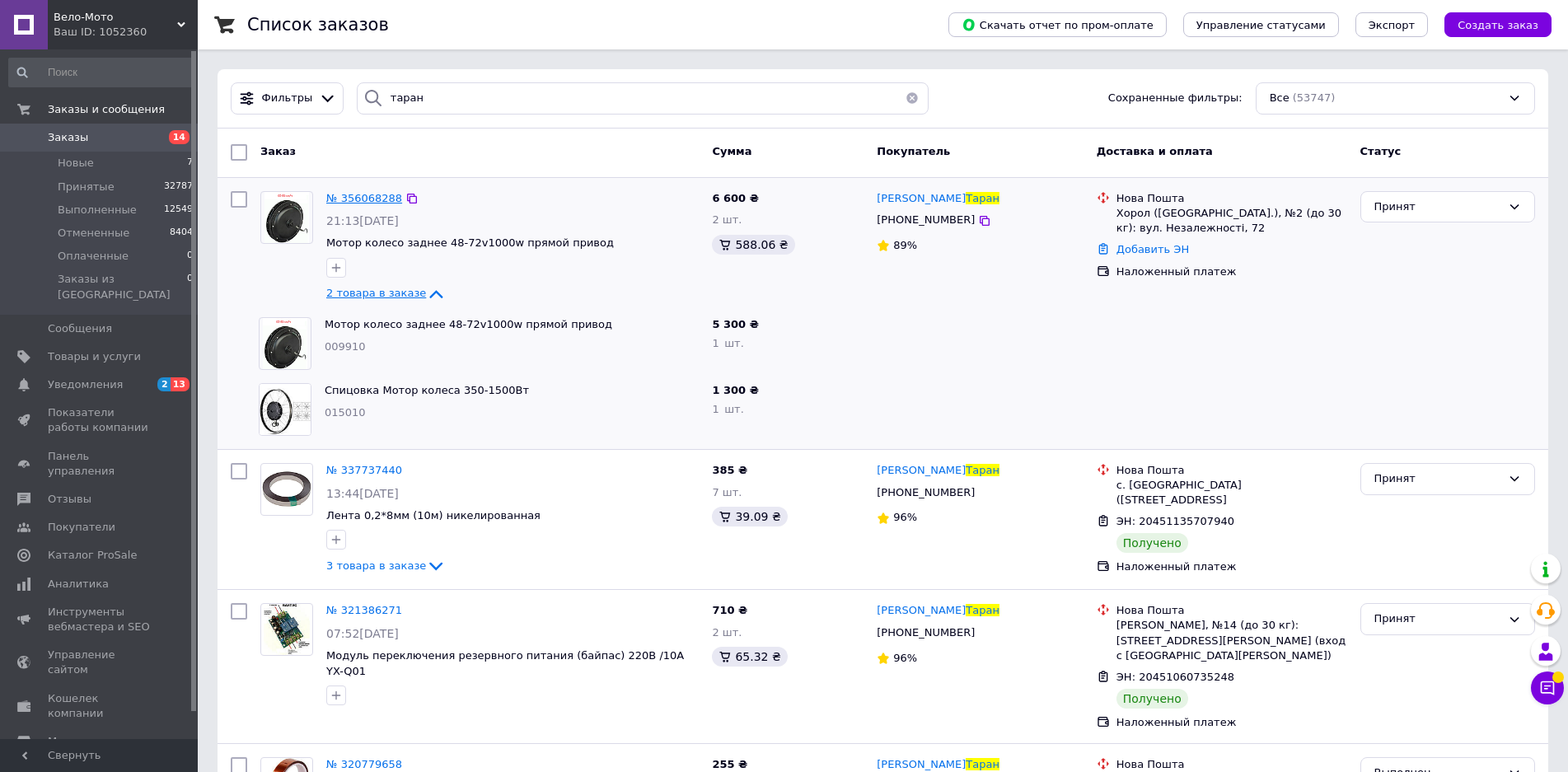
click at [370, 201] on span "№ 356068288" at bounding box center [364, 198] width 76 height 13
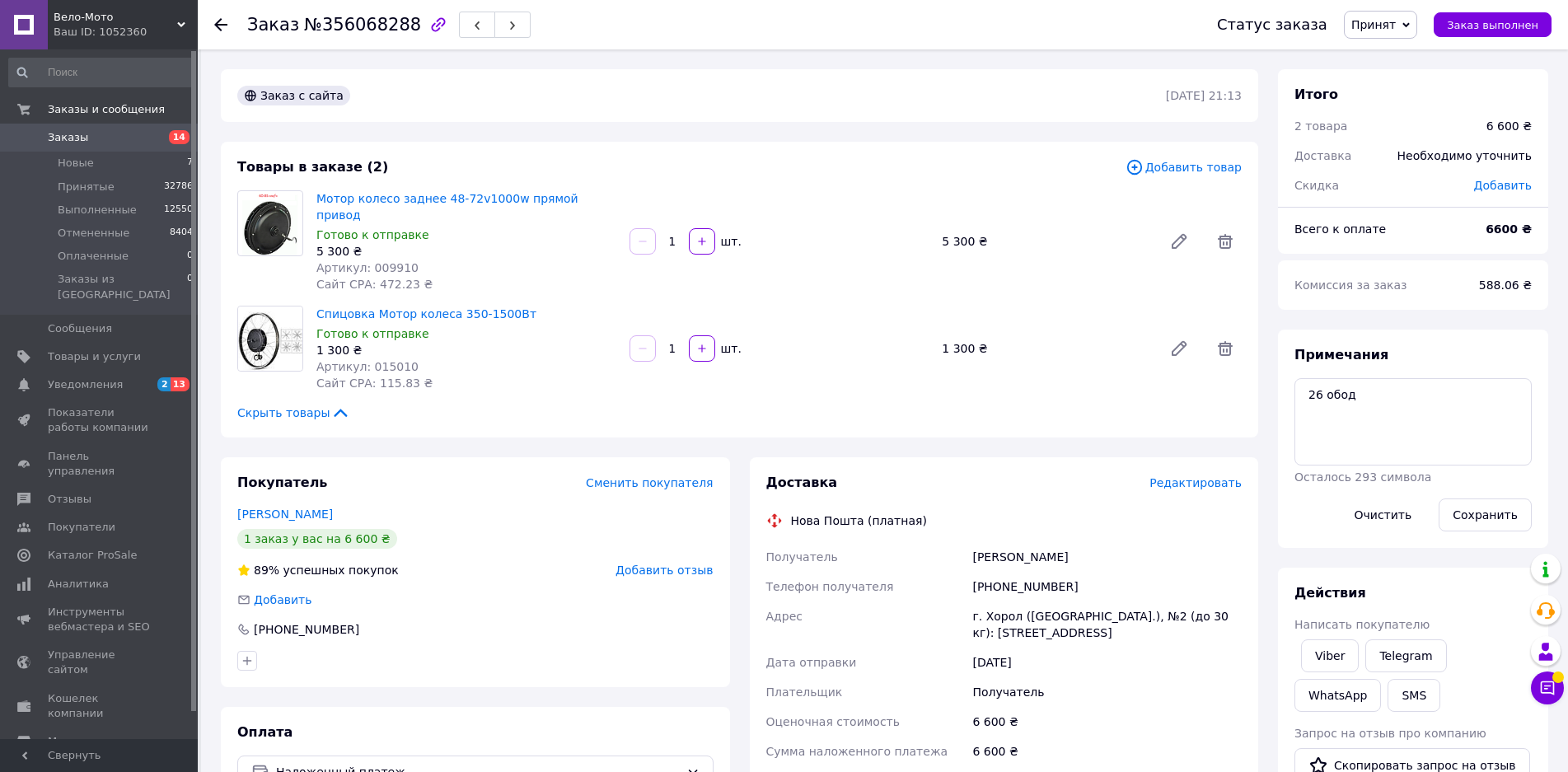
click at [1188, 476] on span "Редактировать" at bounding box center [1195, 482] width 92 height 13
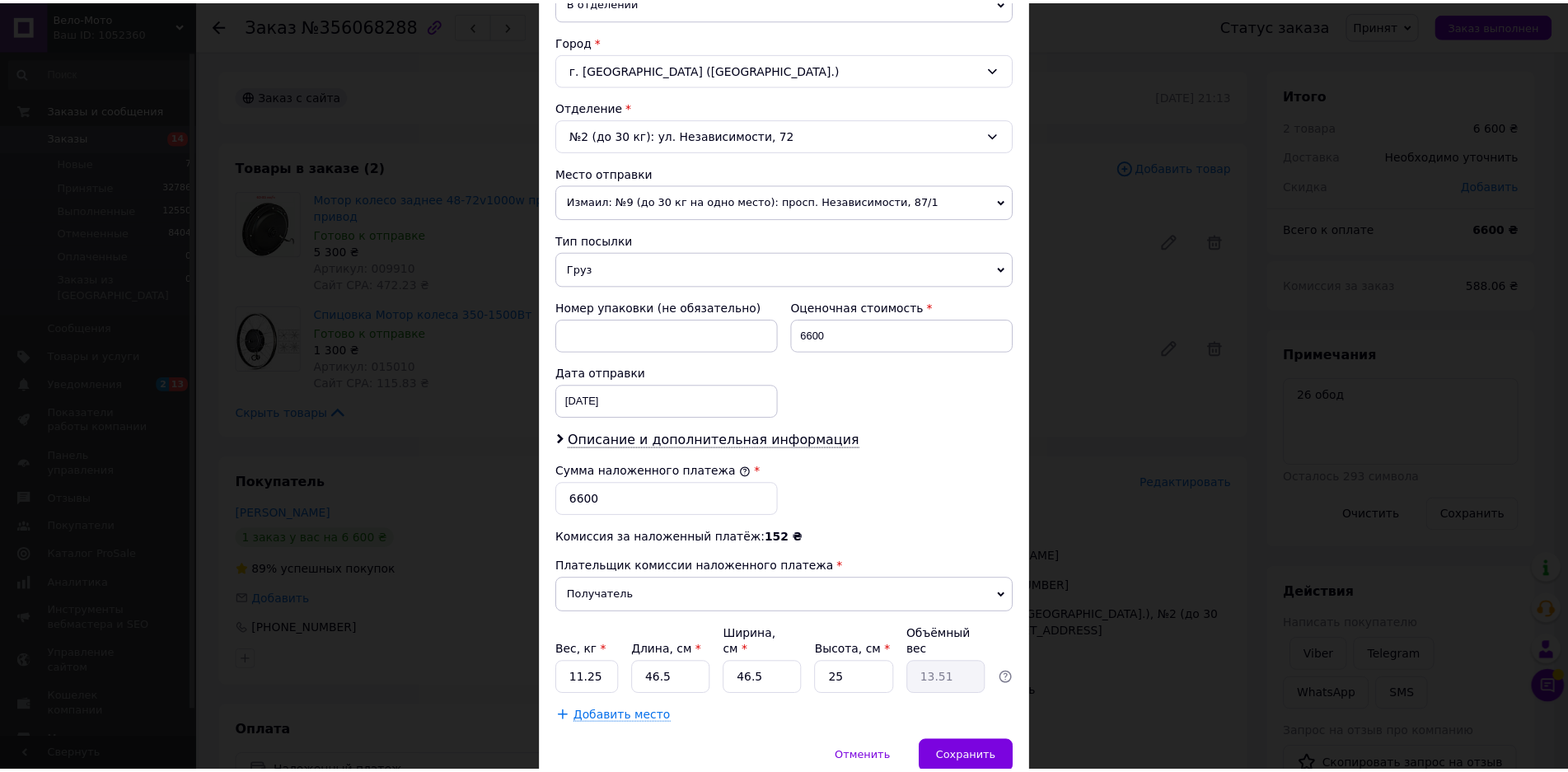
scroll to position [485, 0]
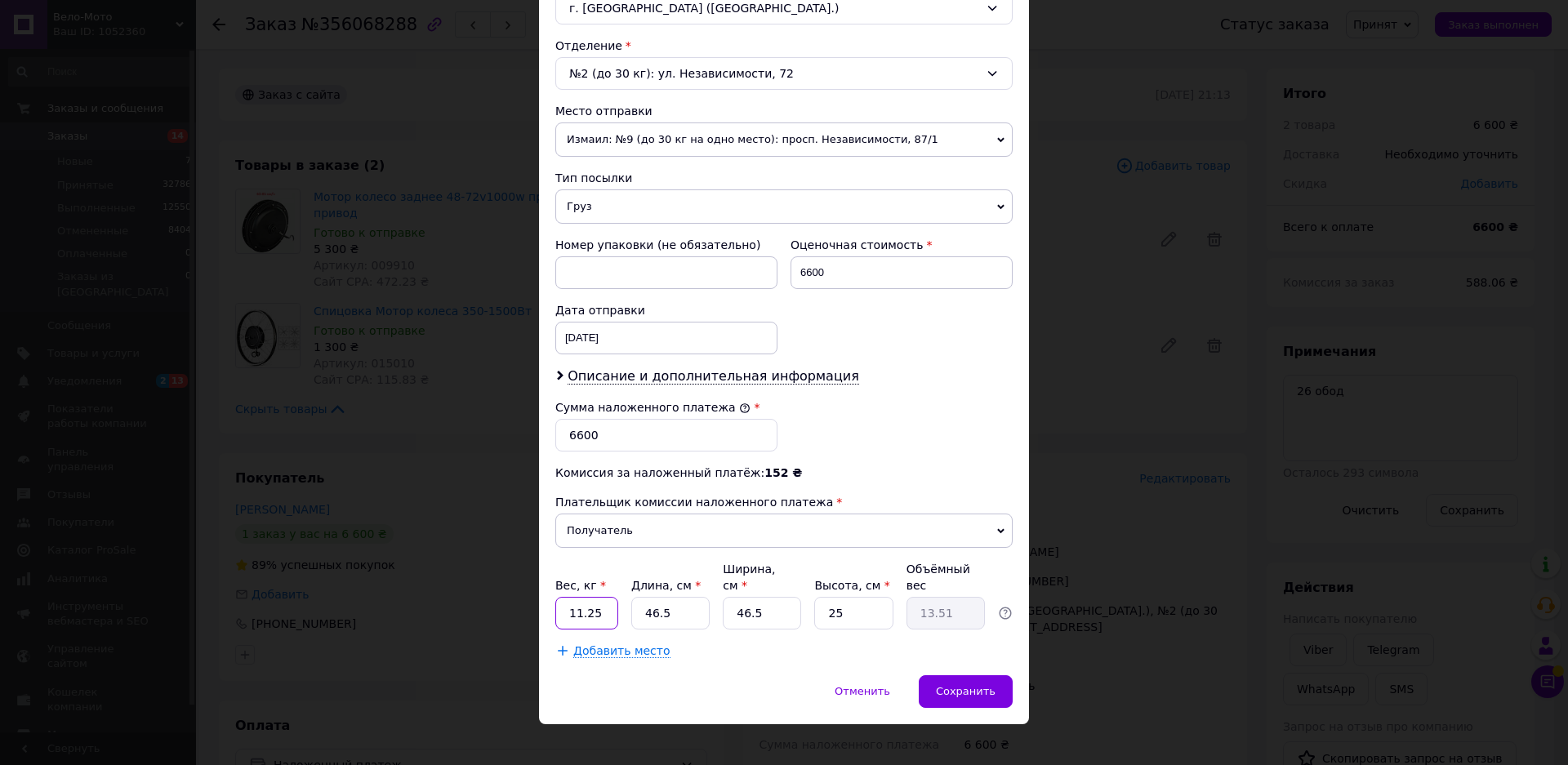
drag, startPoint x: 606, startPoint y: 602, endPoint x: 557, endPoint y: 604, distance: 49.0
click at [557, 604] on input "11.25" at bounding box center [586, 613] width 63 height 33
type input "10"
click at [976, 685] on span "Сохранить" at bounding box center [965, 691] width 60 height 12
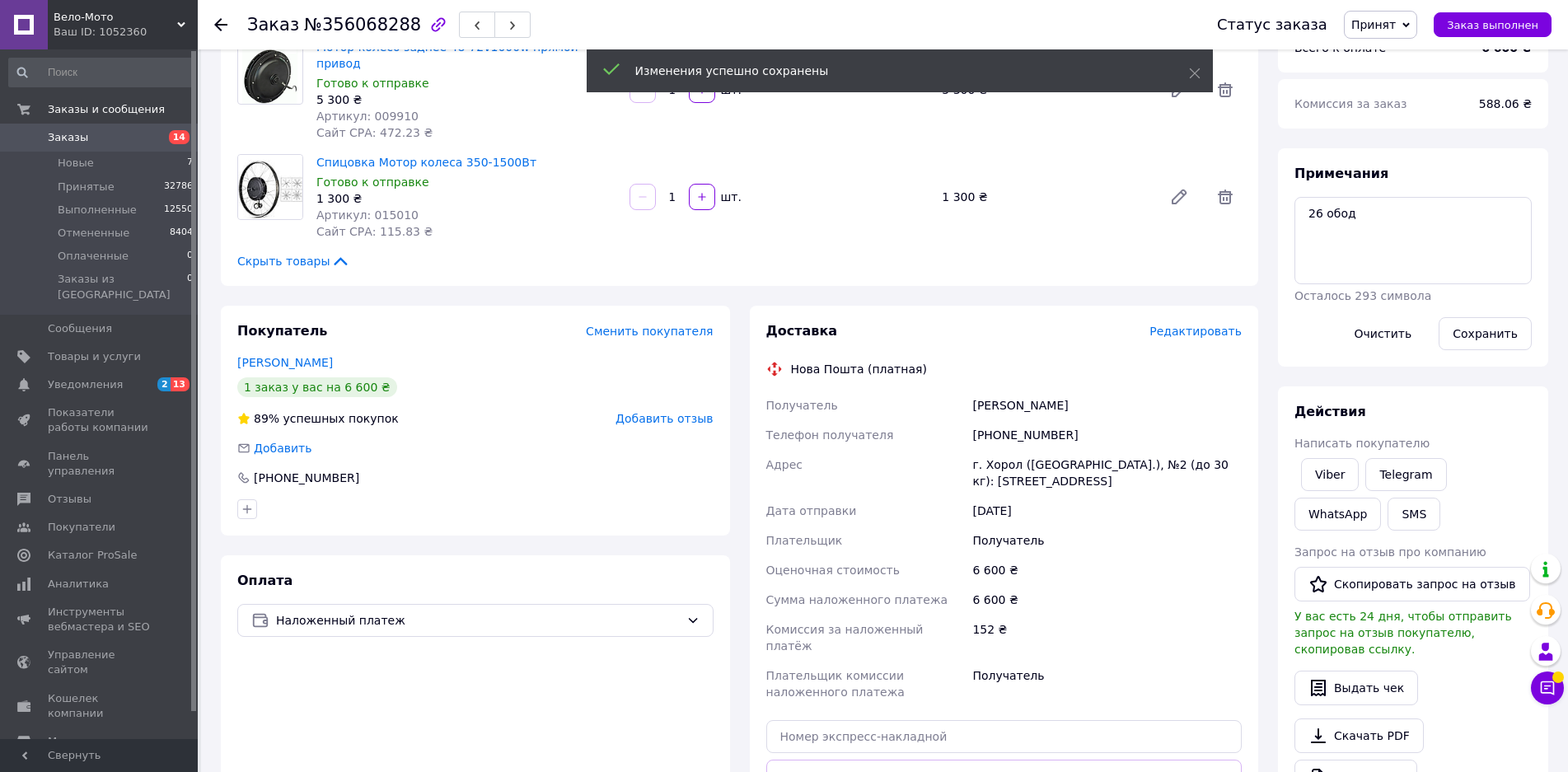
scroll to position [330, 0]
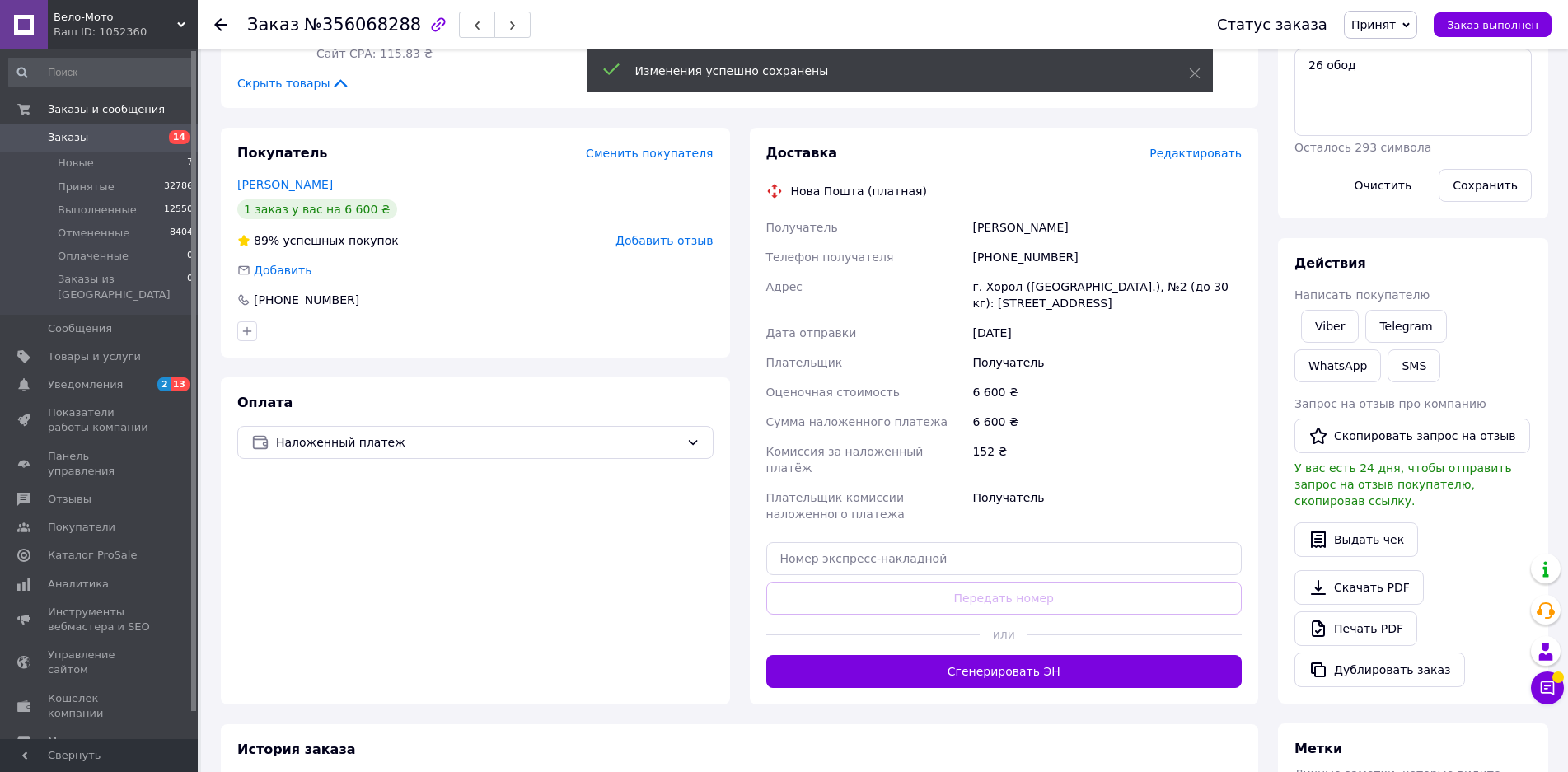
click at [951, 655] on button "Сгенерировать ЭН" at bounding box center [1004, 672] width 476 height 33
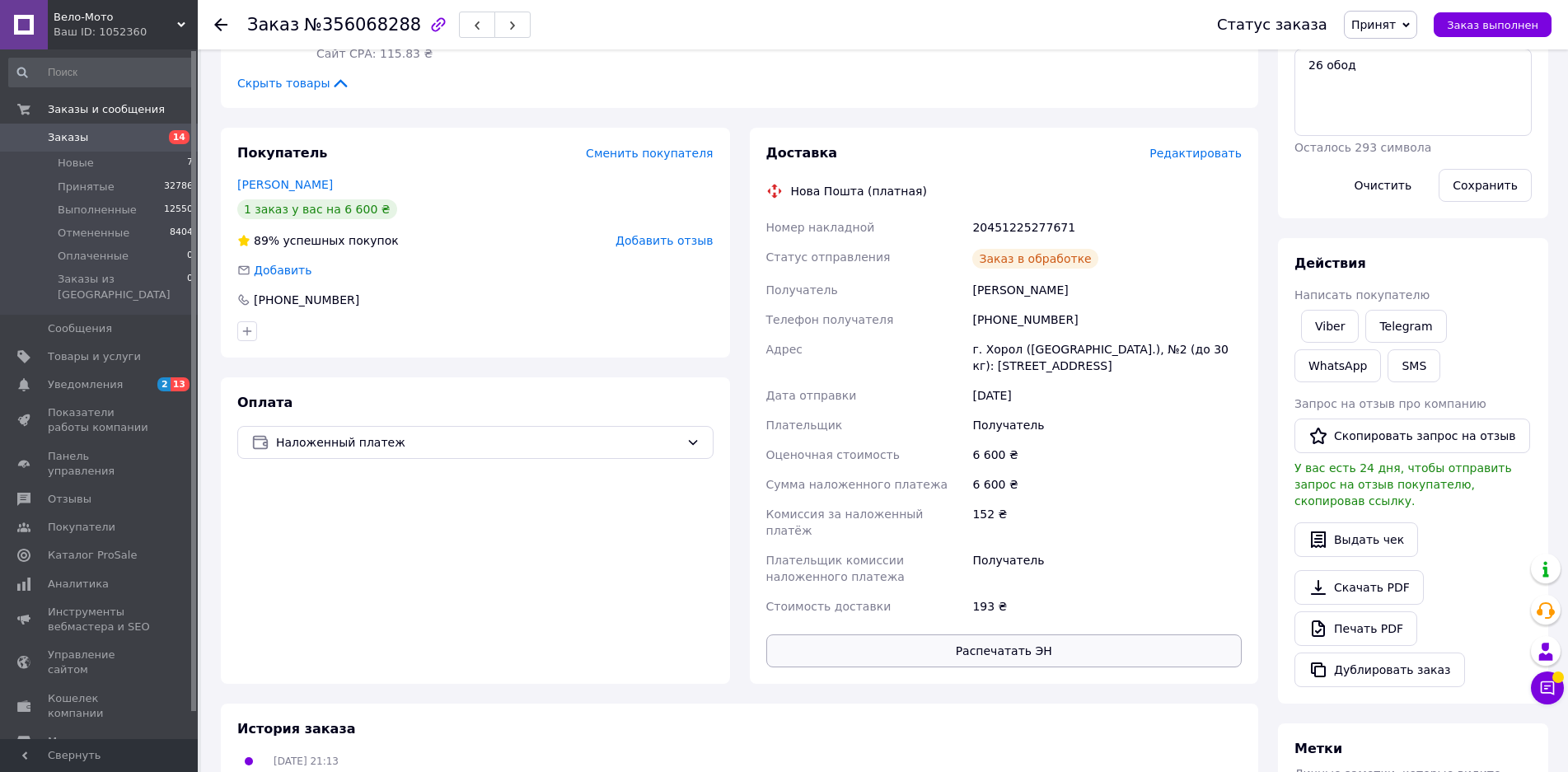
click at [915, 635] on button "Распечатать ЭН" at bounding box center [1004, 651] width 476 height 33
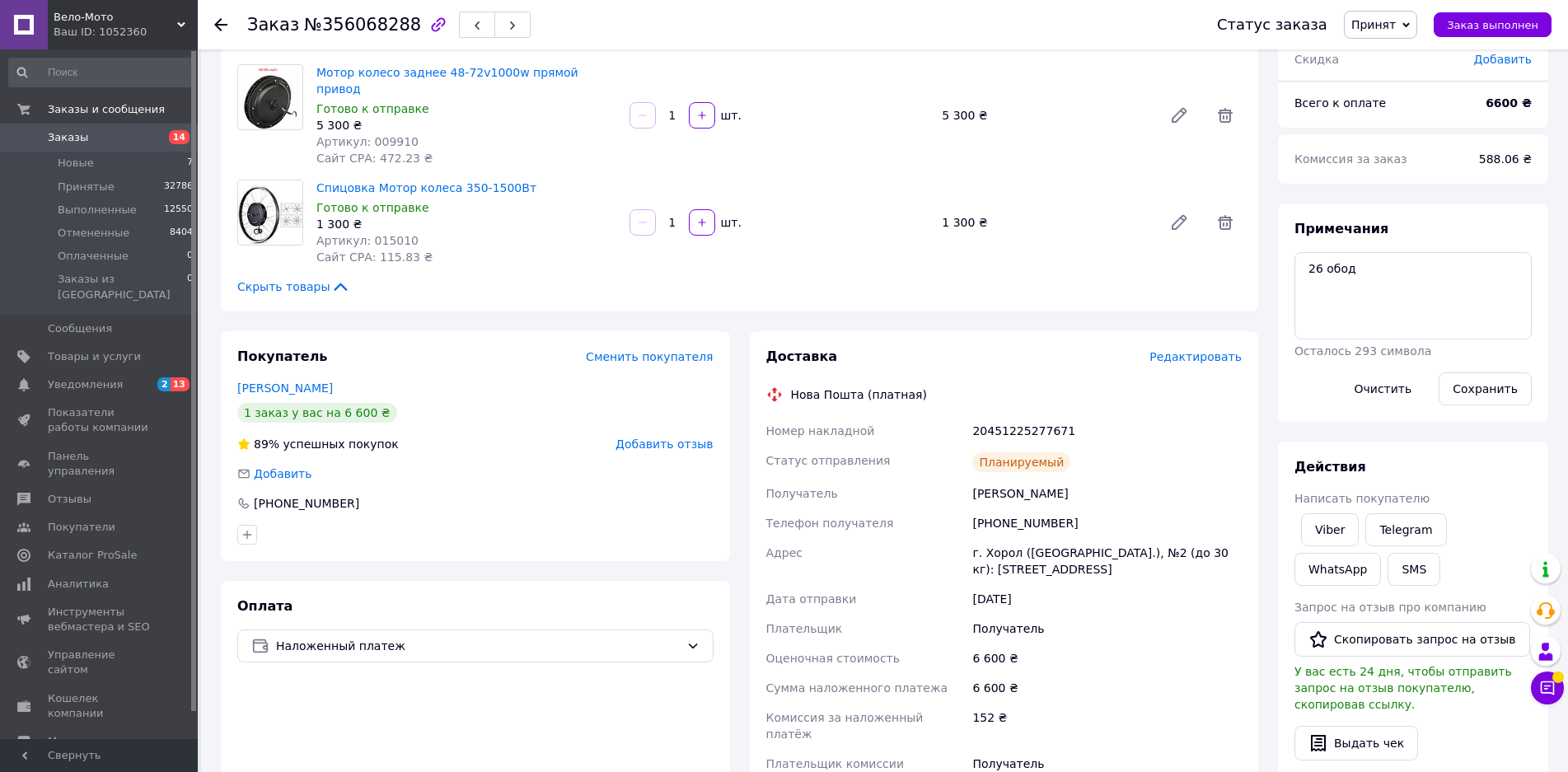
scroll to position [0, 0]
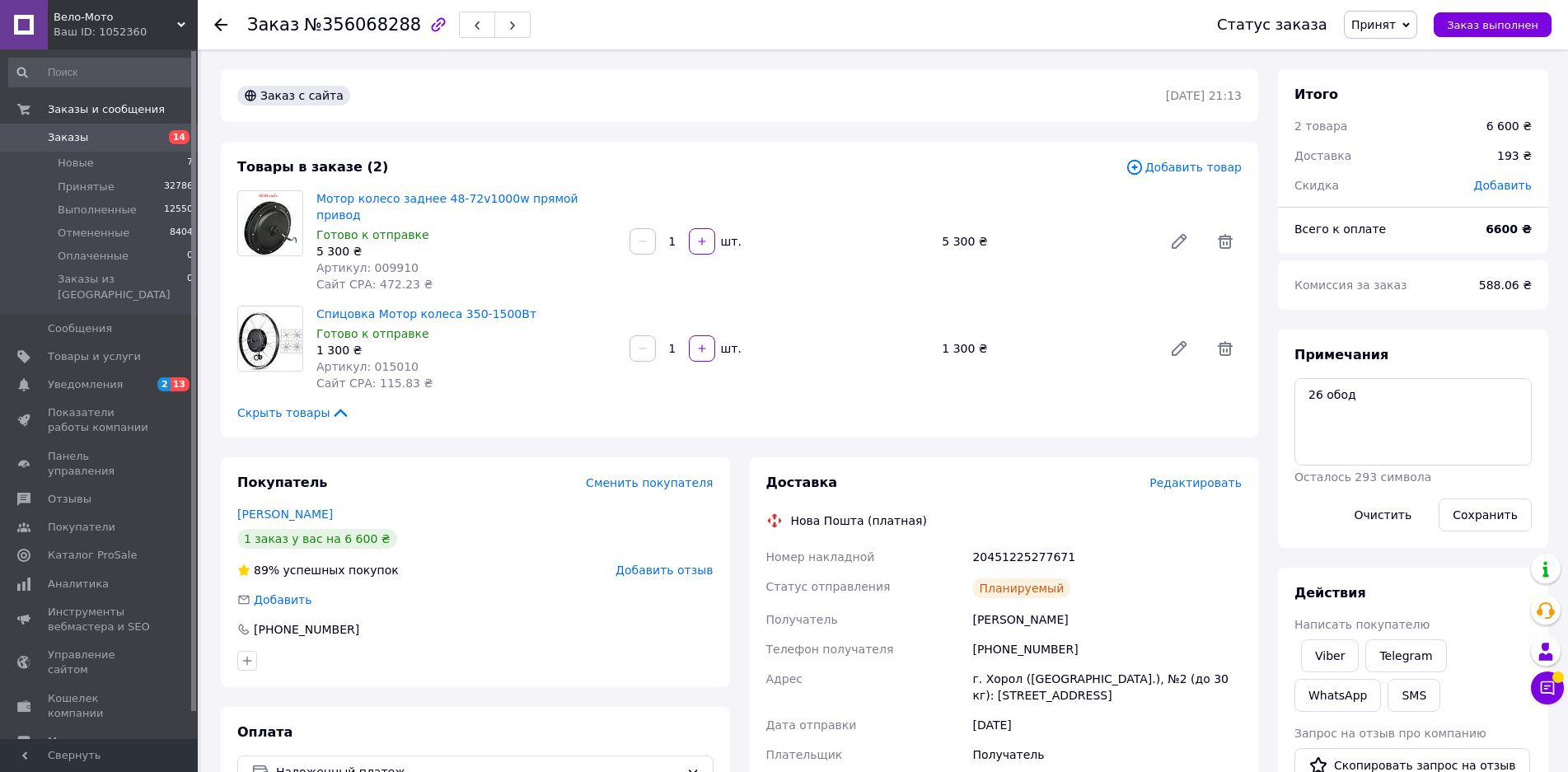
drag, startPoint x: 74, startPoint y: 163, endPoint x: 205, endPoint y: 182, distance: 132.4
click at [74, 163] on span "Новые" at bounding box center [75, 163] width 36 height 15
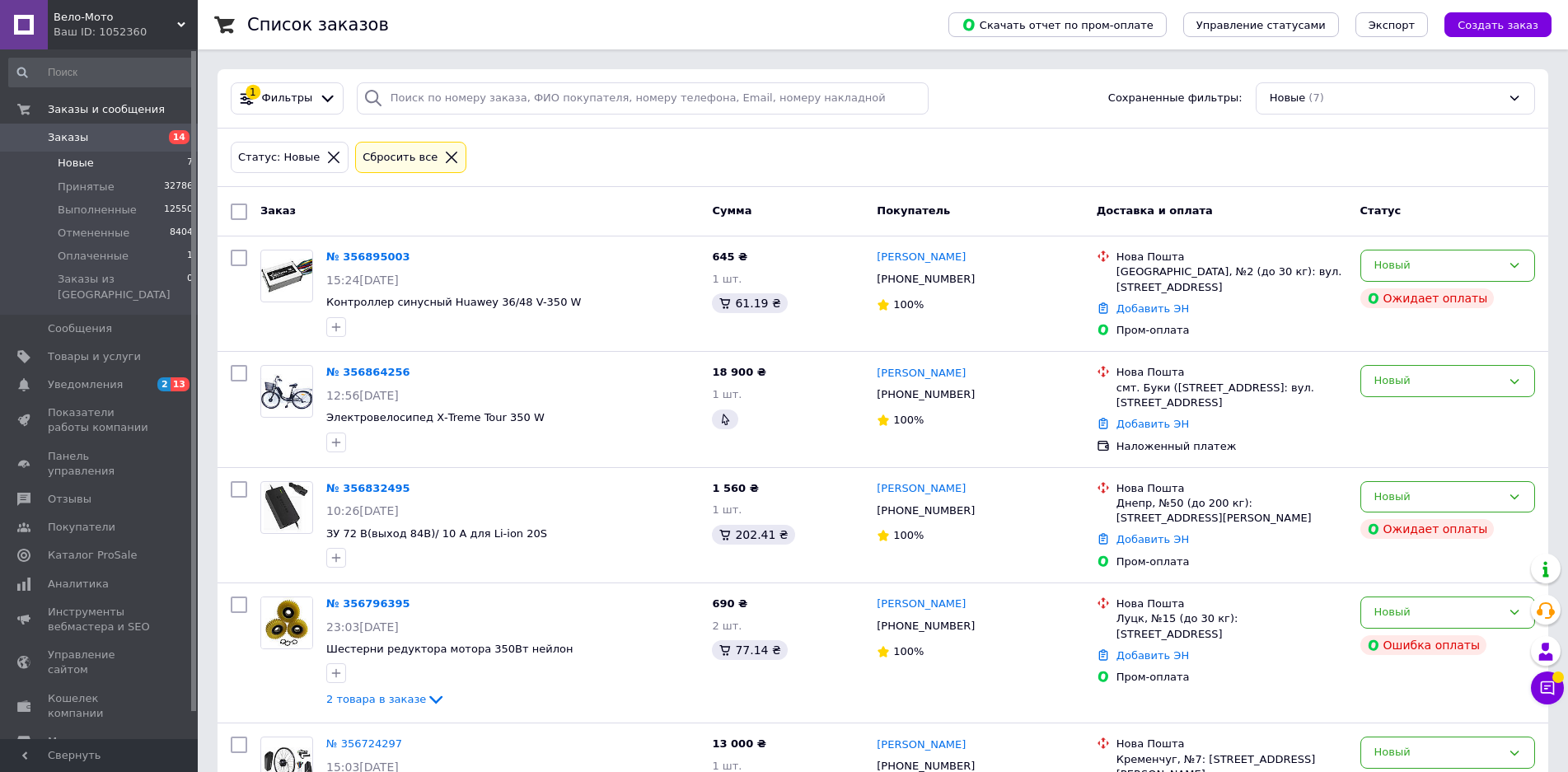
click at [94, 154] on li "Новые 7" at bounding box center [101, 163] width 203 height 23
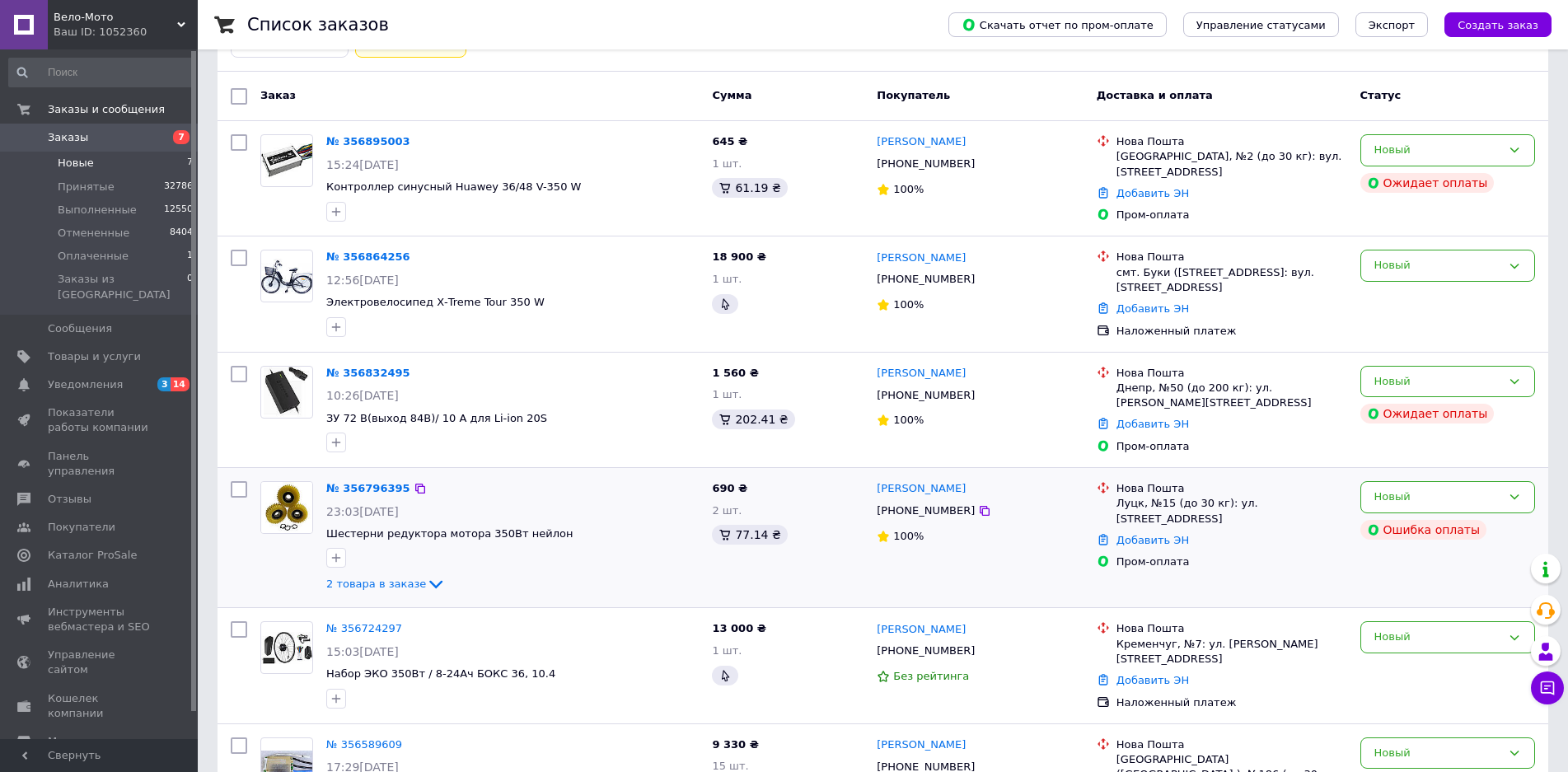
scroll to position [378, 0]
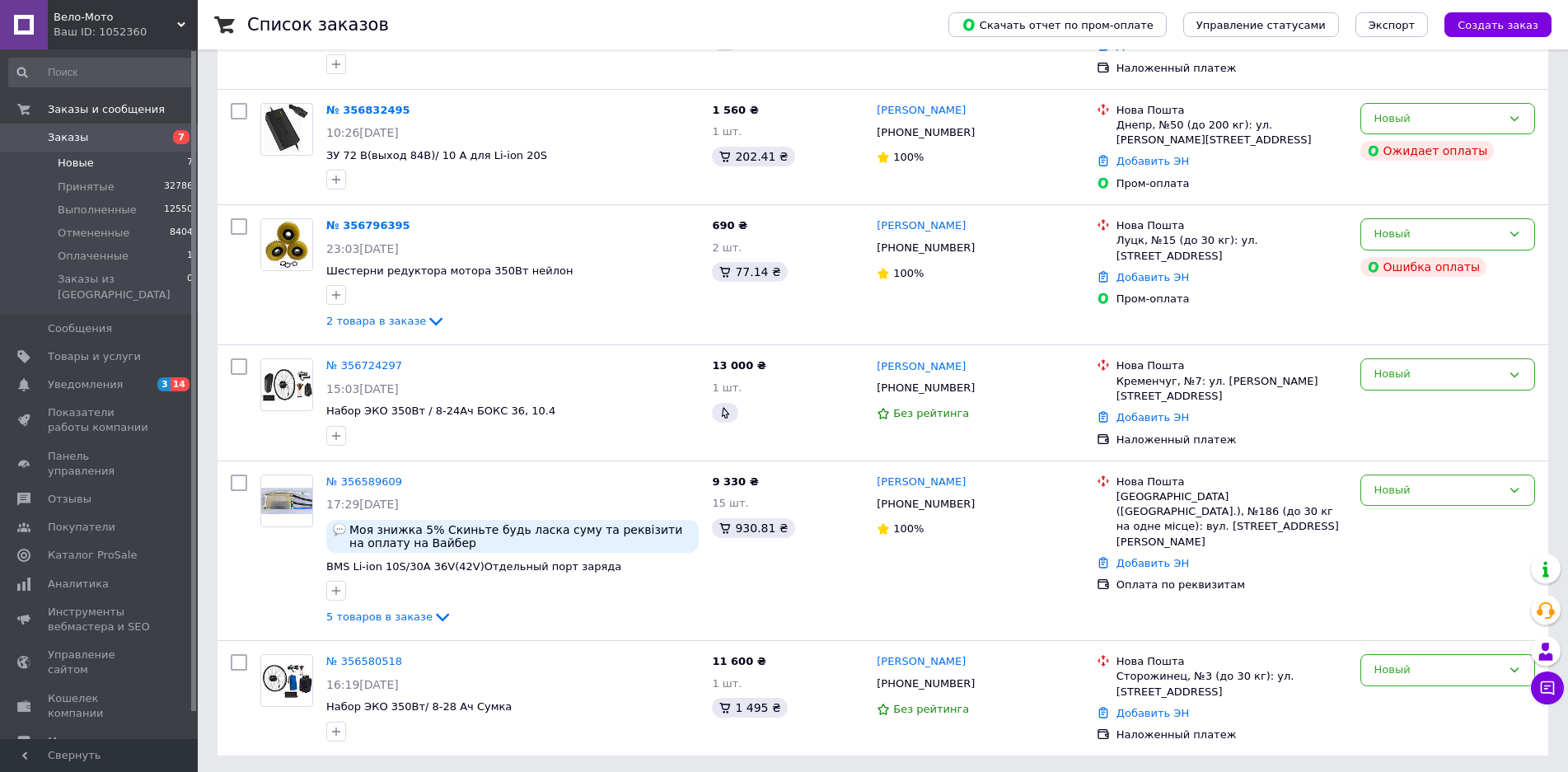
click at [370, 475] on link "№ 356589609" at bounding box center [364, 481] width 76 height 13
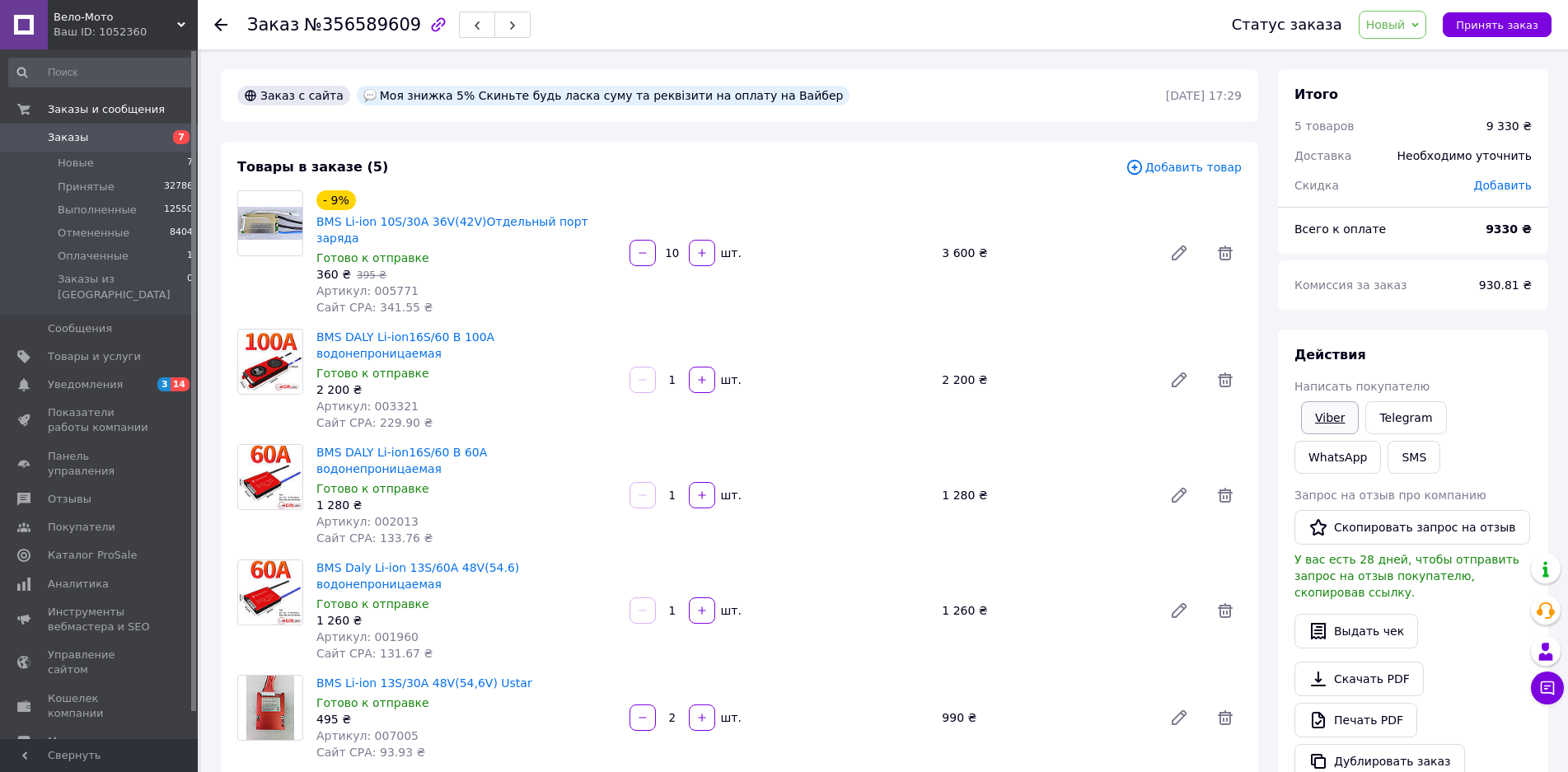
click at [1337, 413] on link "Viber" at bounding box center [1330, 418] width 57 height 33
